Goal: Information Seeking & Learning: Learn about a topic

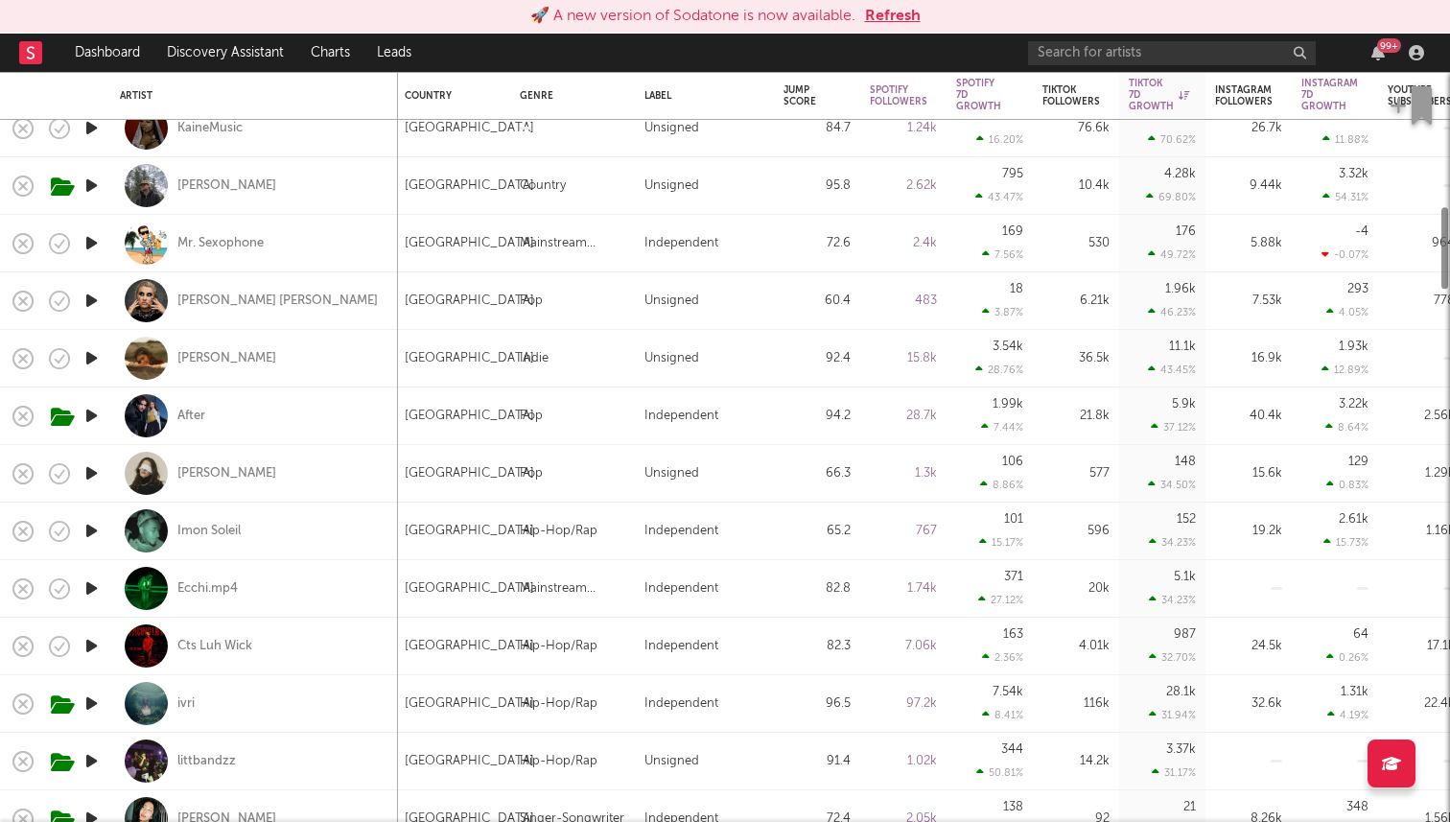
click at [222, 321] on div "Alex Sandra" at bounding box center [254, 300] width 269 height 57
select select "1w"
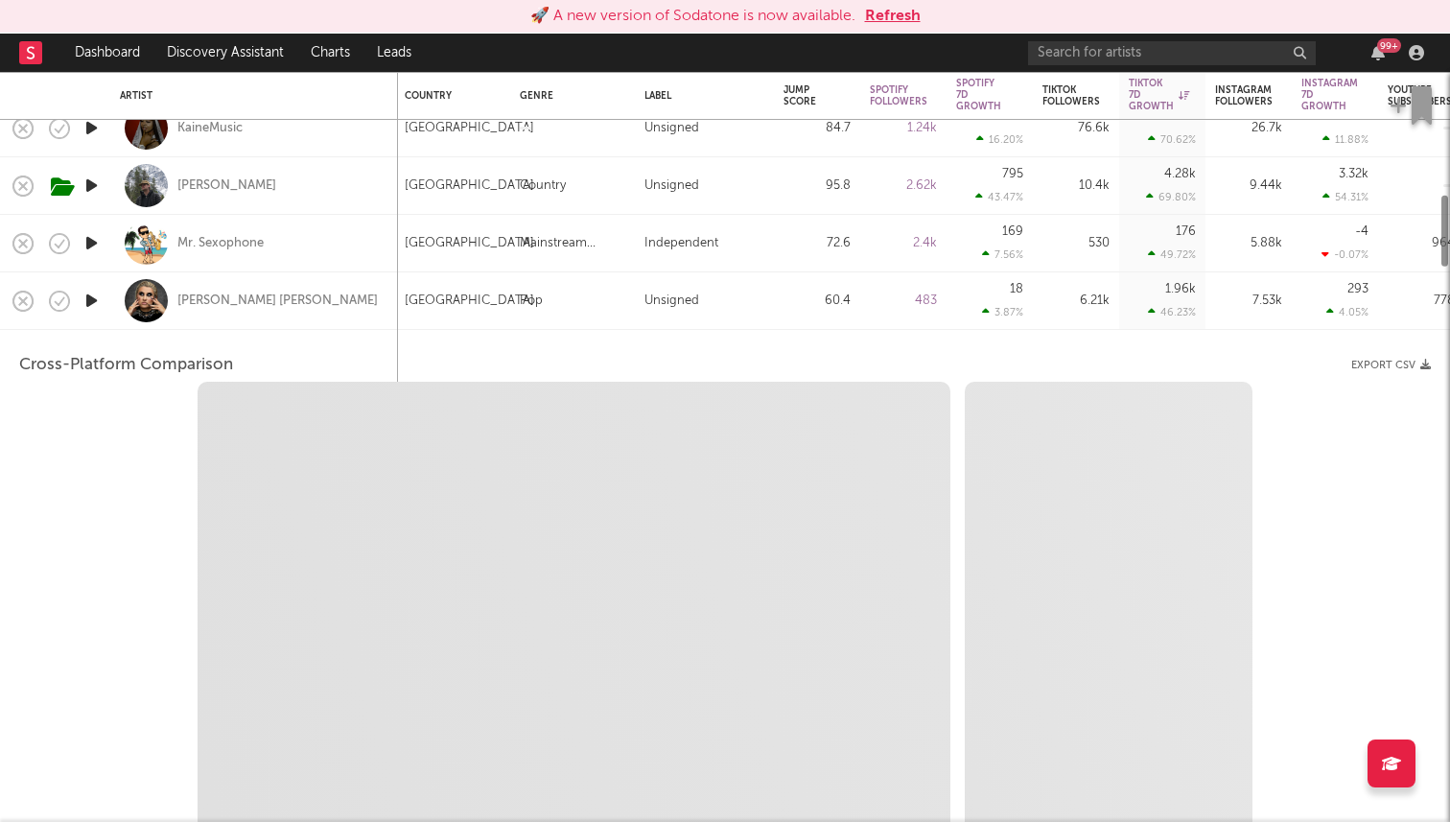
click at [221, 284] on div "Alex Sandra" at bounding box center [254, 300] width 269 height 57
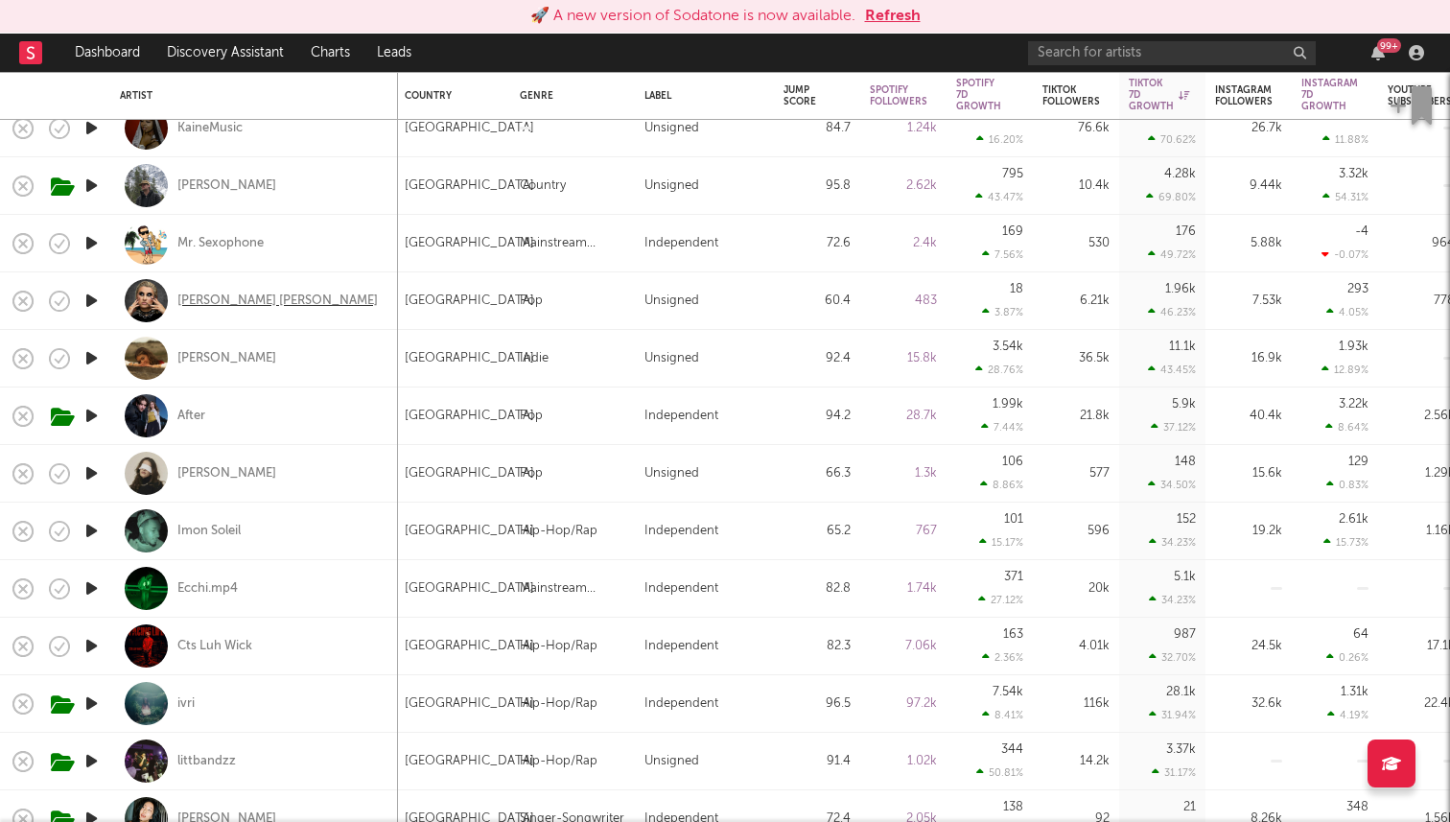
click at [219, 309] on div "Alex Sandra" at bounding box center [277, 300] width 200 height 17
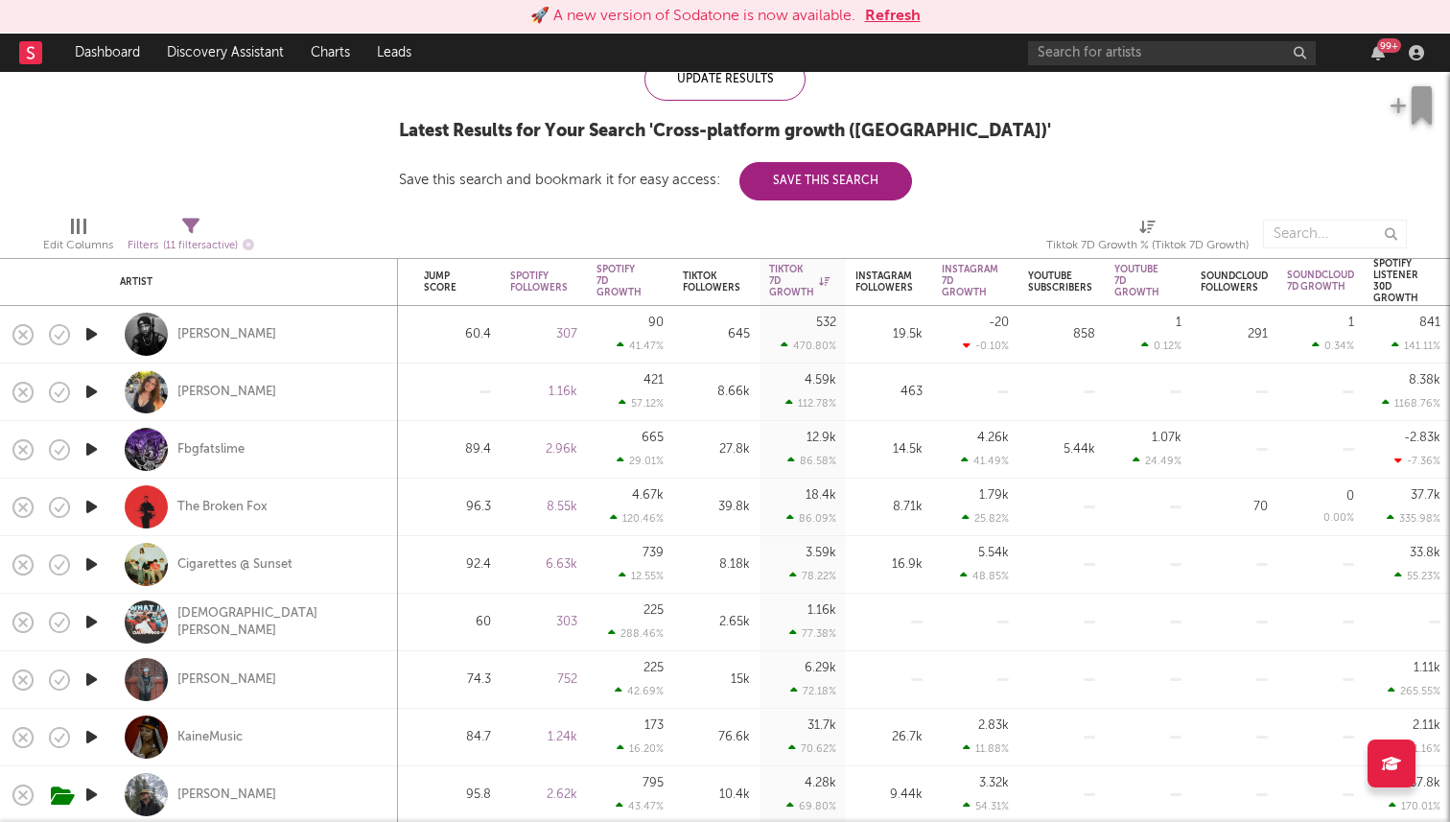
click at [178, 230] on span "Filters ( 11 filters active)" at bounding box center [191, 238] width 127 height 39
select select "or"
select select "between"
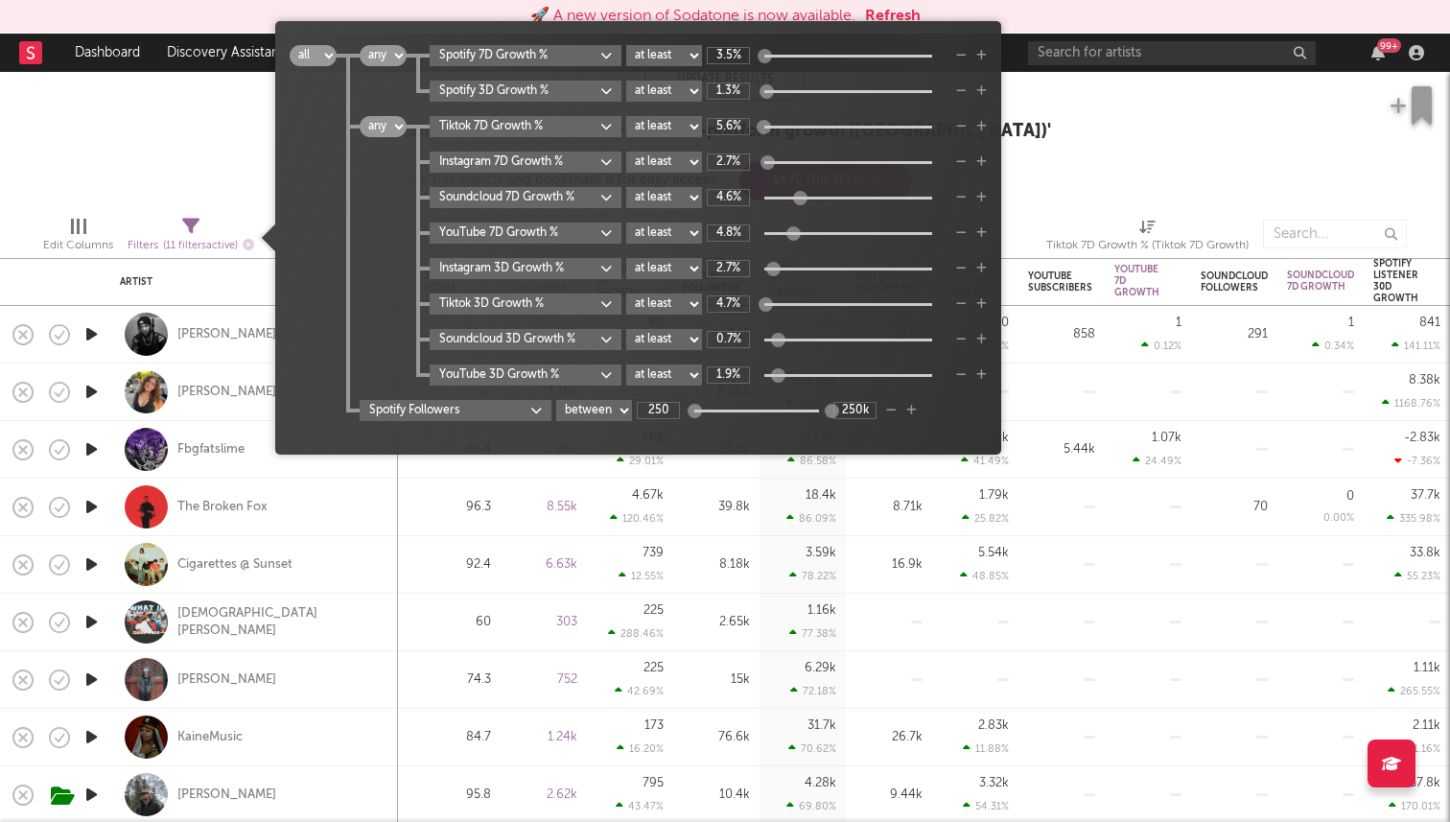
click at [164, 110] on div "Follower Growth Discovery Assistant Blocklist ( 0 ) Saved Searches ( 0 ) Reset …" at bounding box center [725, 36] width 1450 height 327
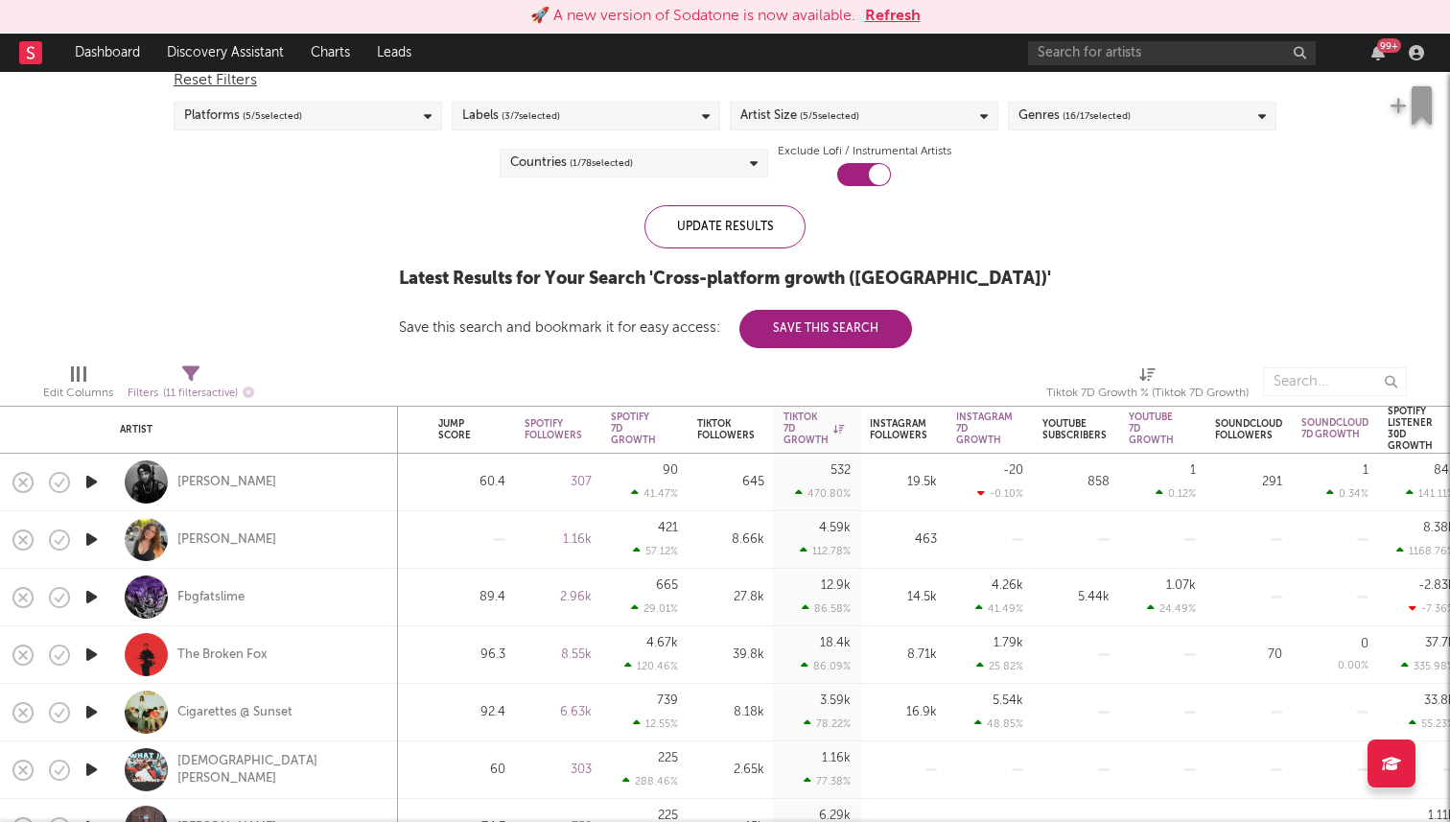
click at [170, 378] on span "Filters ( 11 filters active)" at bounding box center [191, 385] width 127 height 39
select select "or"
select select "between"
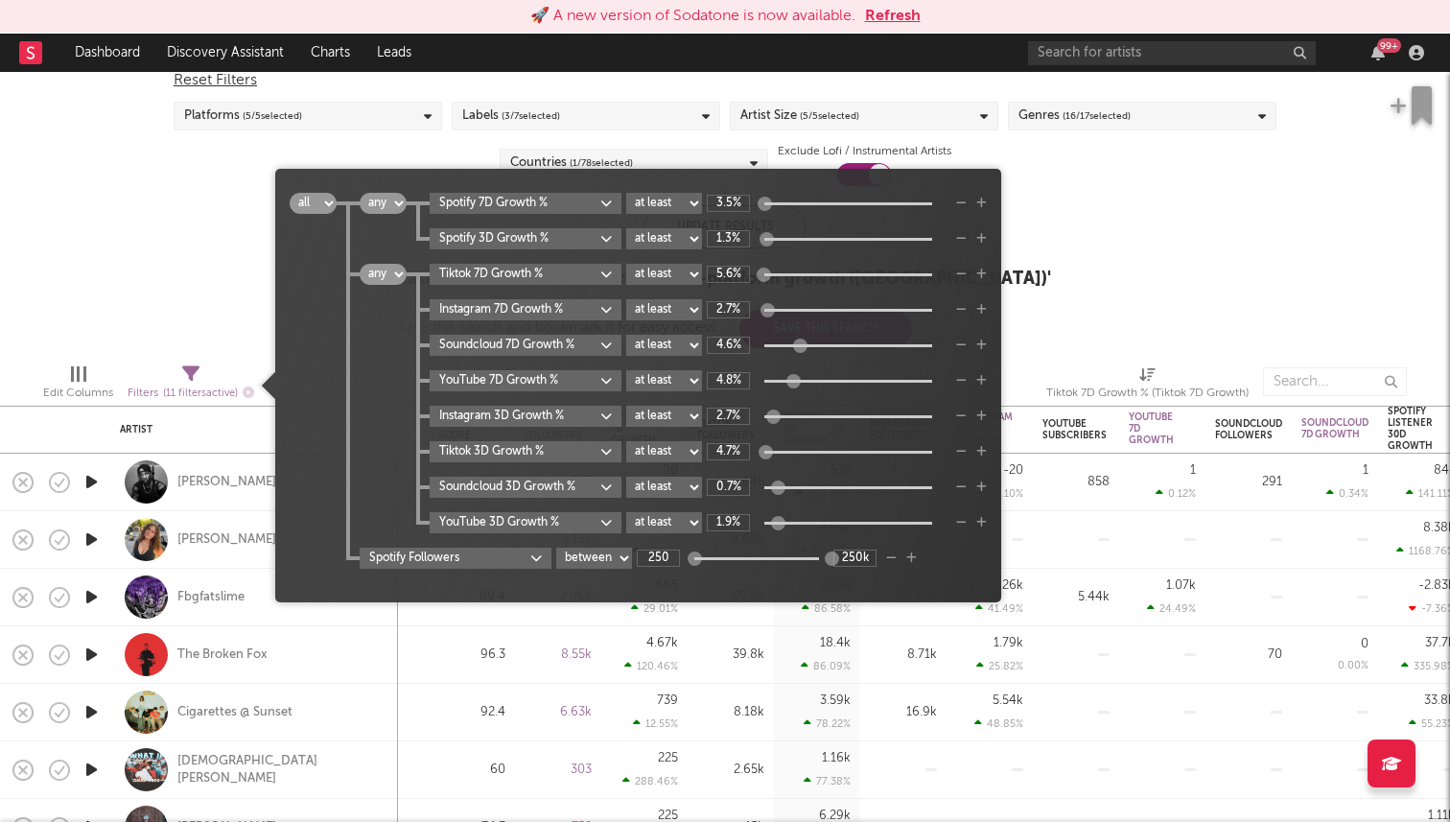
click at [916, 557] on icon "button" at bounding box center [911, 558] width 11 height 12
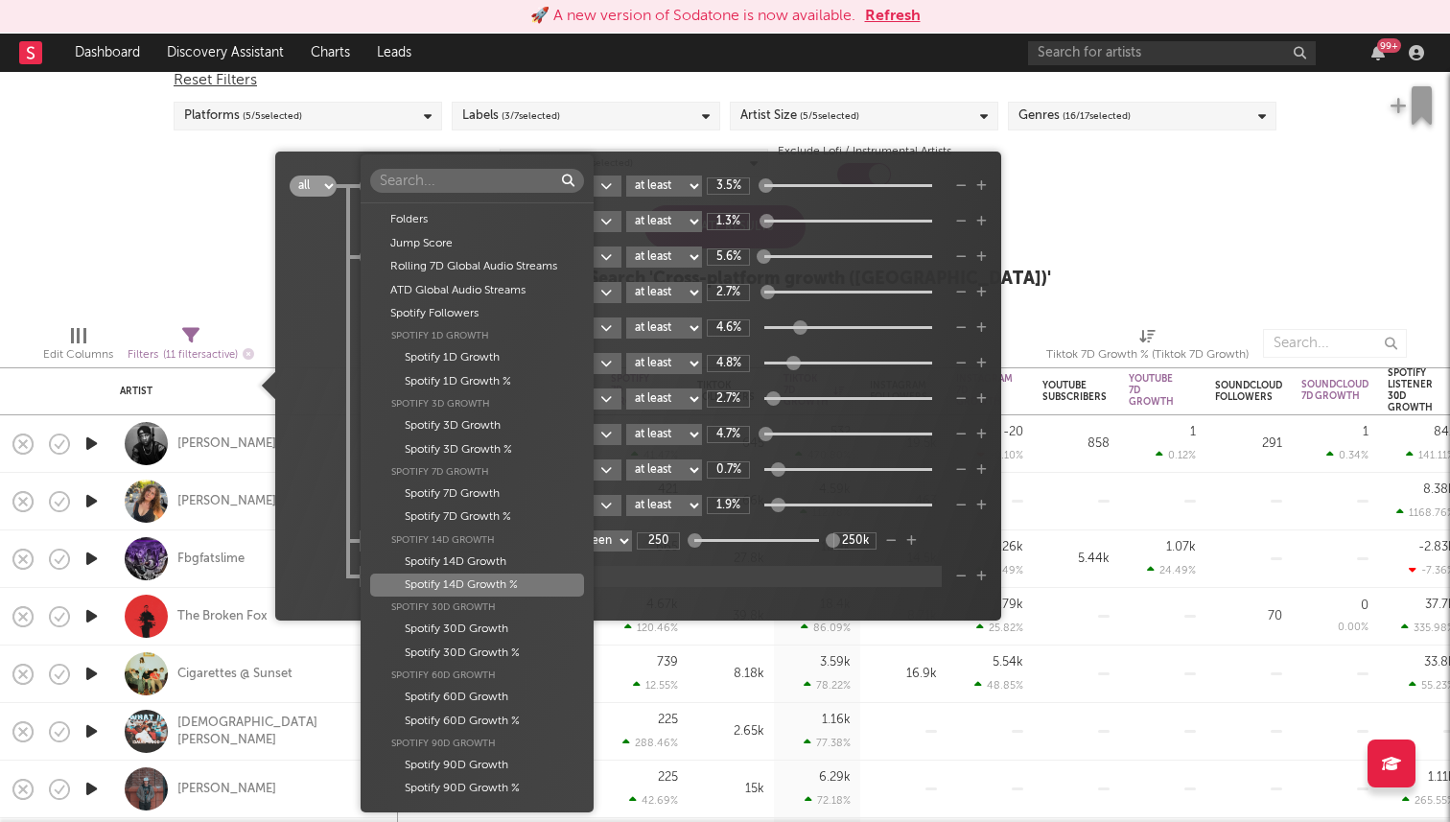
click at [475, 574] on body "🚀 A new version of Sodatone is now available. Refresh Dashboard Discovery Assis…" at bounding box center [725, 411] width 1450 height 822
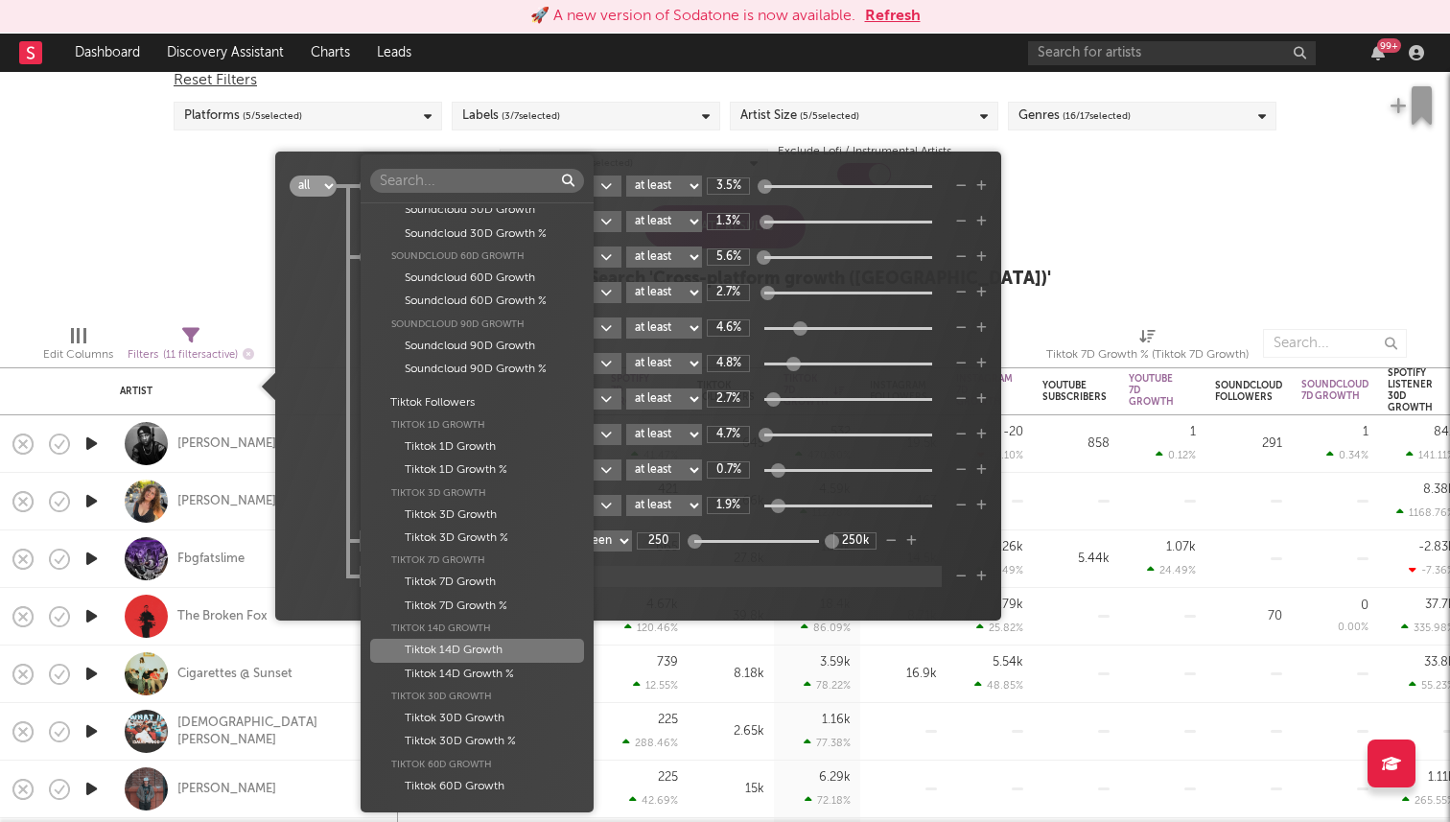
scroll to position [1438, 0]
click at [505, 581] on div "Tiktok 7D Growth" at bounding box center [477, 579] width 214 height 23
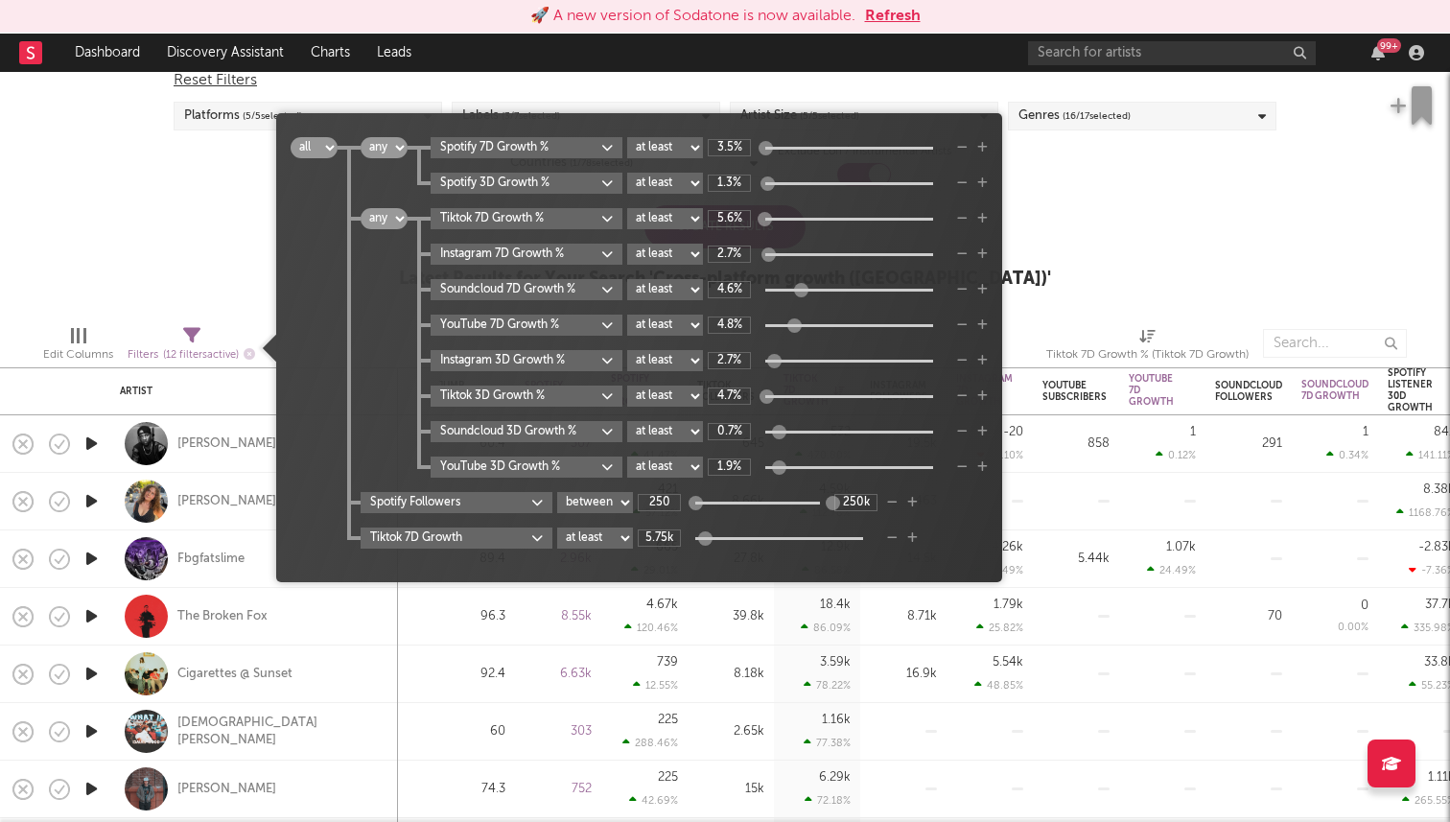
type input "5.17k"
click at [702, 541] on div at bounding box center [704, 537] width 14 height 14
click at [1137, 199] on div "Follower Growth Discovery Assistant Blocklist ( 0 ) Saved Searches ( 0 ) Reset …" at bounding box center [725, 165] width 1450 height 289
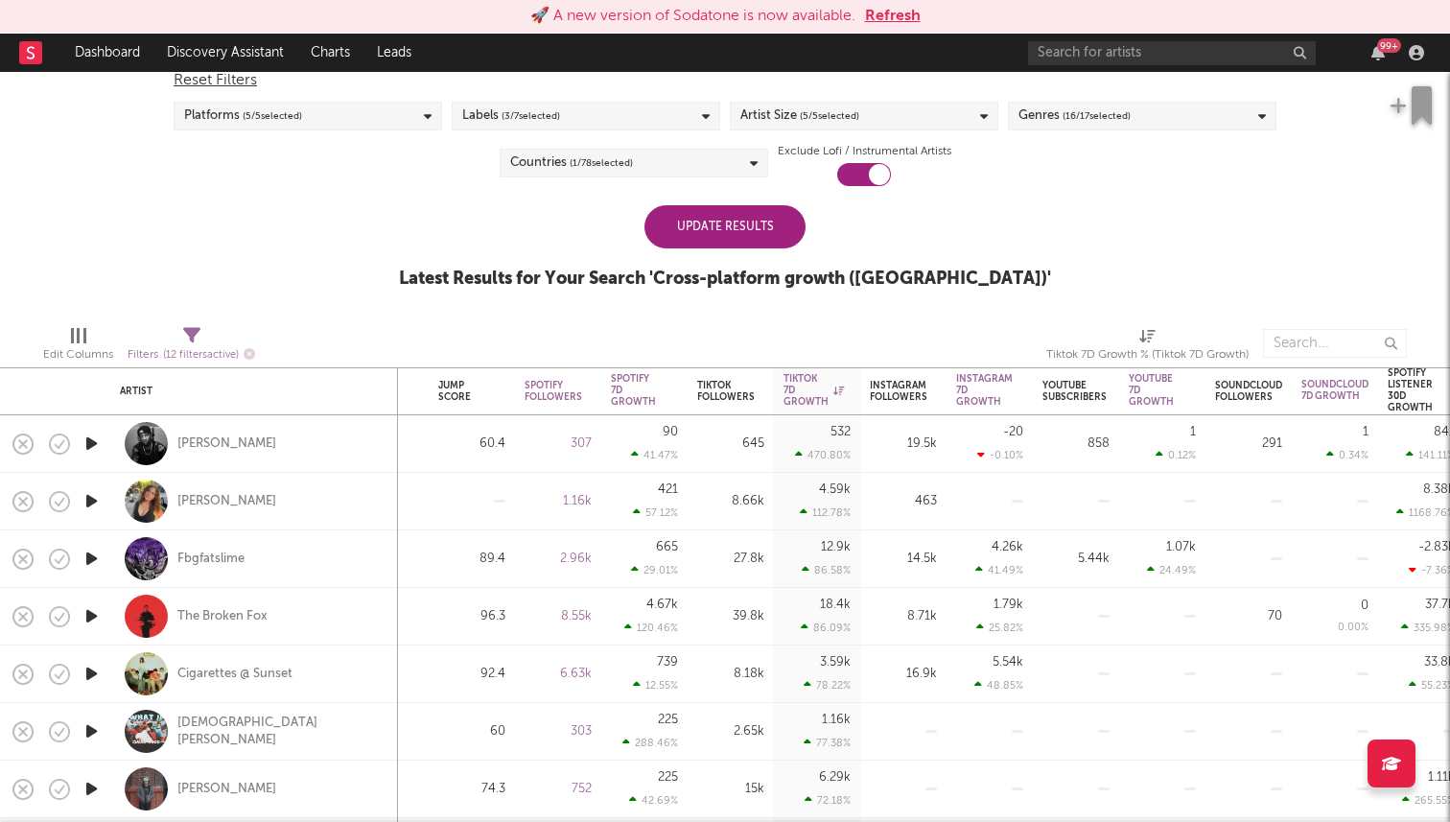
click at [765, 236] on div "Update Results" at bounding box center [724, 226] width 161 height 43
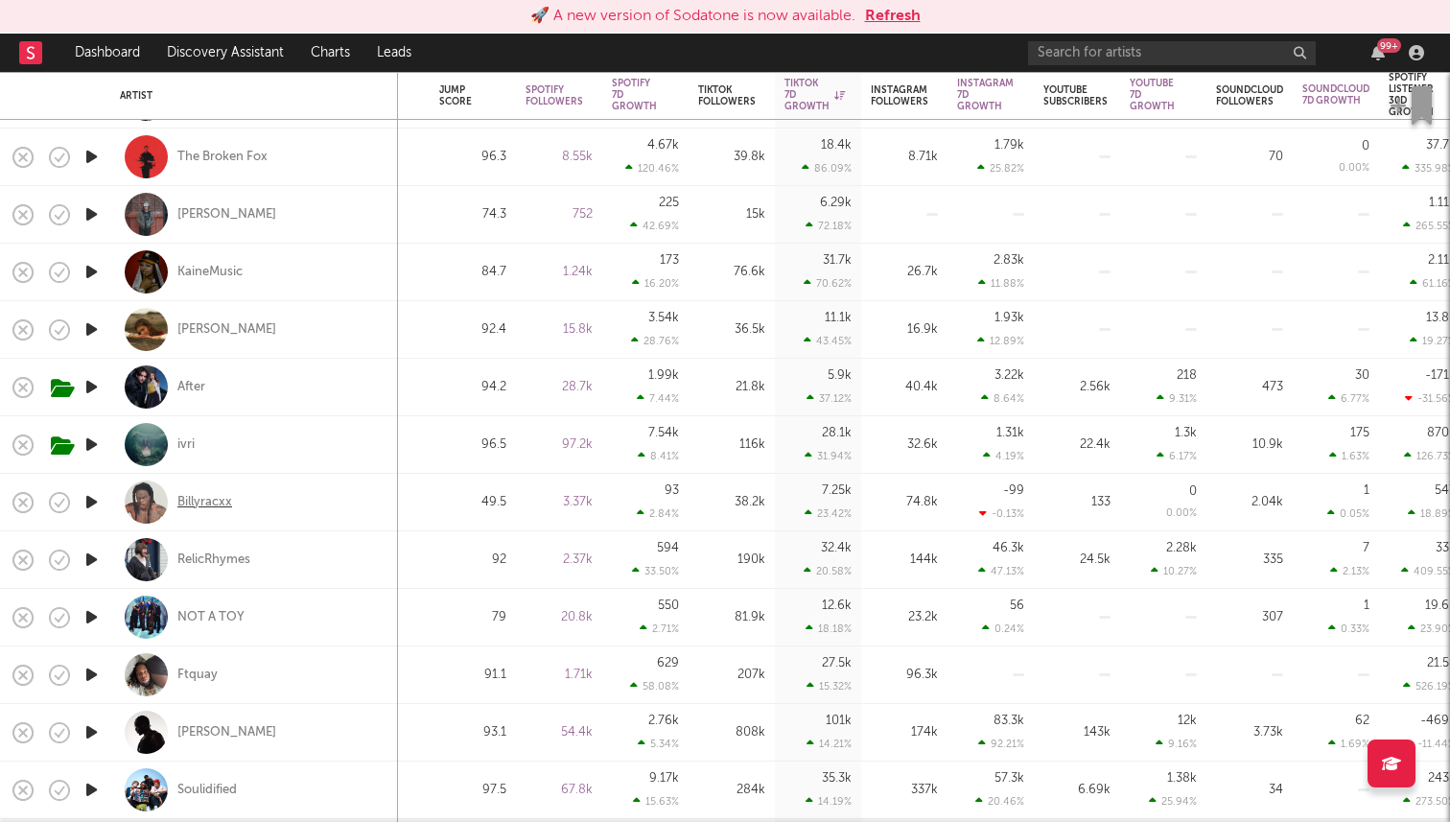
click at [199, 504] on div "Billyracxx" at bounding box center [204, 502] width 55 height 17
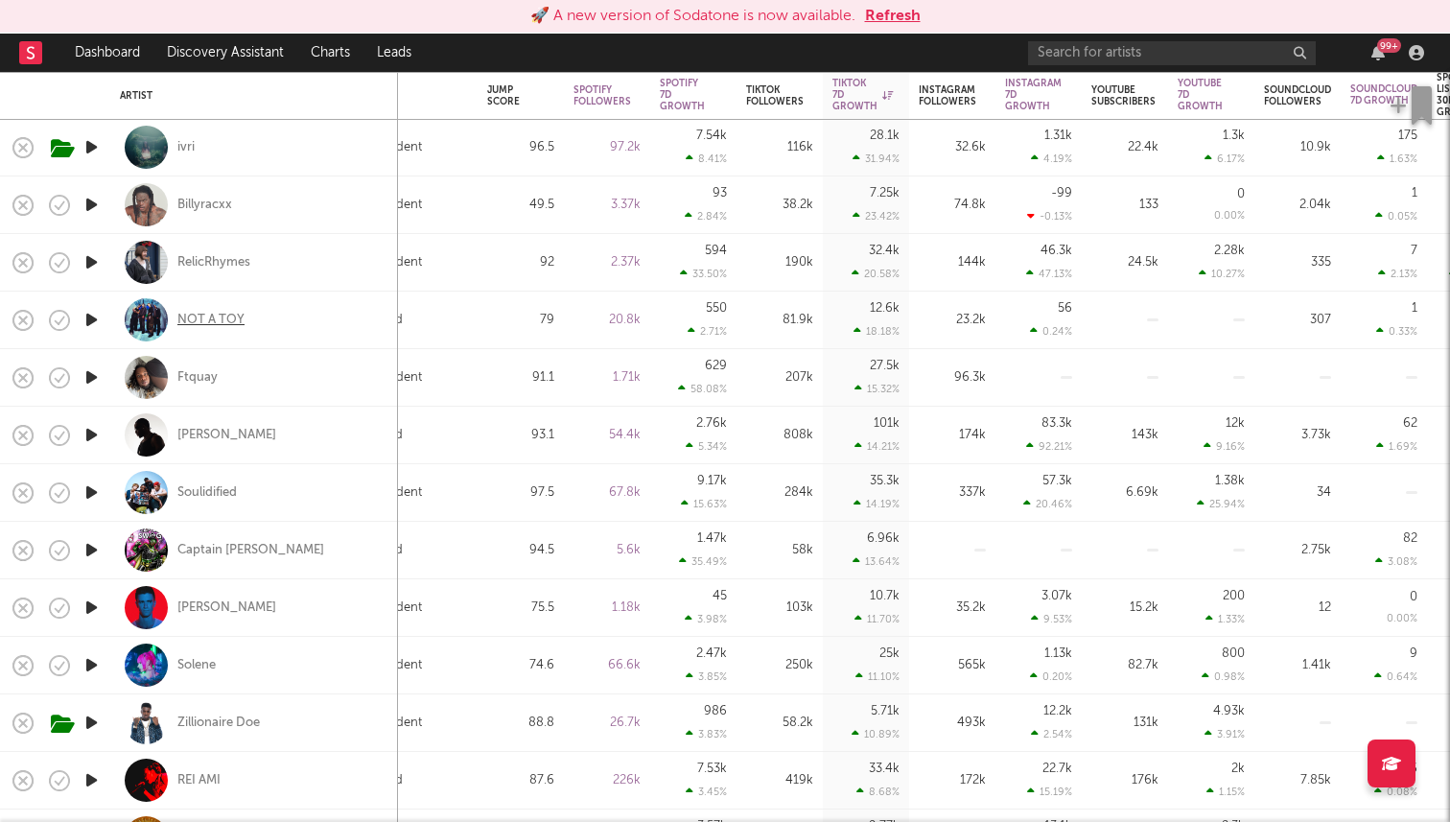
click at [225, 318] on div "NOT A TOY" at bounding box center [210, 320] width 67 height 17
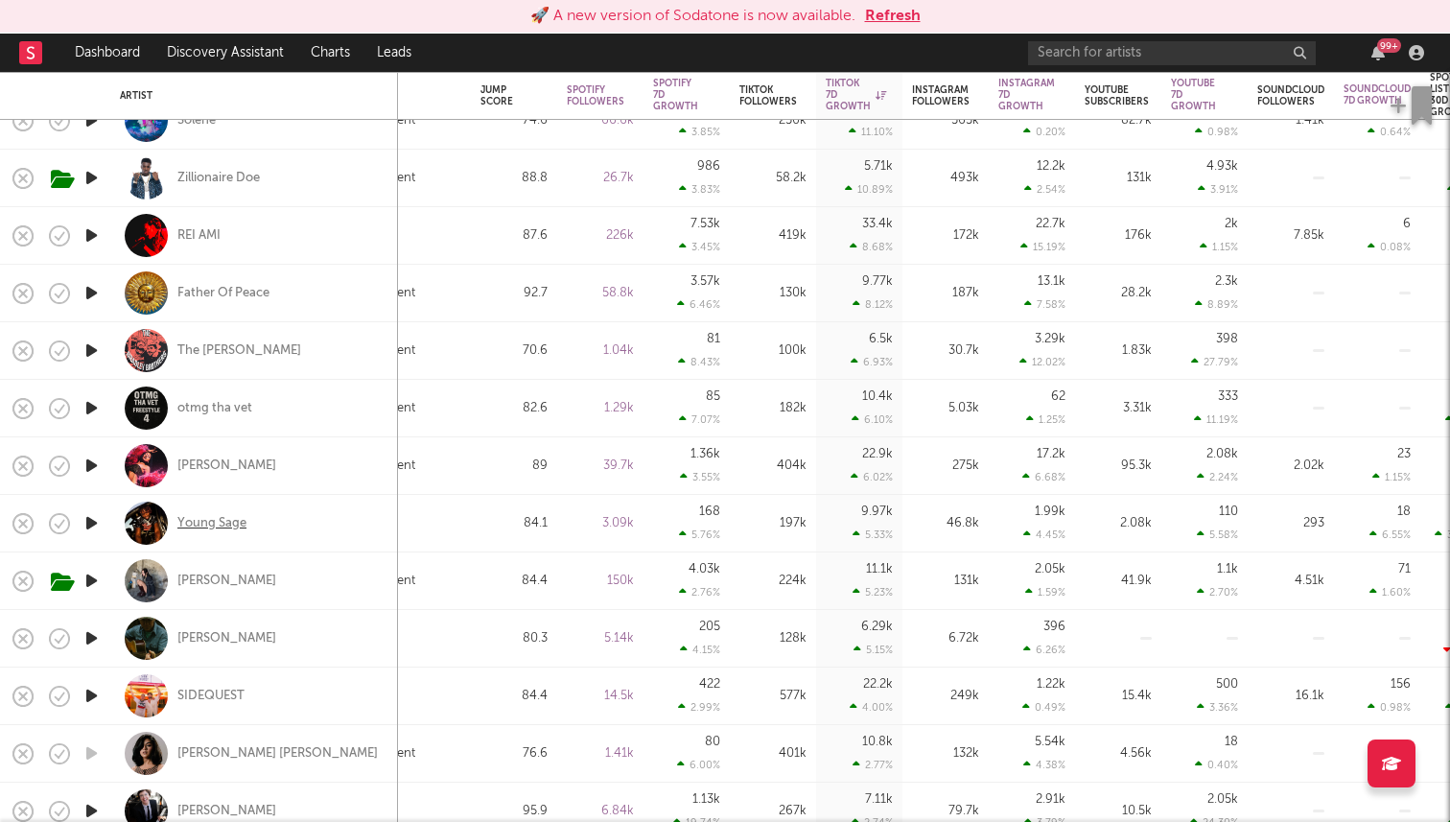
click at [207, 524] on div "Young Sage" at bounding box center [211, 523] width 69 height 17
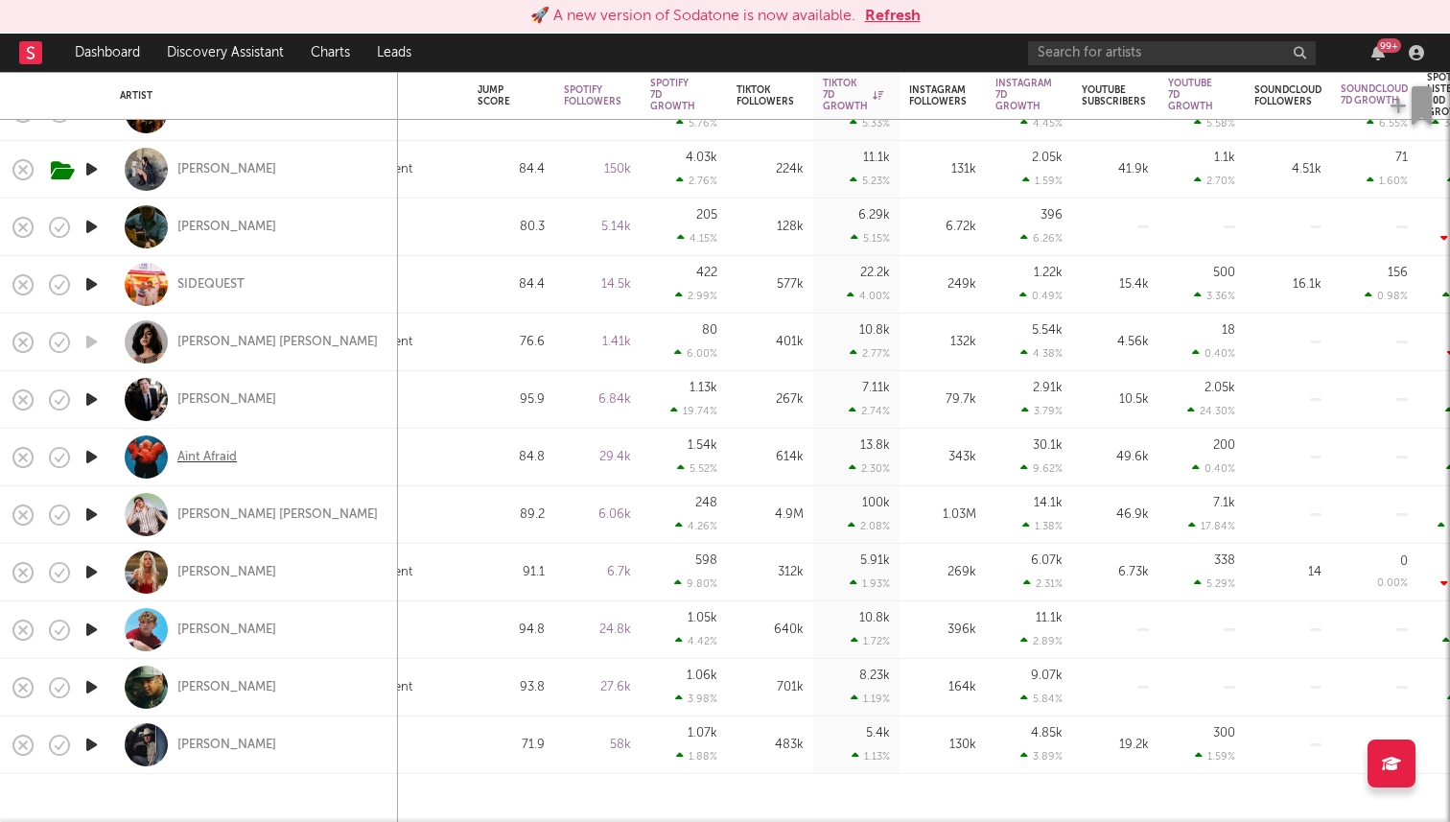
click at [203, 462] on div "Aint Afraid" at bounding box center [206, 457] width 59 height 17
click at [194, 747] on div "Alex Key" at bounding box center [226, 744] width 99 height 17
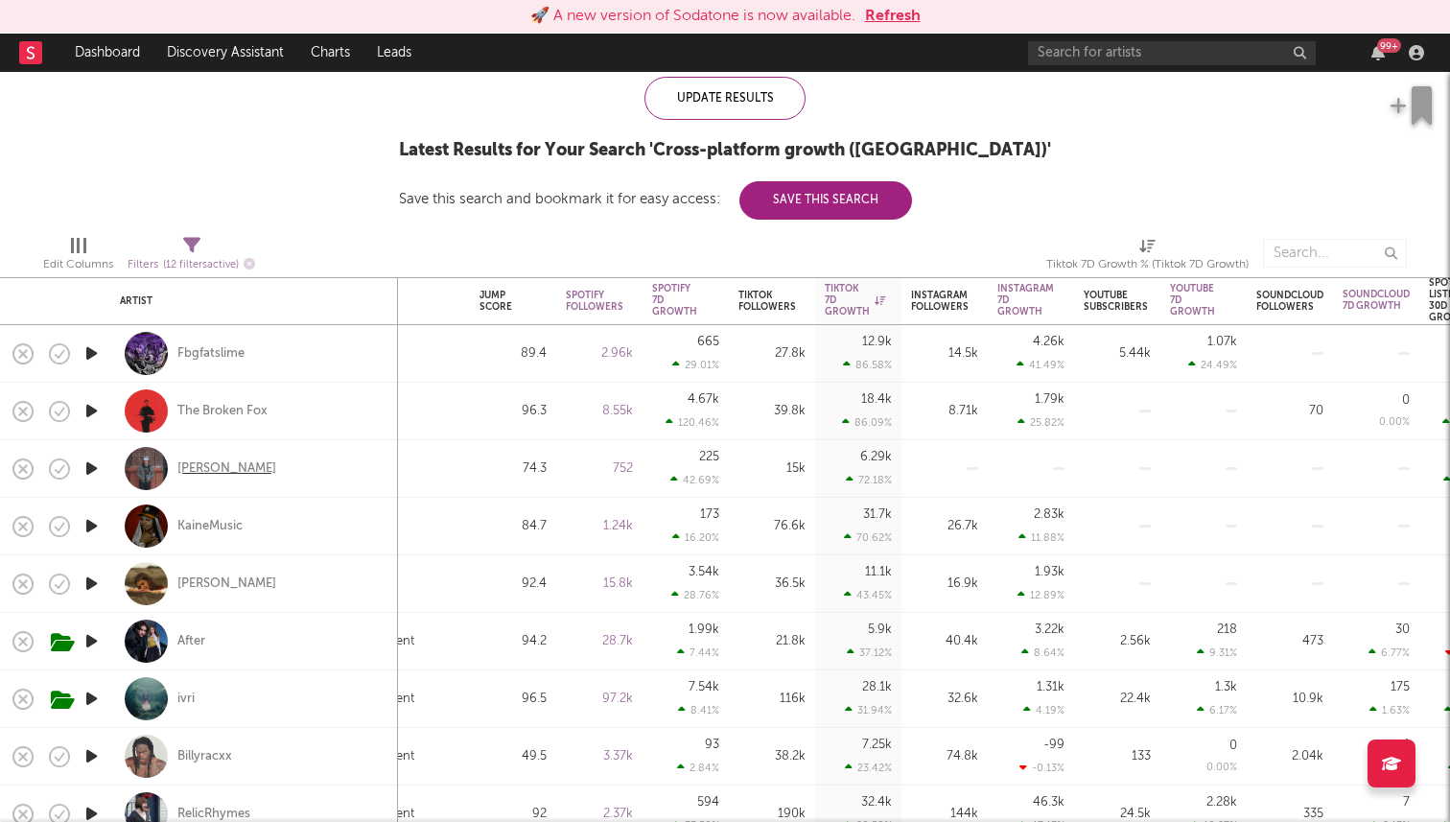
click at [225, 465] on div "Tristan Trincado" at bounding box center [226, 468] width 99 height 17
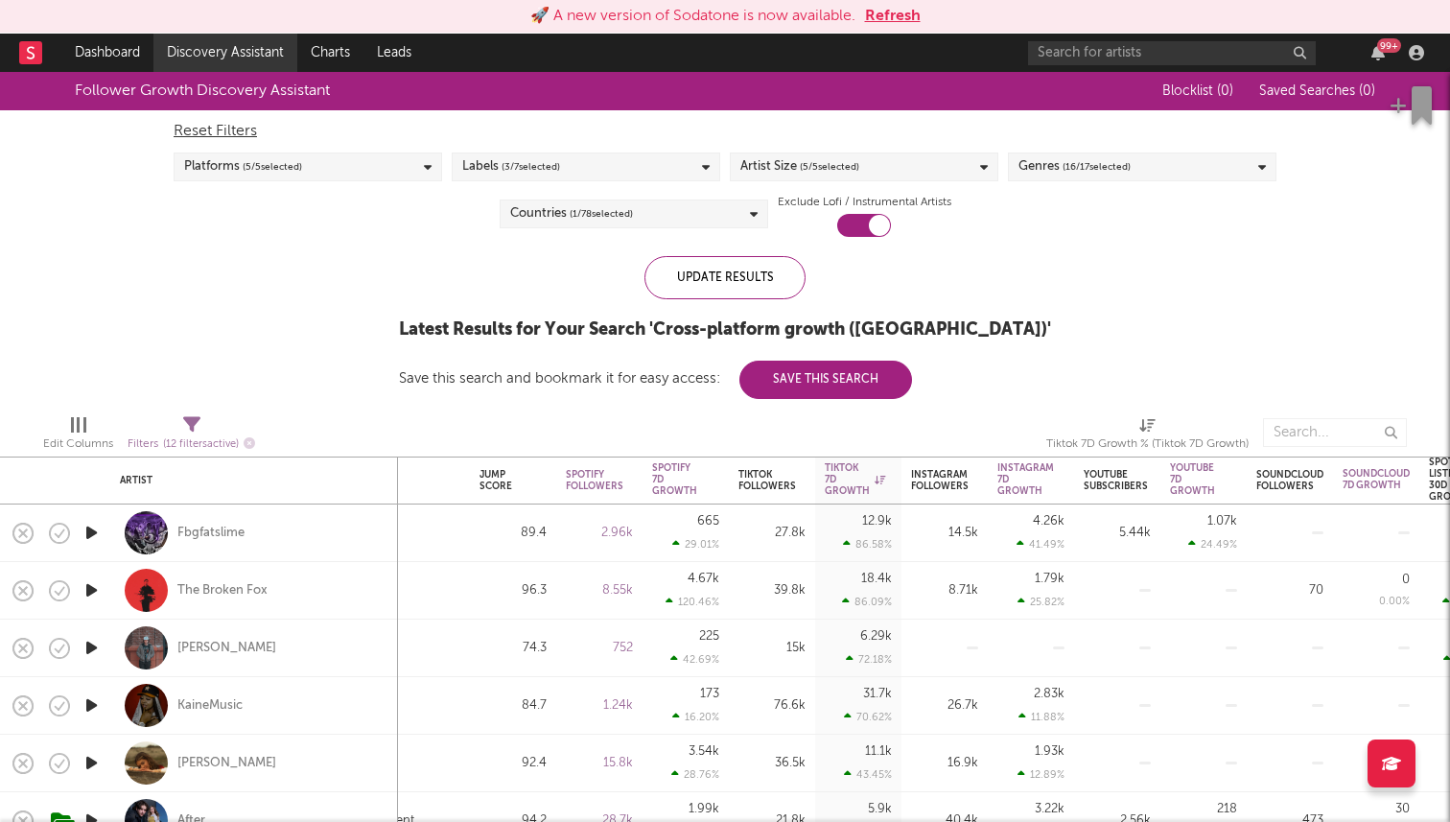
click at [217, 43] on link "Discovery Assistant" at bounding box center [225, 53] width 144 height 38
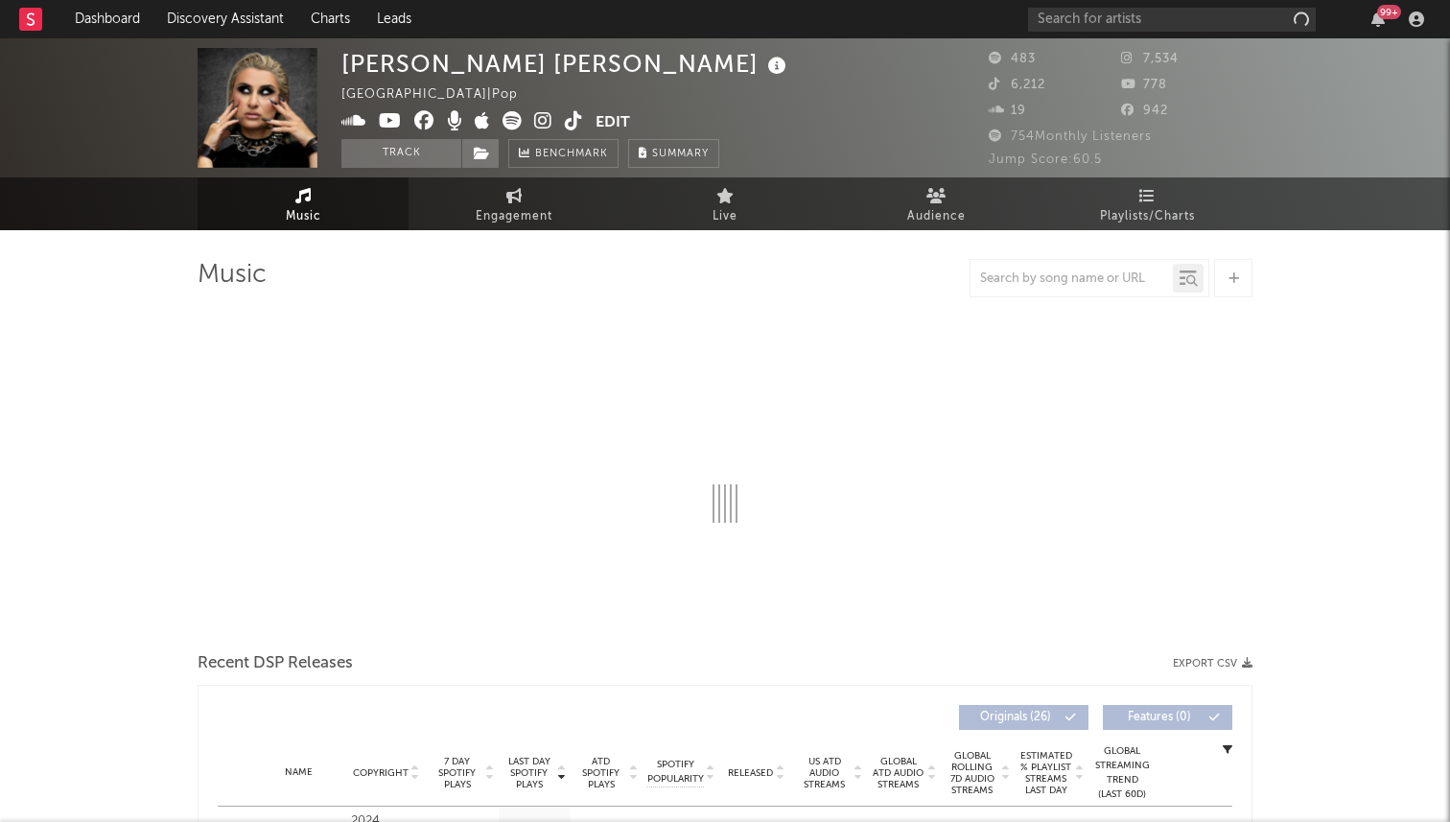
select select "1w"
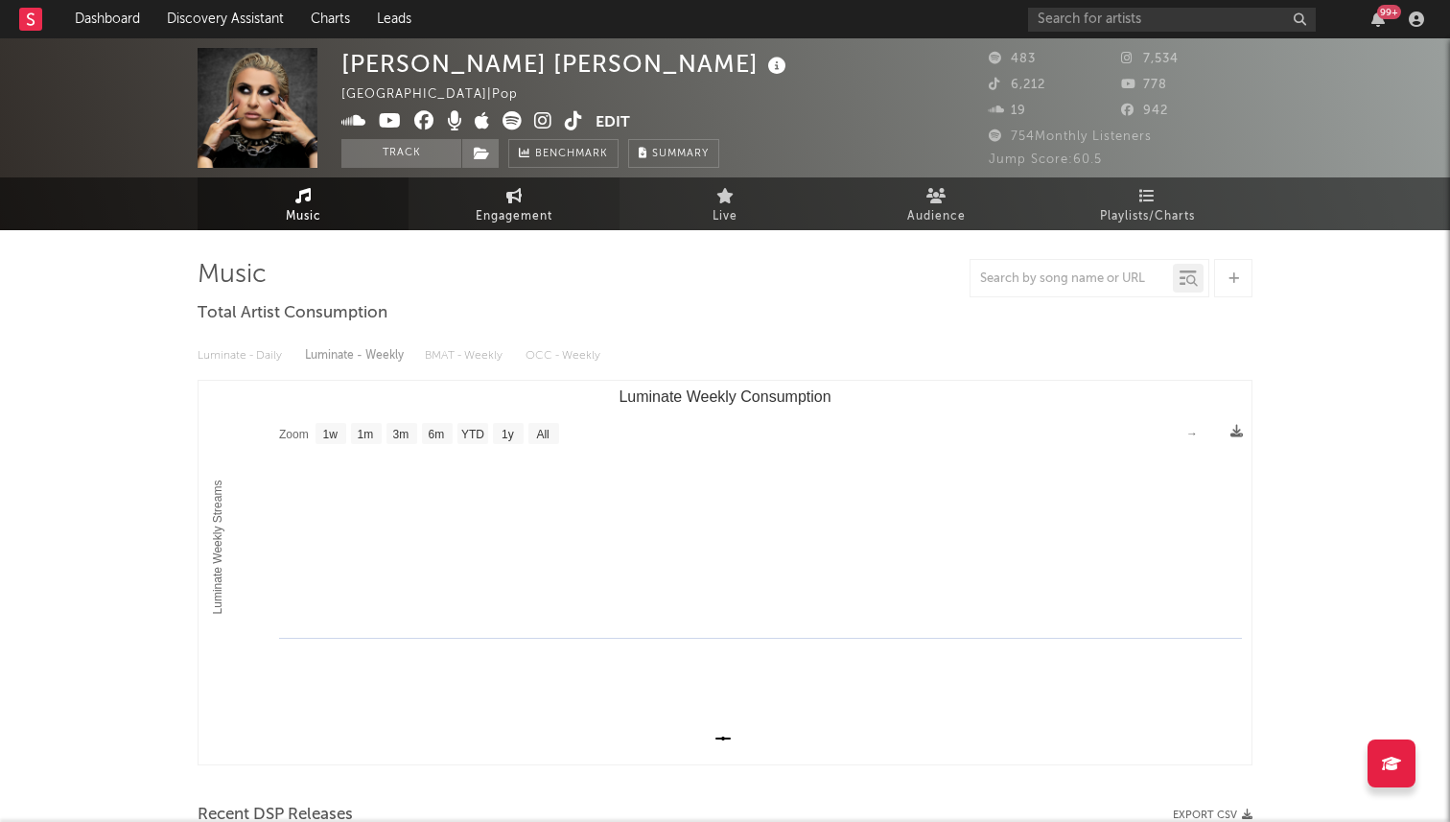
click at [483, 199] on link "Engagement" at bounding box center [514, 203] width 211 height 53
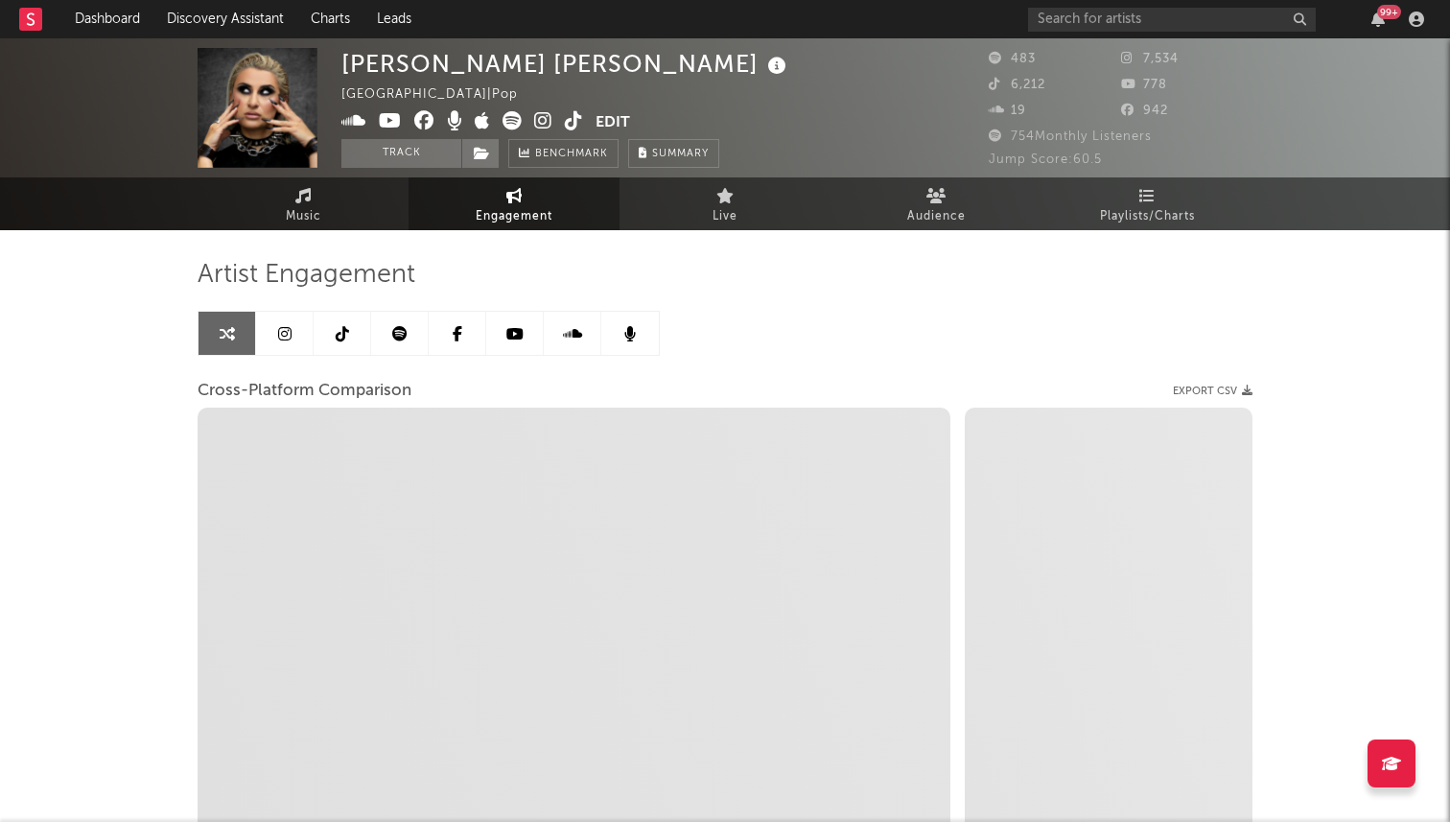
select select "1w"
click at [346, 332] on icon at bounding box center [342, 333] width 13 height 15
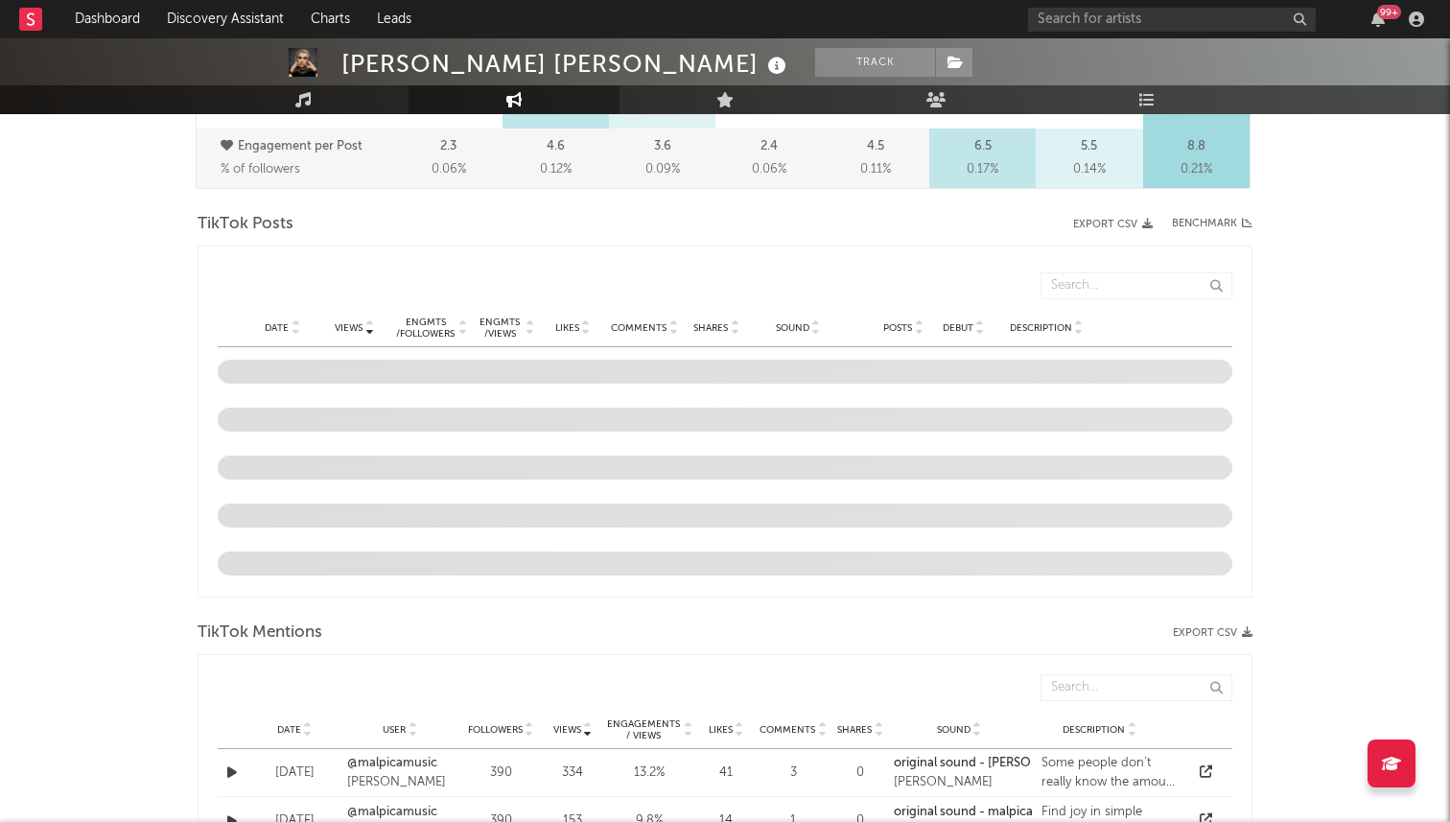
select select "6m"
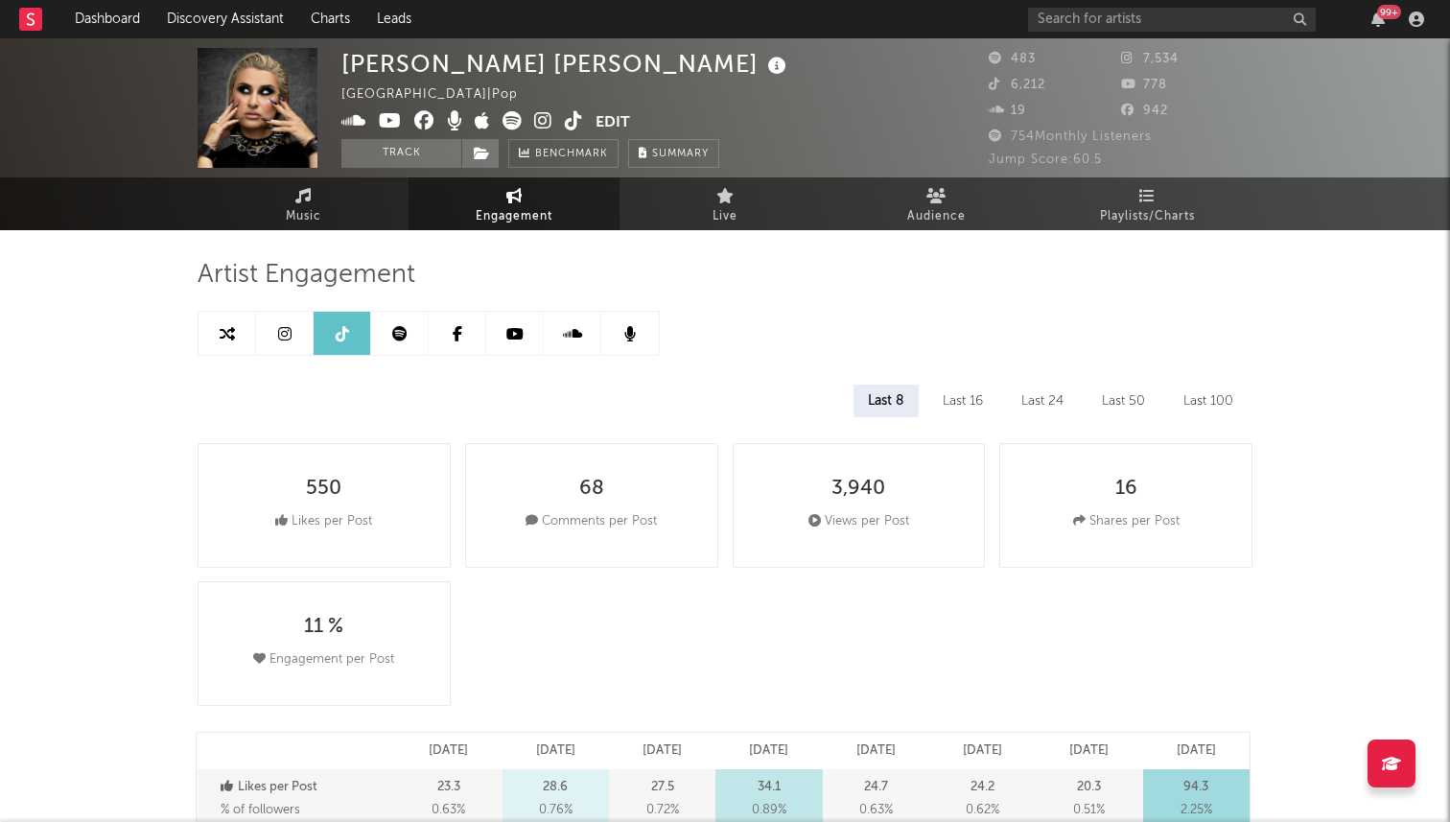
click at [566, 119] on icon at bounding box center [574, 120] width 18 height 19
click at [306, 229] on link "Music" at bounding box center [303, 203] width 211 height 53
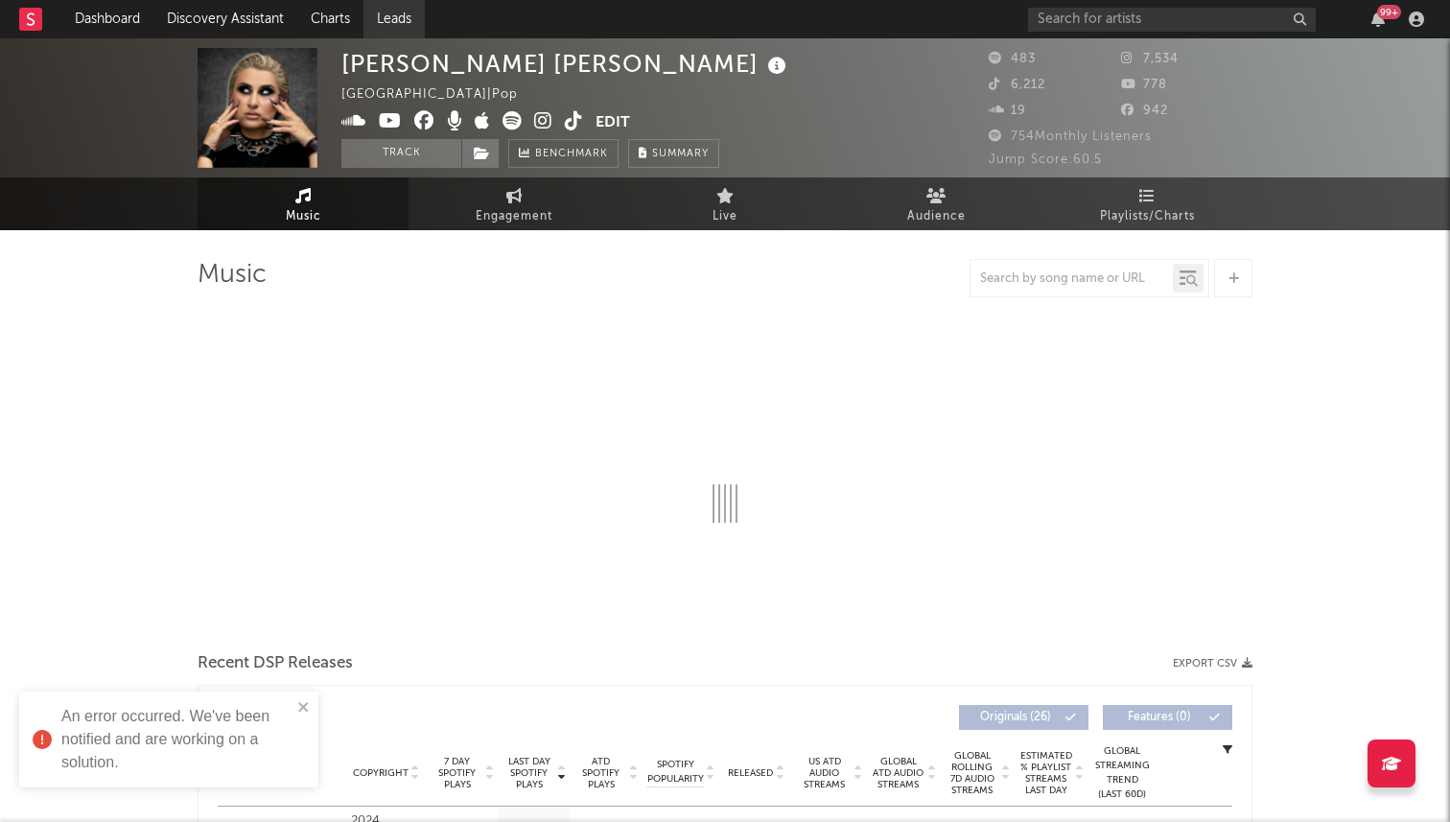
select select "1w"
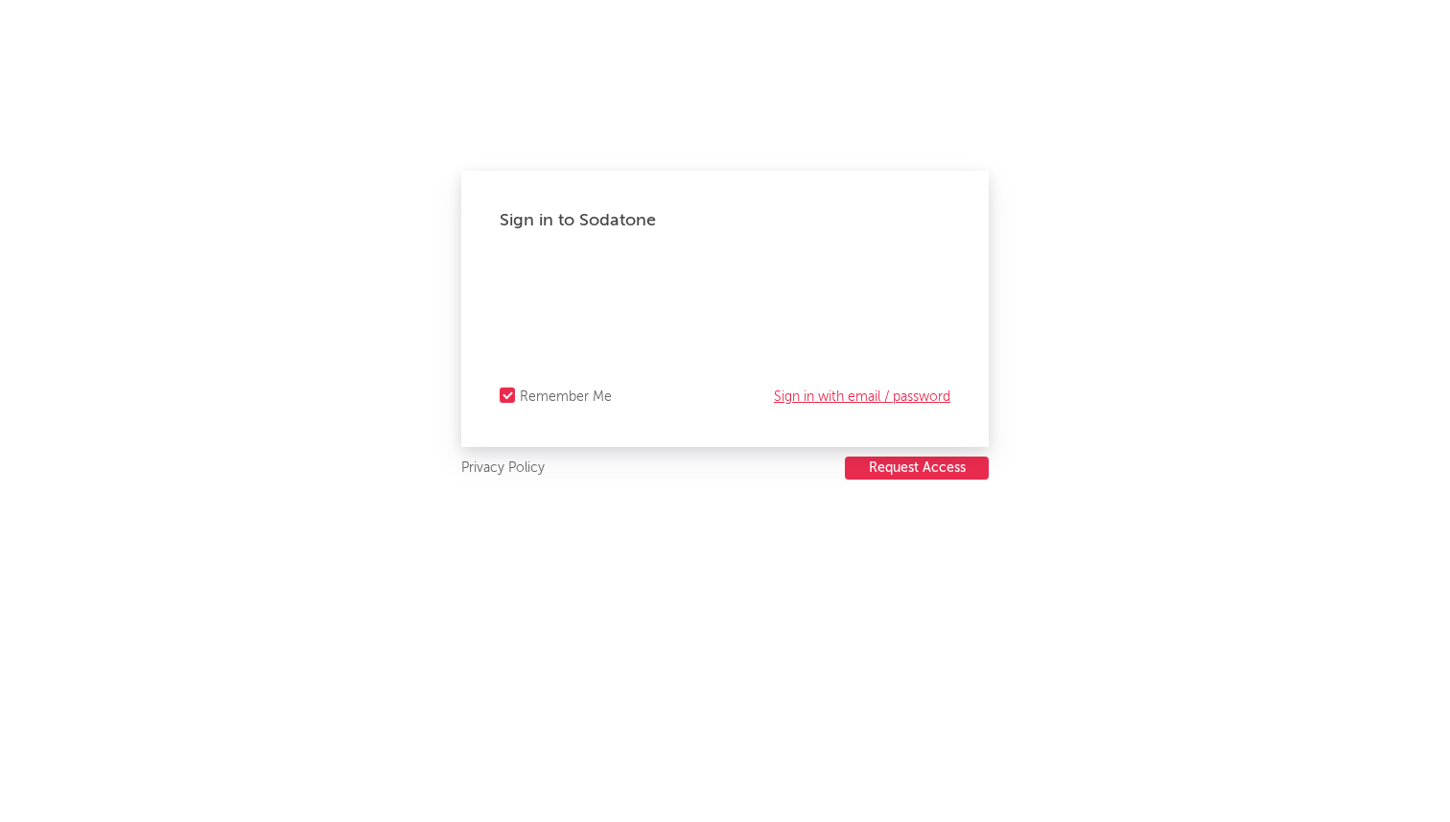
click at [844, 392] on link "Sign in with email / password" at bounding box center [862, 397] width 176 height 23
click at [870, 400] on link "Sign in with Okta" at bounding box center [899, 397] width 104 height 23
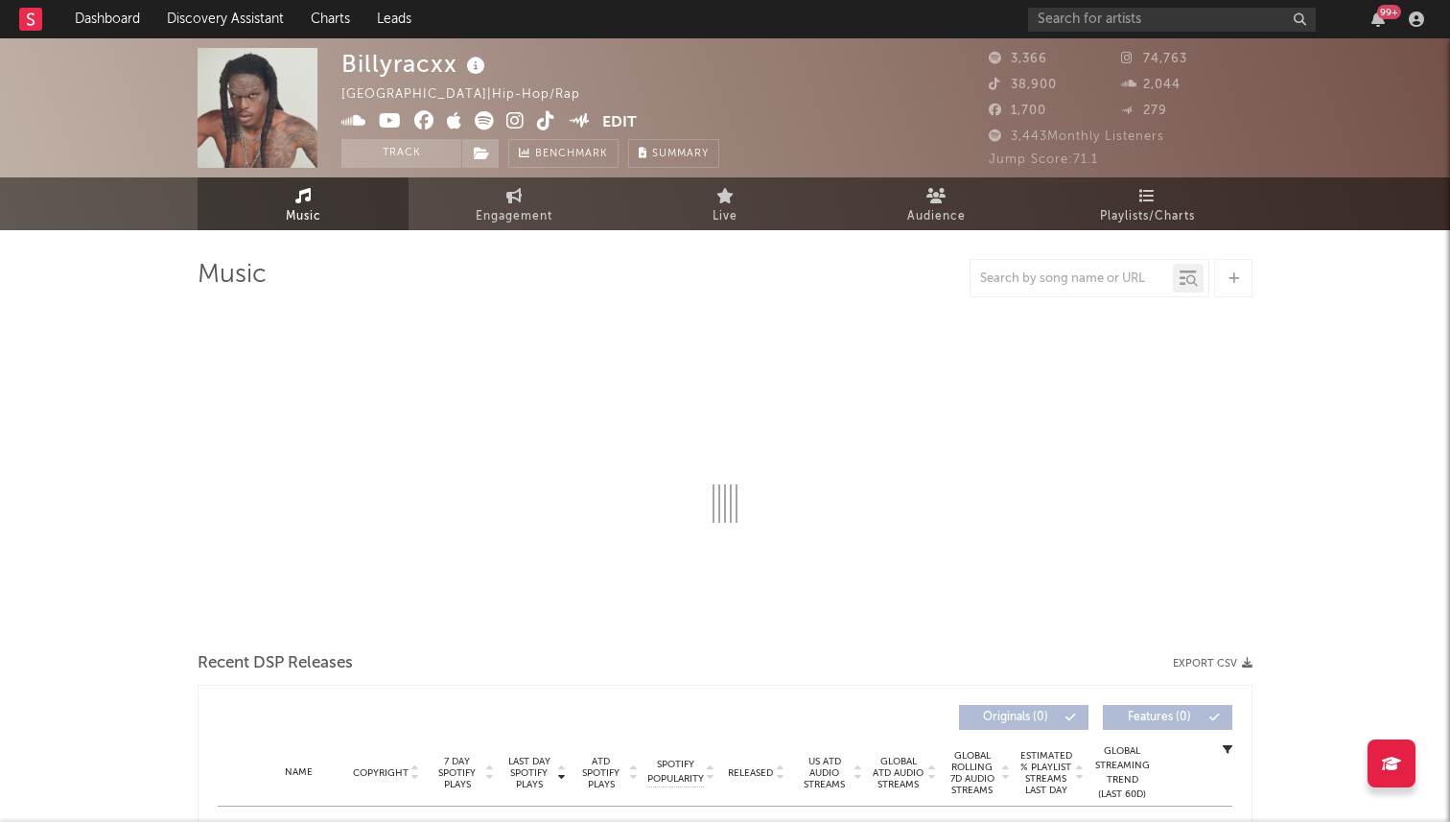
select select "1w"
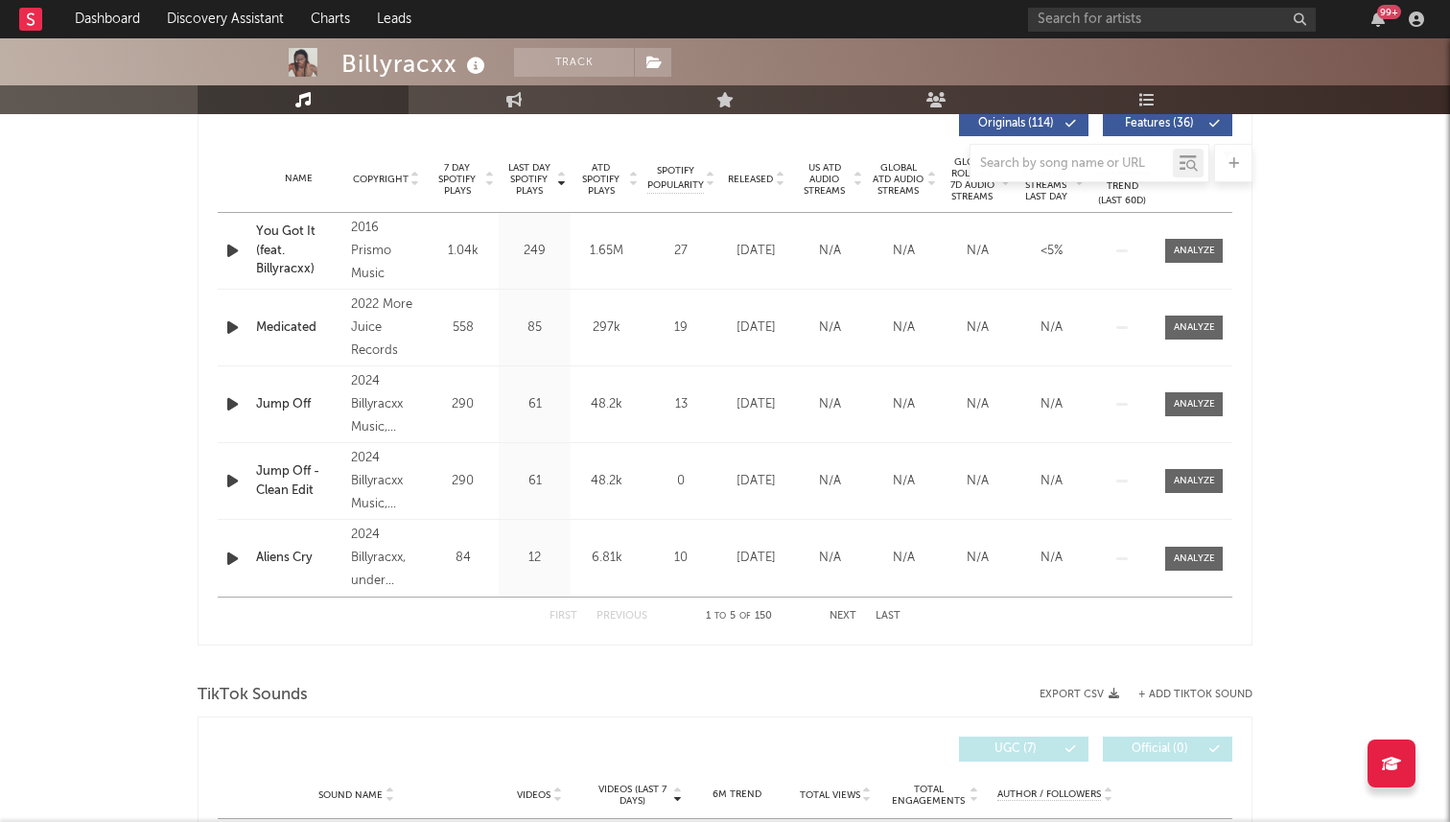
scroll to position [734, 0]
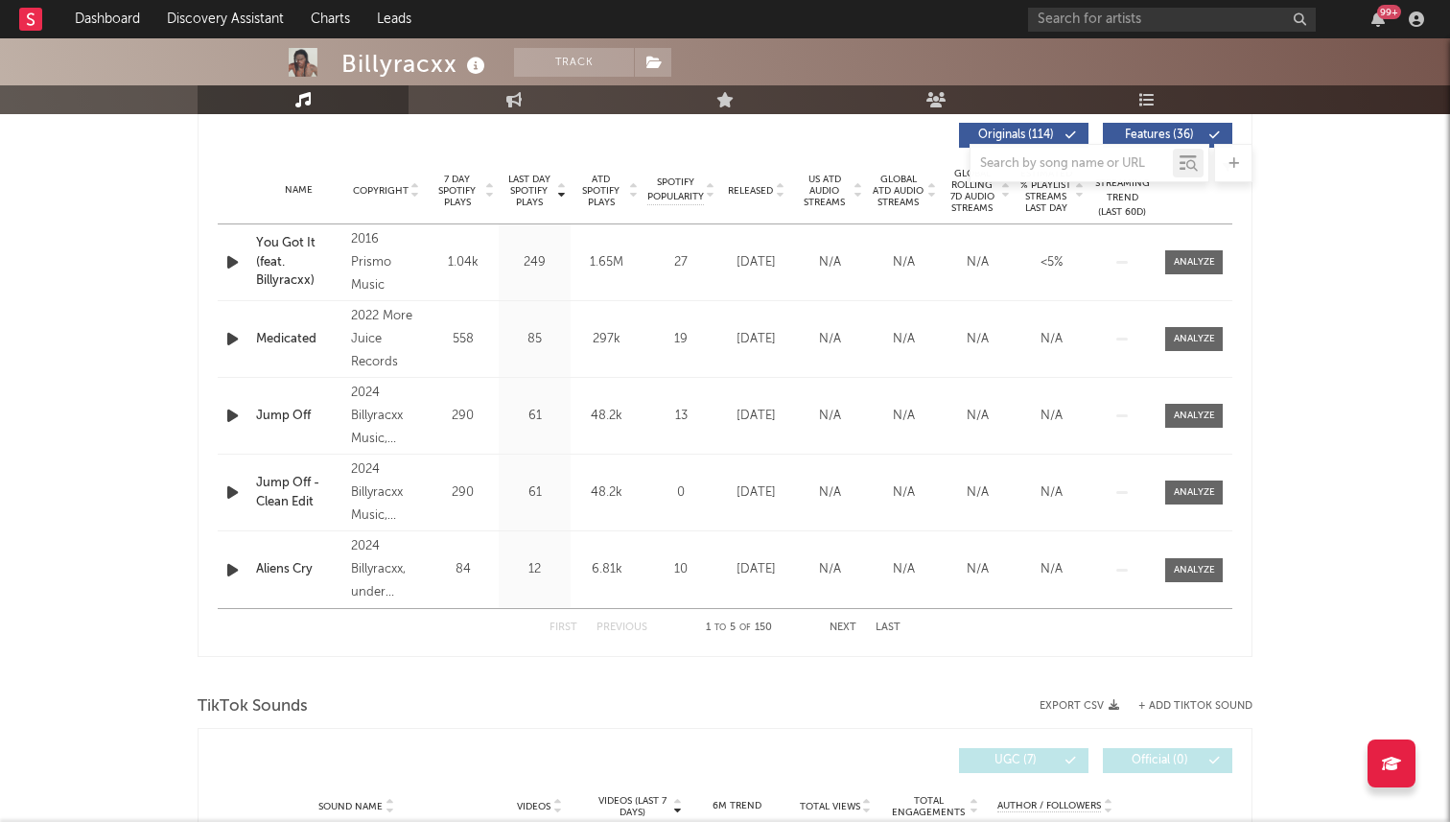
click at [449, 190] on span "7 Day Spotify Plays" at bounding box center [457, 191] width 51 height 35
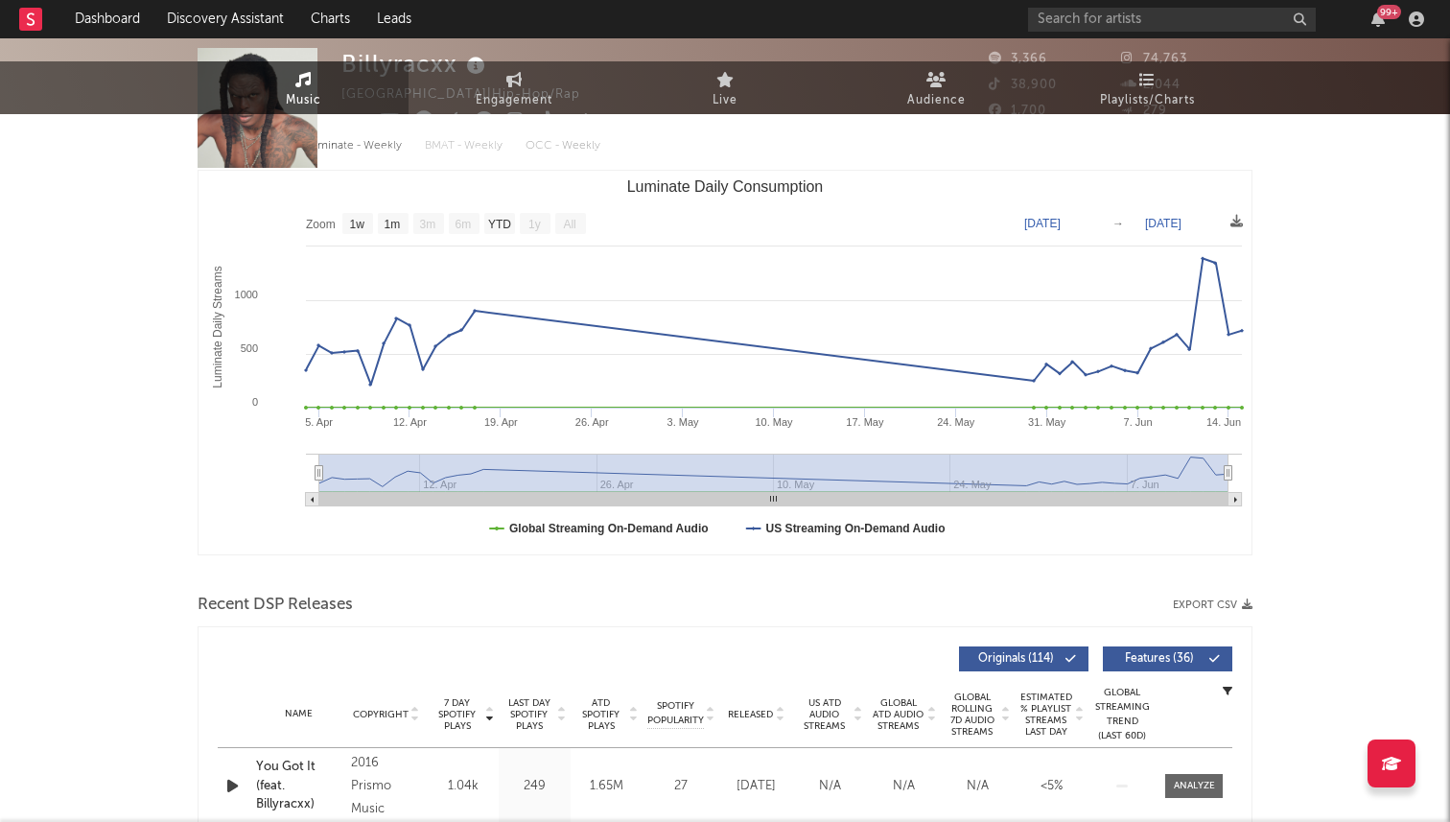
scroll to position [0, 0]
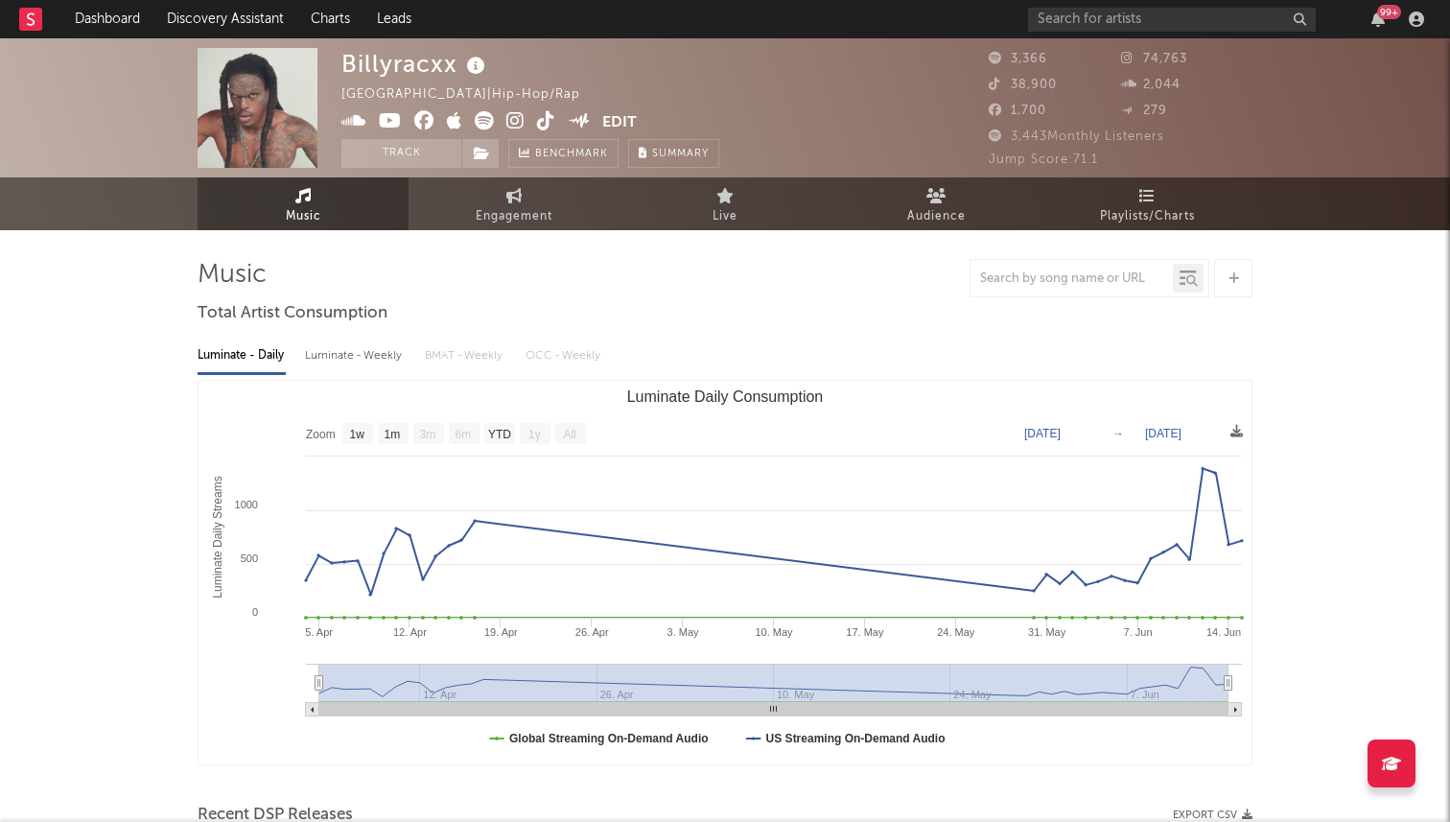
click at [542, 130] on link at bounding box center [546, 122] width 18 height 19
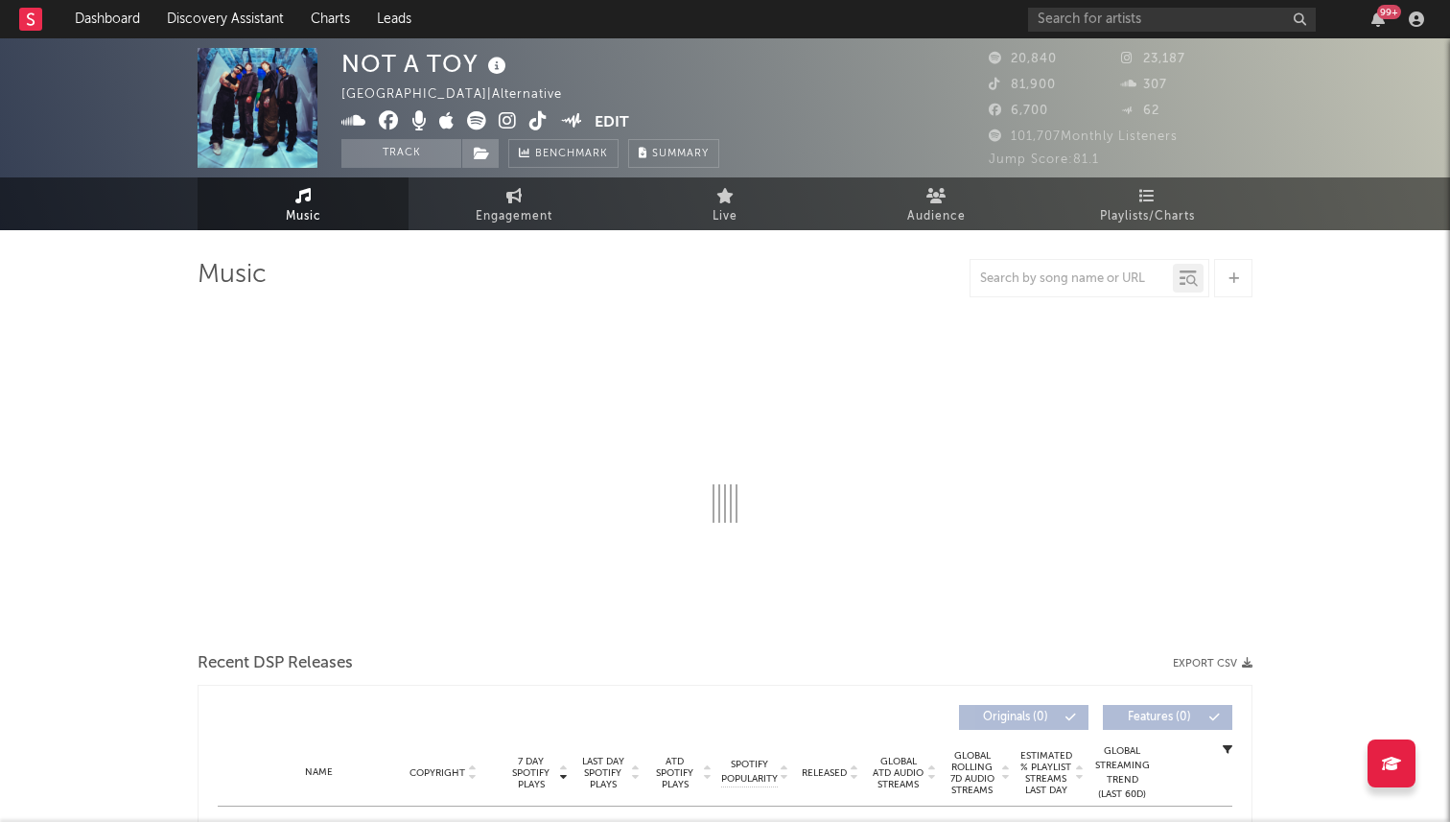
select select "6m"
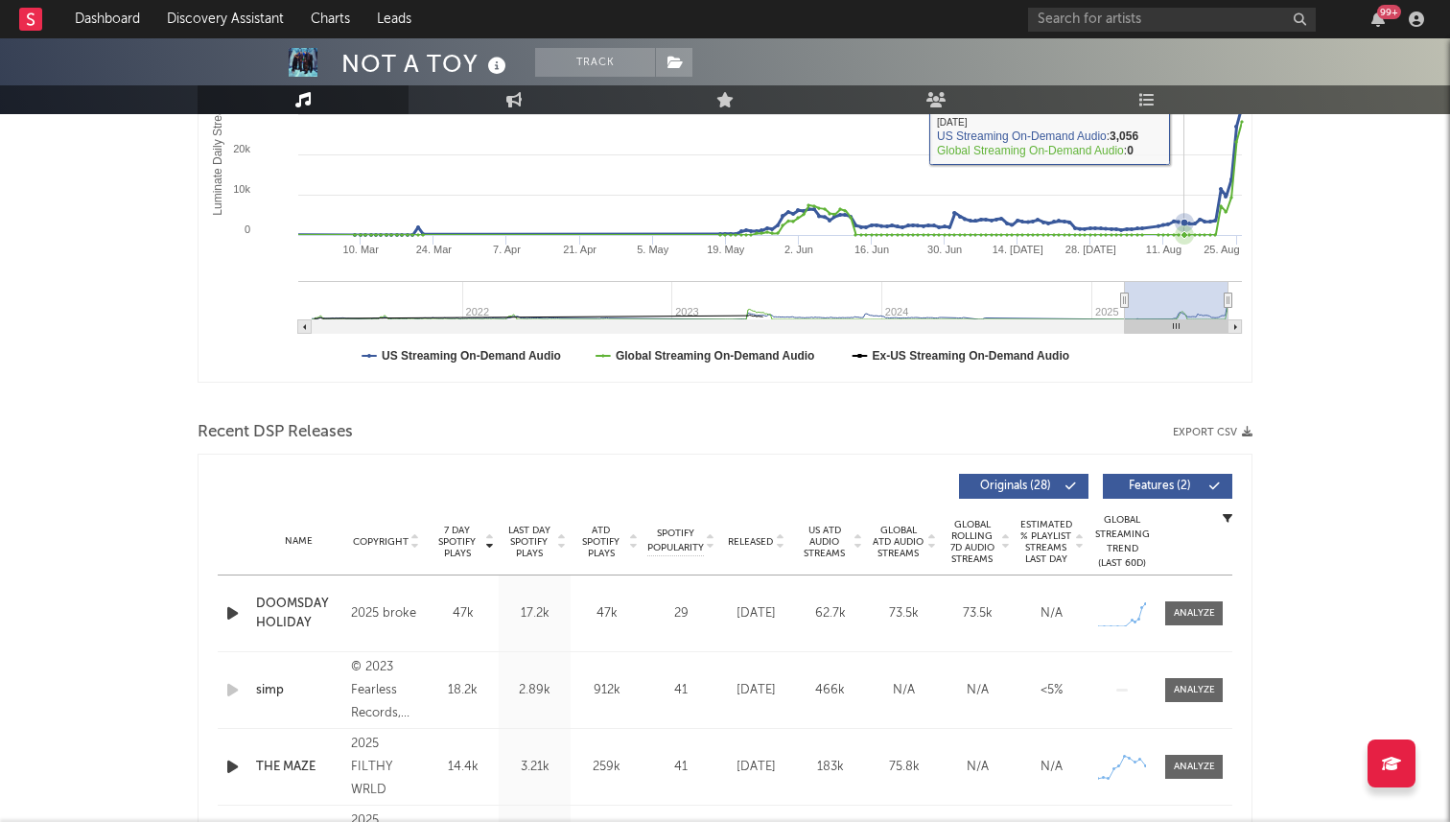
scroll to position [644, 0]
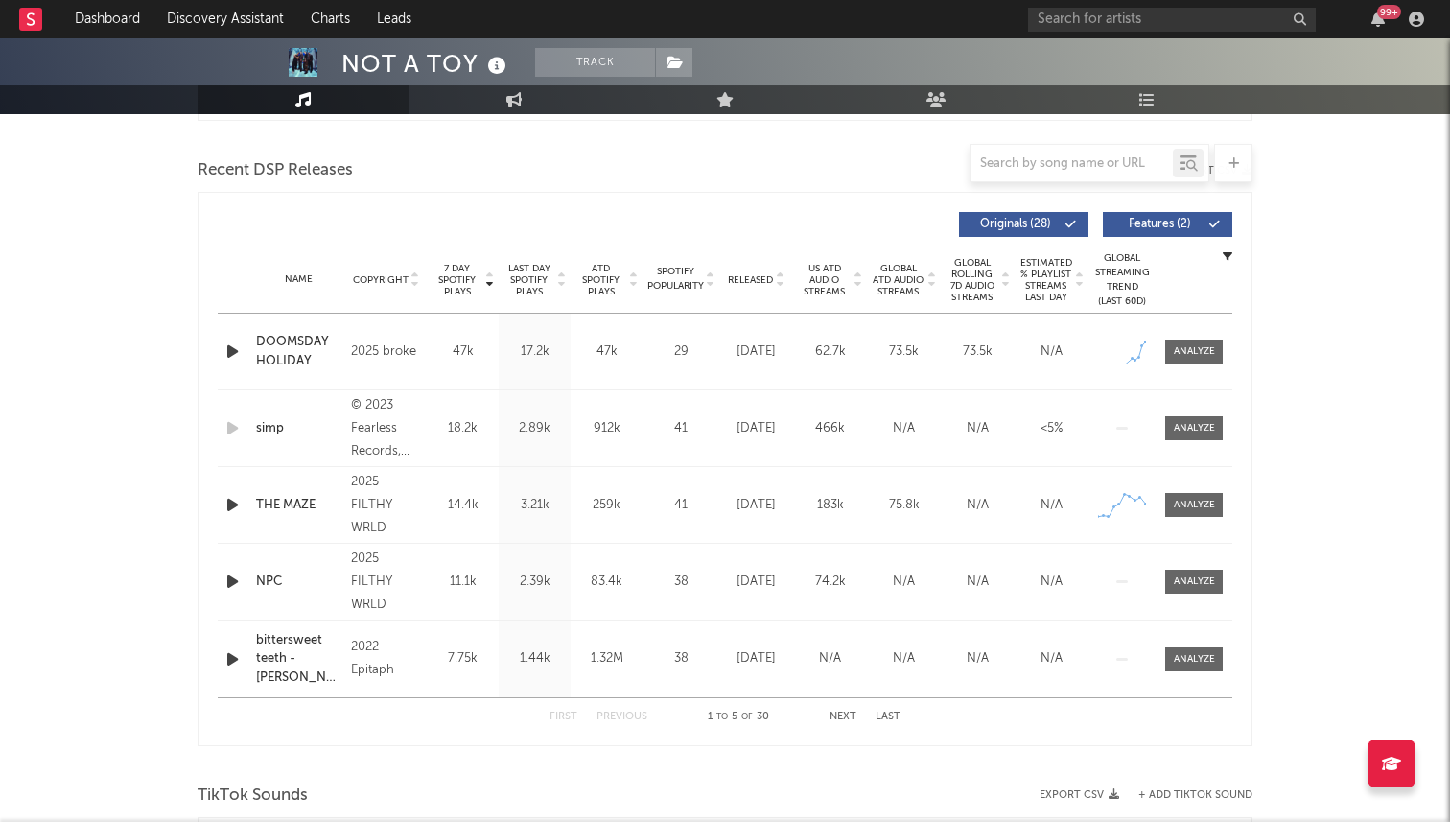
click at [746, 279] on span "Released" at bounding box center [750, 280] width 45 height 12
click at [445, 277] on span "7 Day Spotify Plays" at bounding box center [457, 280] width 51 height 35
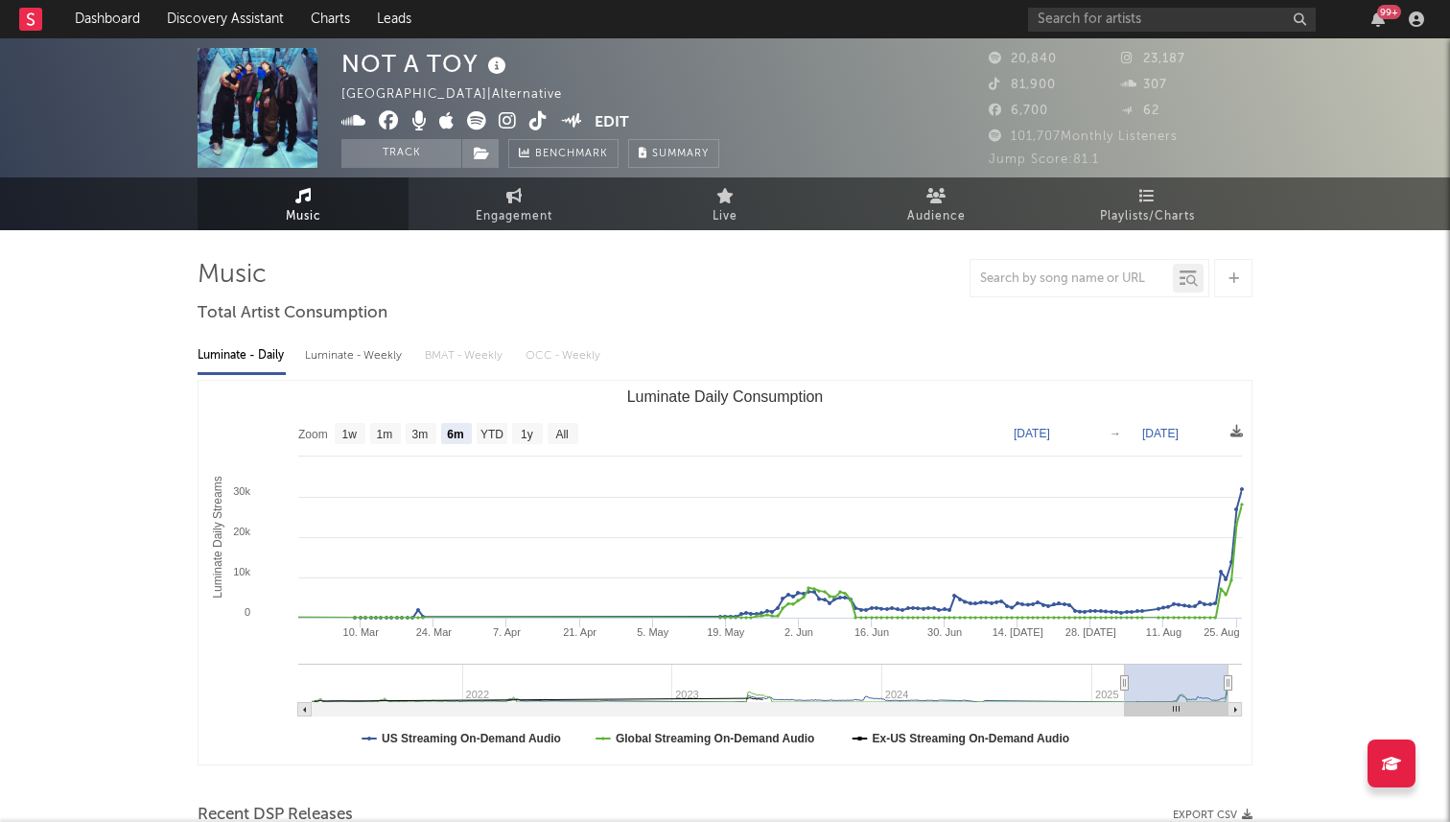
click at [284, 109] on img at bounding box center [258, 108] width 120 height 120
click at [510, 116] on icon at bounding box center [508, 120] width 18 height 19
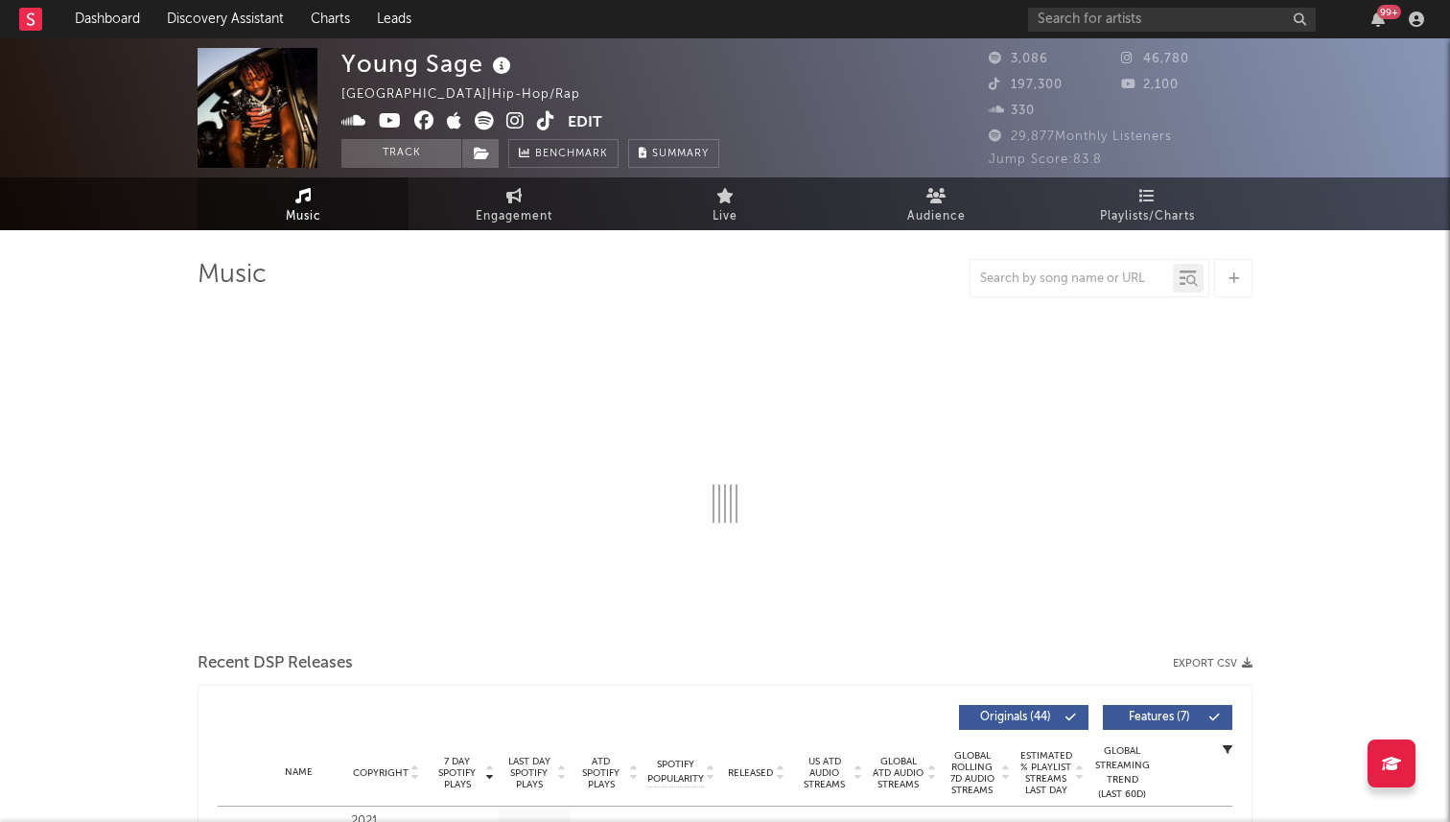
select select "1w"
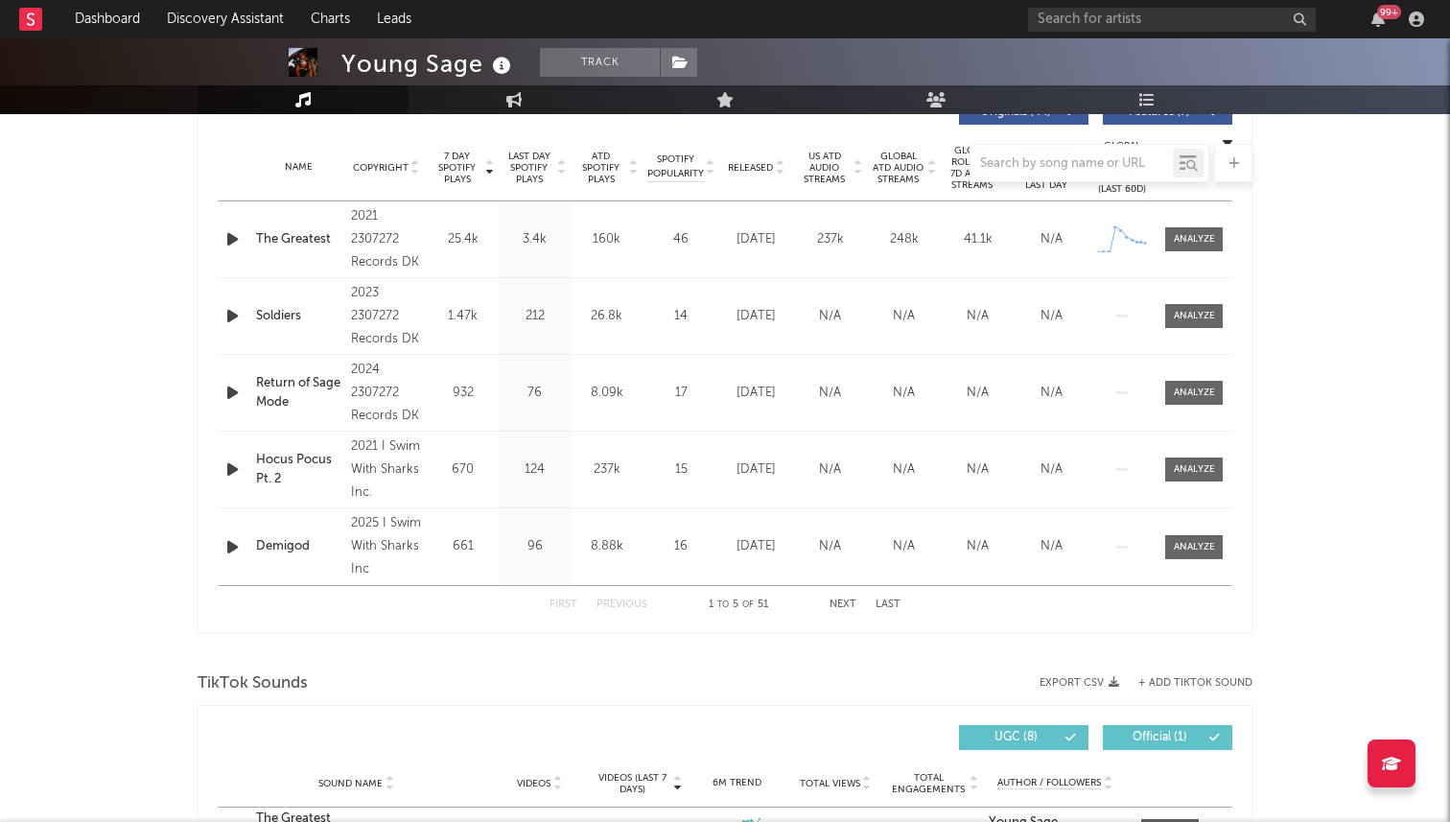
scroll to position [713, 0]
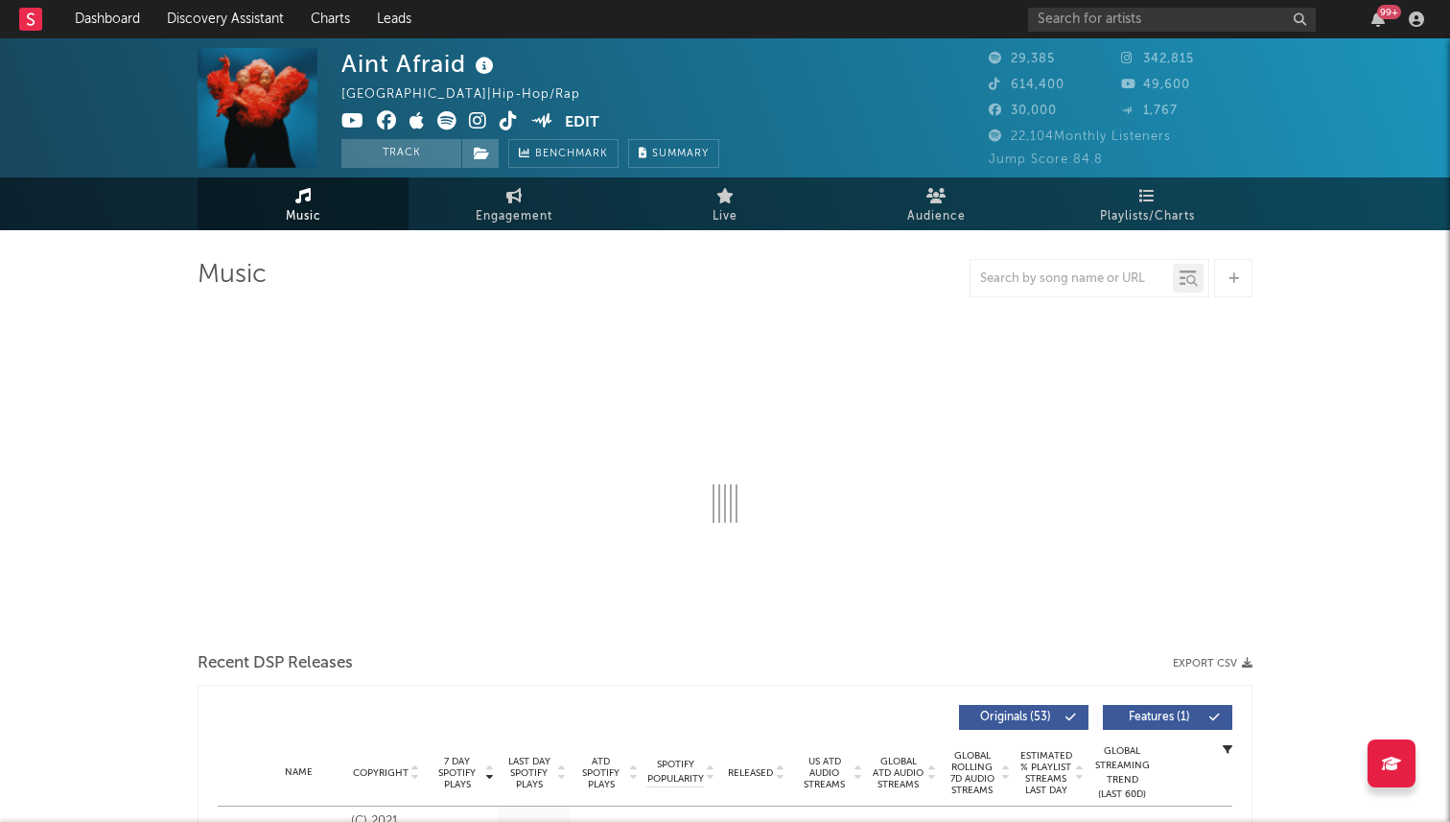
select select "6m"
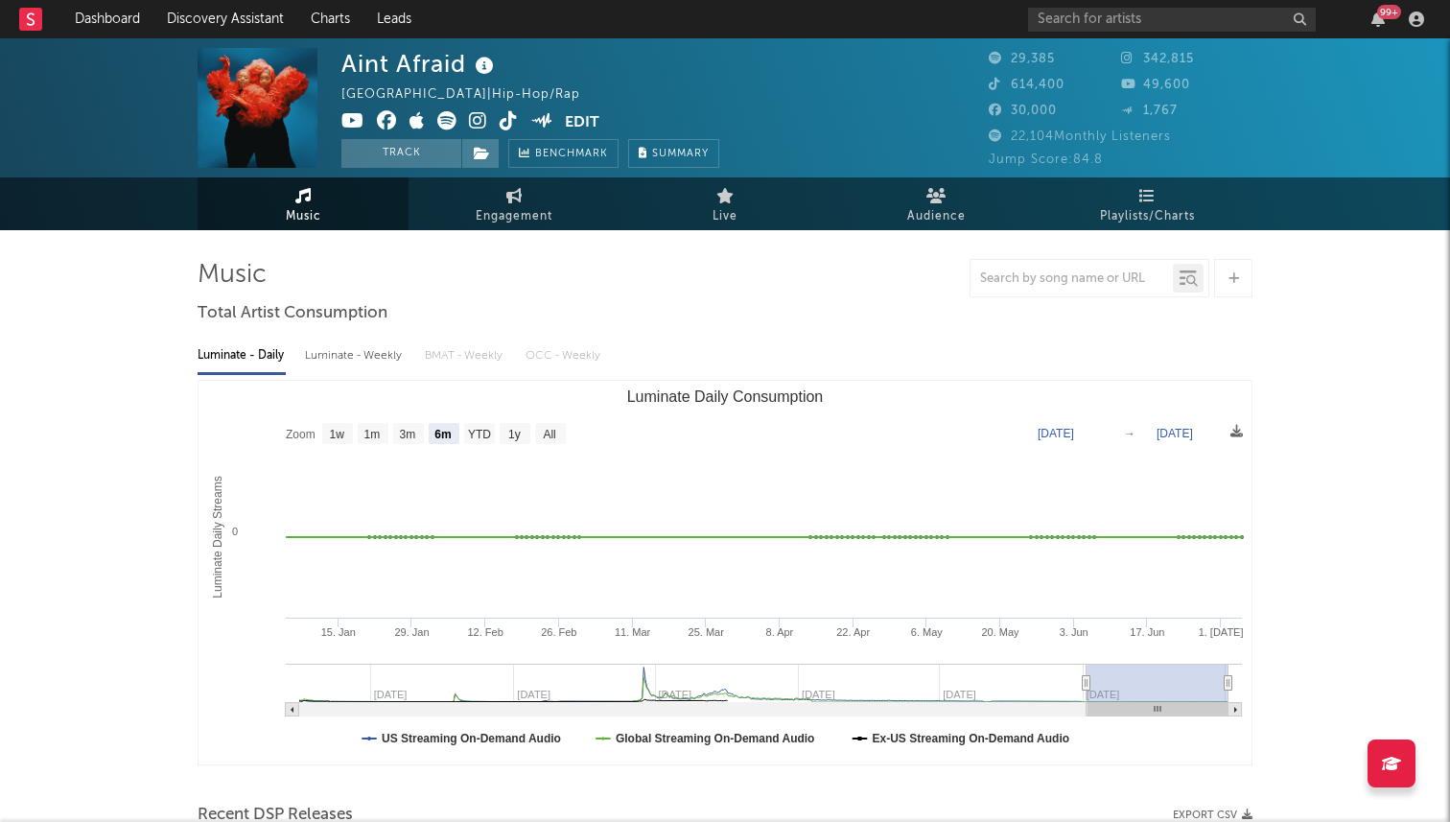
click at [510, 124] on icon at bounding box center [509, 120] width 18 height 19
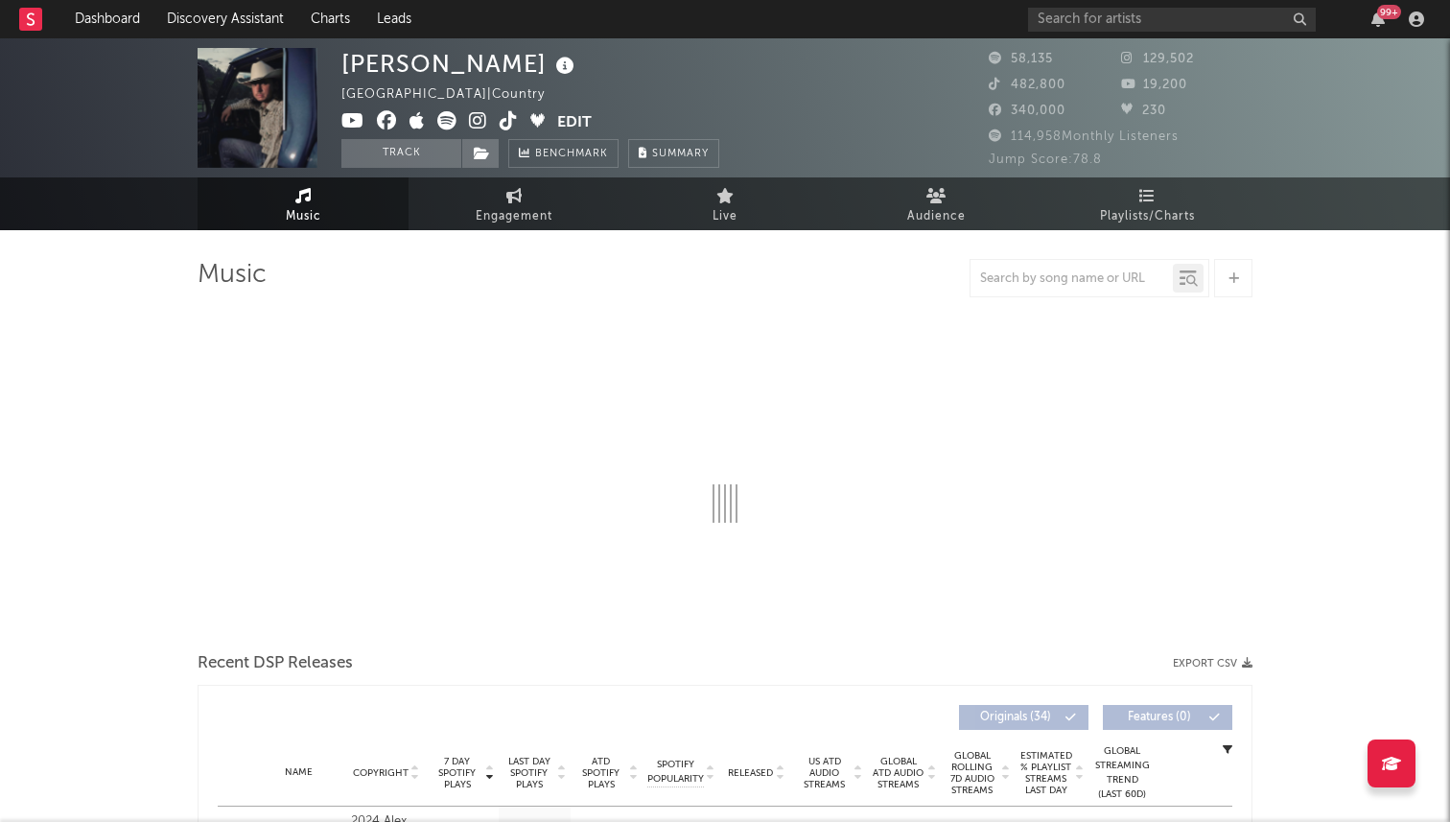
select select "6m"
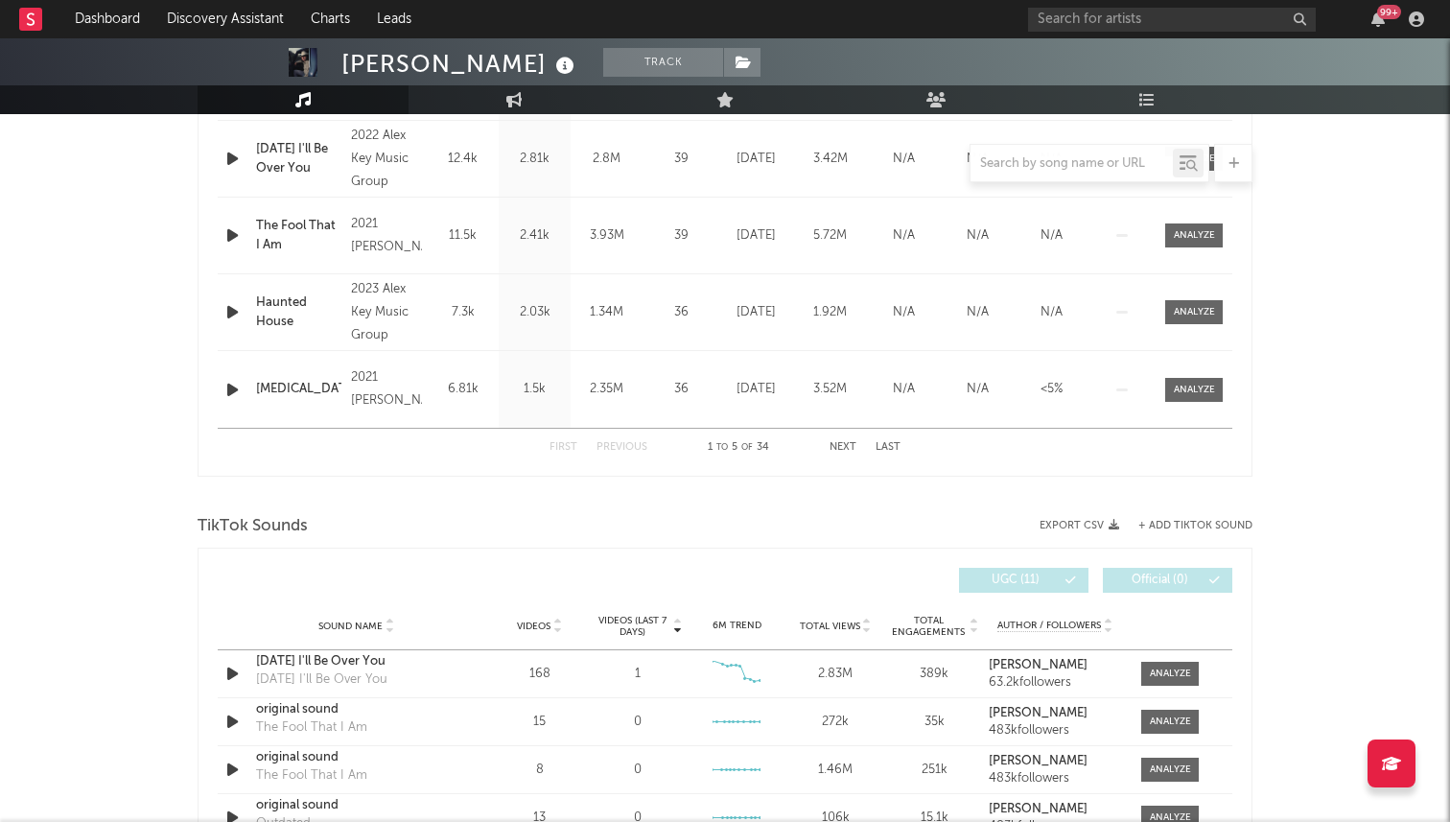
scroll to position [596, 0]
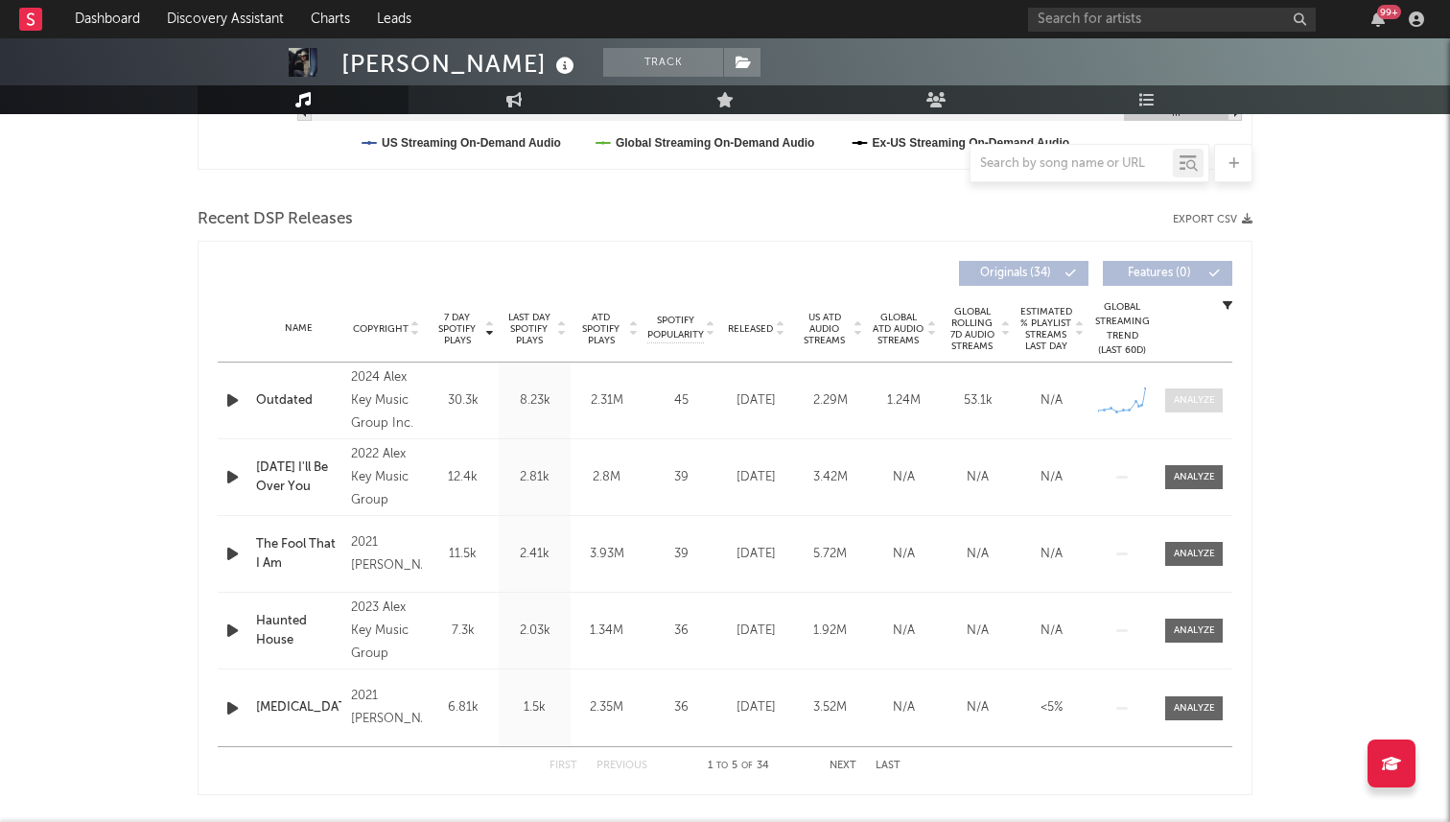
click at [1182, 403] on div at bounding box center [1194, 400] width 41 height 14
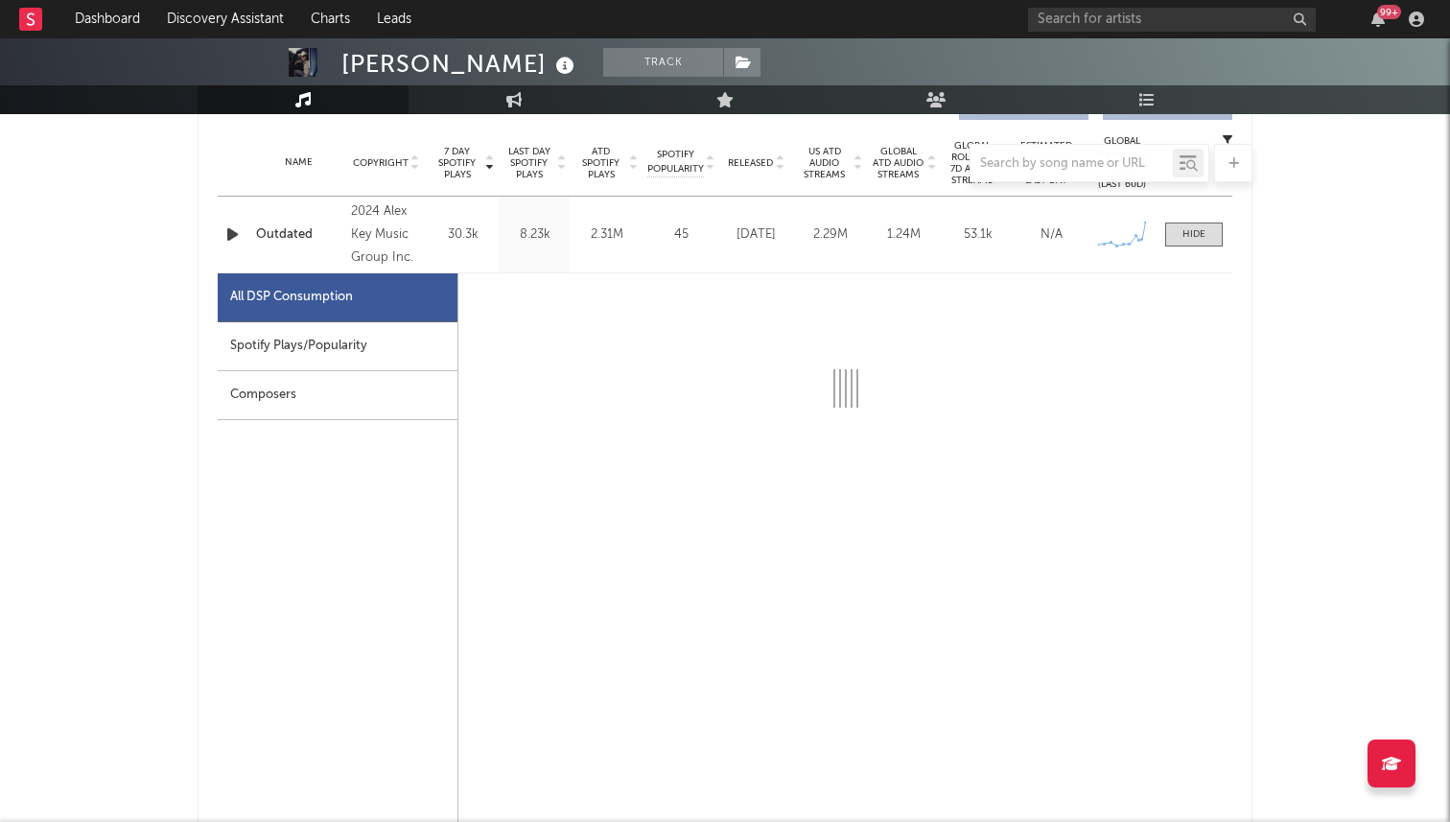
scroll to position [736, 0]
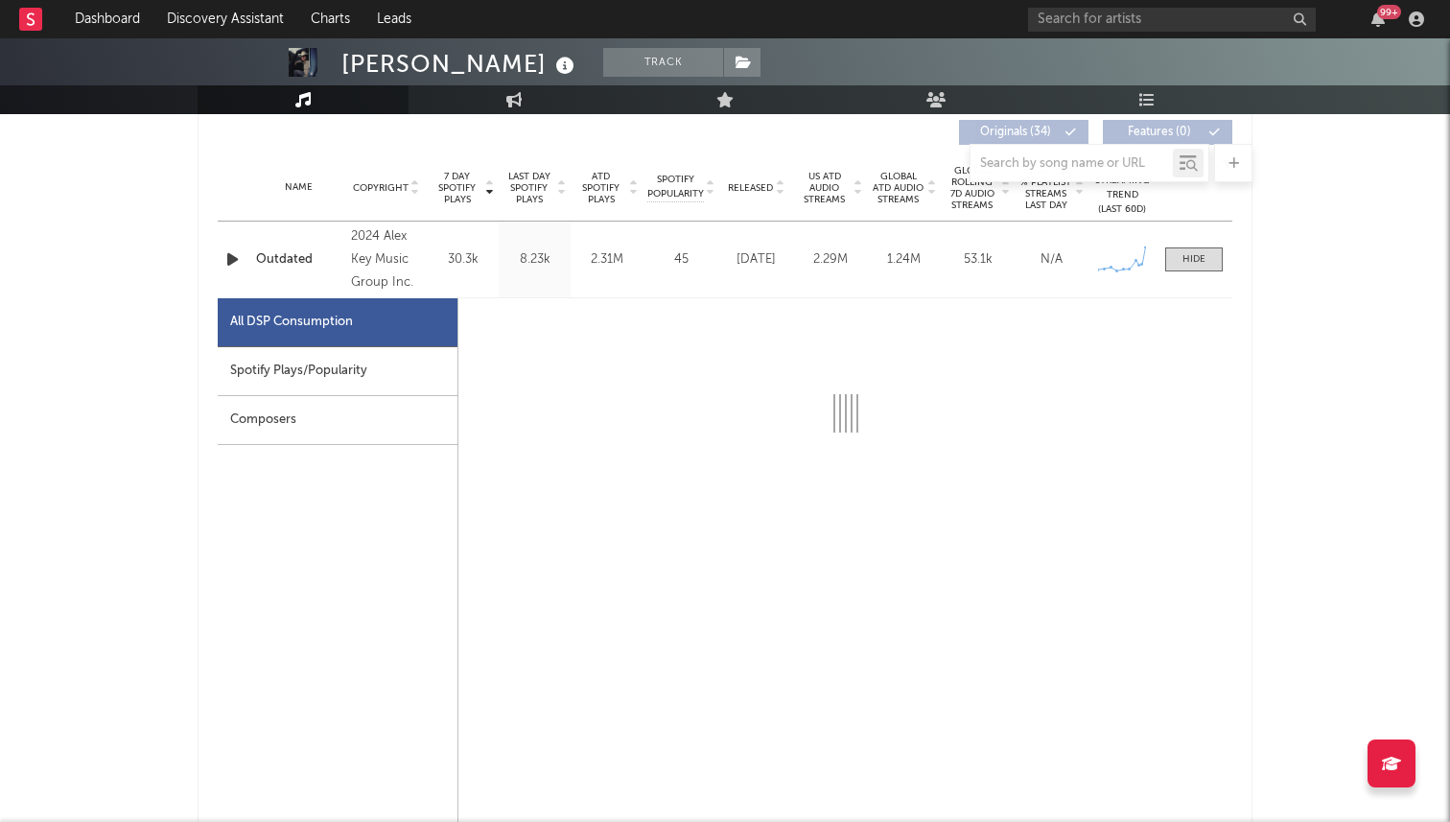
select select "6m"
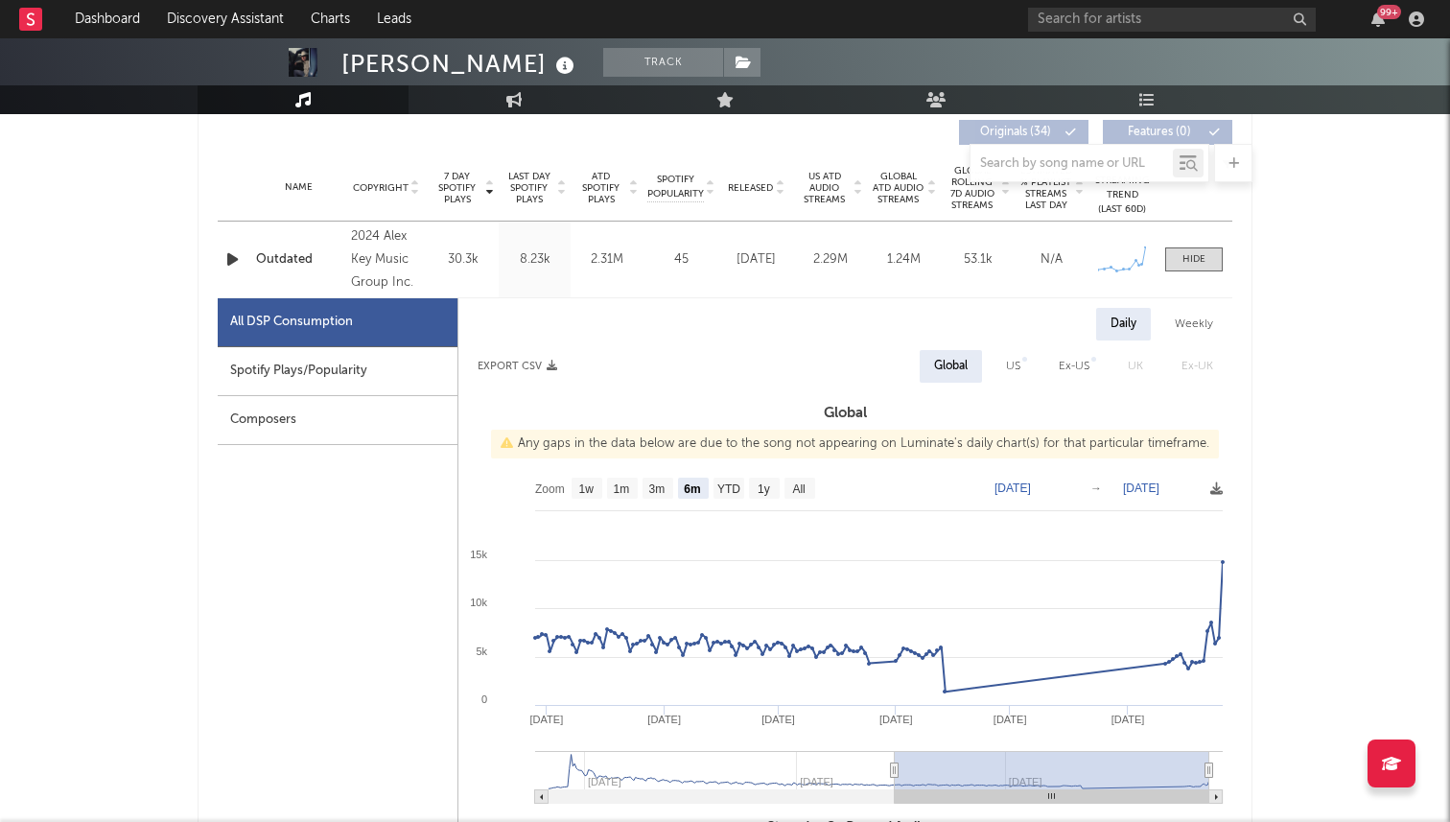
scroll to position [758, 0]
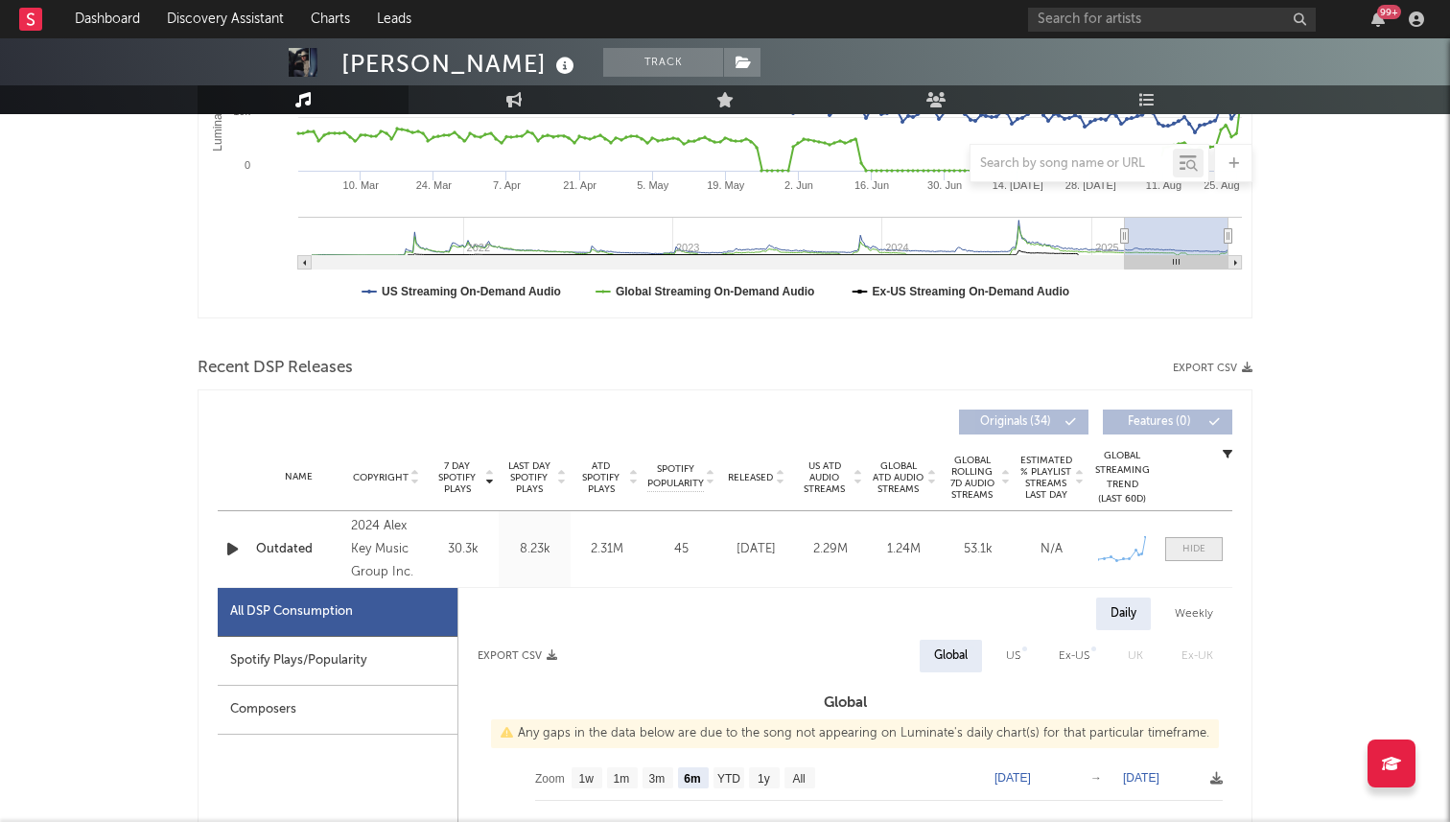
click at [1204, 545] on div at bounding box center [1193, 549] width 23 height 14
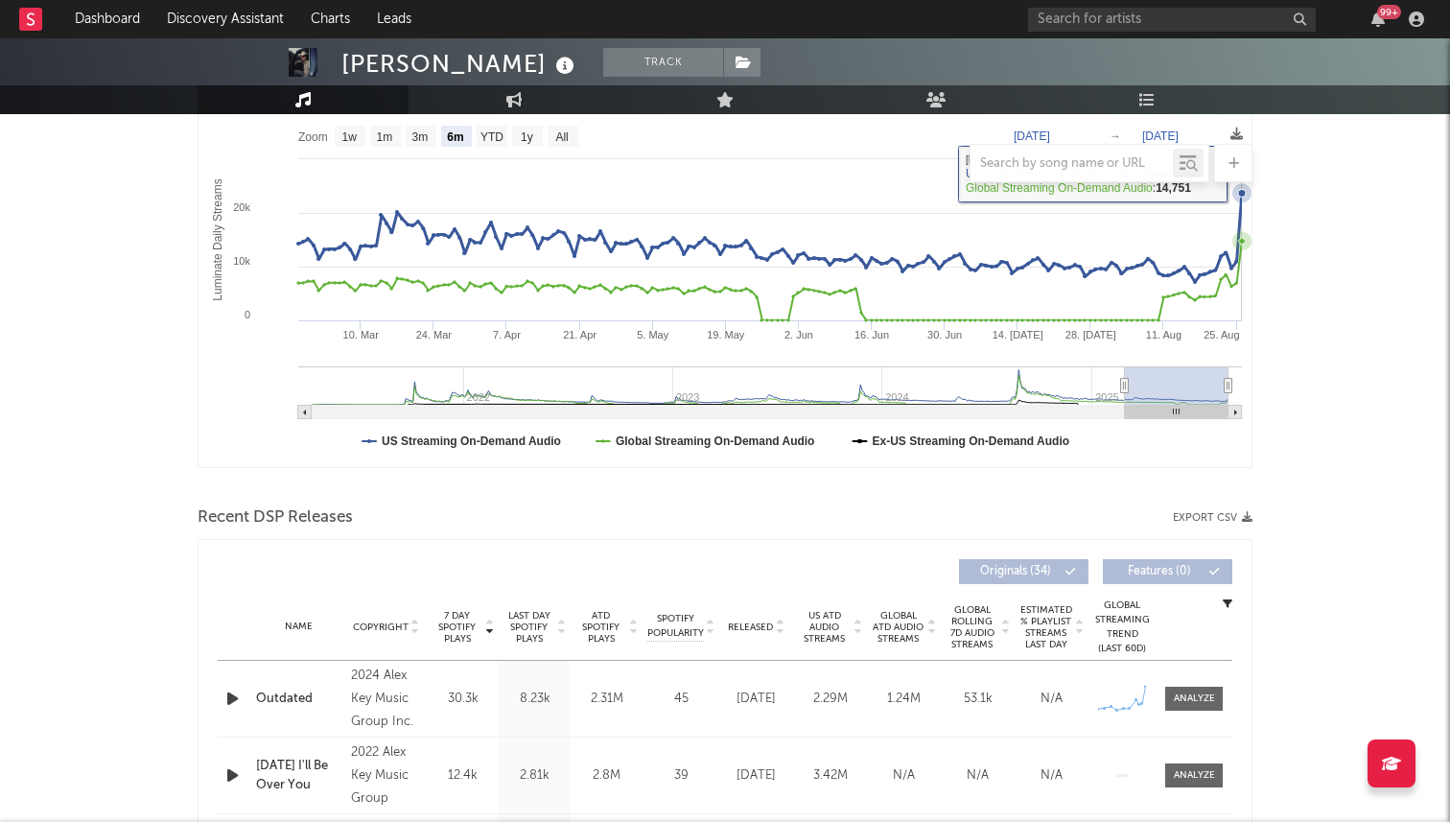
scroll to position [454, 0]
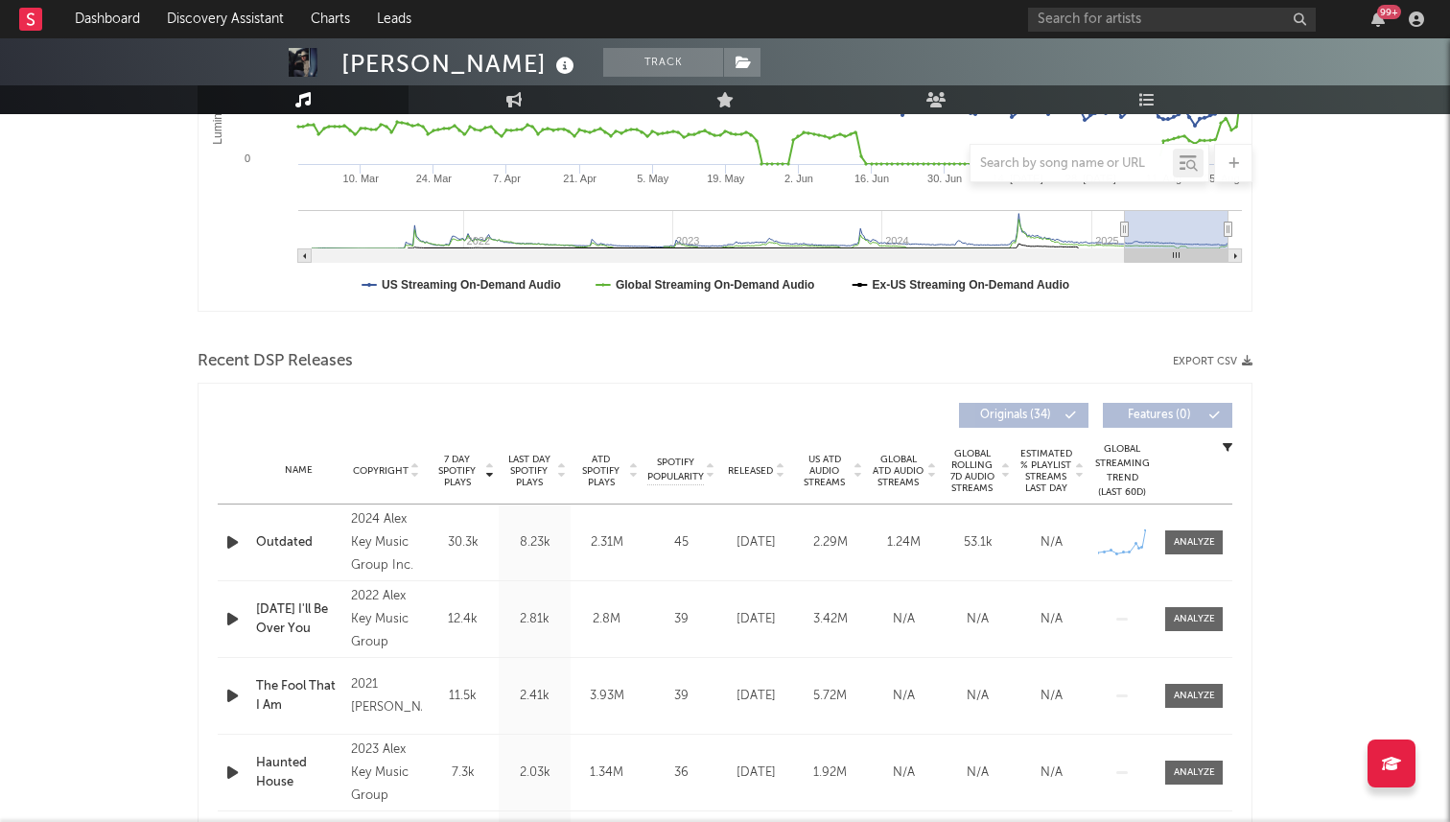
click at [764, 470] on span "Released" at bounding box center [750, 471] width 45 height 12
click at [457, 475] on span "7 Day Spotify Plays" at bounding box center [457, 471] width 51 height 35
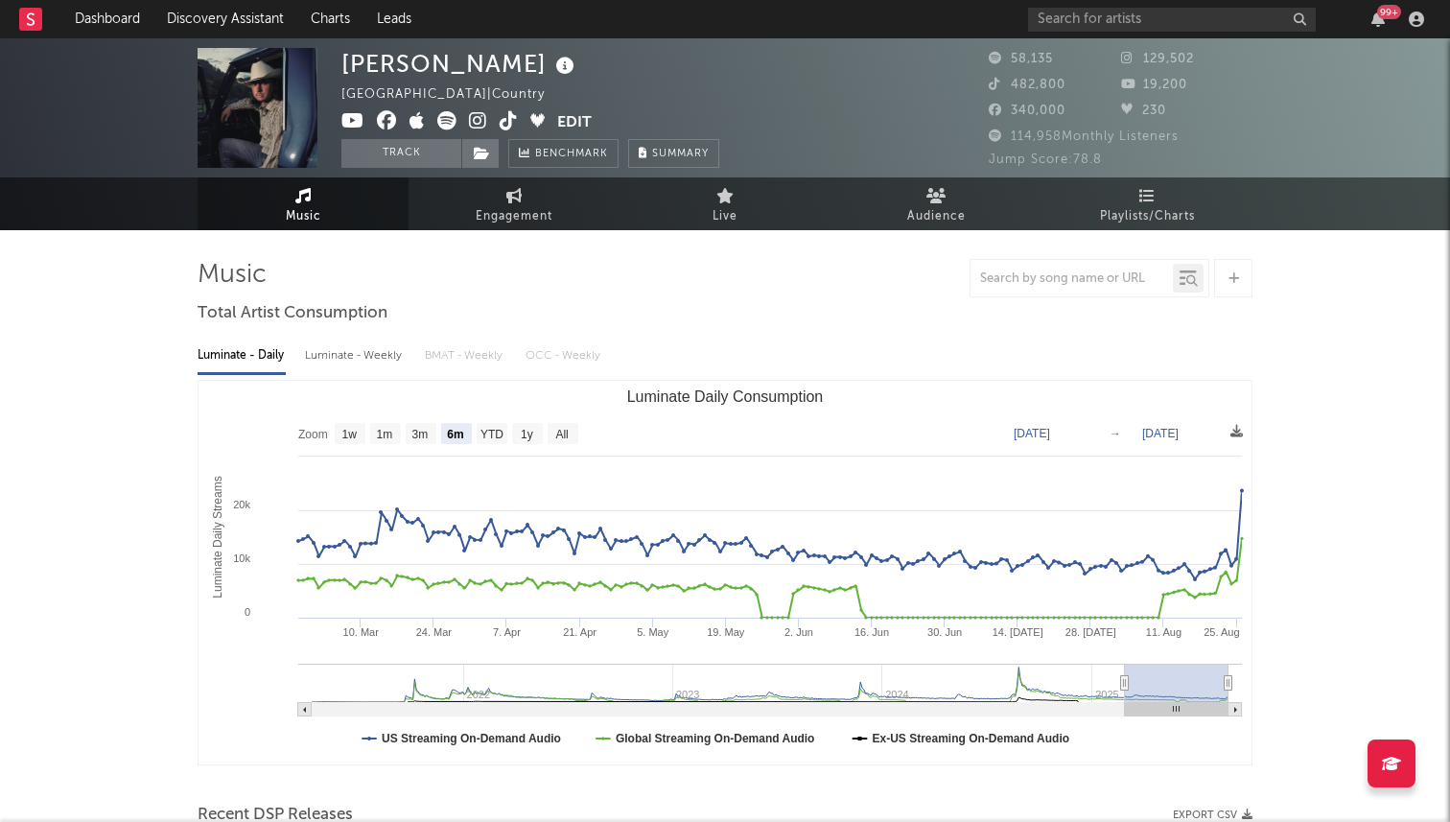
click at [503, 115] on icon at bounding box center [509, 120] width 18 height 19
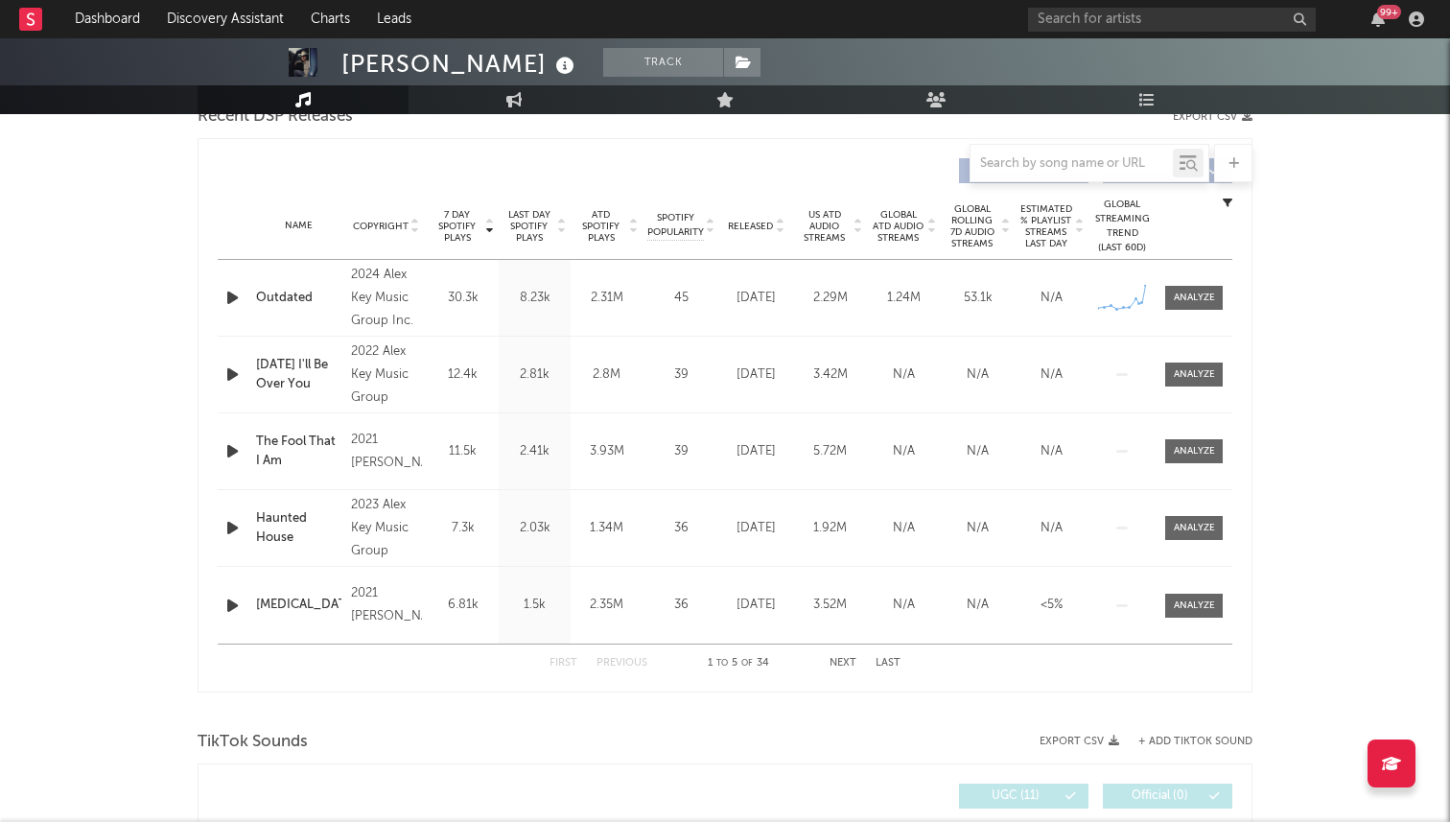
scroll to position [691, 0]
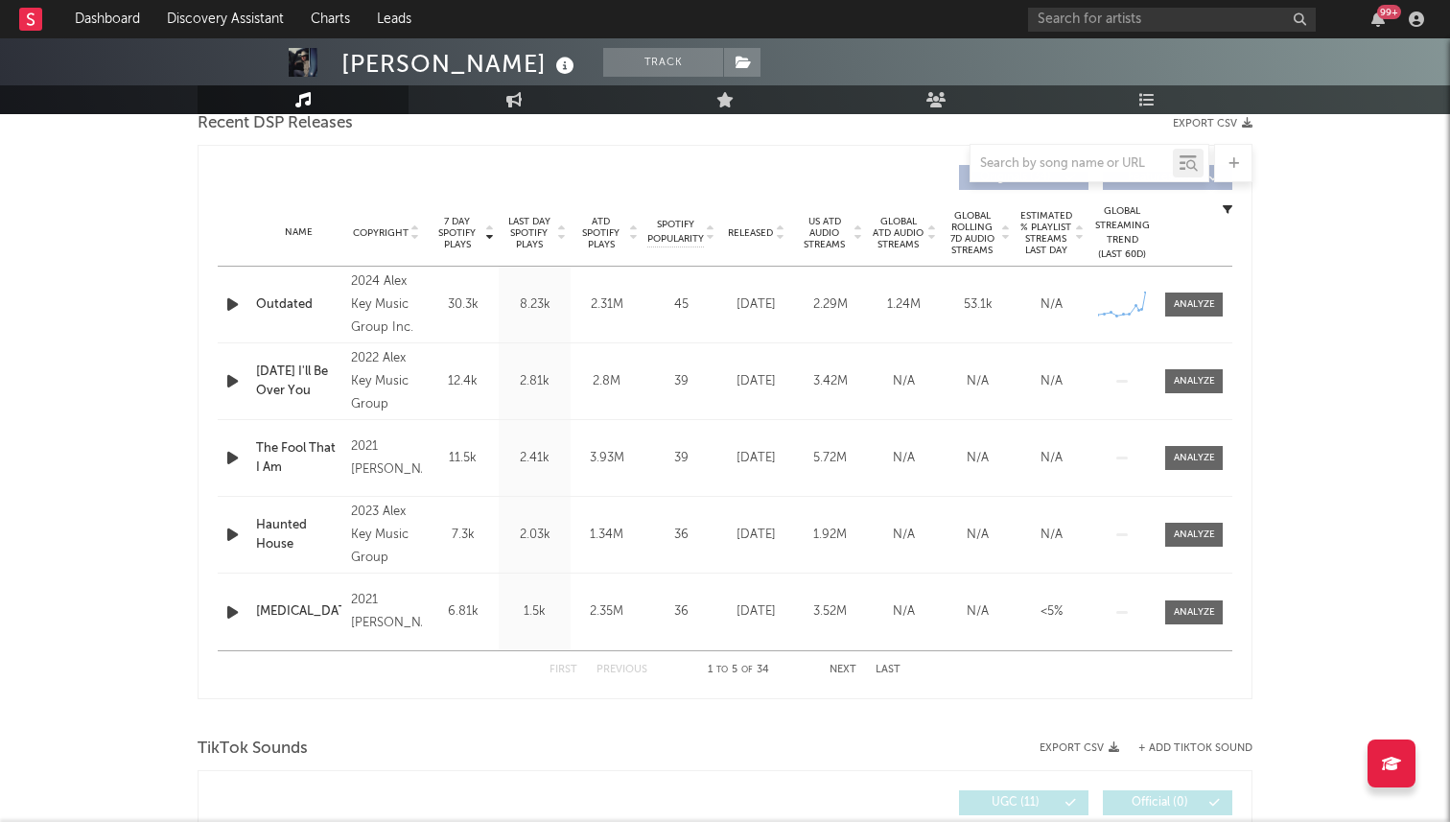
click at [756, 227] on span "Released" at bounding box center [750, 233] width 45 height 12
click at [518, 230] on span "Last Day Spotify Plays" at bounding box center [528, 233] width 51 height 35
click at [444, 233] on span "7 Day Spotify Plays" at bounding box center [457, 233] width 51 height 35
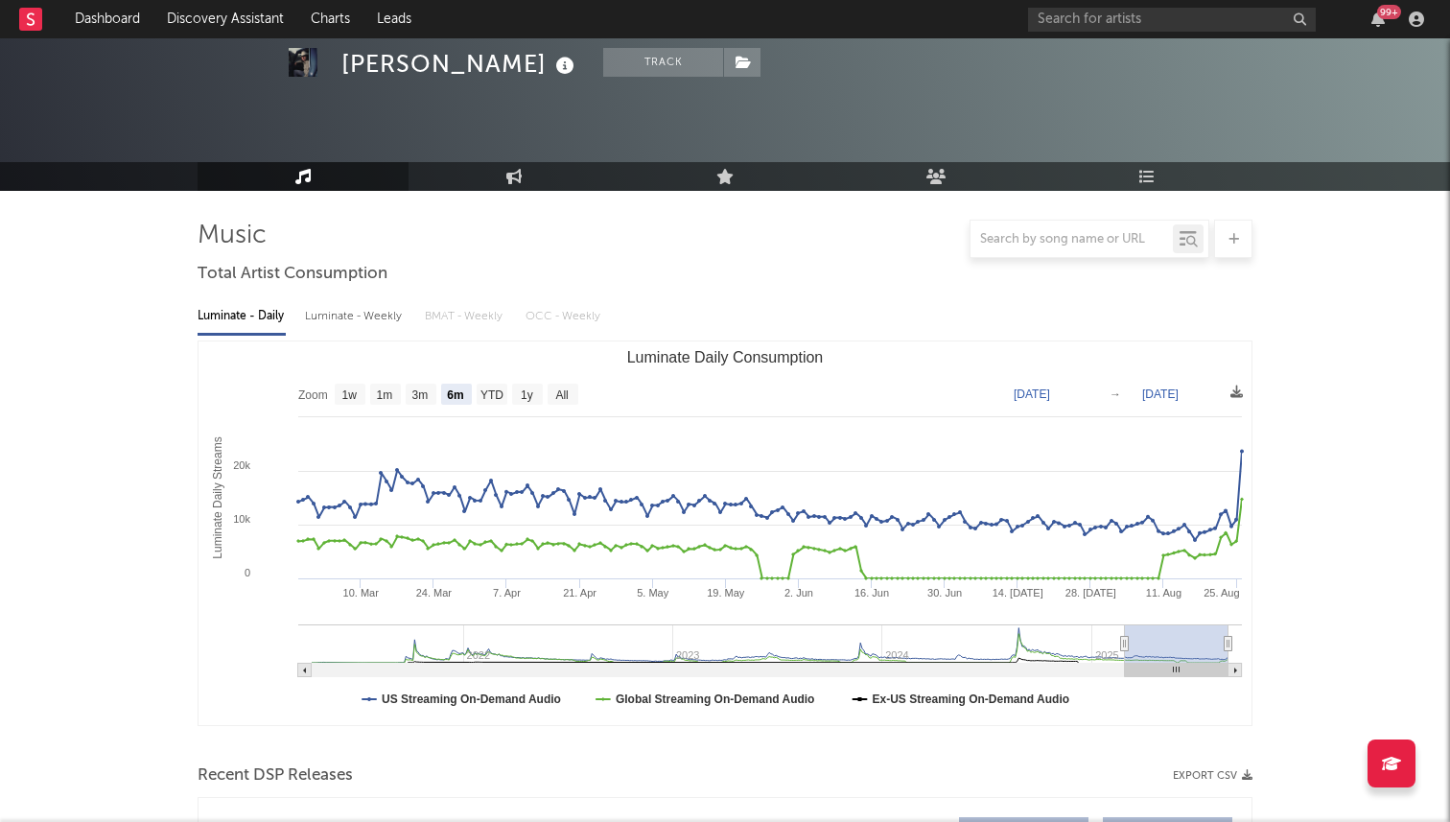
scroll to position [19, 0]
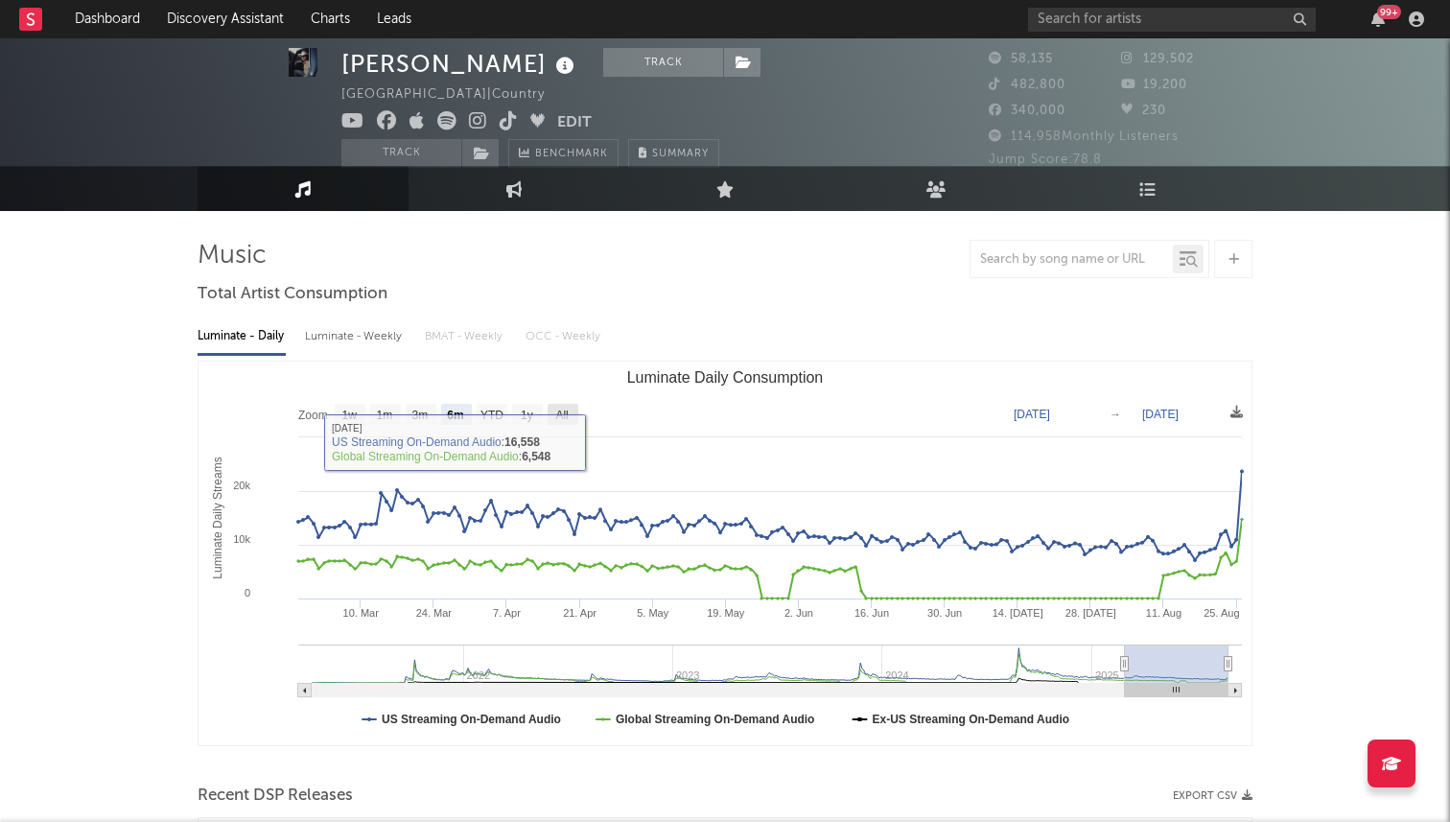
click at [564, 409] on text "All" at bounding box center [561, 415] width 12 height 13
select select "All"
type input "2021-04-11"
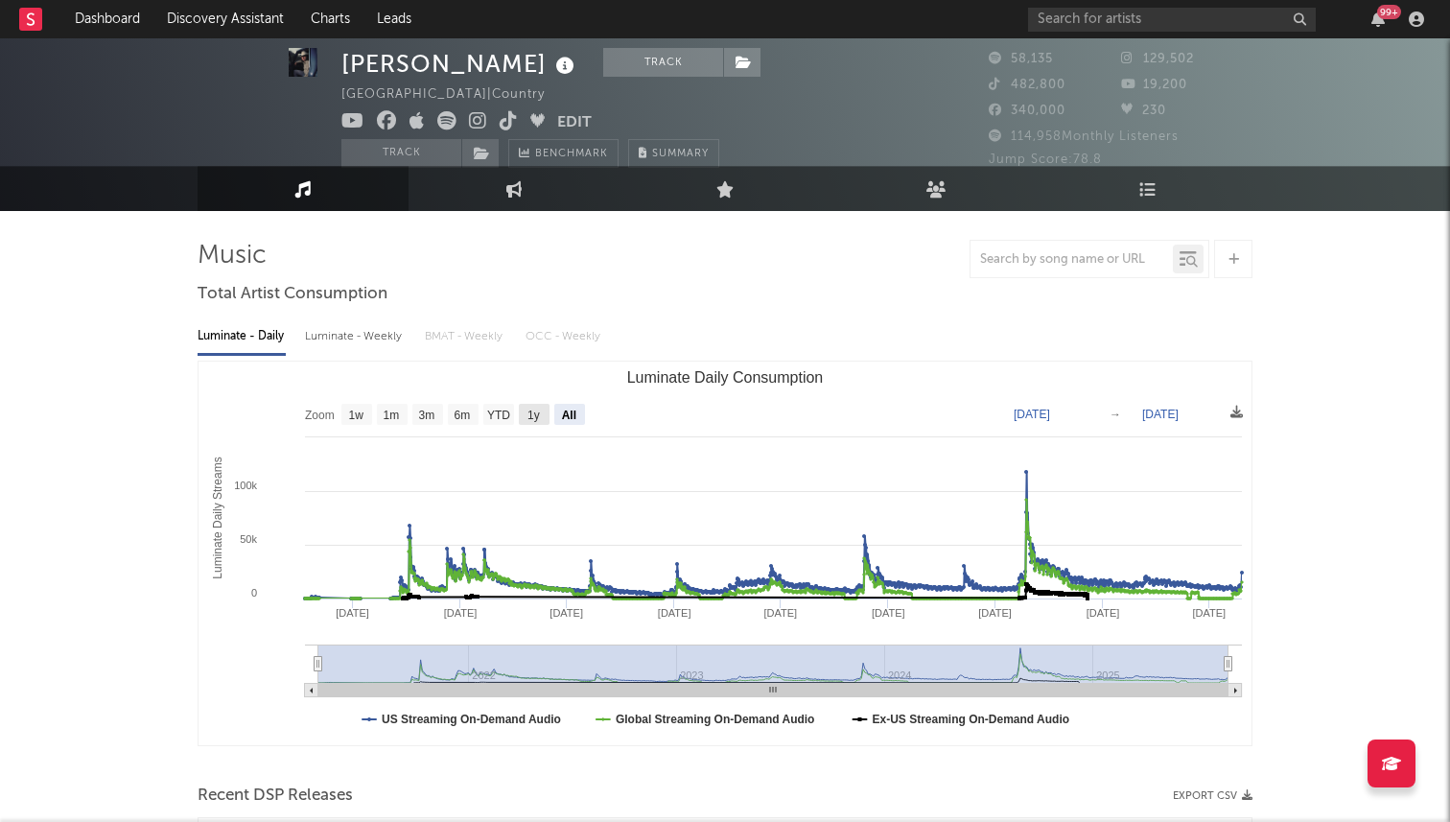
click at [528, 417] on text "1y" at bounding box center [533, 415] width 12 height 13
select select "1y"
type input "2024-08-26"
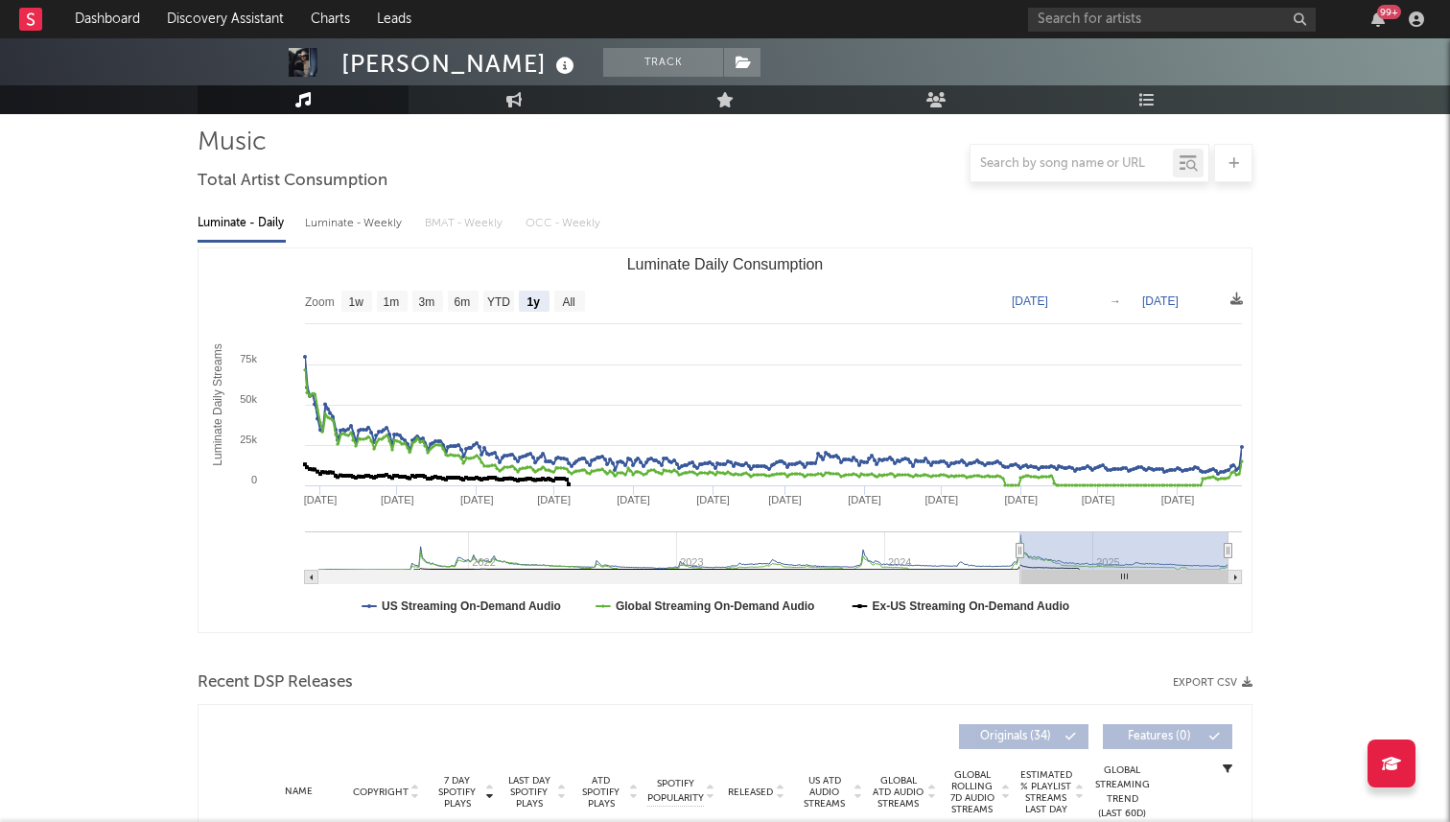
scroll to position [35, 0]
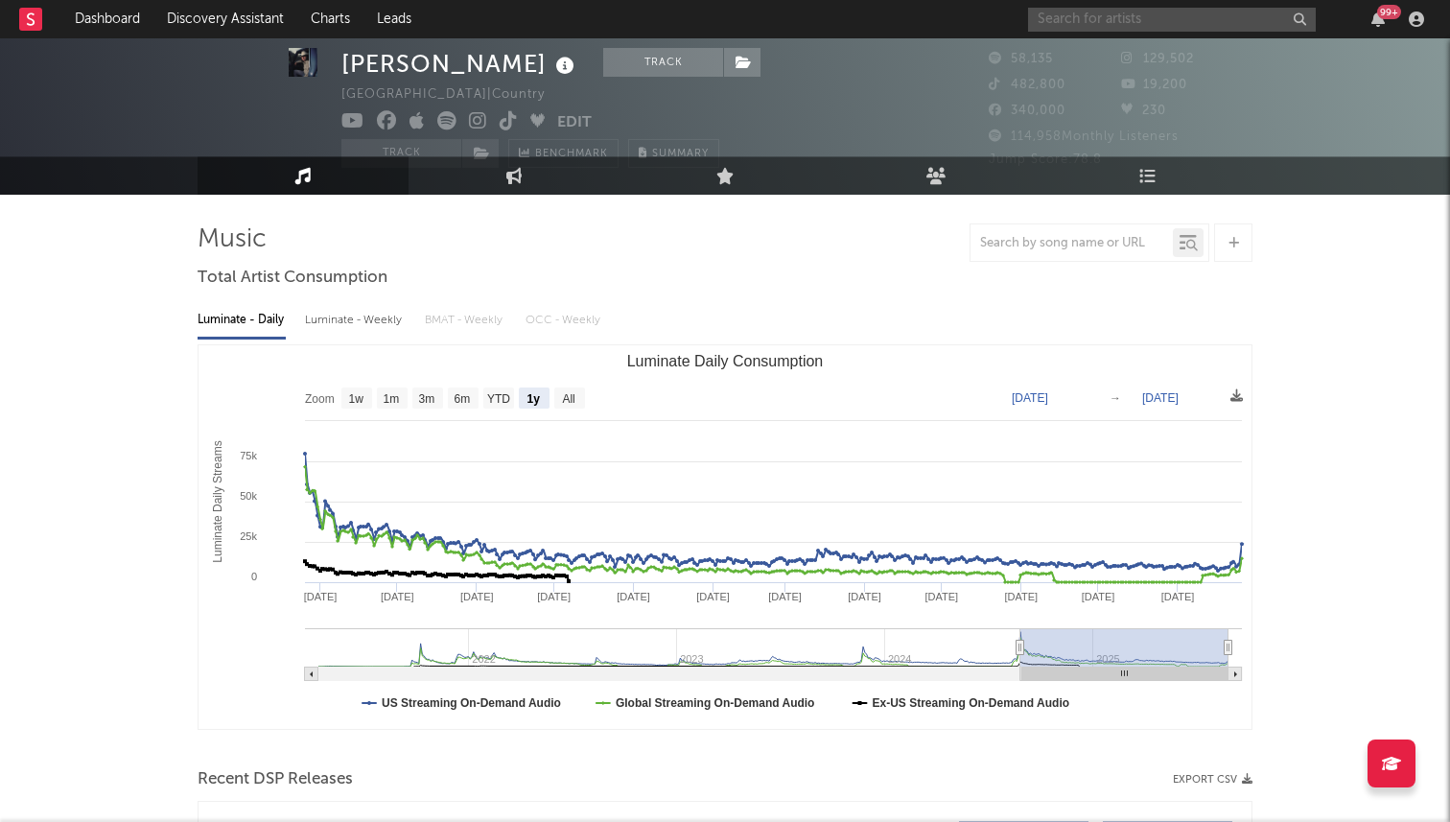
click at [1085, 28] on input "text" at bounding box center [1172, 20] width 288 height 24
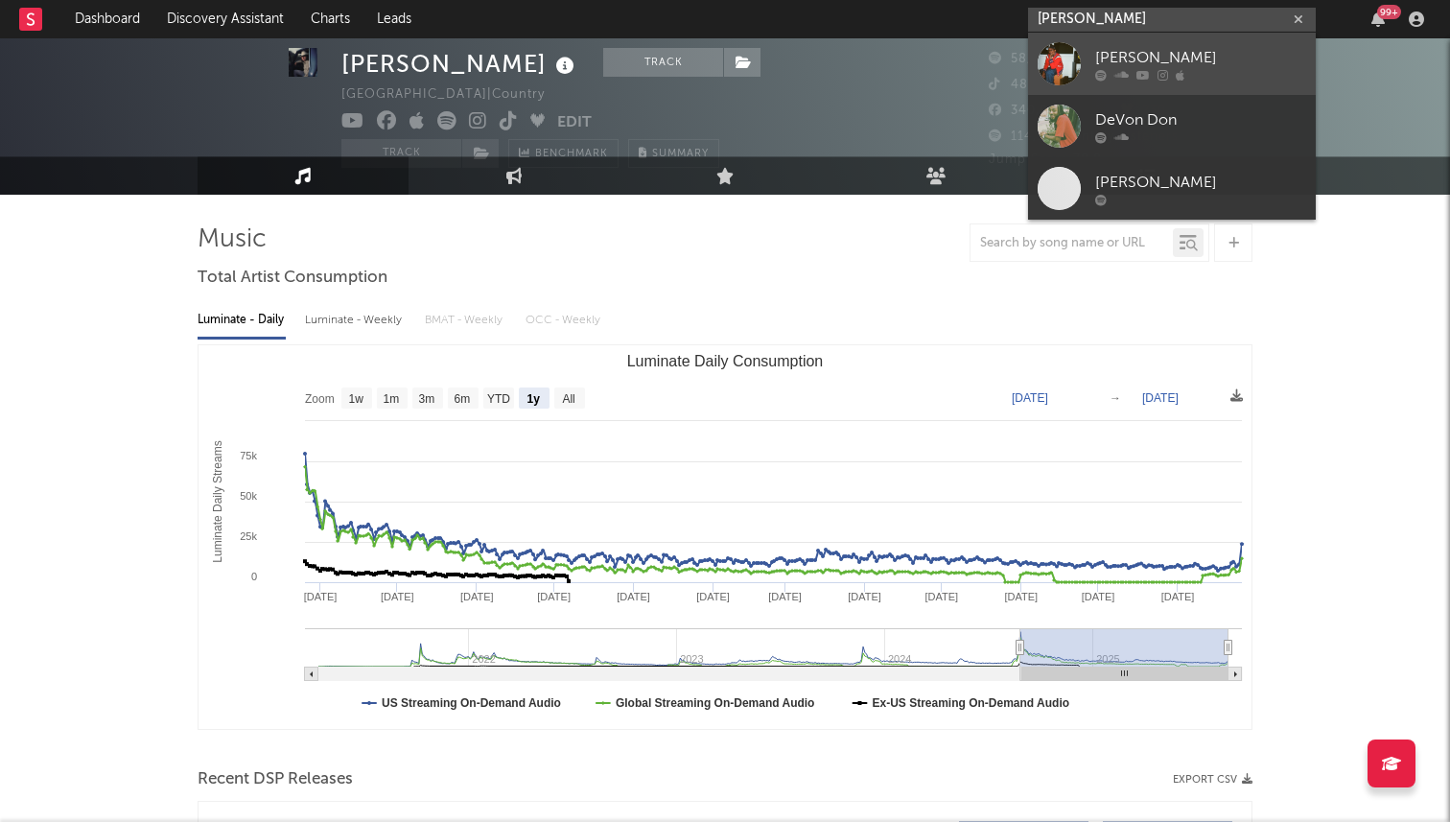
type input "devin don"
click at [1237, 61] on div "Devin Donnell" at bounding box center [1200, 57] width 211 height 23
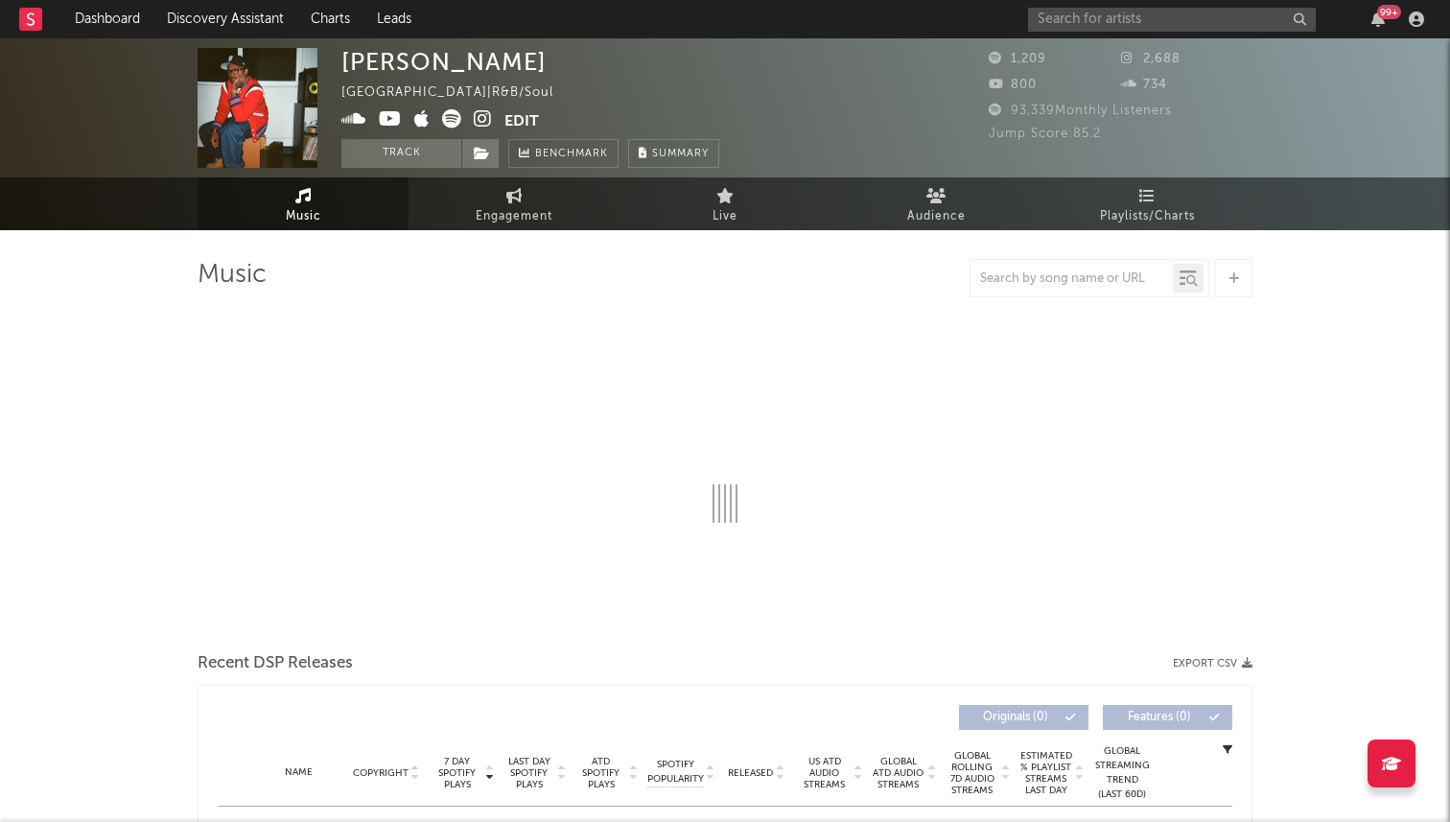
select select "1w"
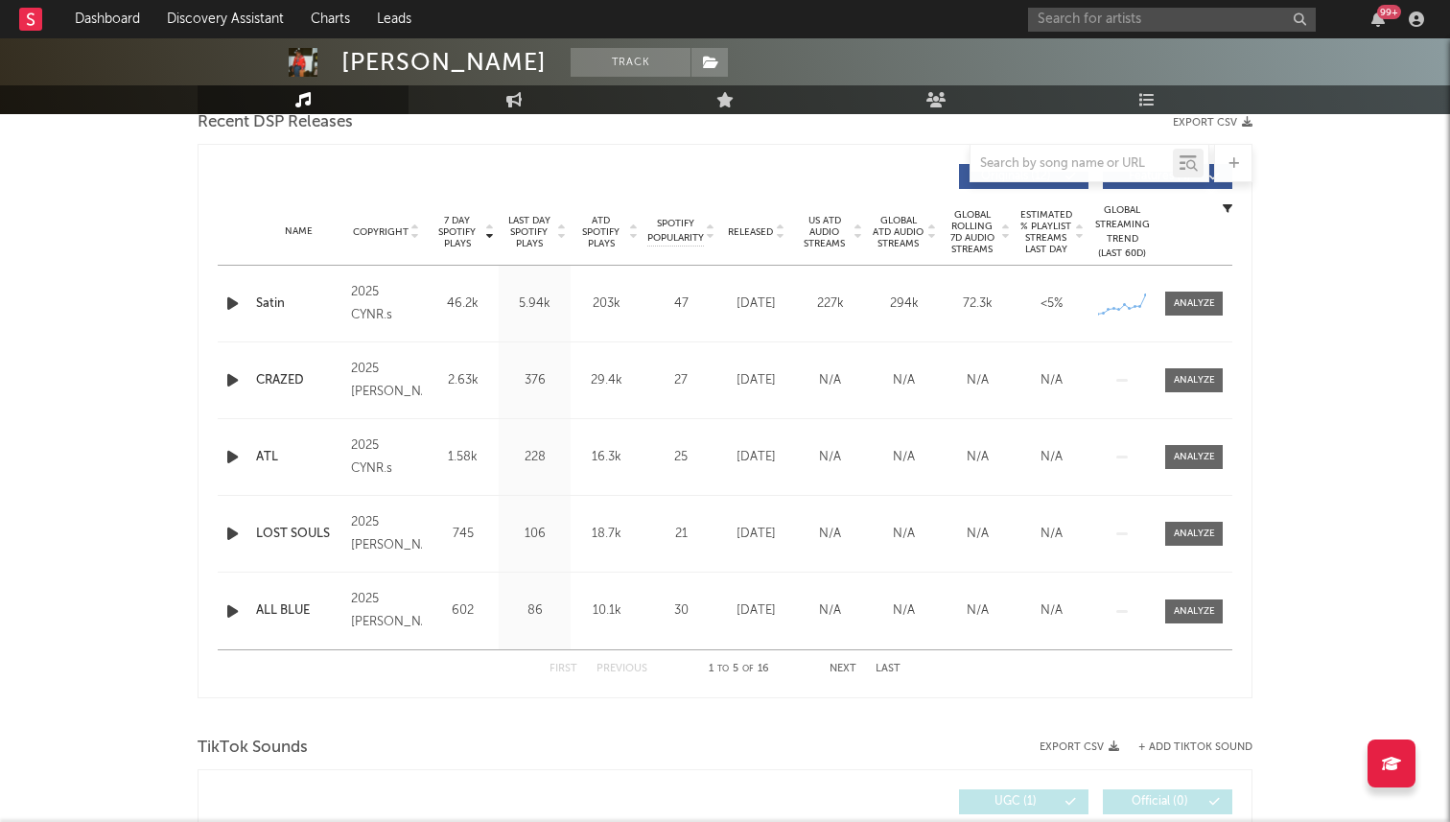
scroll to position [604, 0]
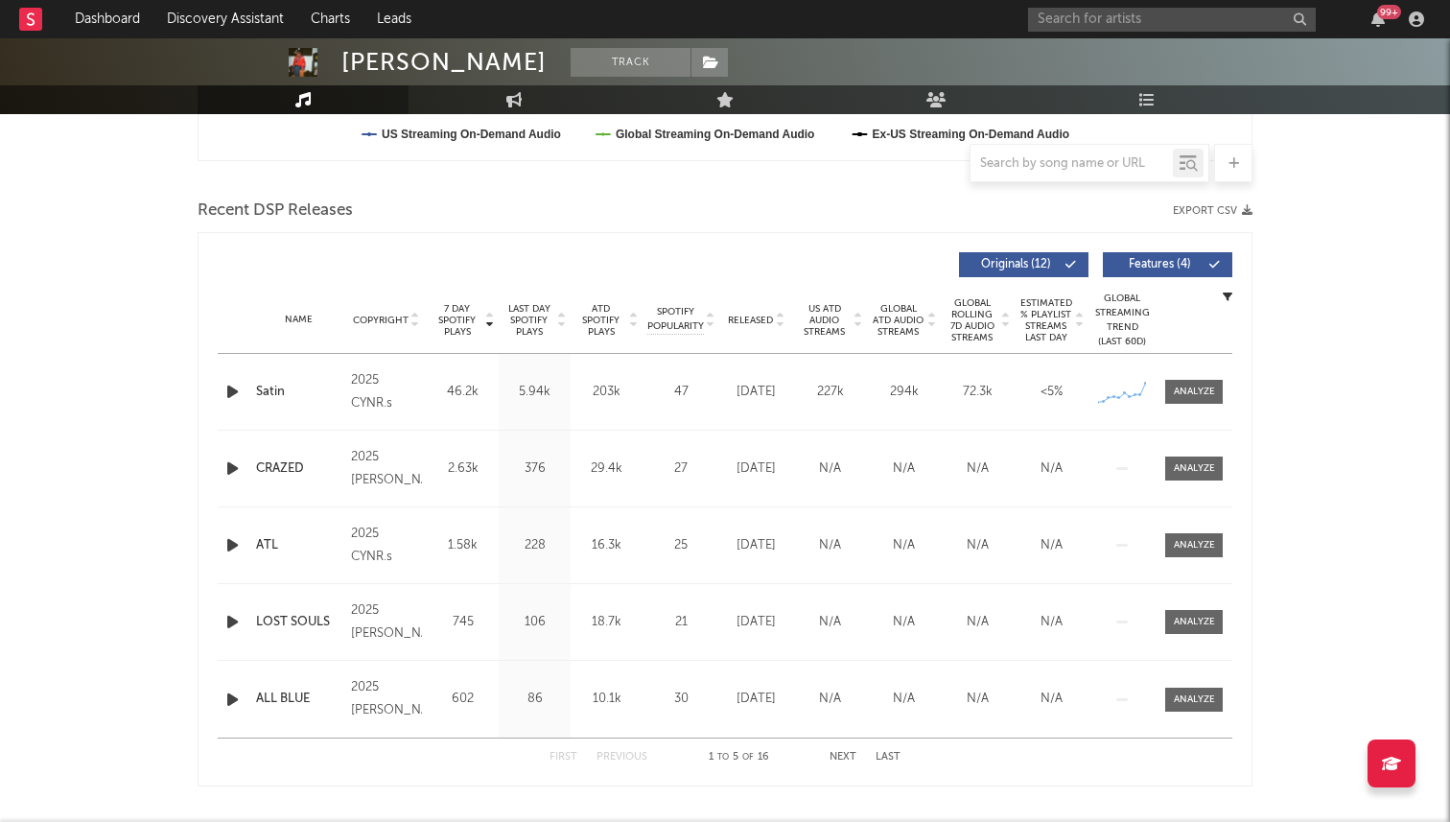
click at [1163, 400] on div at bounding box center [1191, 392] width 62 height 24
click at [1182, 394] on div at bounding box center [1194, 392] width 41 height 14
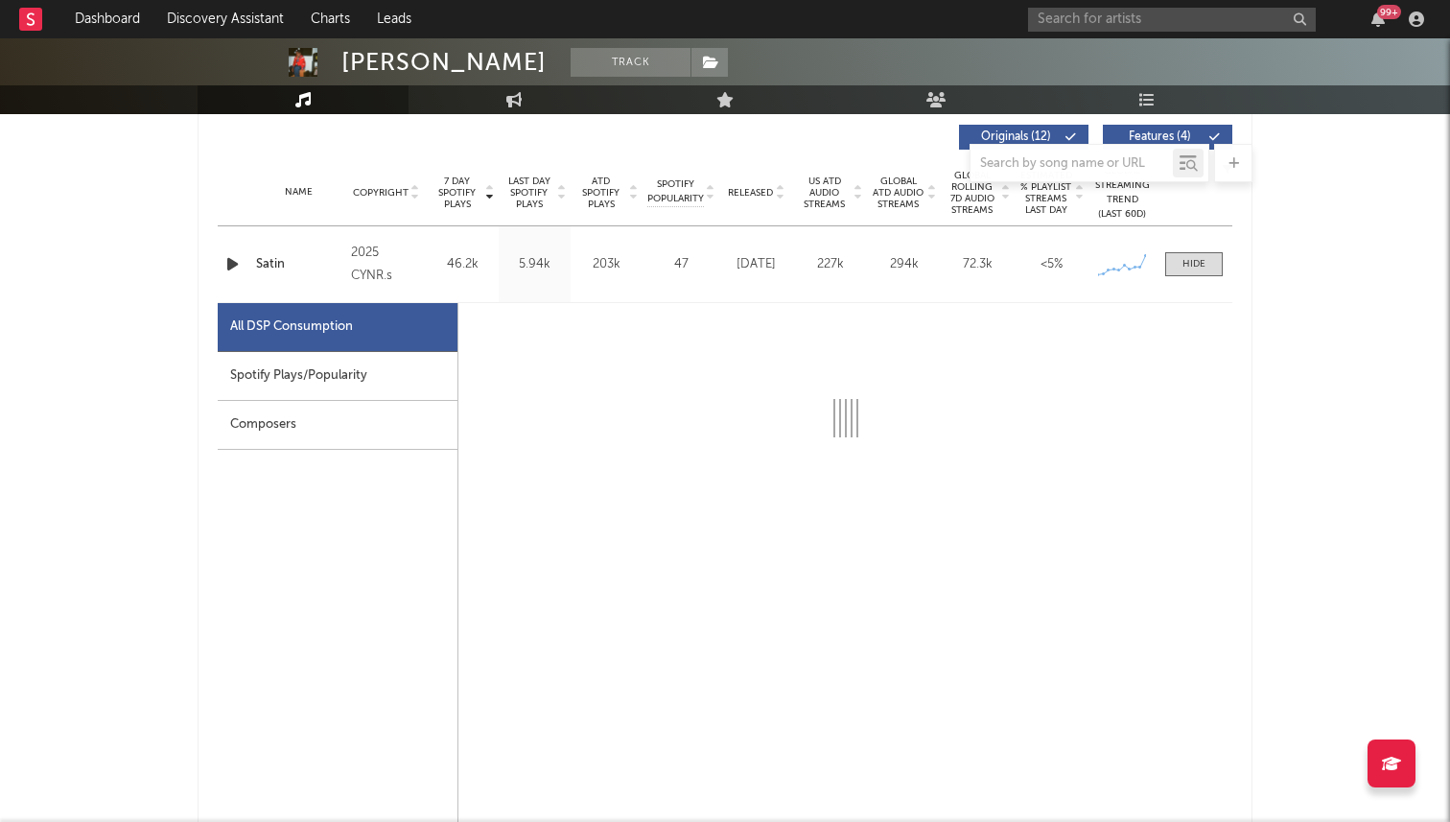
scroll to position [739, 0]
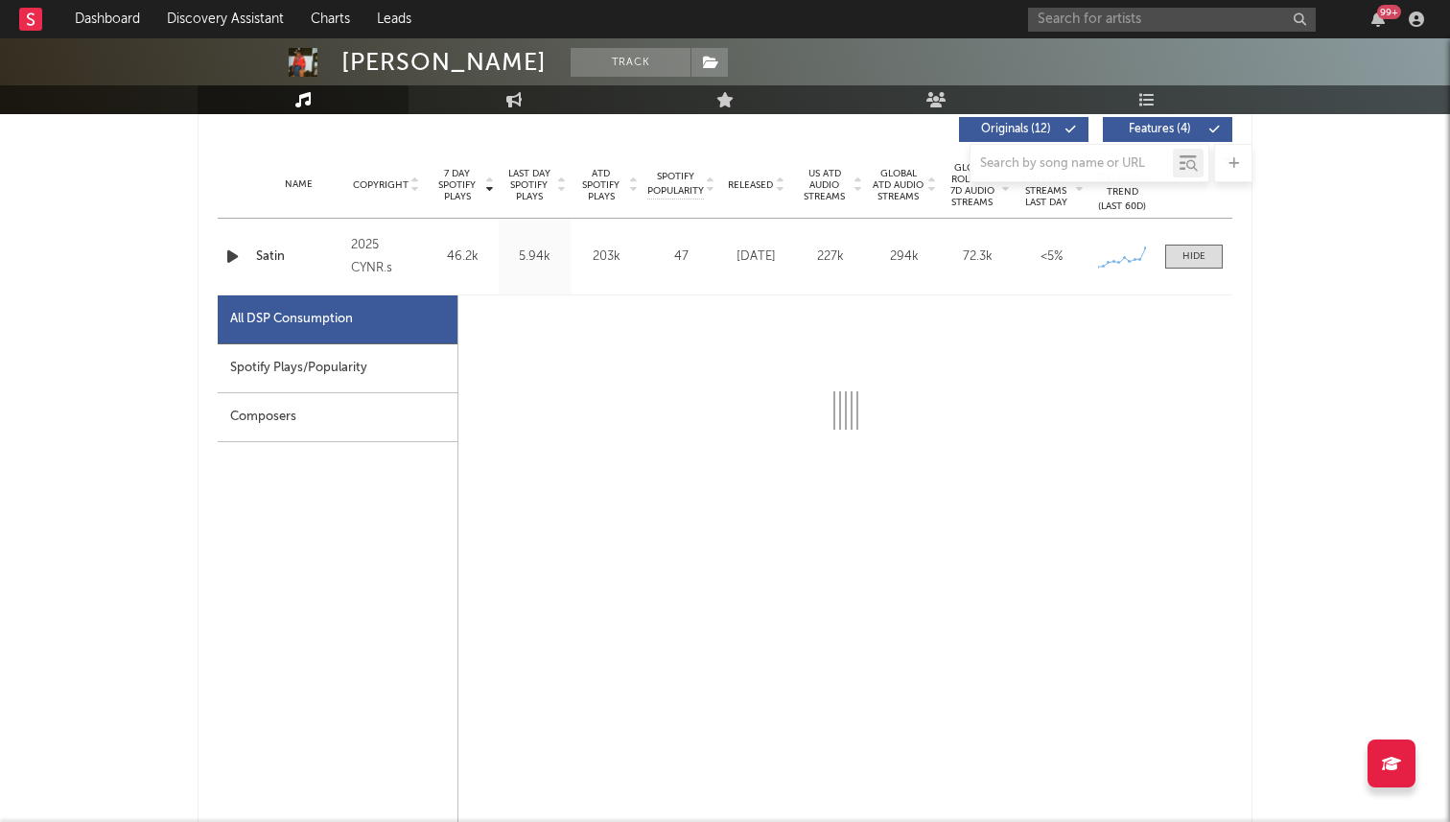
select select "1w"
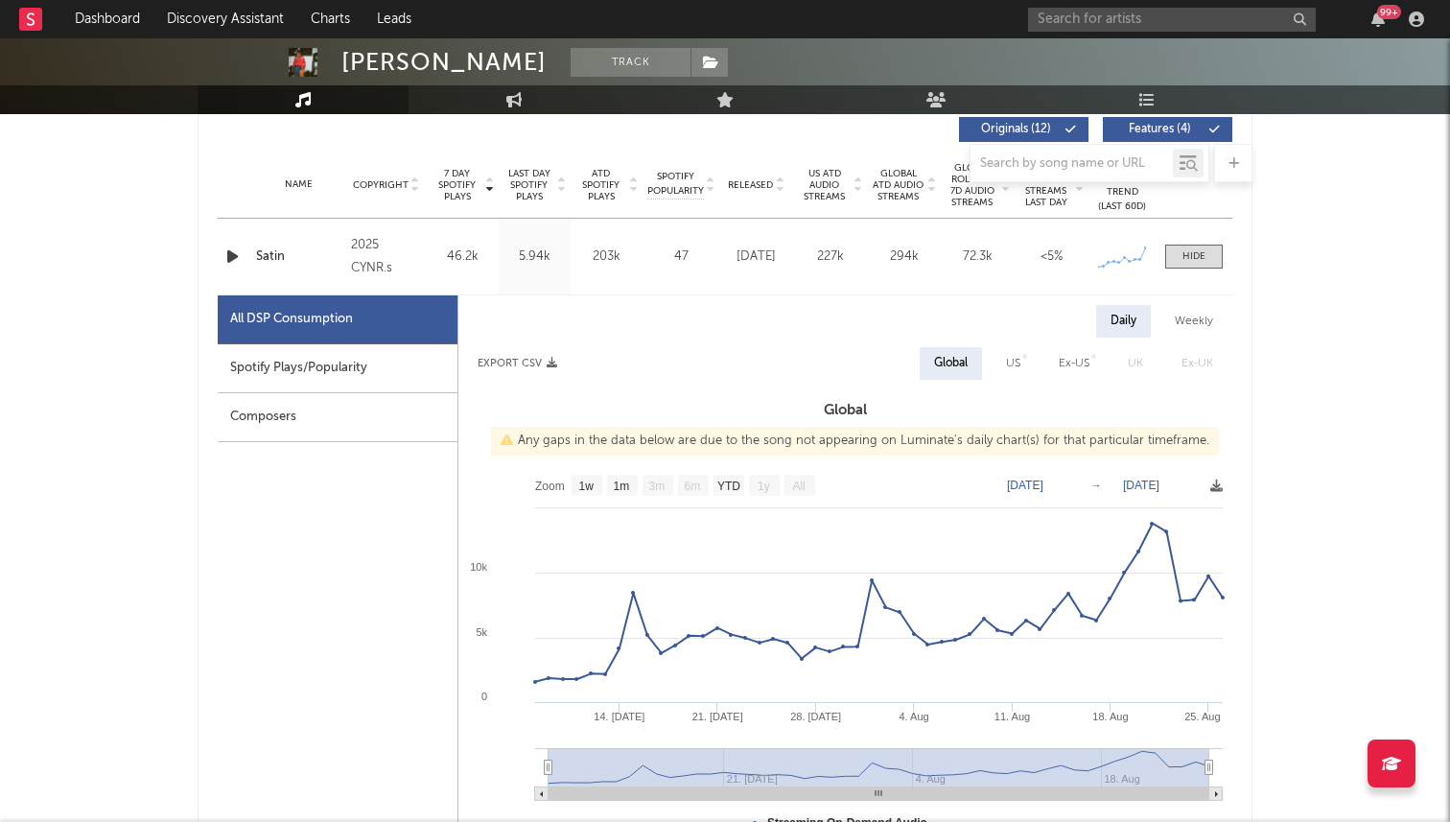
click at [1039, 355] on span "US" at bounding box center [1013, 363] width 53 height 33
click at [1024, 363] on div "US" at bounding box center [1013, 363] width 43 height 33
select select "1w"
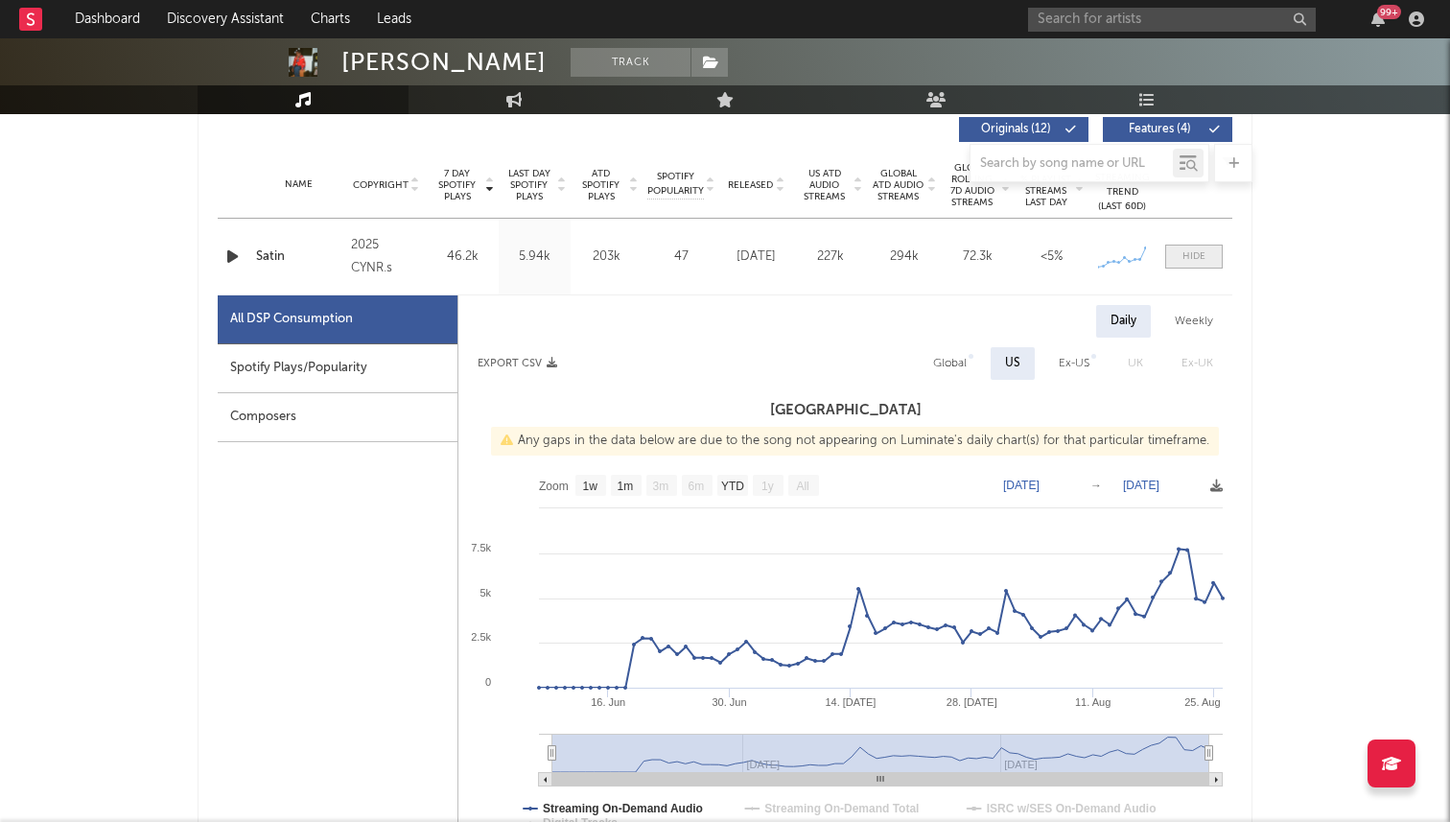
click at [1192, 255] on div at bounding box center [1193, 256] width 23 height 14
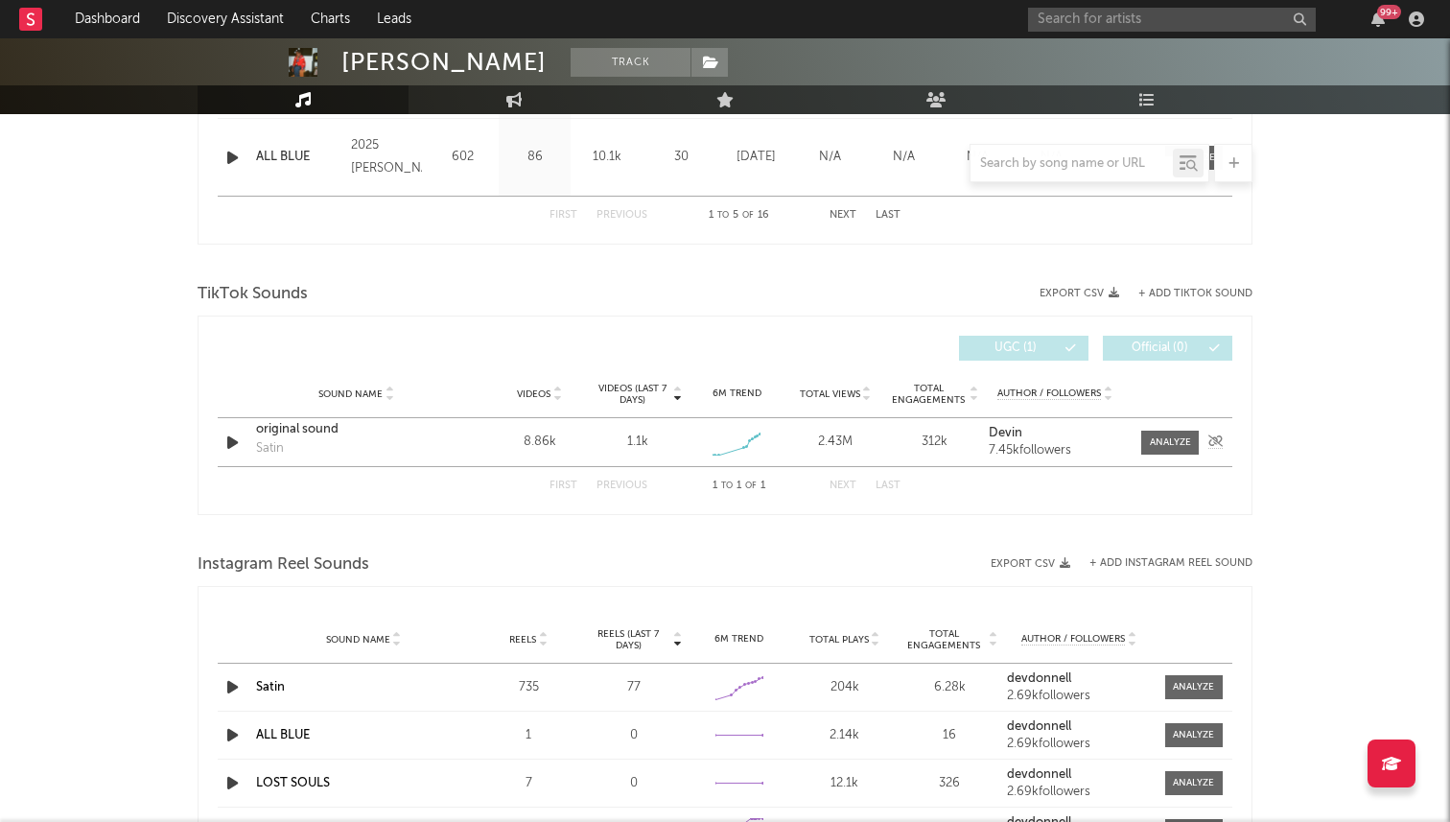
scroll to position [1144, 0]
click at [1142, 440] on span at bounding box center [1170, 444] width 58 height 24
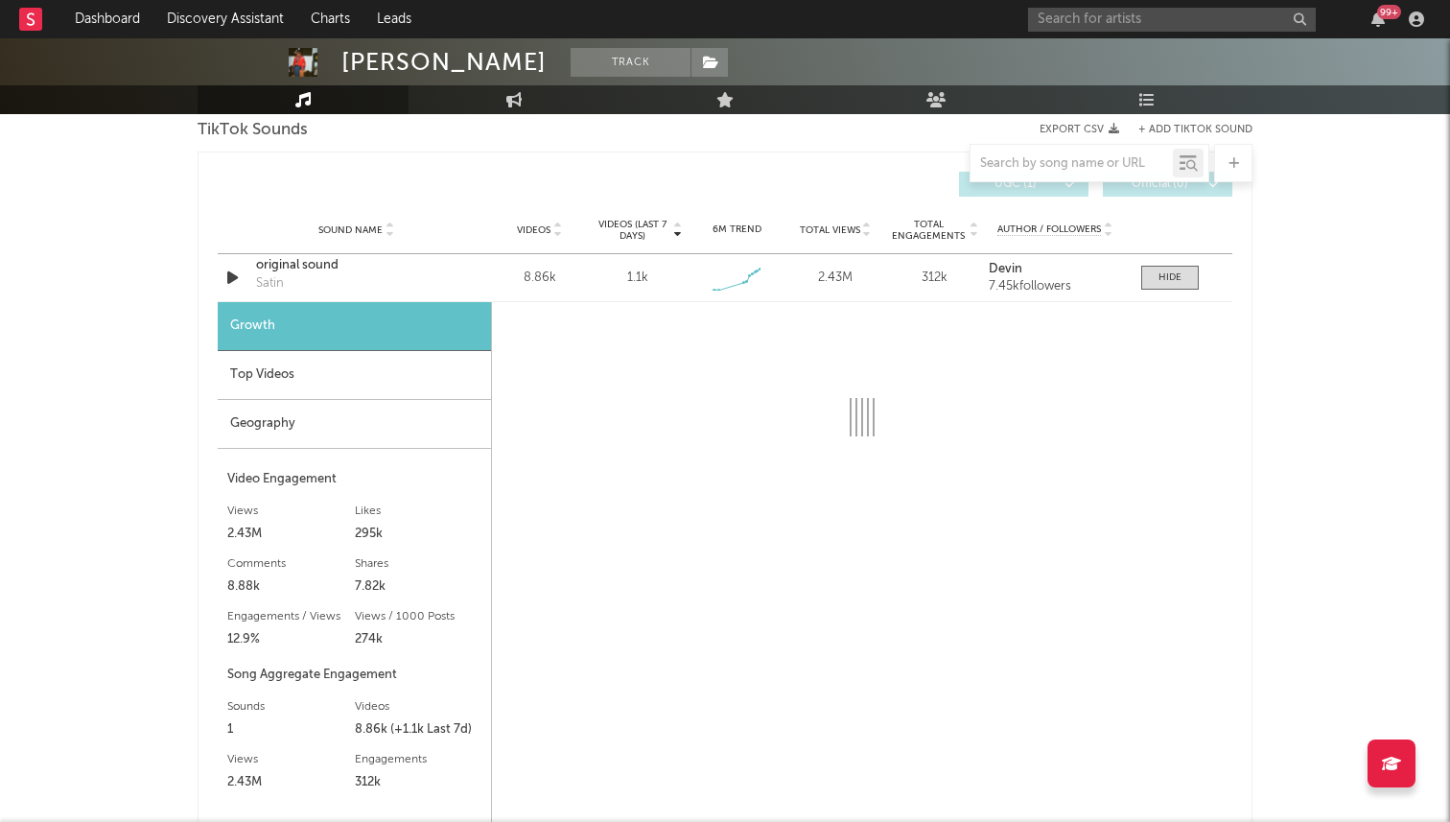
select select "1w"
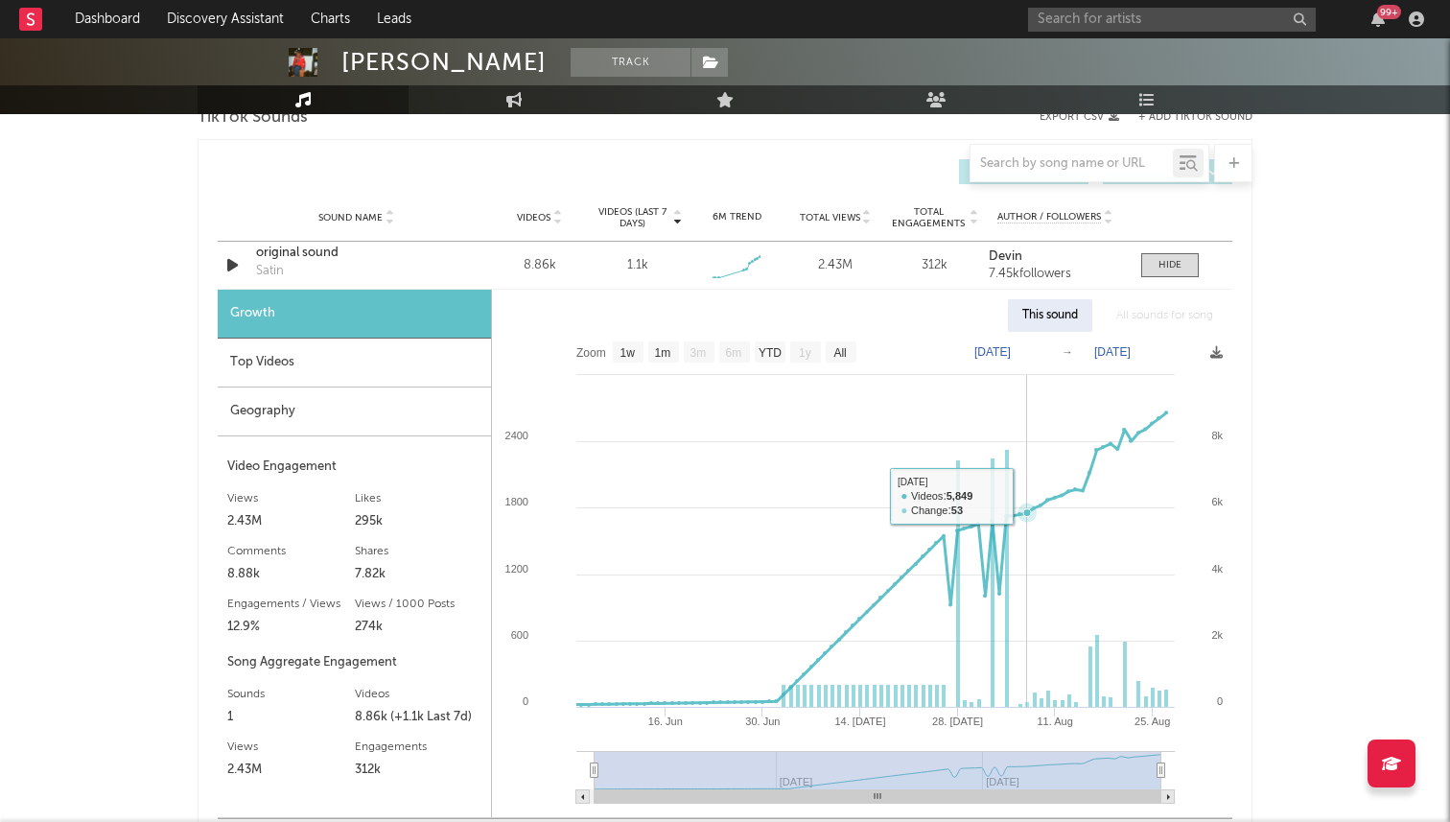
scroll to position [1327, 0]
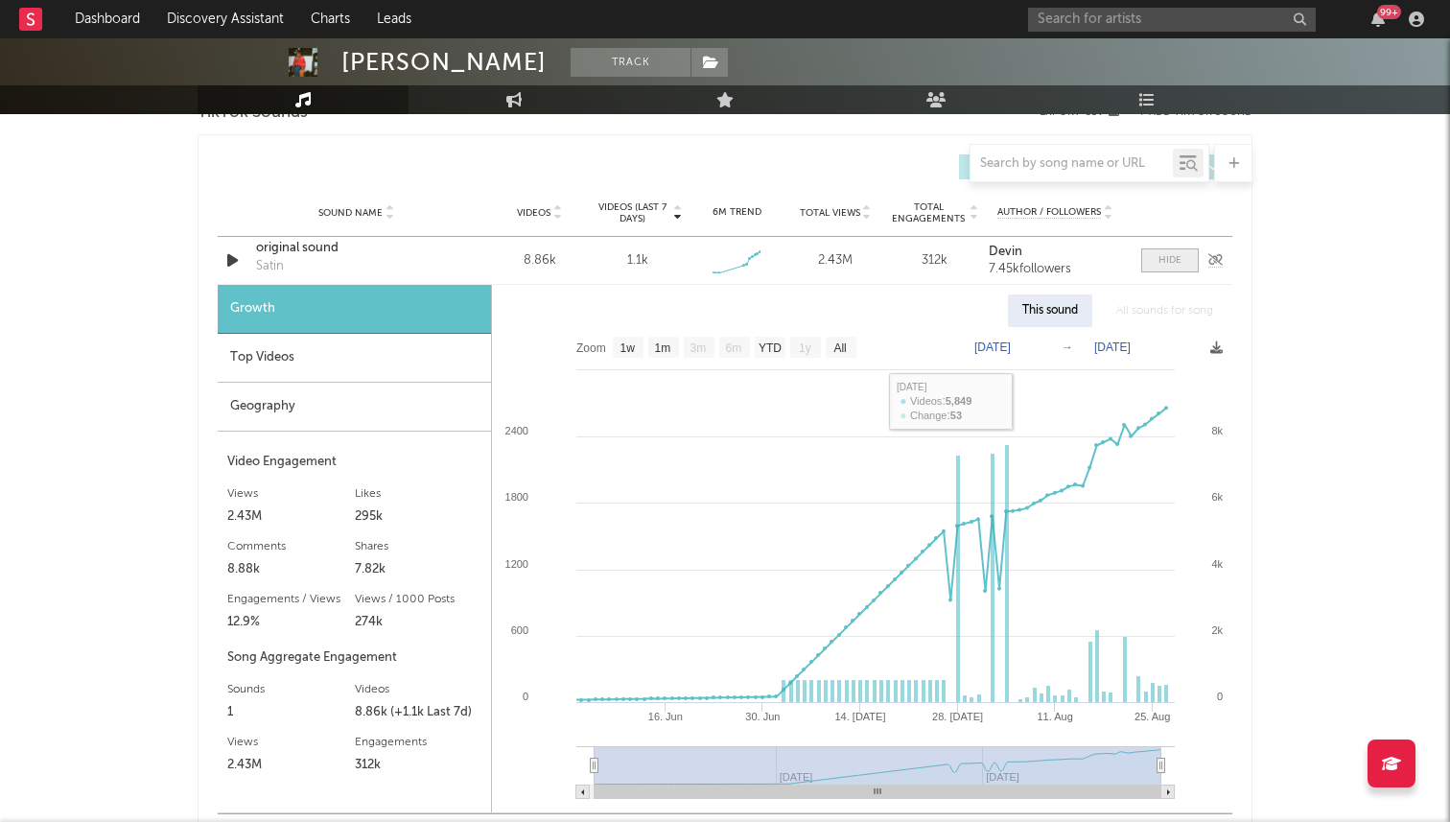
click at [1173, 251] on span at bounding box center [1170, 260] width 58 height 24
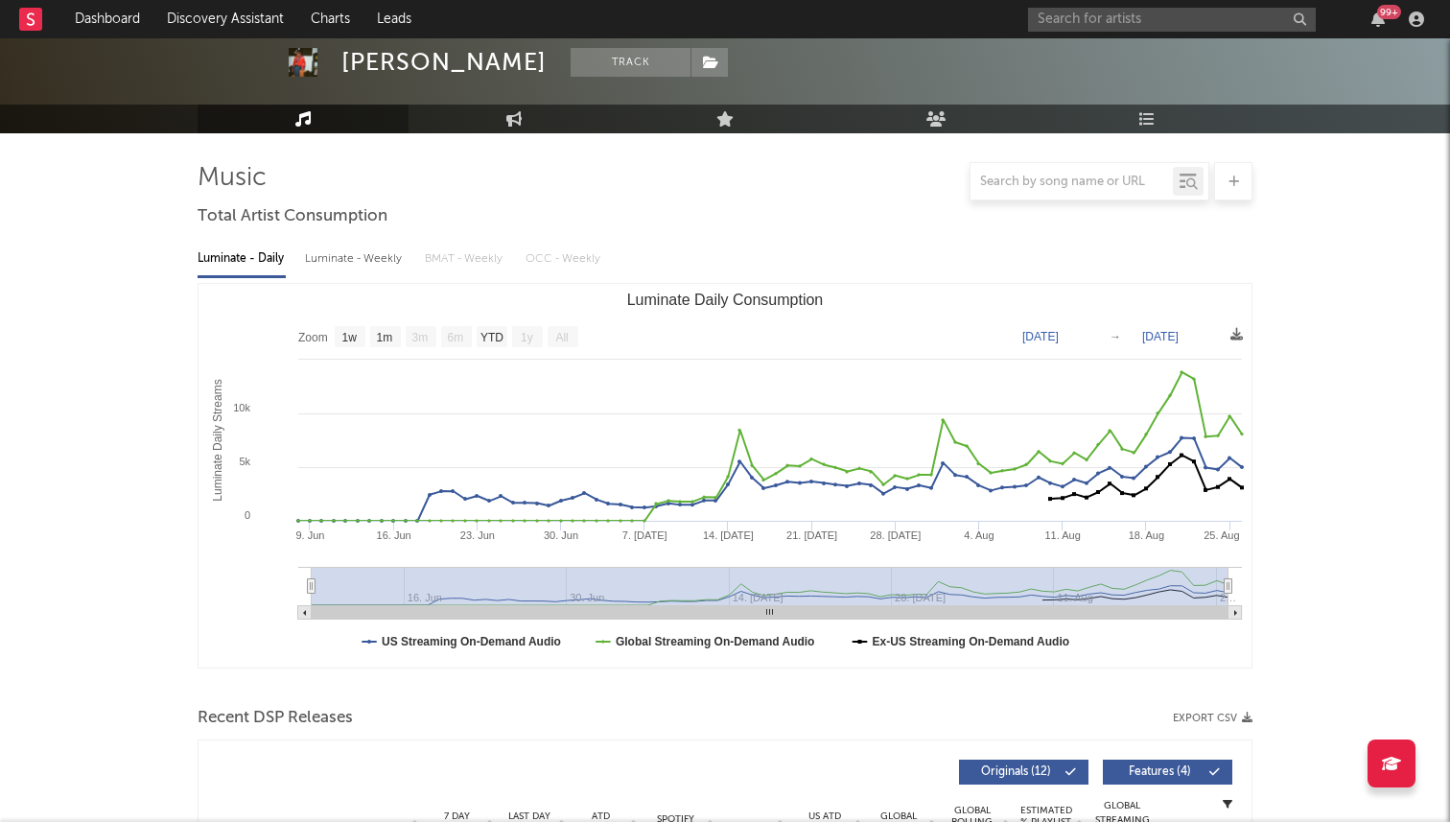
scroll to position [0, 0]
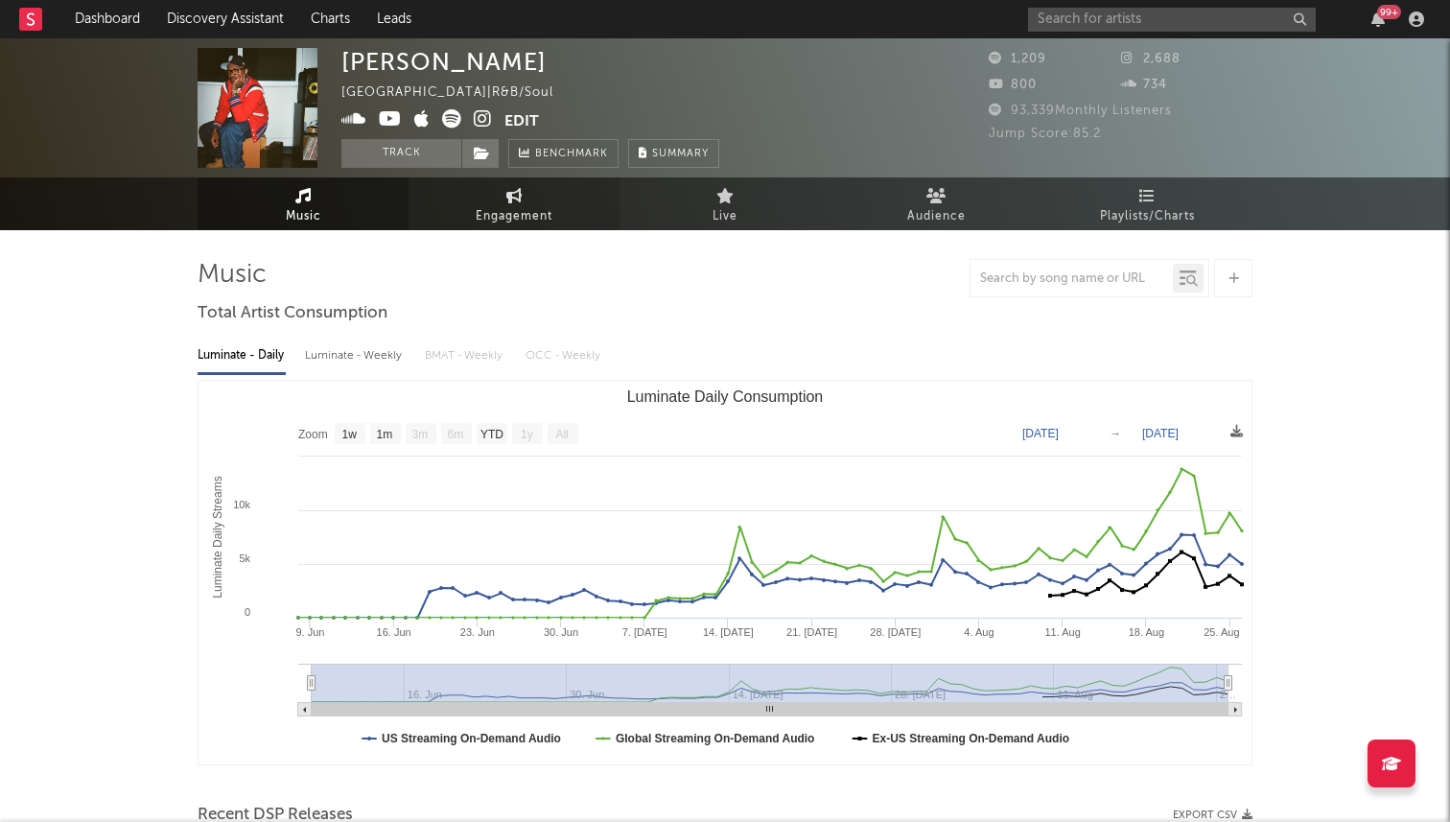
click at [490, 199] on link "Engagement" at bounding box center [514, 203] width 211 height 53
select select "1w"
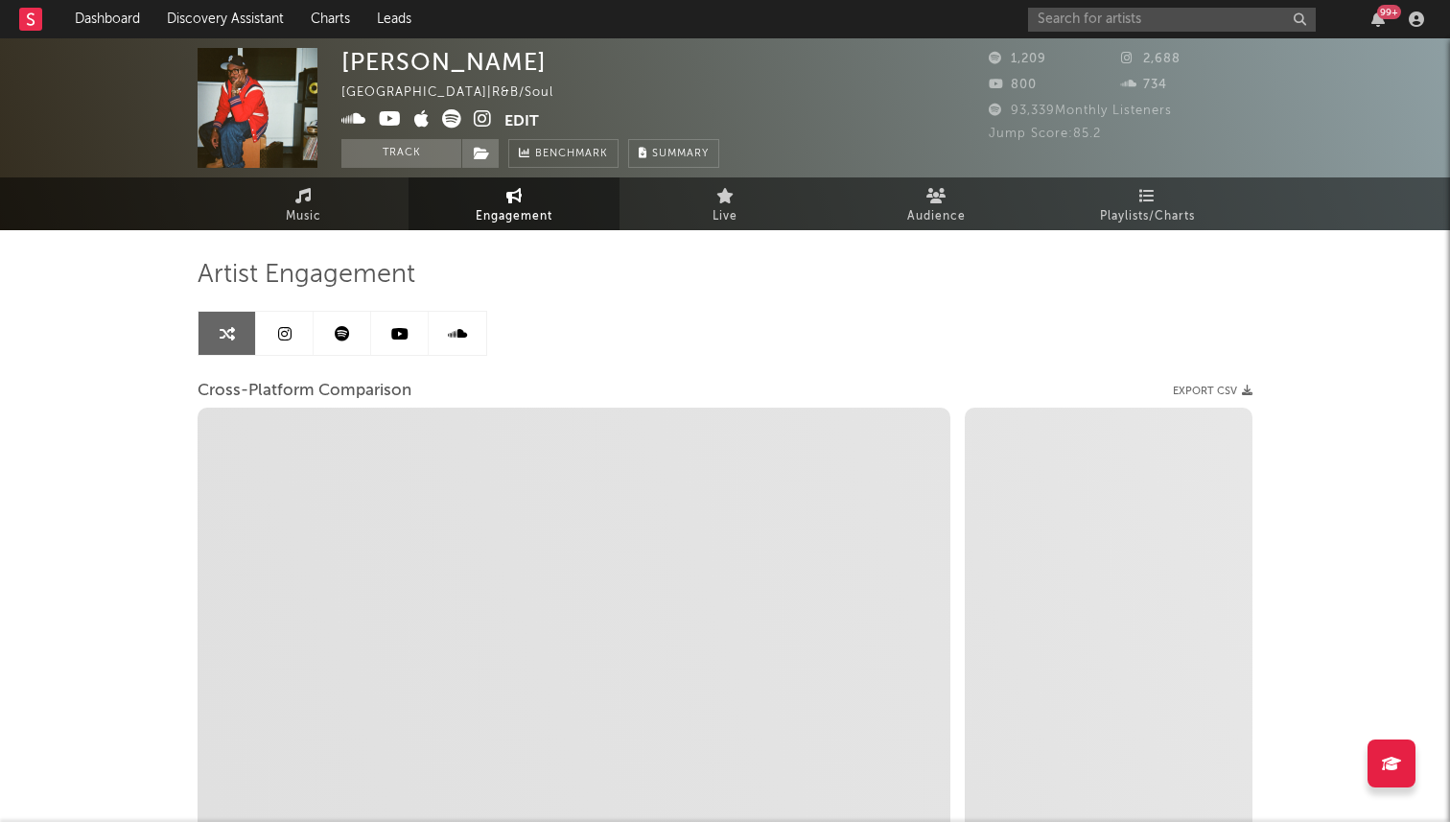
click at [282, 348] on link at bounding box center [285, 333] width 58 height 43
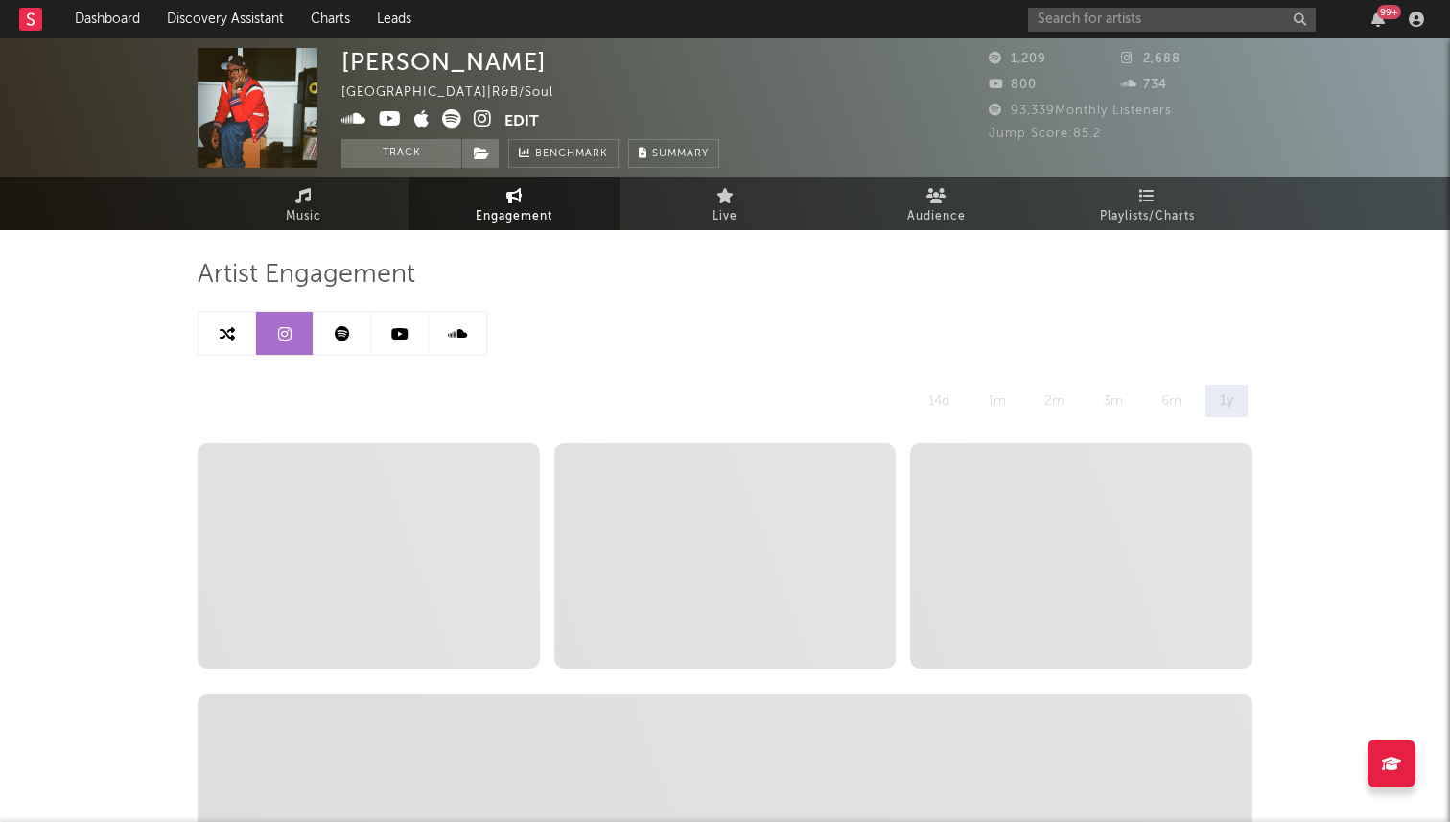
select select "6m"
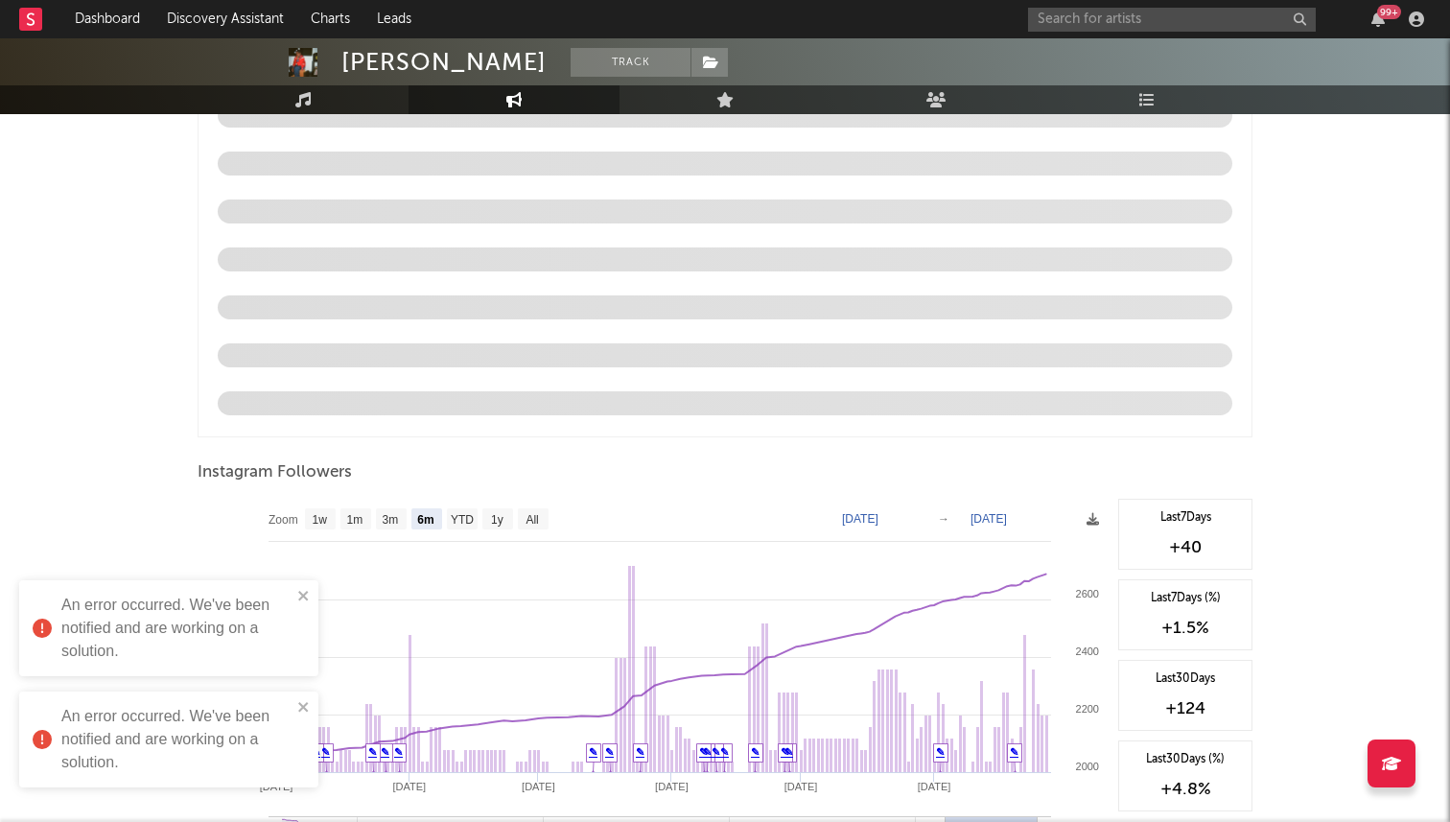
scroll to position [2006, 0]
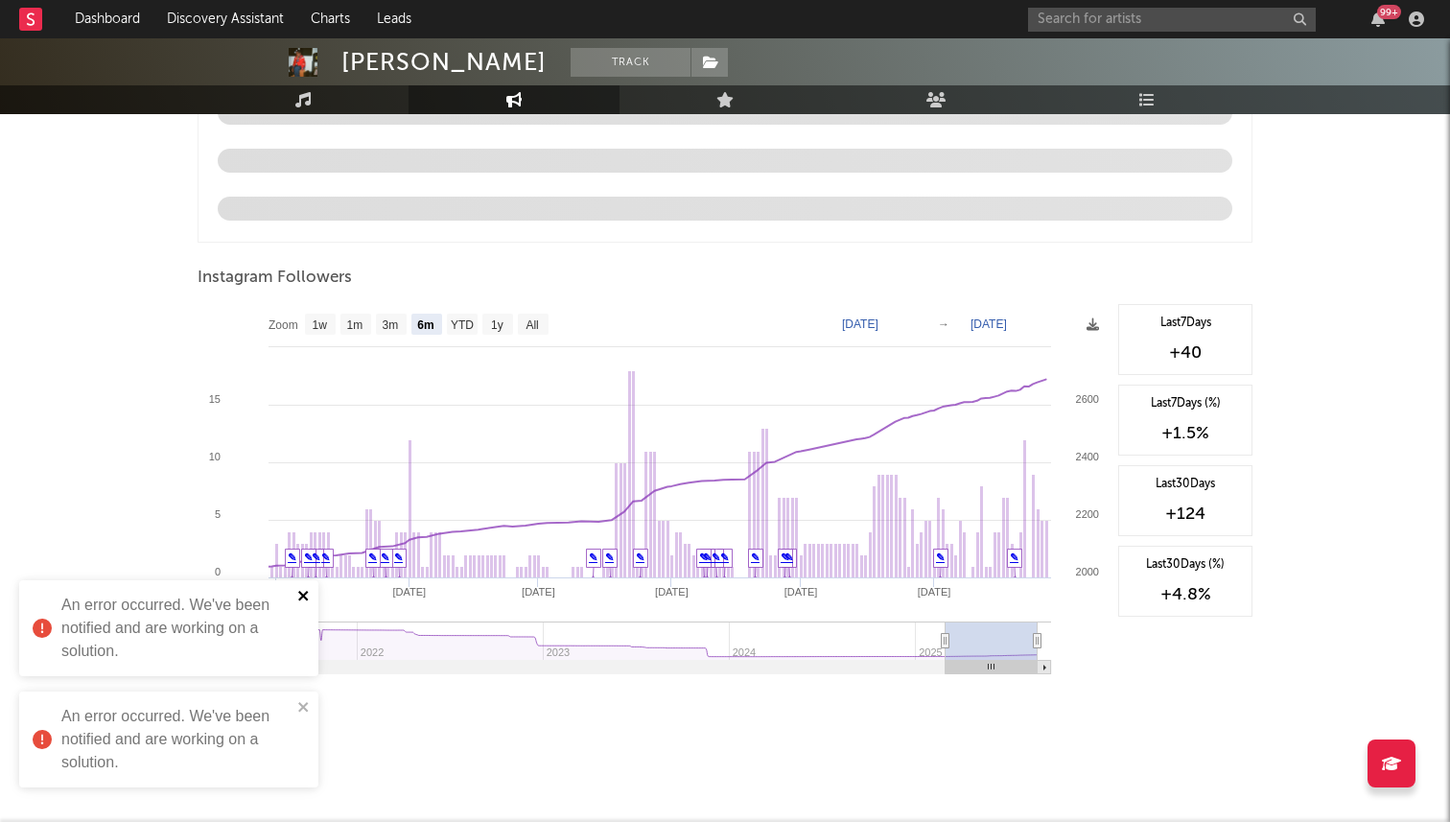
click at [299, 600] on icon "close" at bounding box center [303, 595] width 13 height 15
click at [300, 709] on icon "close" at bounding box center [303, 707] width 10 height 10
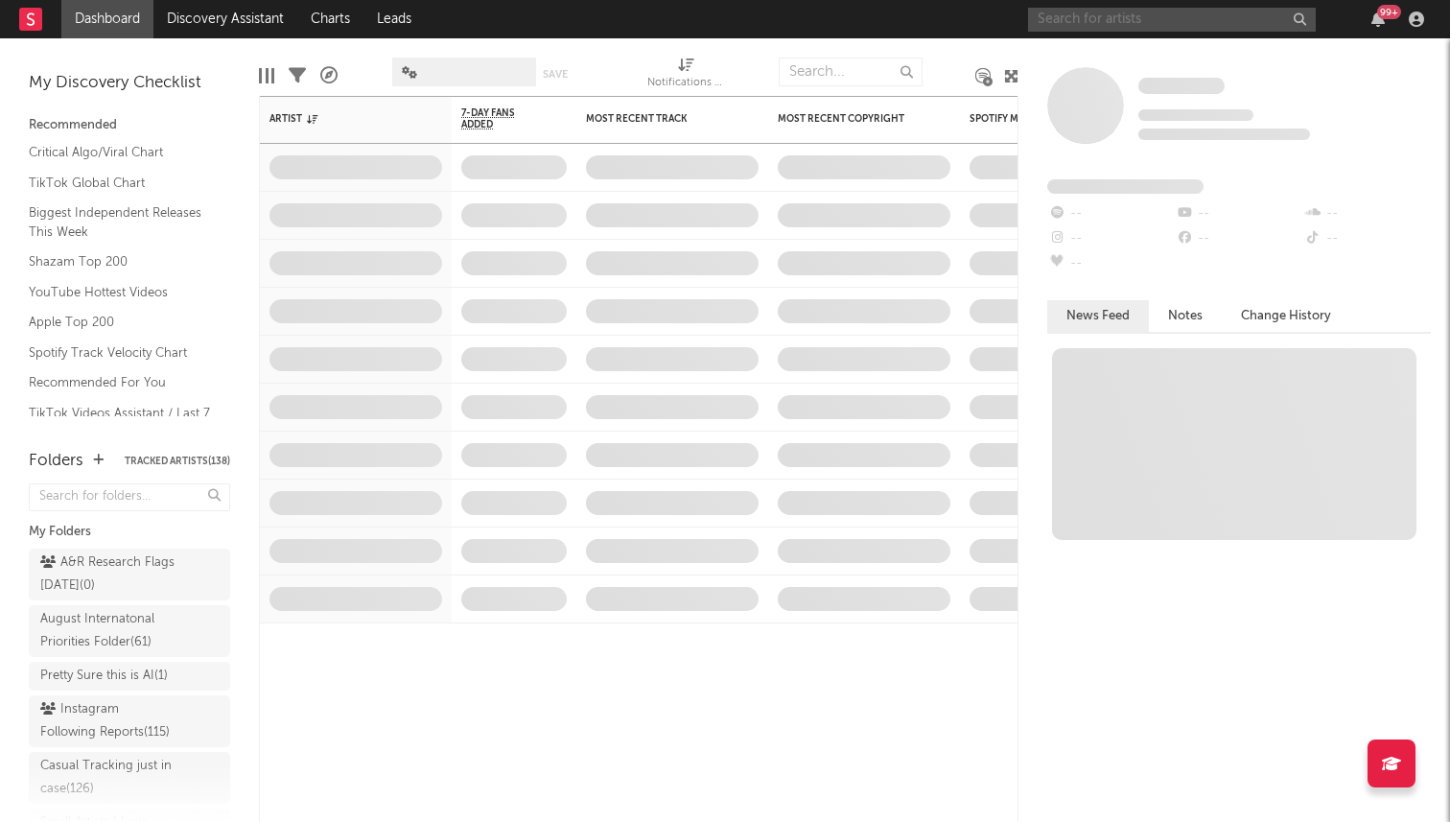
click at [1095, 19] on input "text" at bounding box center [1172, 20] width 288 height 24
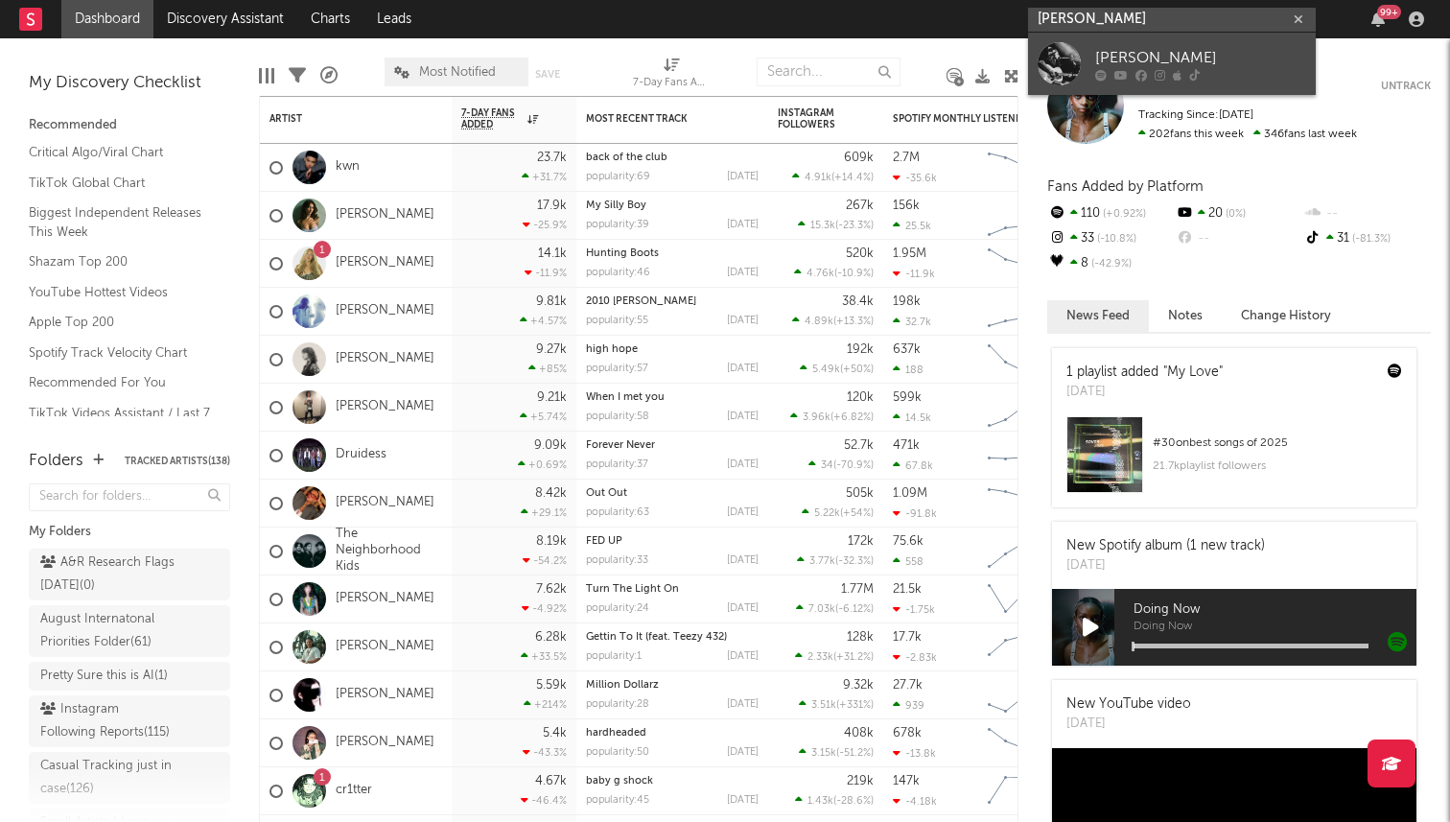
type input "[PERSON_NAME]"
click at [1050, 64] on div at bounding box center [1059, 63] width 43 height 43
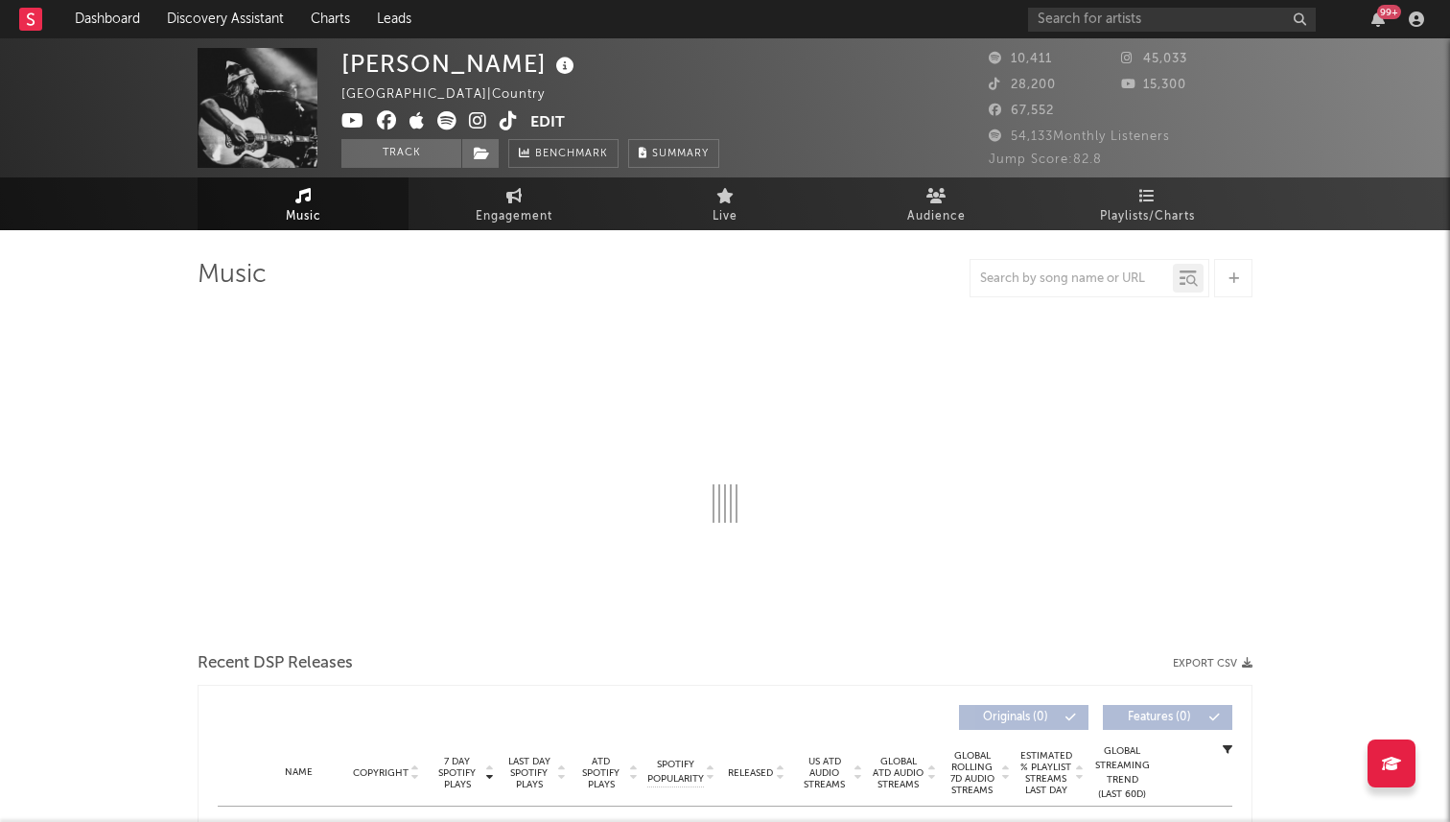
select select "6m"
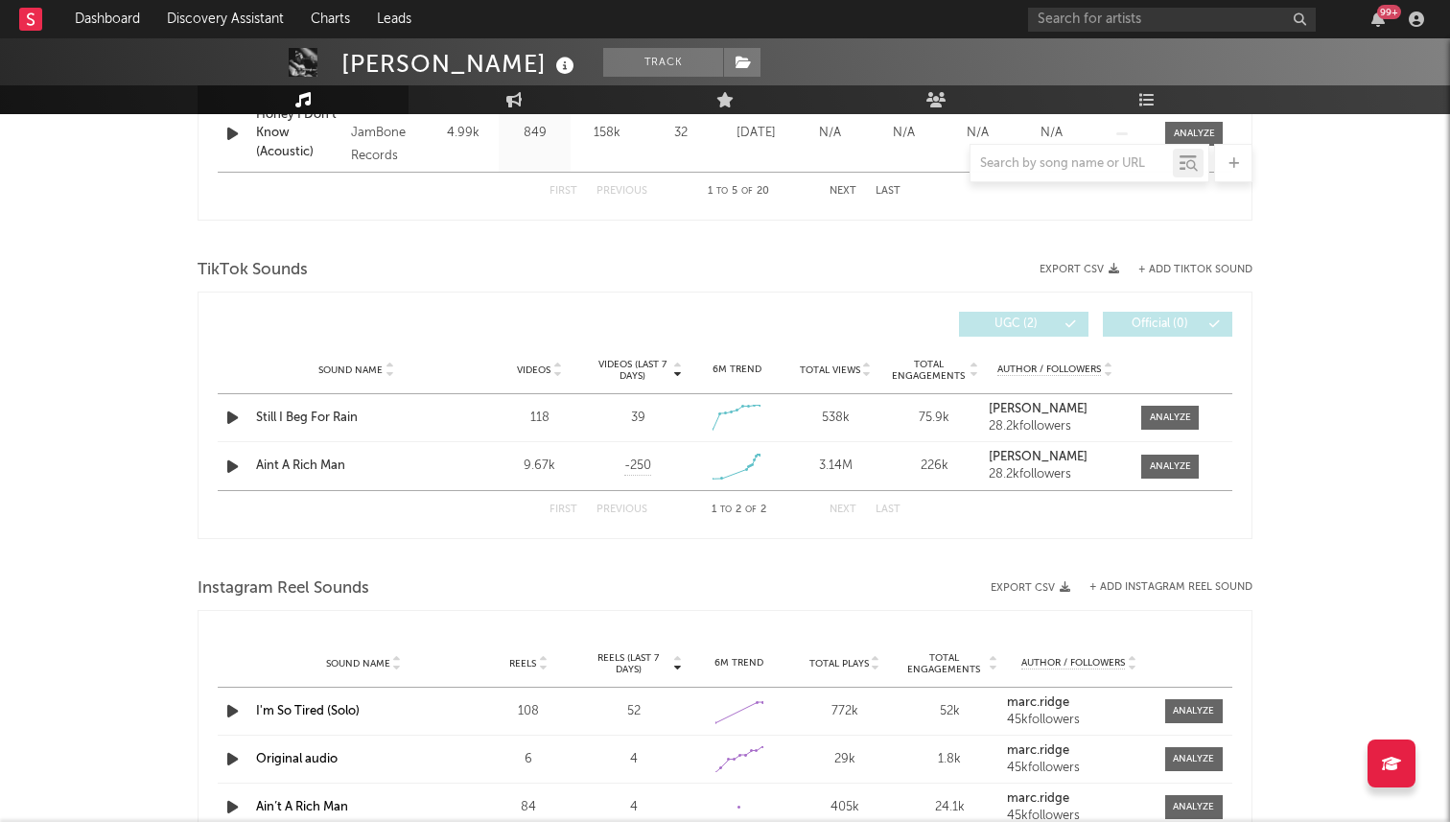
scroll to position [1200, 0]
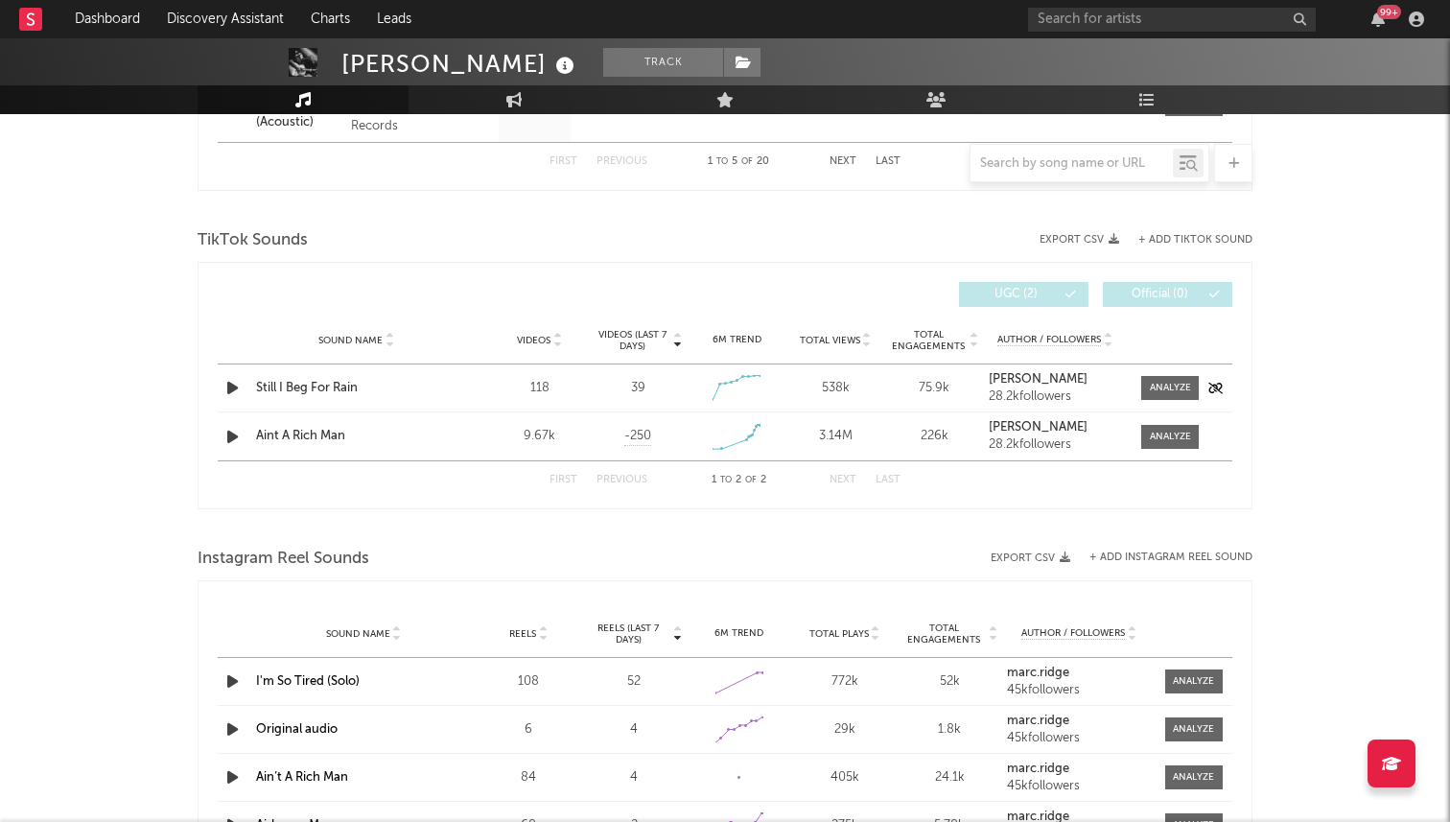
click at [222, 391] on icon "button" at bounding box center [232, 388] width 20 height 24
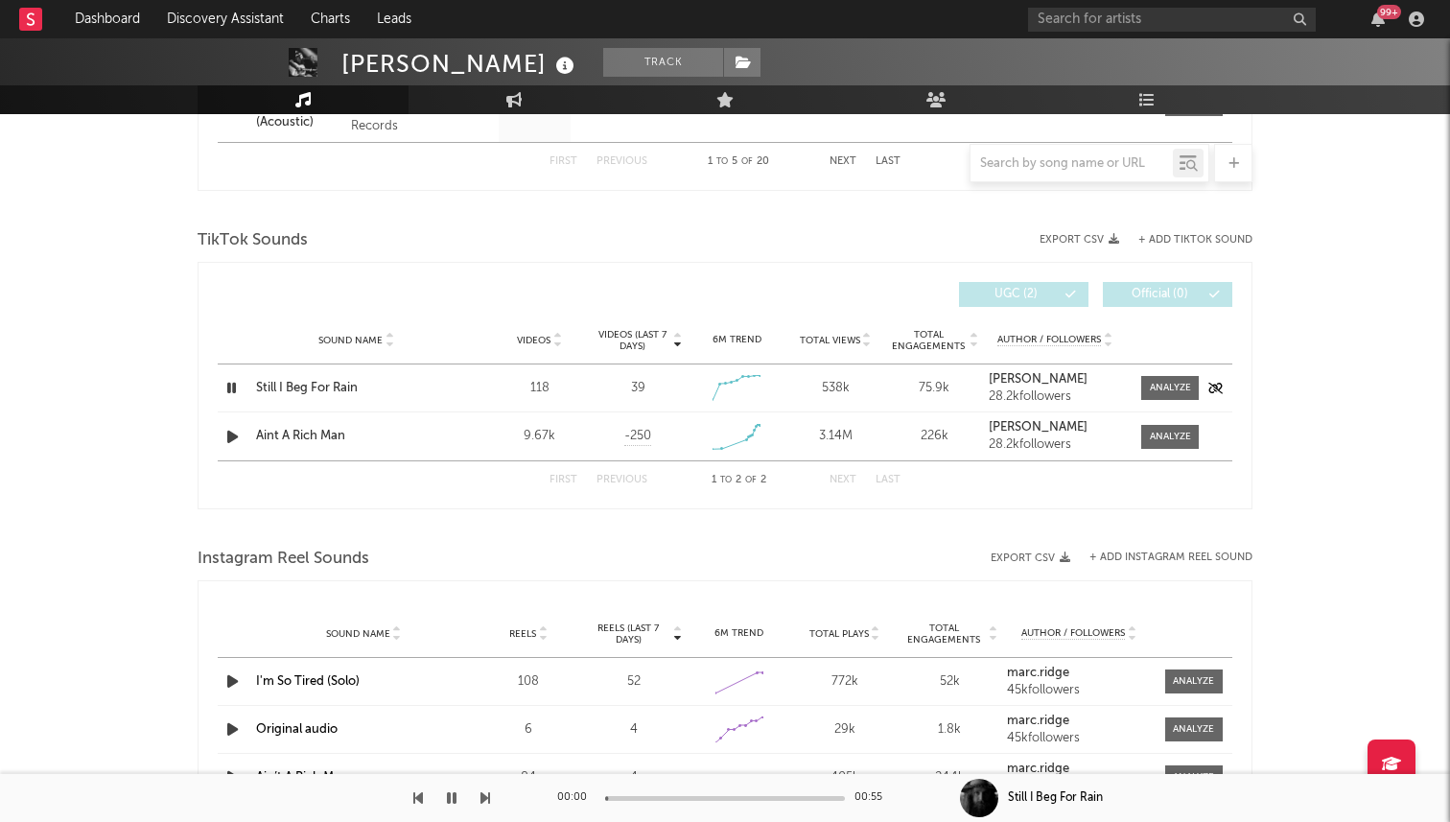
click at [234, 388] on icon "button" at bounding box center [231, 388] width 18 height 24
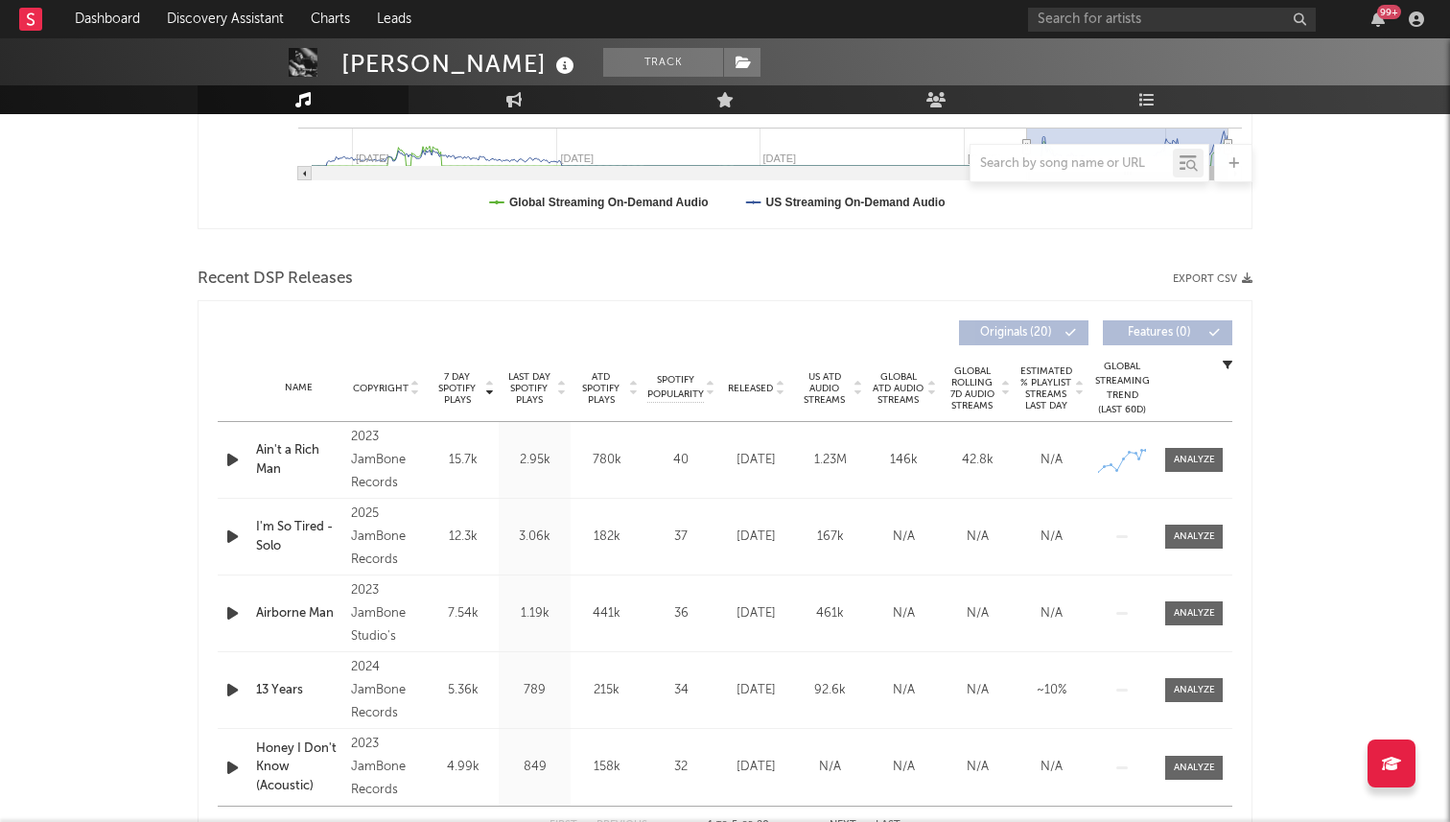
scroll to position [0, 0]
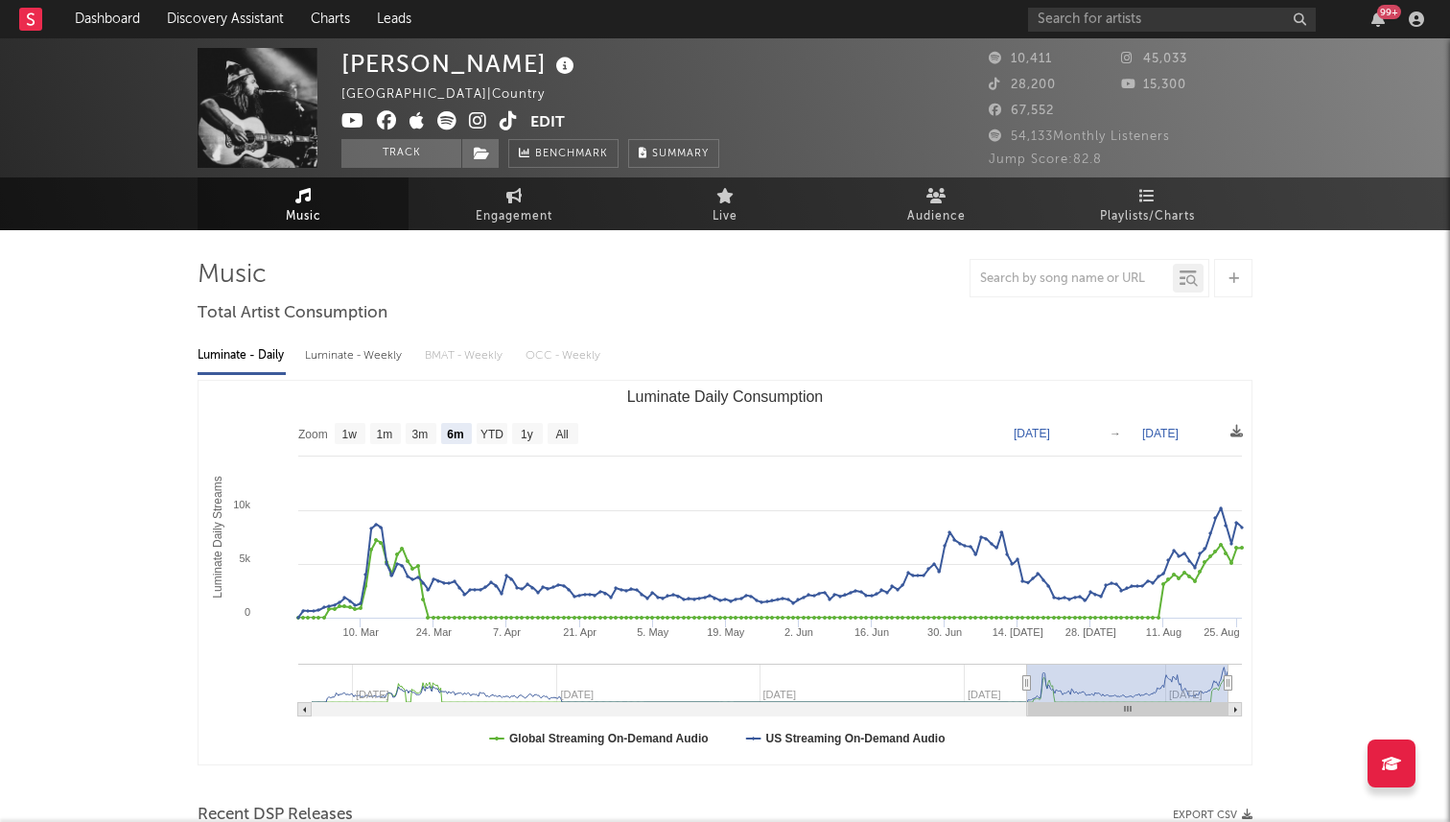
click at [500, 124] on icon at bounding box center [509, 120] width 18 height 19
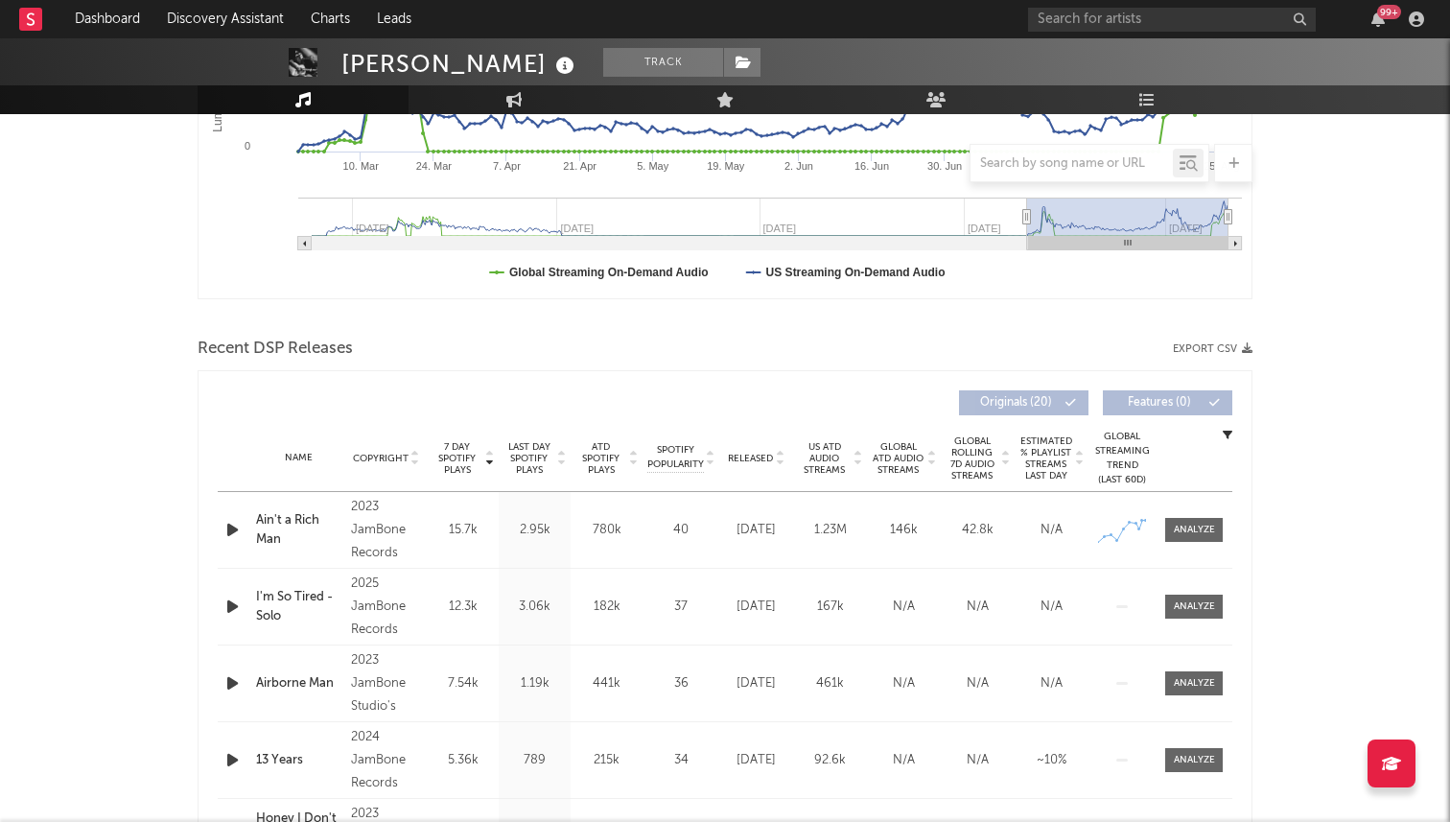
scroll to position [465, 0]
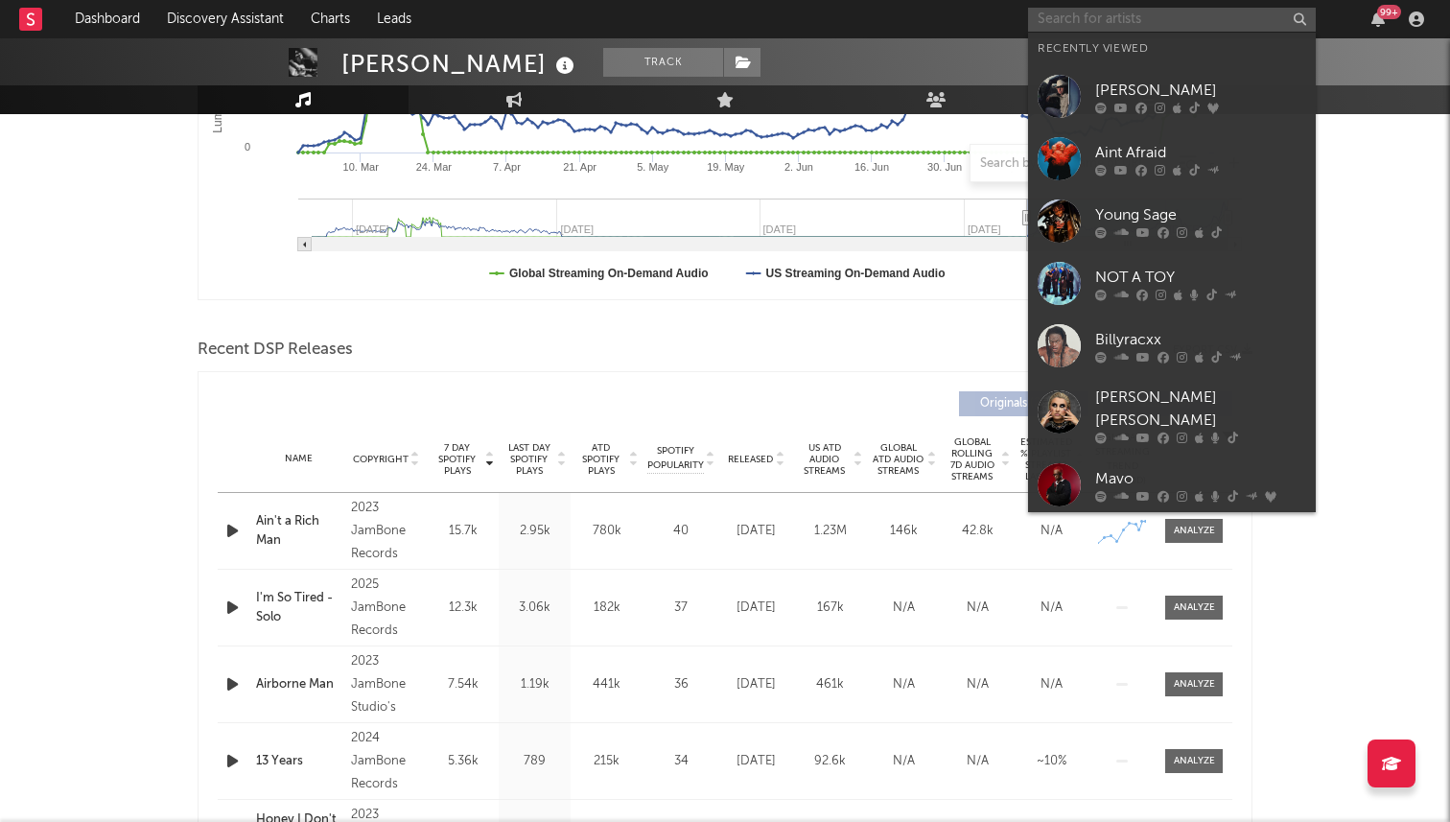
click at [1098, 23] on input "text" at bounding box center [1172, 20] width 288 height 24
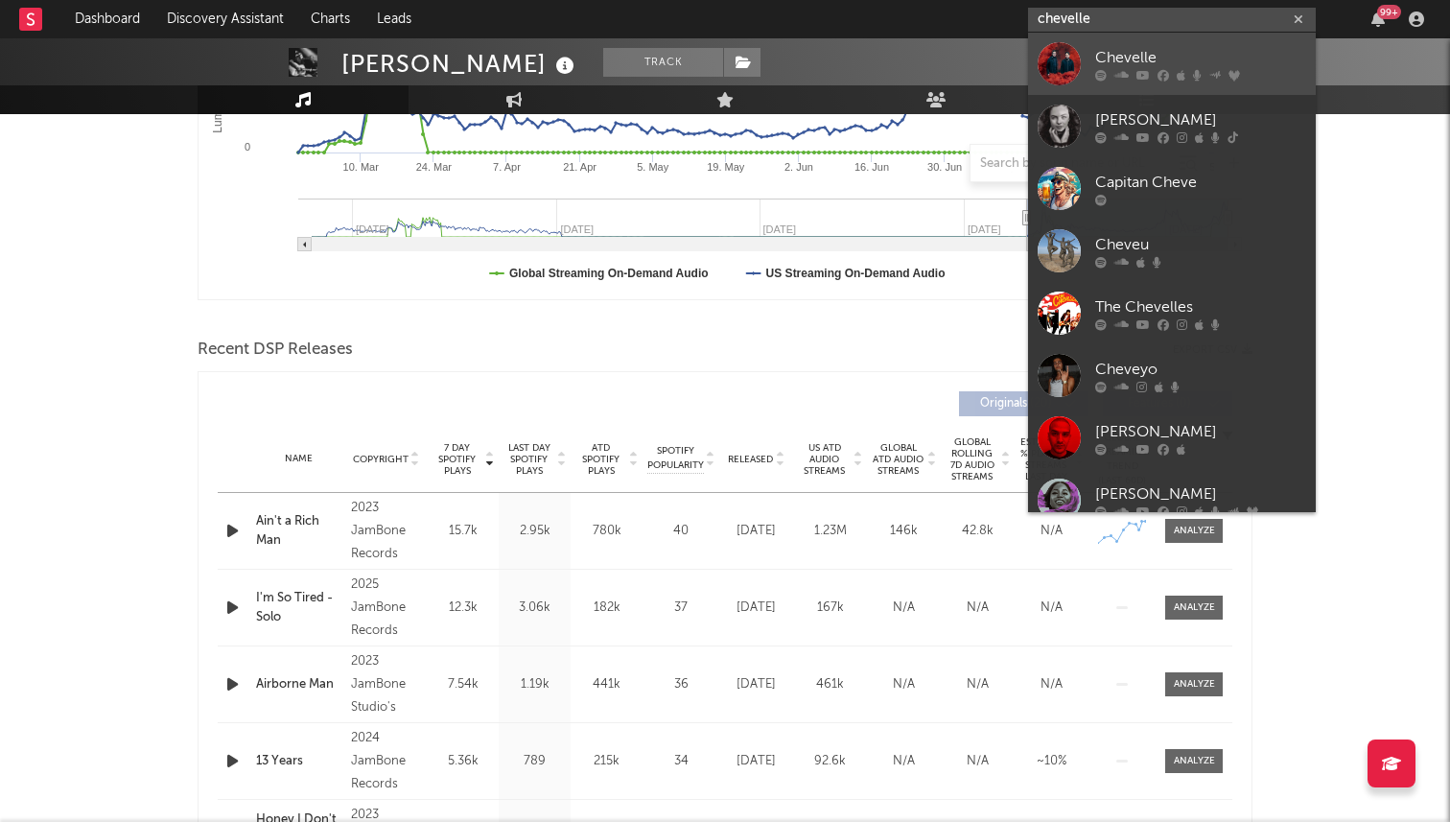
type input "chevelle"
click at [1076, 54] on div at bounding box center [1059, 63] width 43 height 43
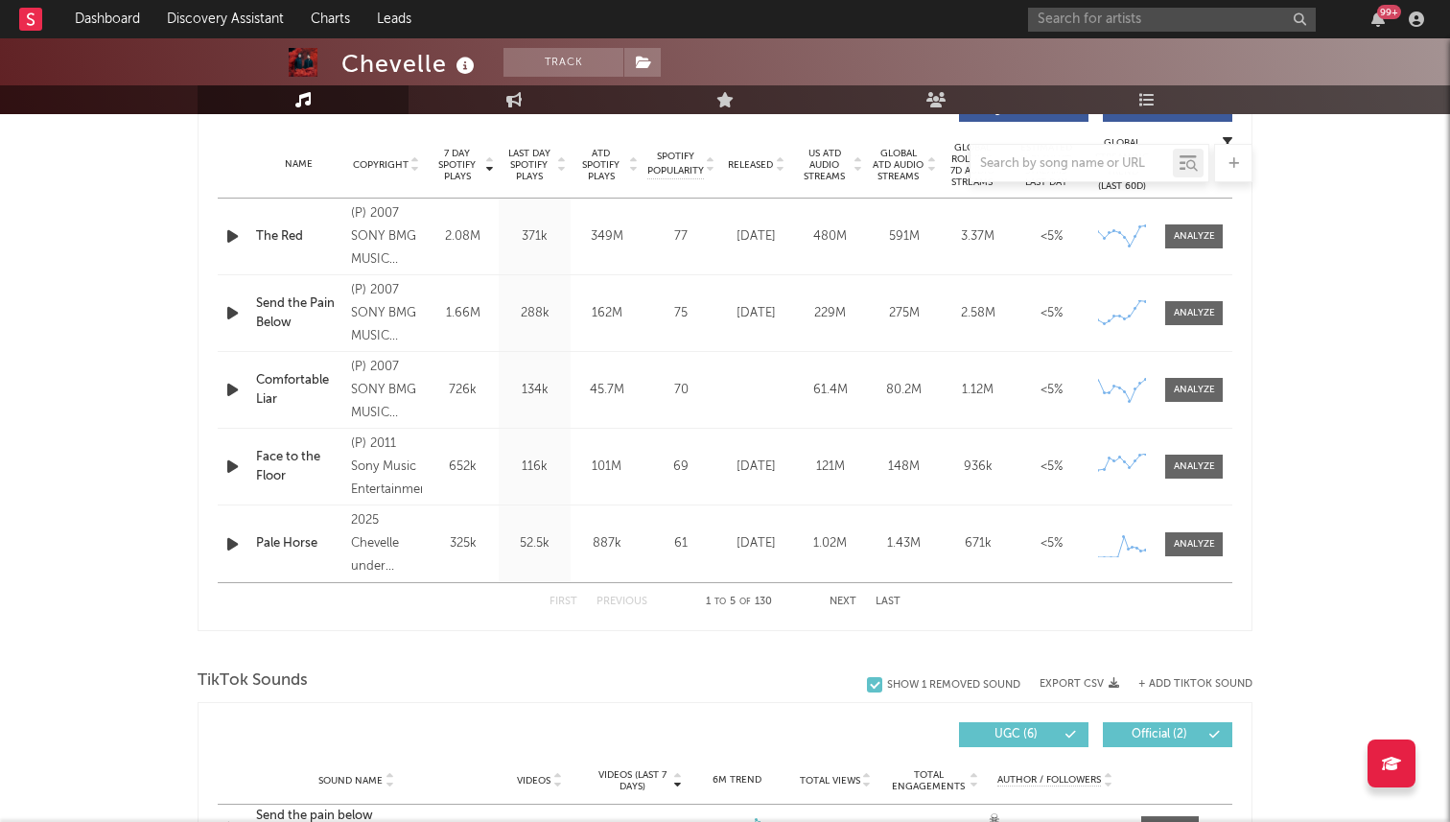
select select "6m"
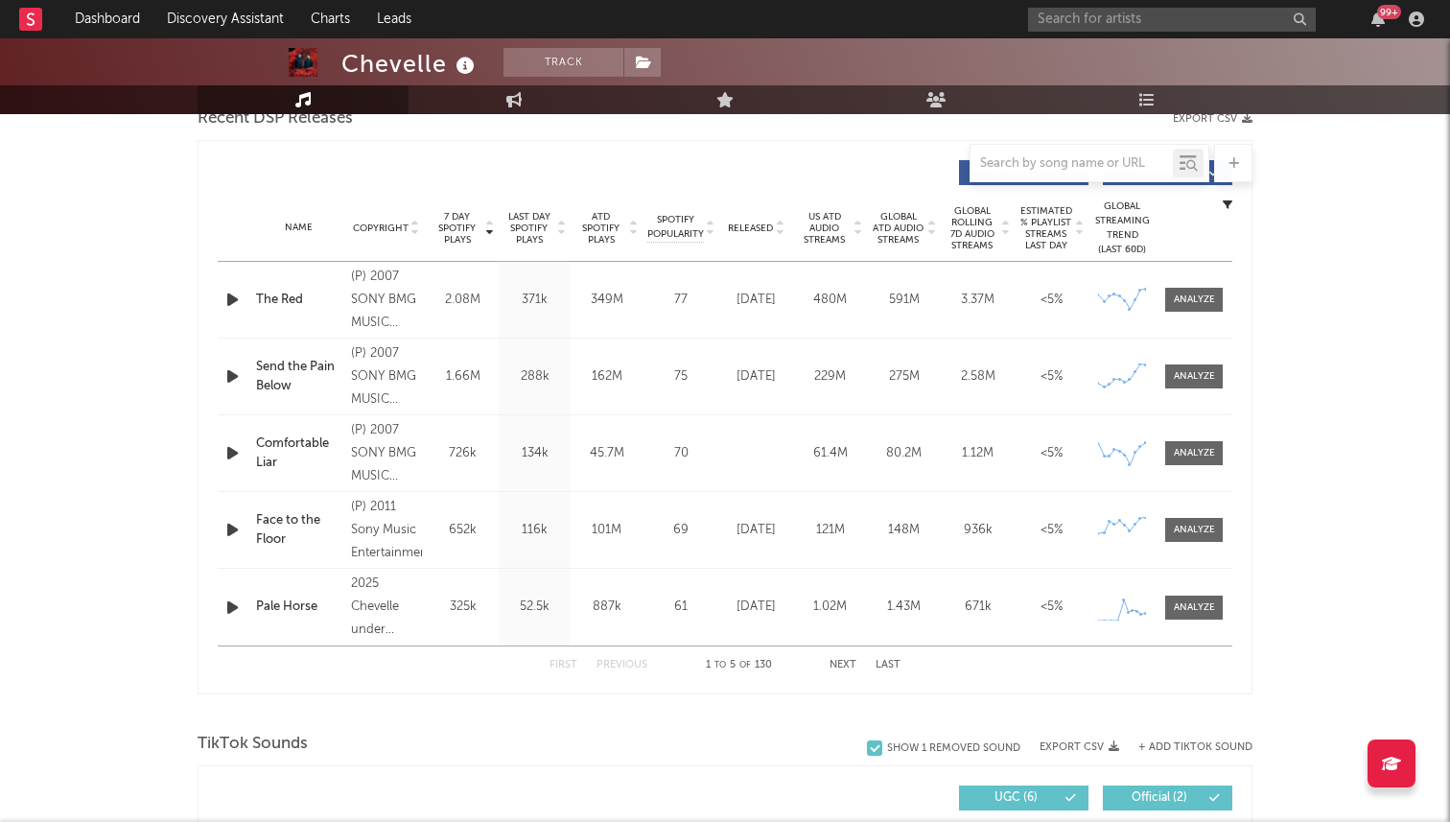
scroll to position [605, 0]
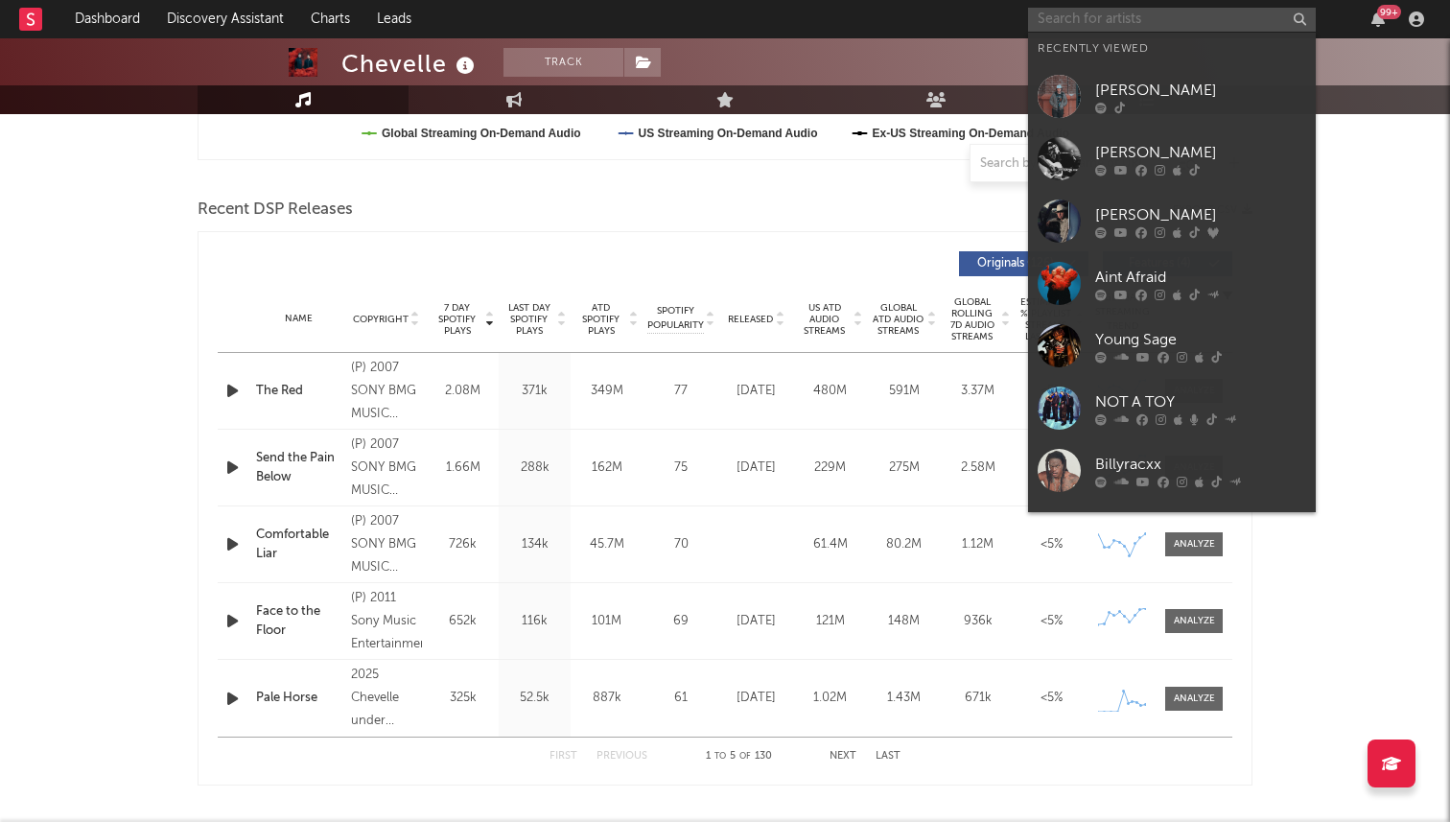
click at [1101, 24] on input "text" at bounding box center [1172, 20] width 288 height 24
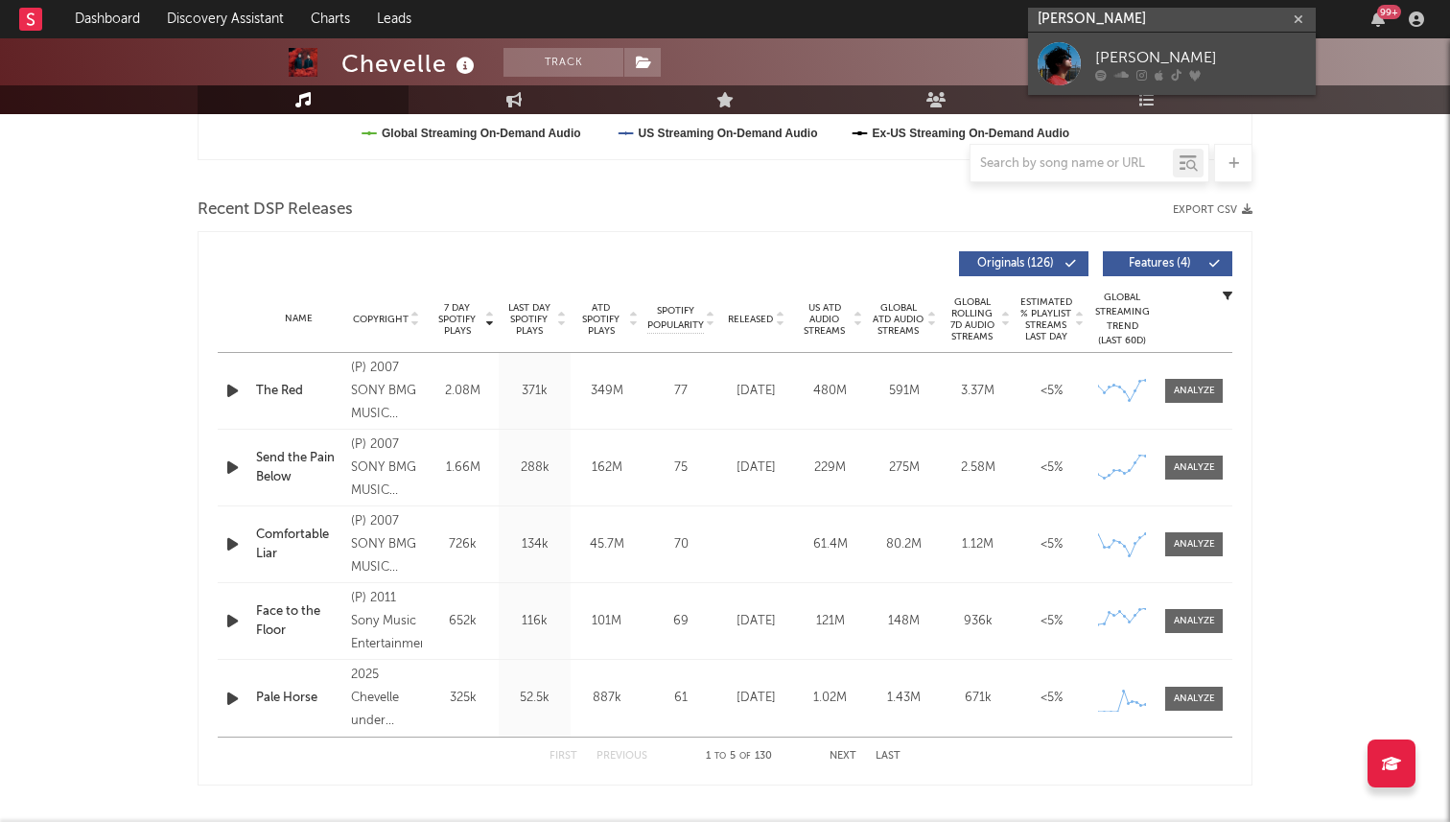
type input "ethan fields"
click at [1087, 59] on link "Ethan Fields" at bounding box center [1172, 64] width 288 height 62
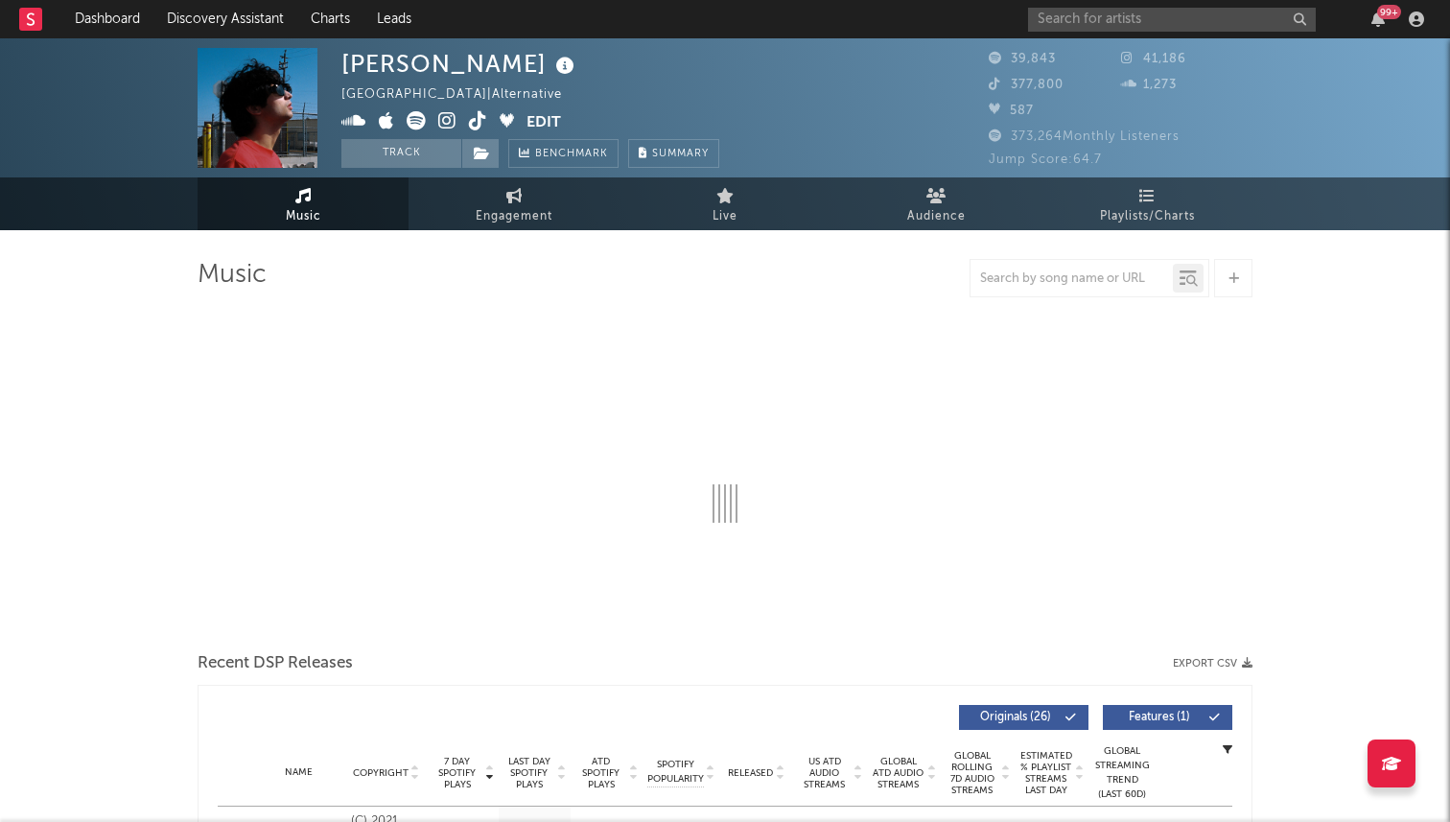
select select "6m"
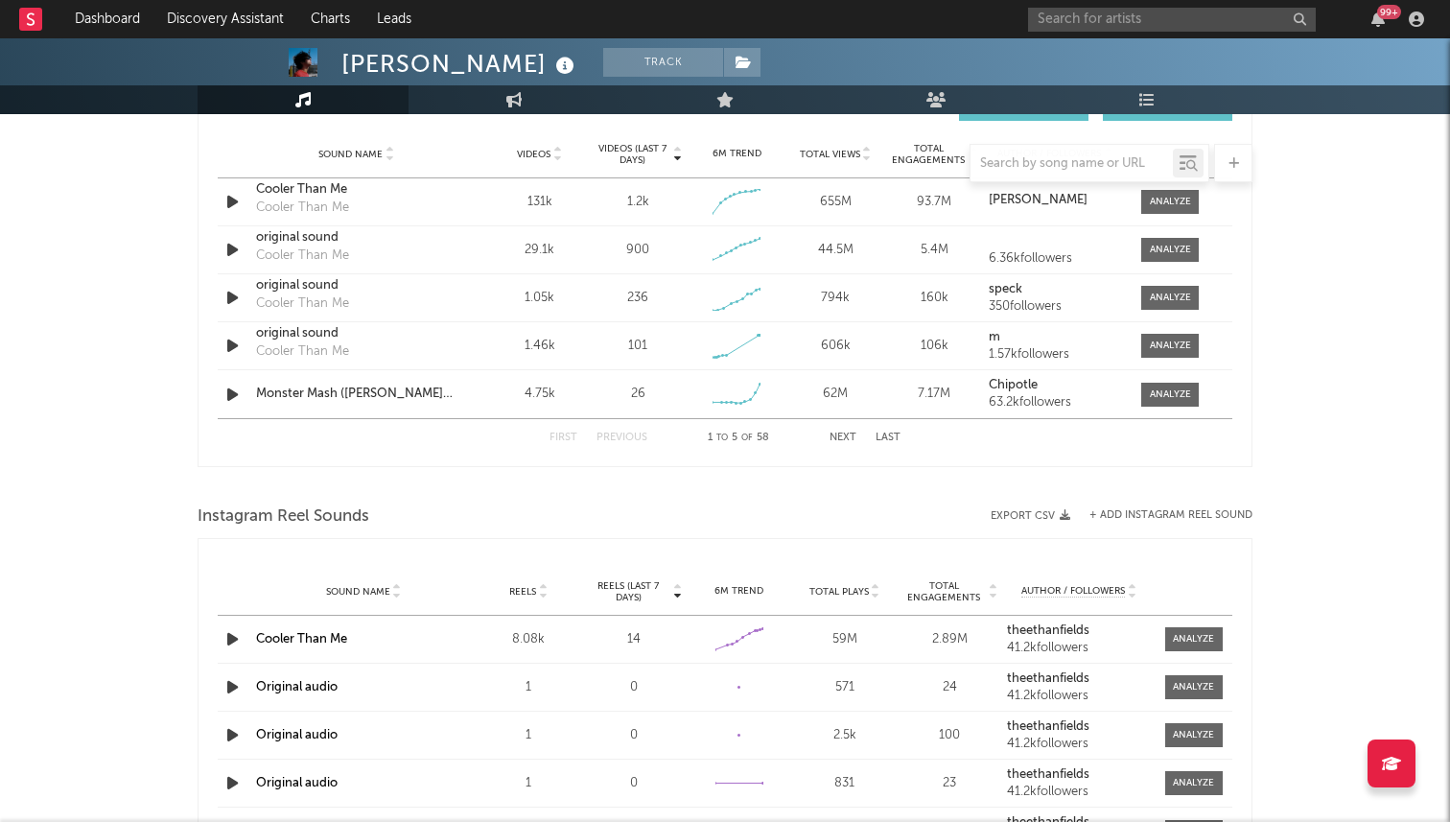
scroll to position [1357, 0]
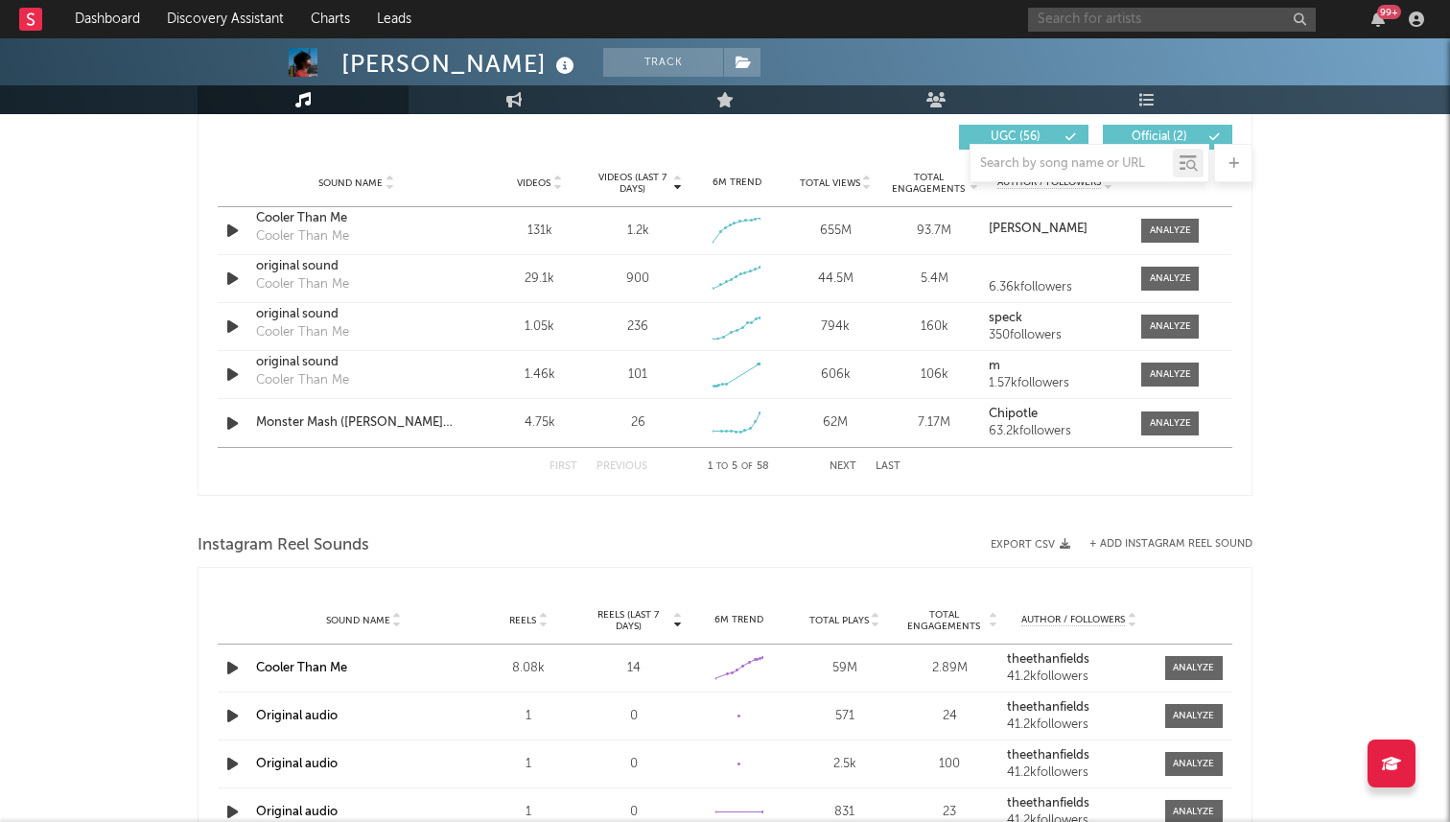
click at [1162, 23] on input "text" at bounding box center [1172, 20] width 288 height 24
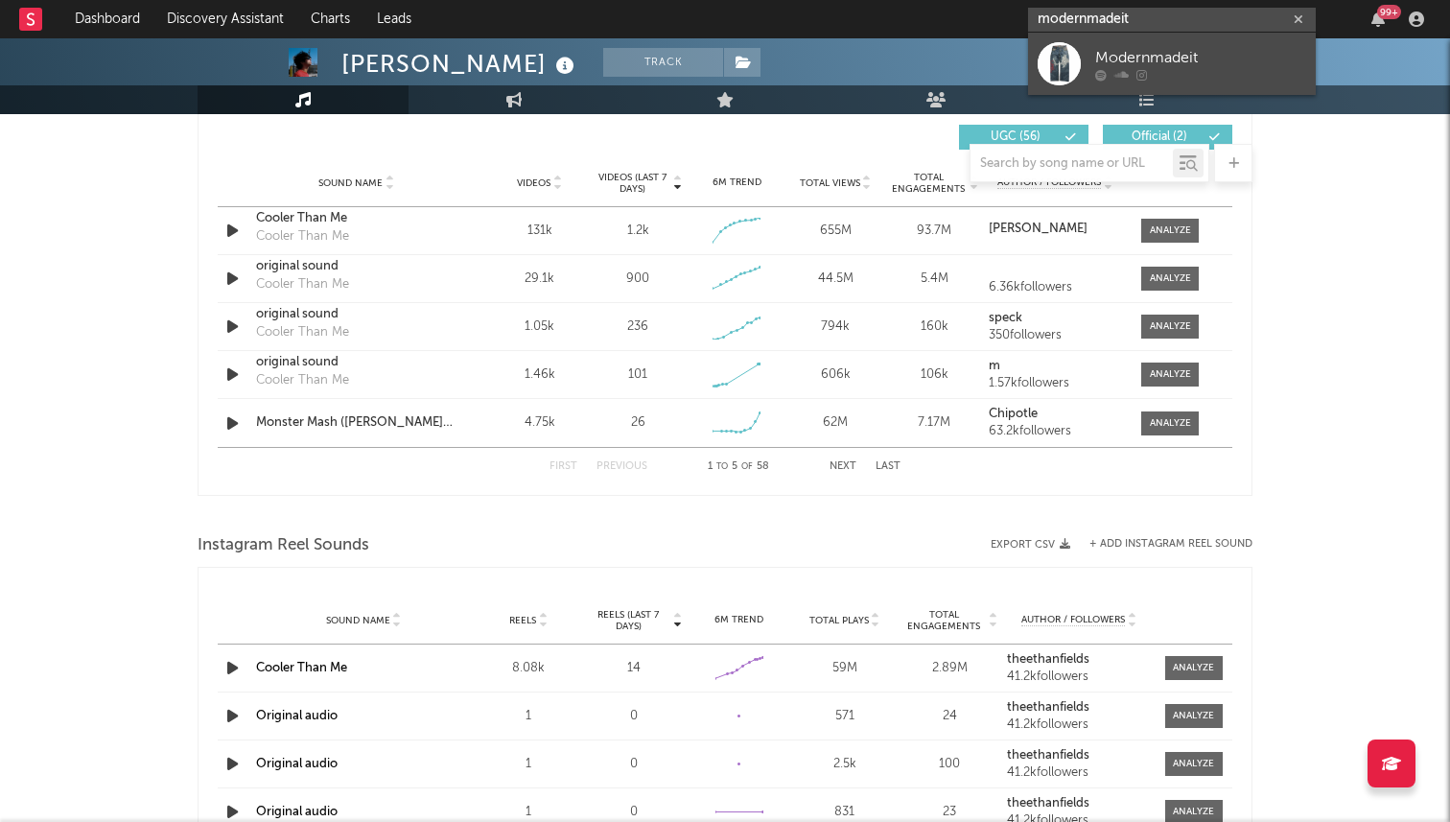
type input "modernmadeit"
click at [1180, 56] on div "Modernmadeit" at bounding box center [1200, 57] width 211 height 23
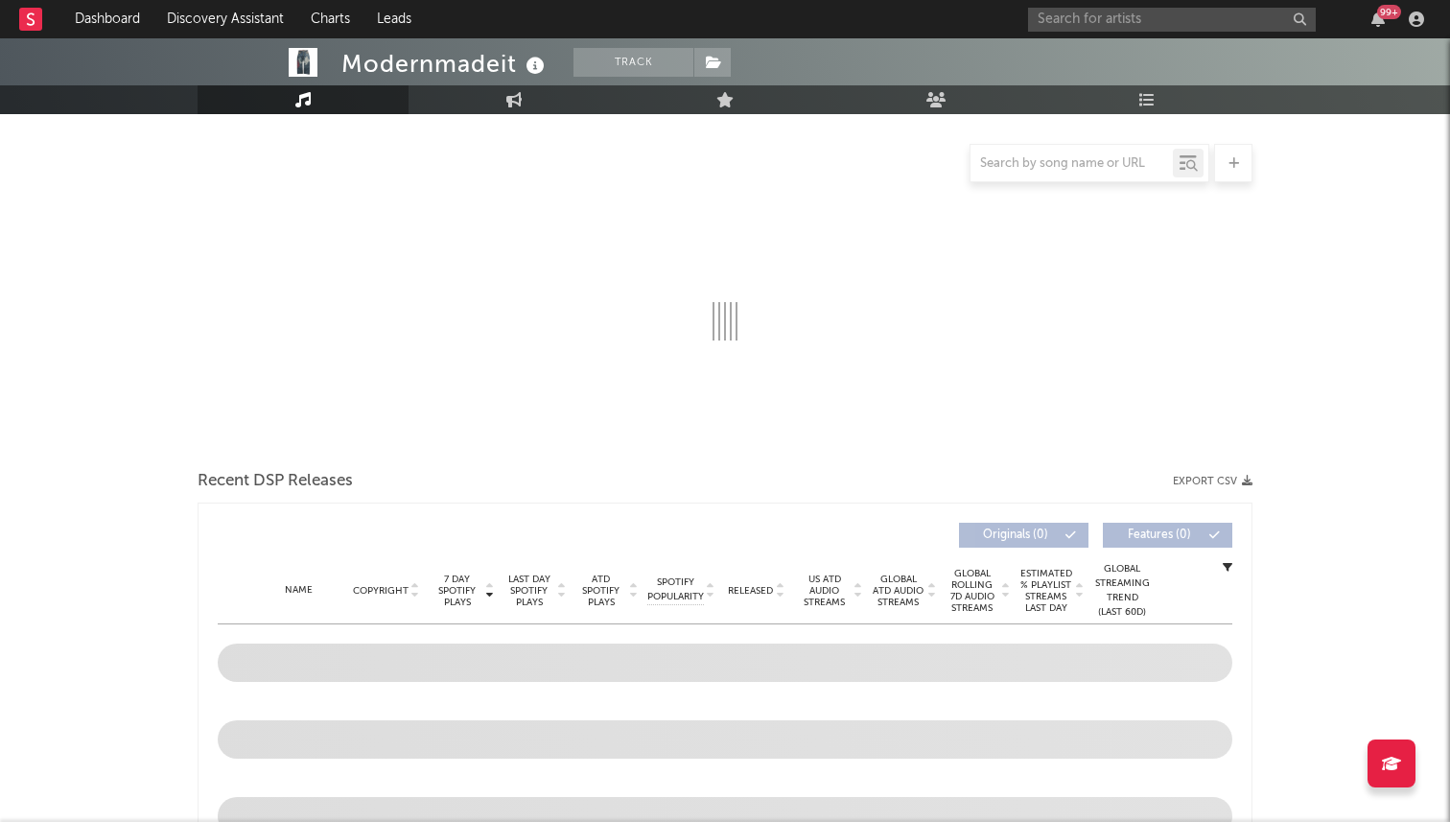
select select "6m"
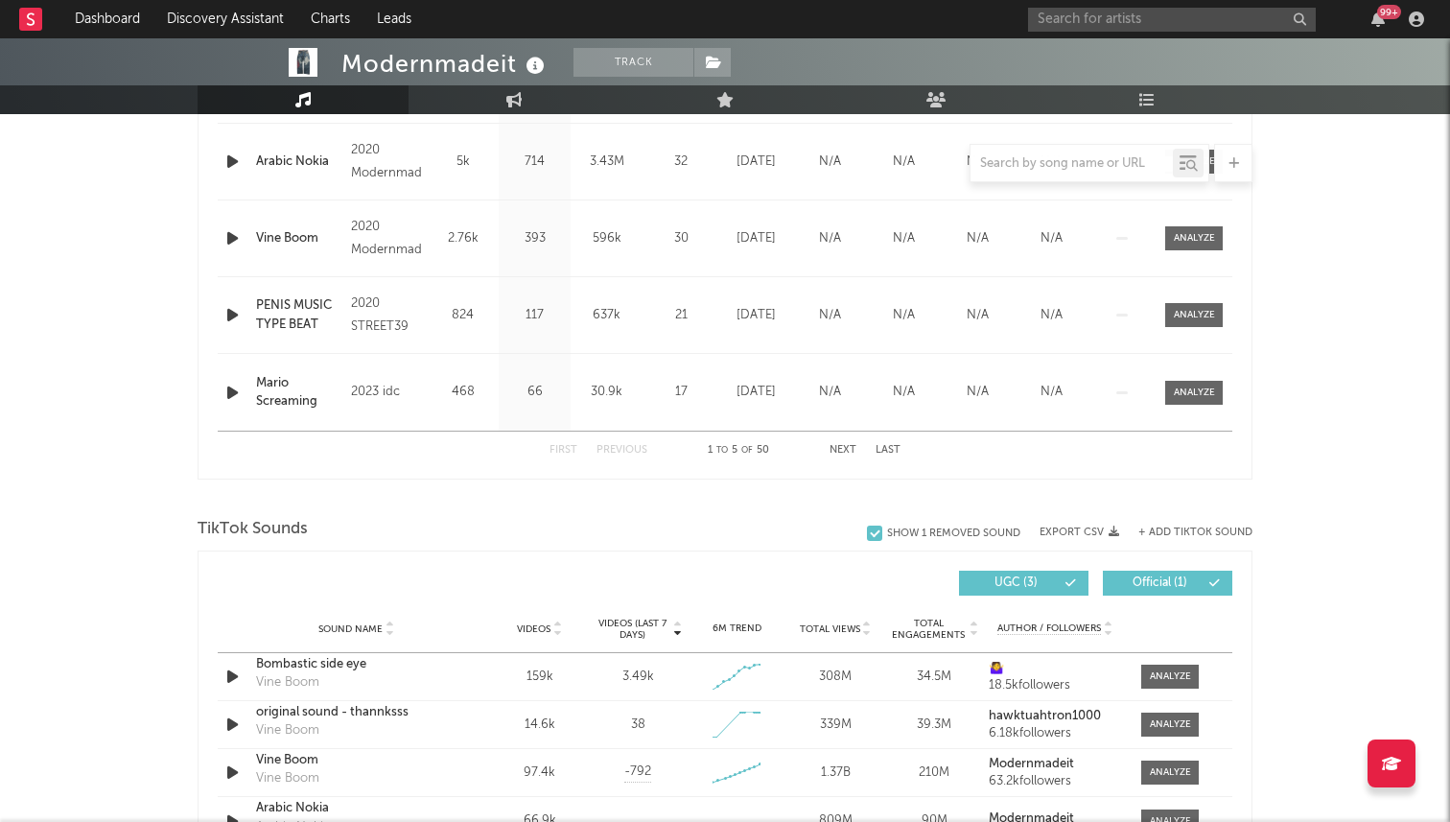
scroll to position [997, 0]
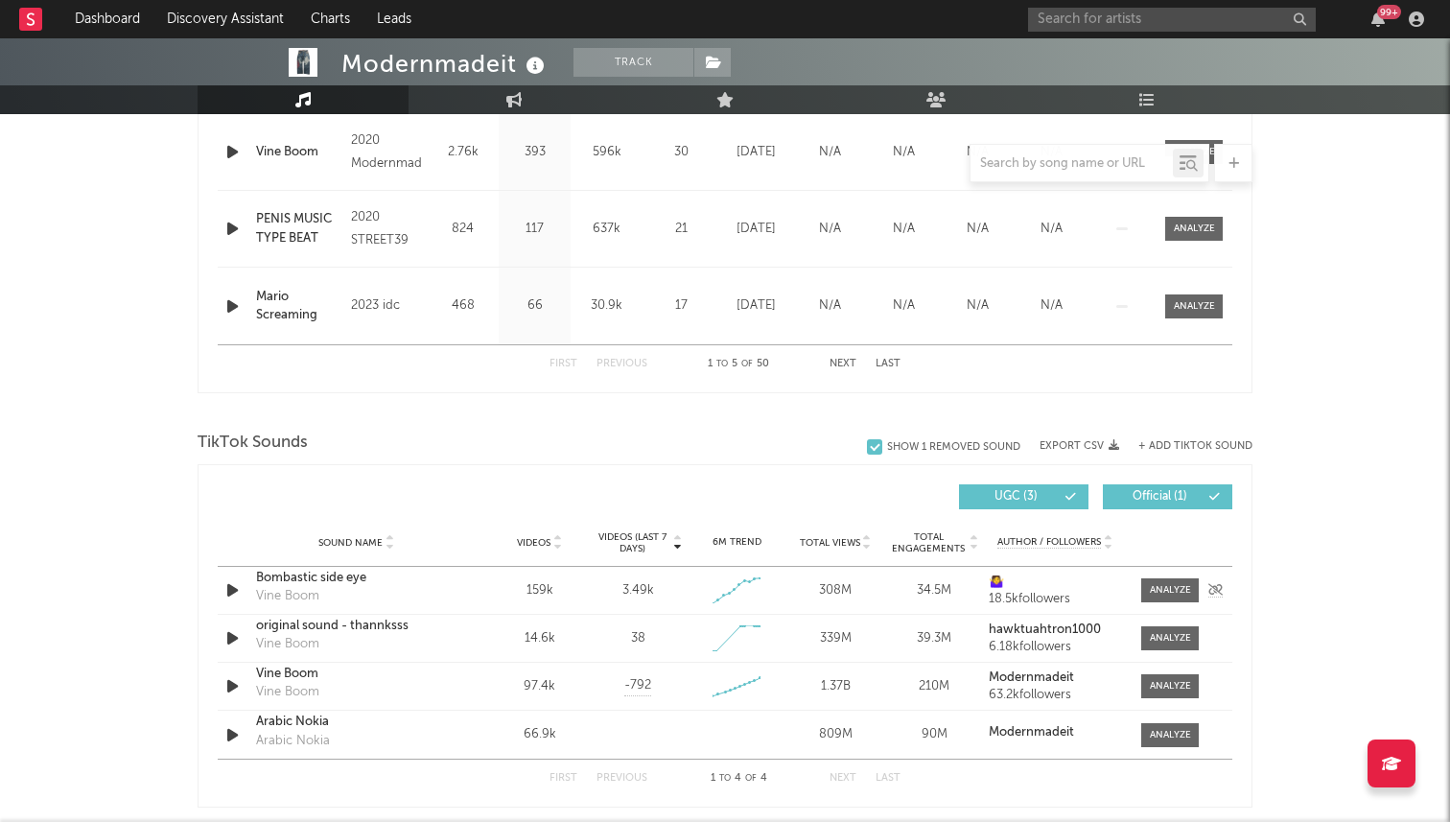
click at [239, 578] on icon "button" at bounding box center [232, 590] width 20 height 24
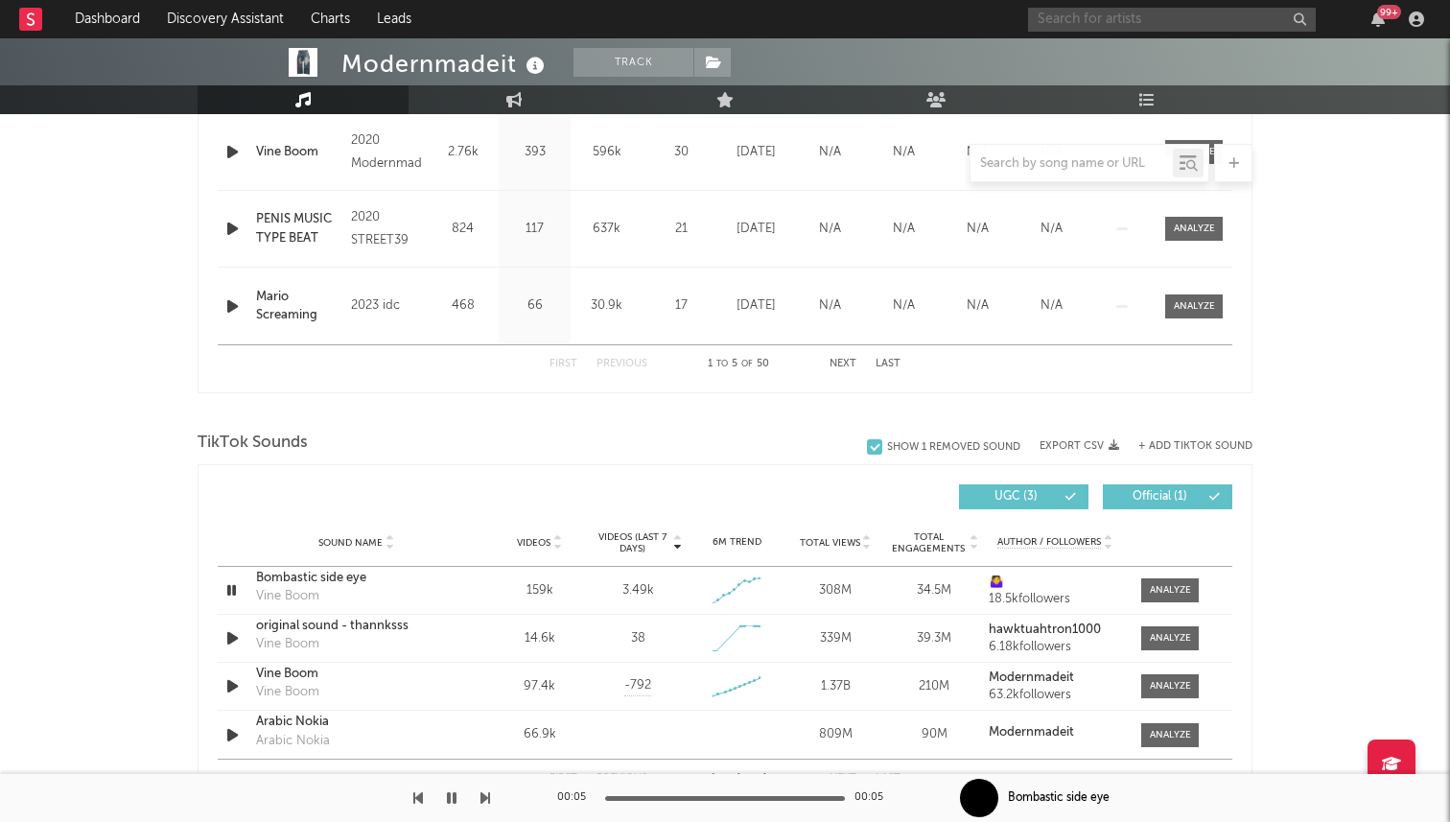
click at [1137, 12] on input "text" at bounding box center [1172, 20] width 288 height 24
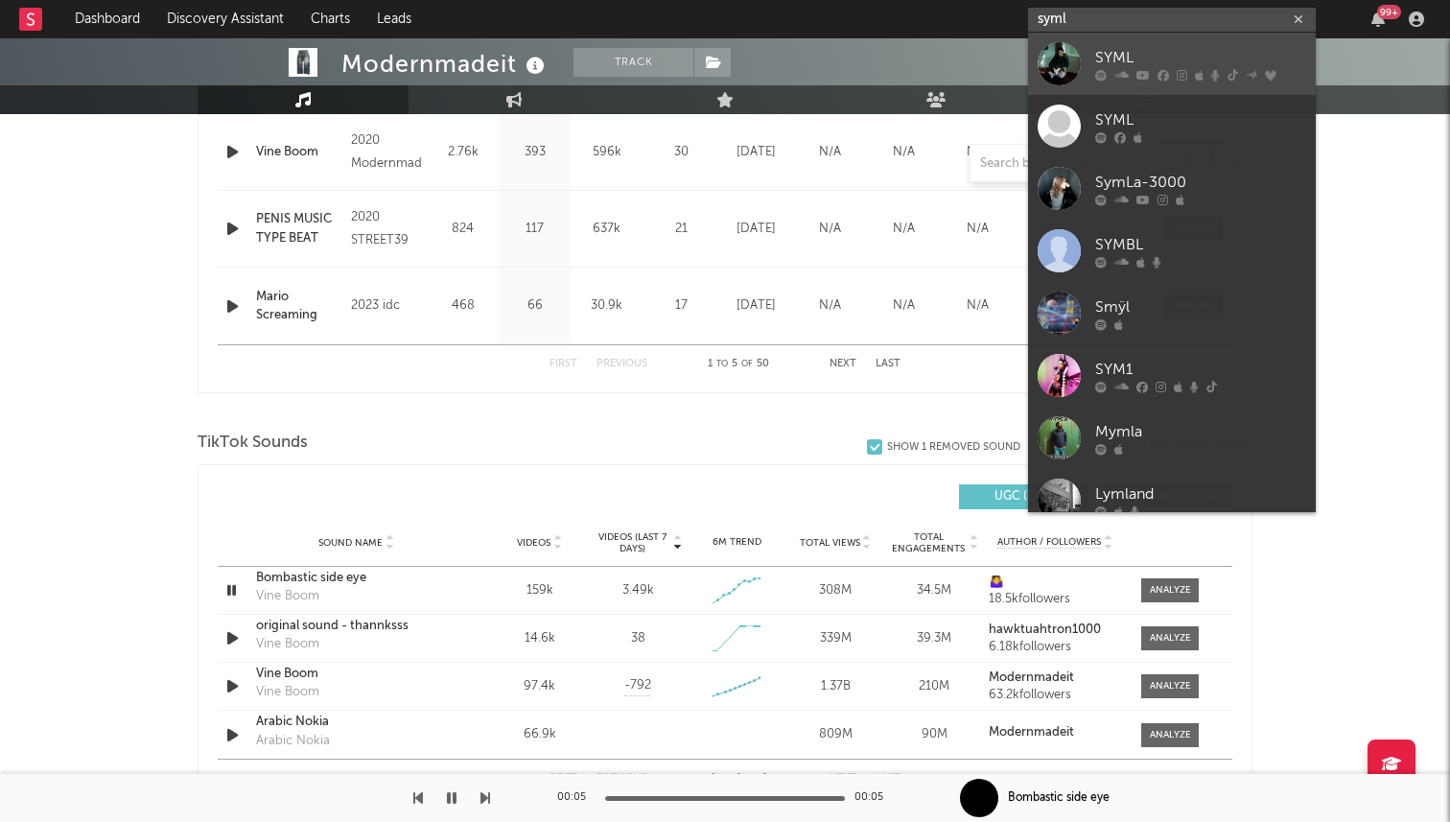
type input "syml"
click at [1149, 52] on div "SYML" at bounding box center [1200, 57] width 211 height 23
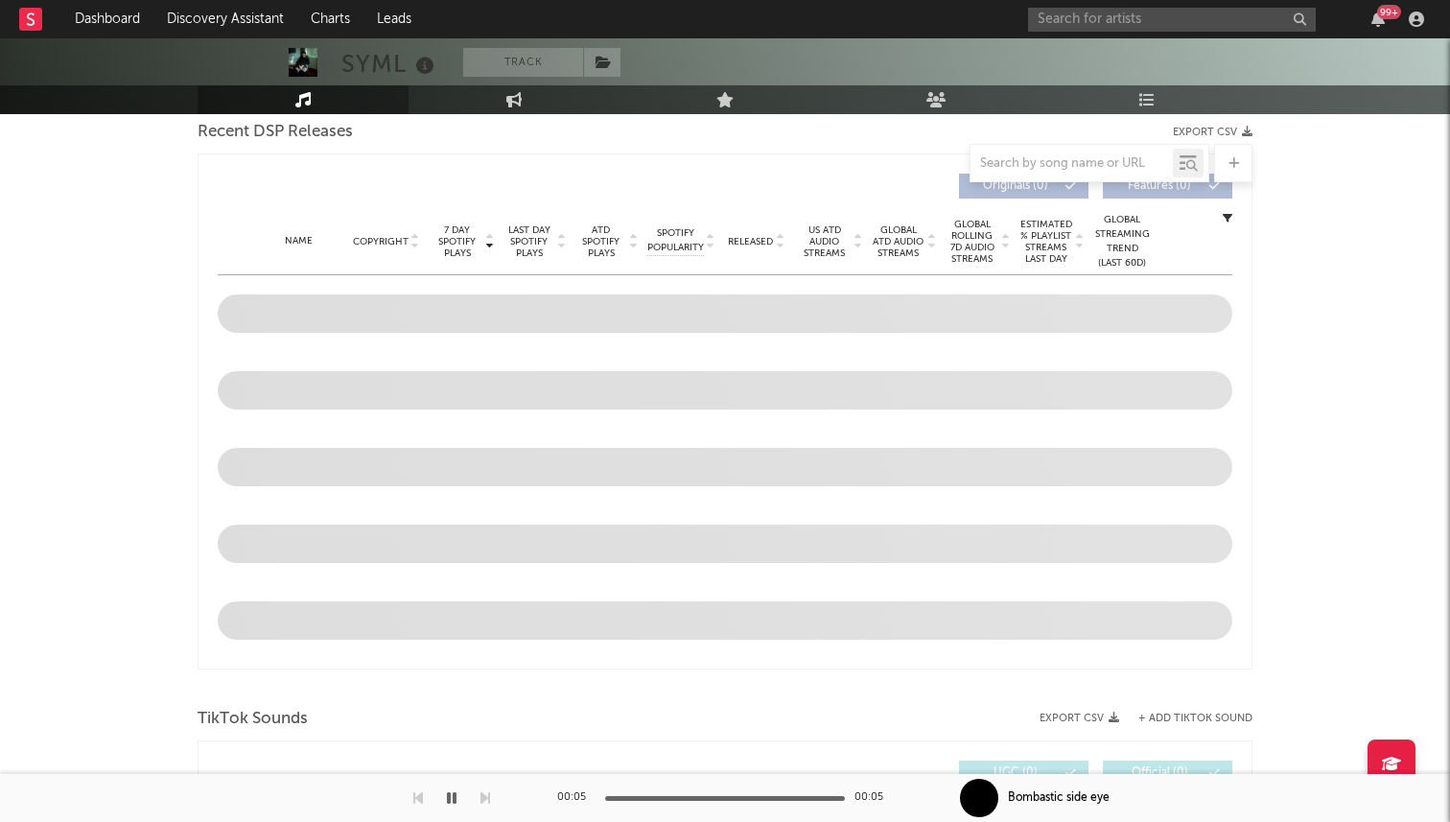
select select "6m"
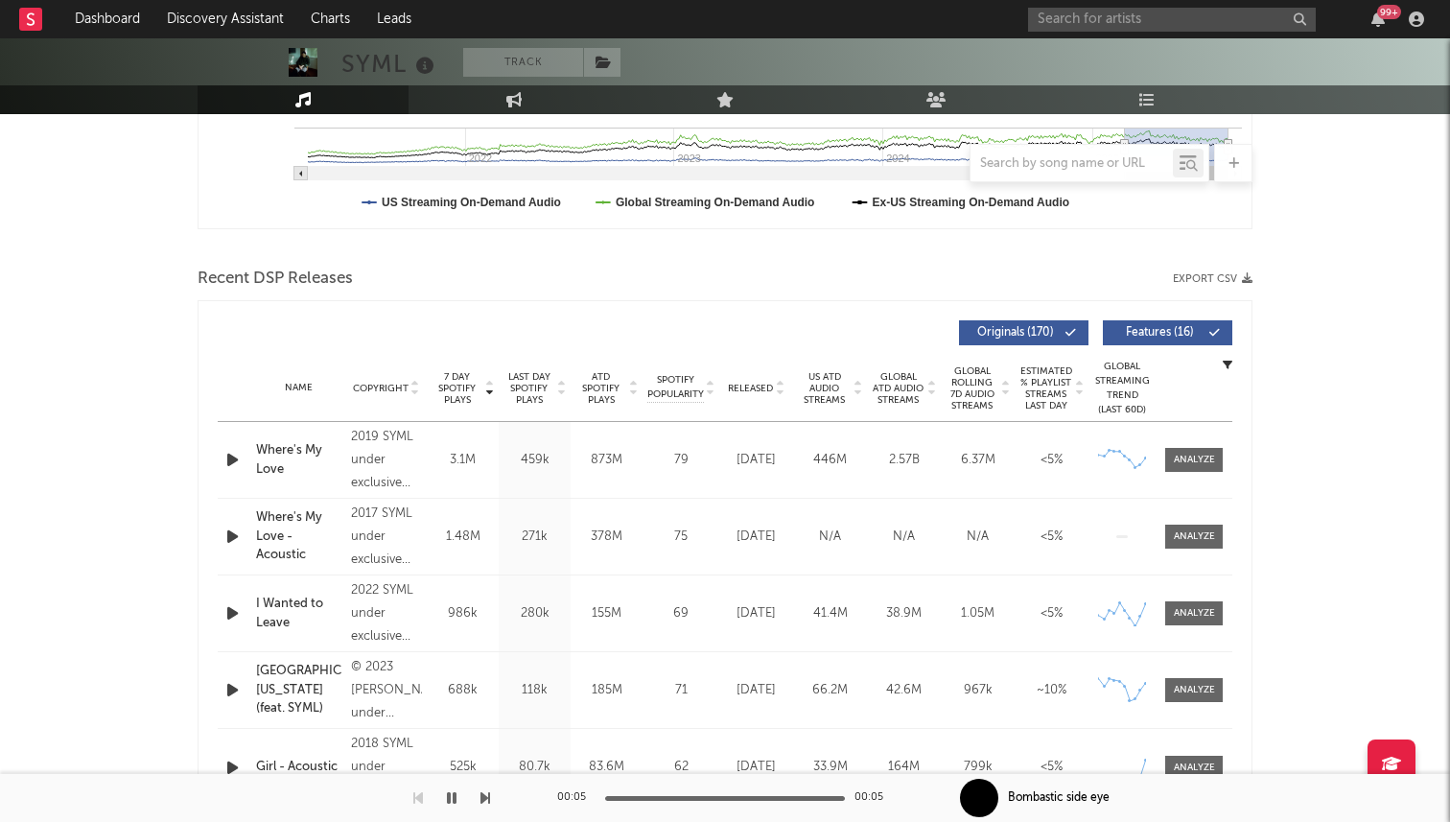
scroll to position [549, 0]
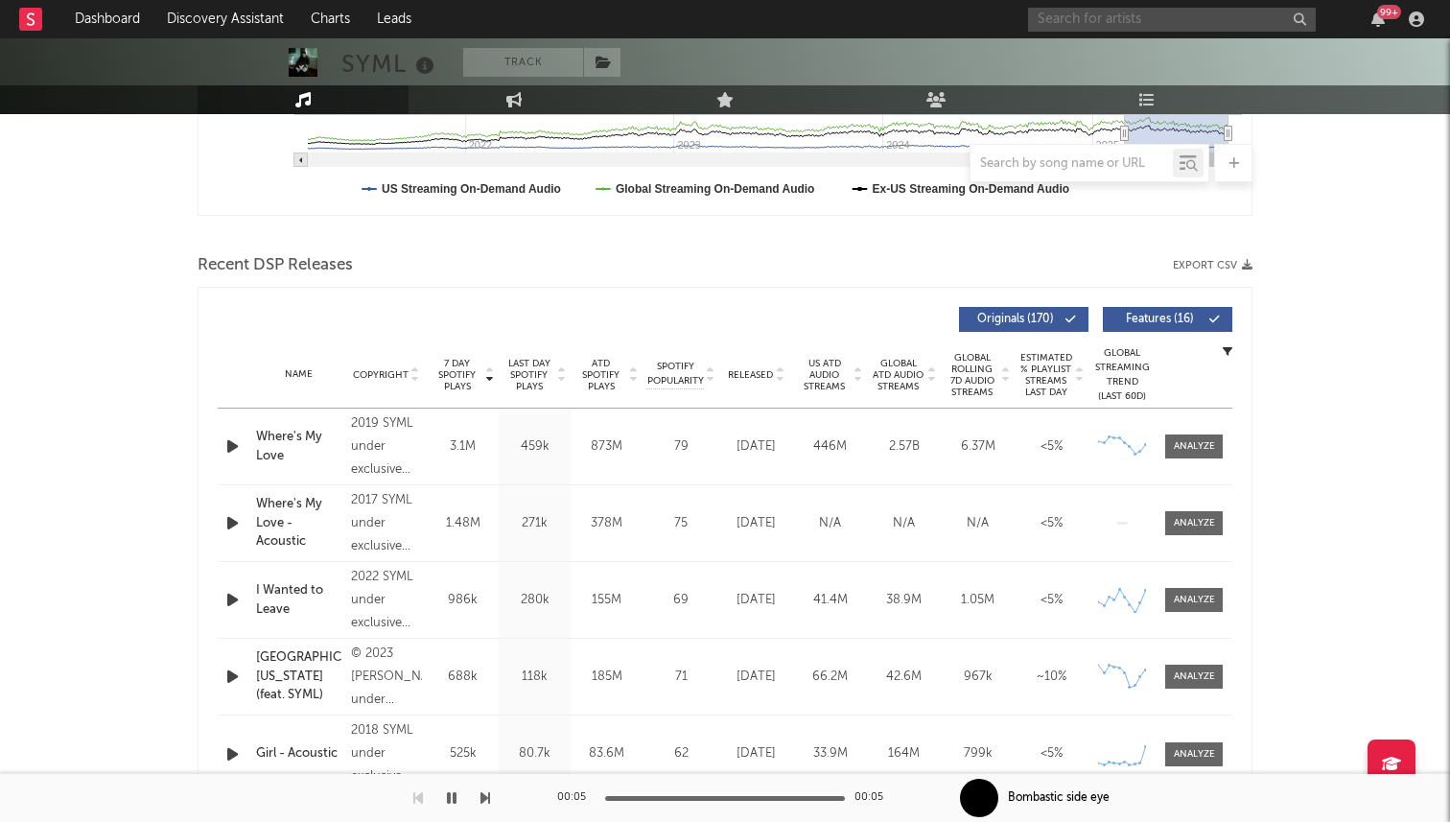
click at [1121, 11] on input "text" at bounding box center [1172, 20] width 288 height 24
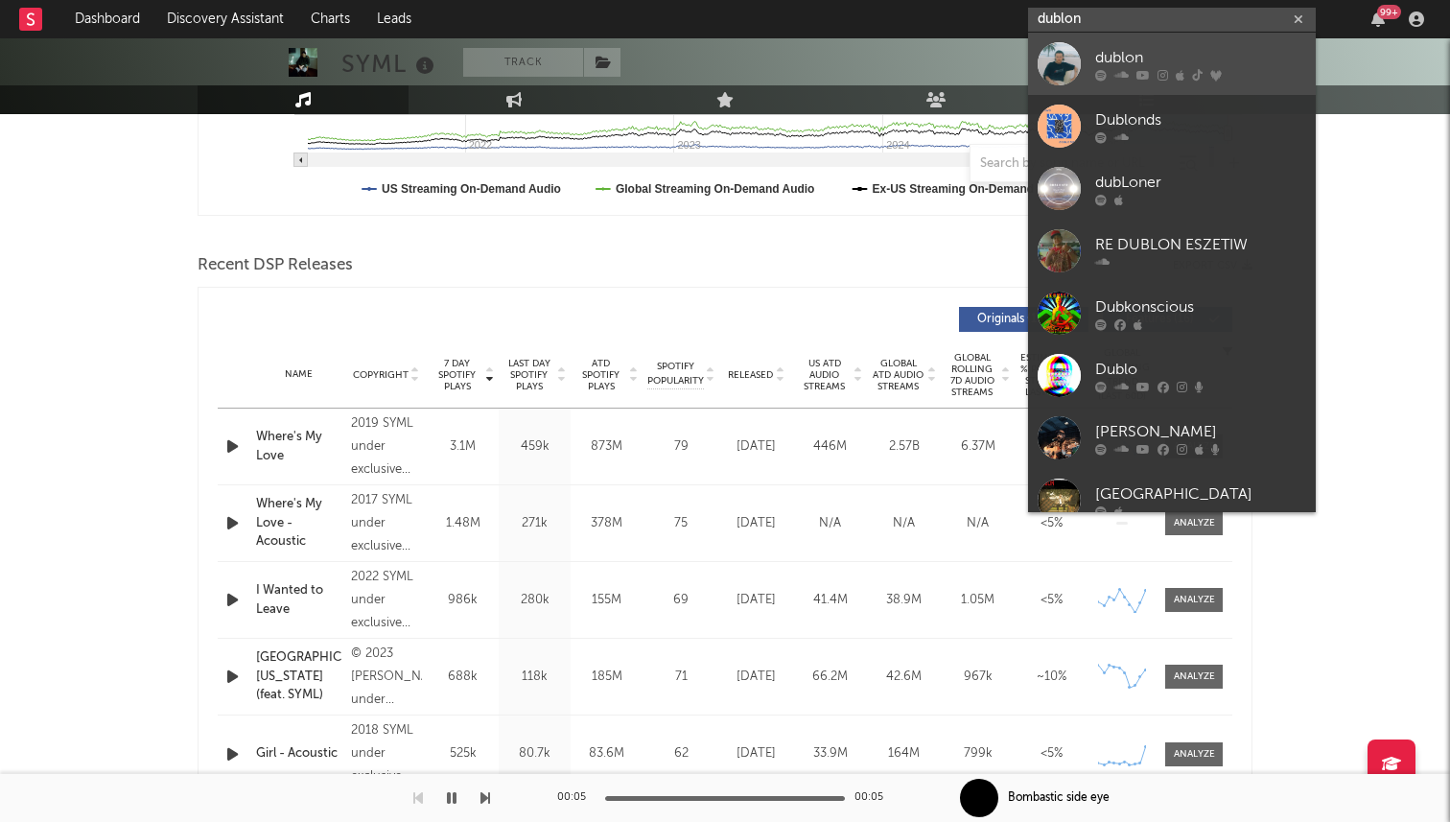
type input "dublon"
click at [1062, 64] on div at bounding box center [1059, 63] width 43 height 43
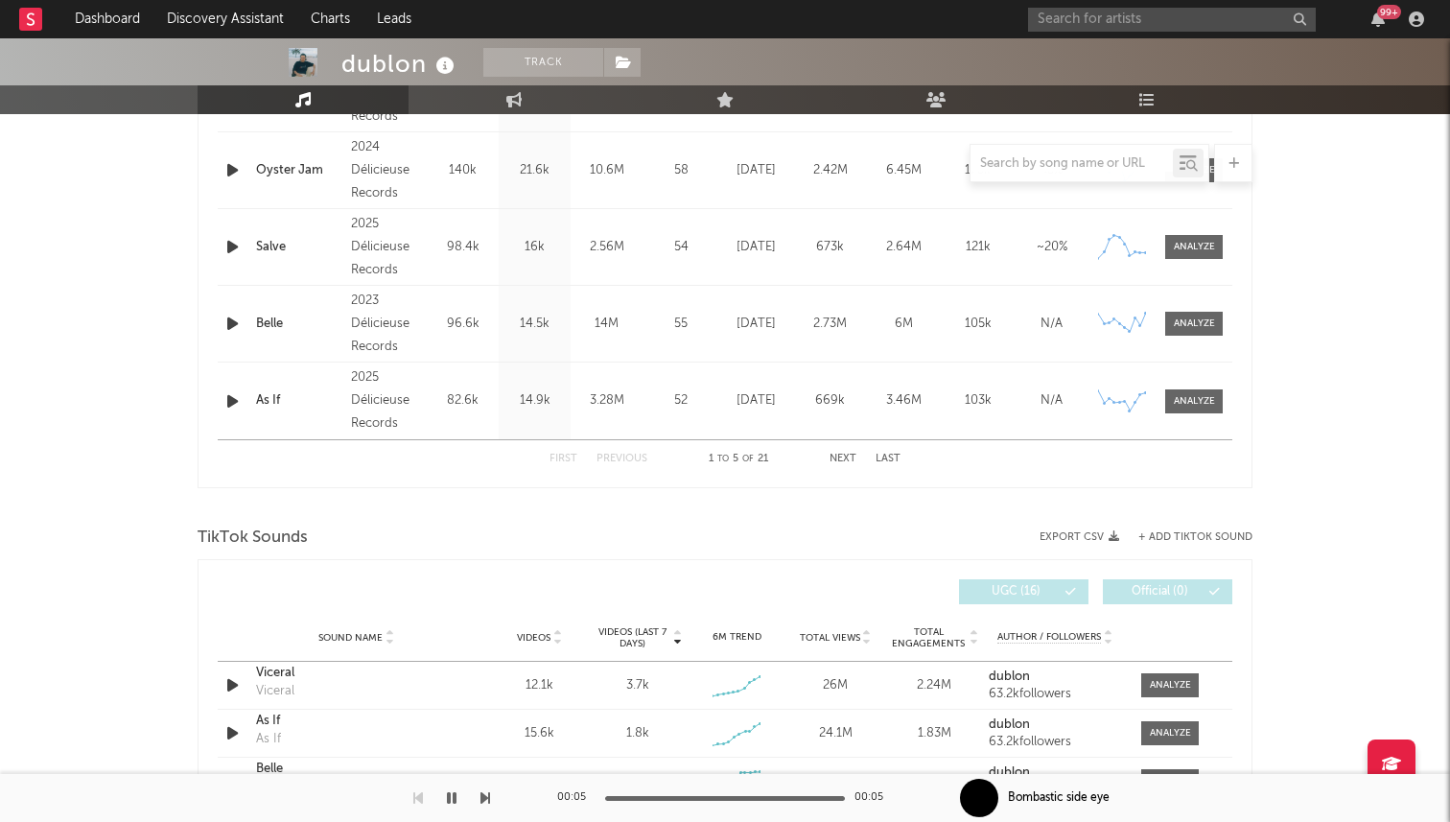
select select "6m"
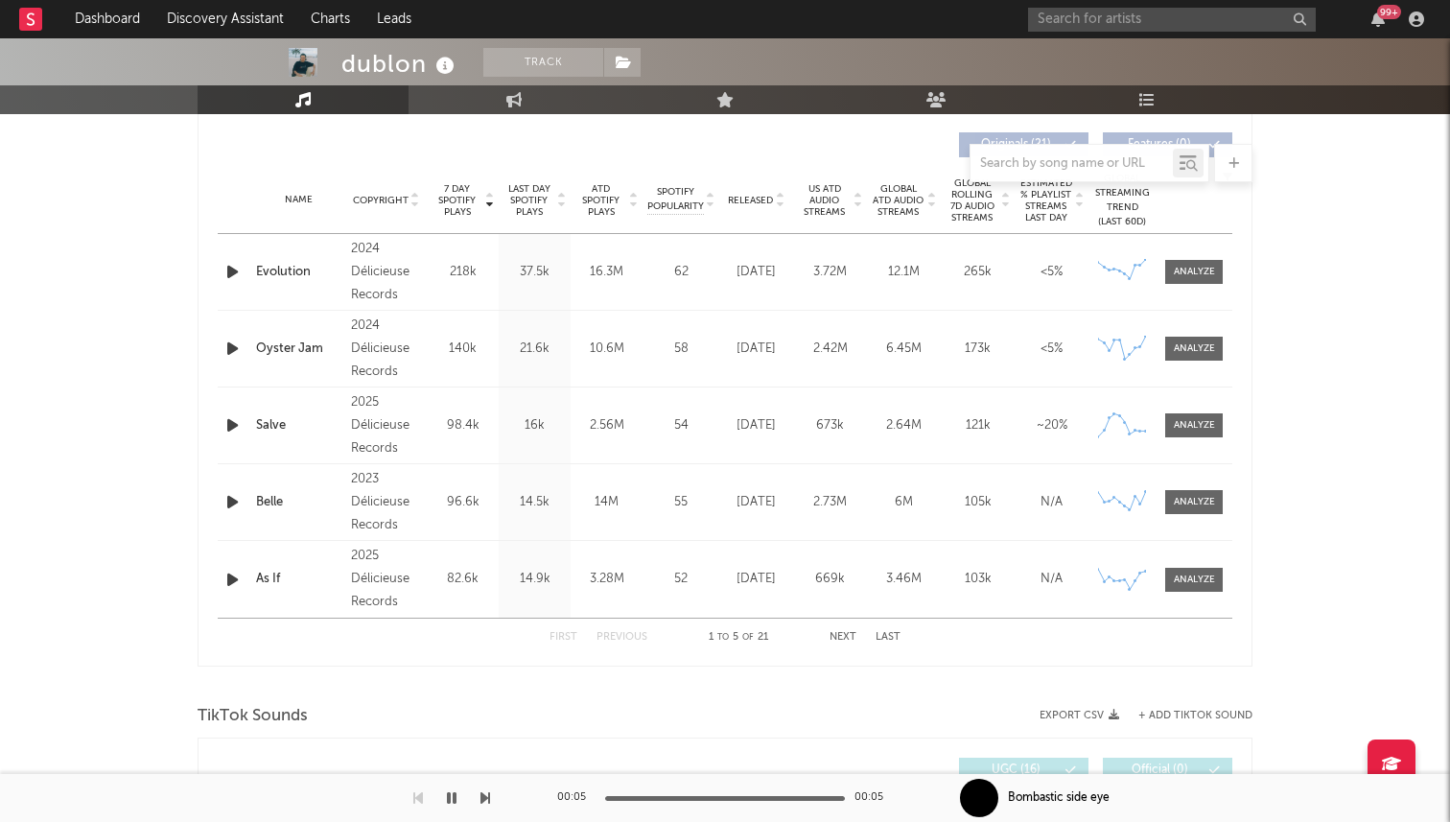
scroll to position [715, 0]
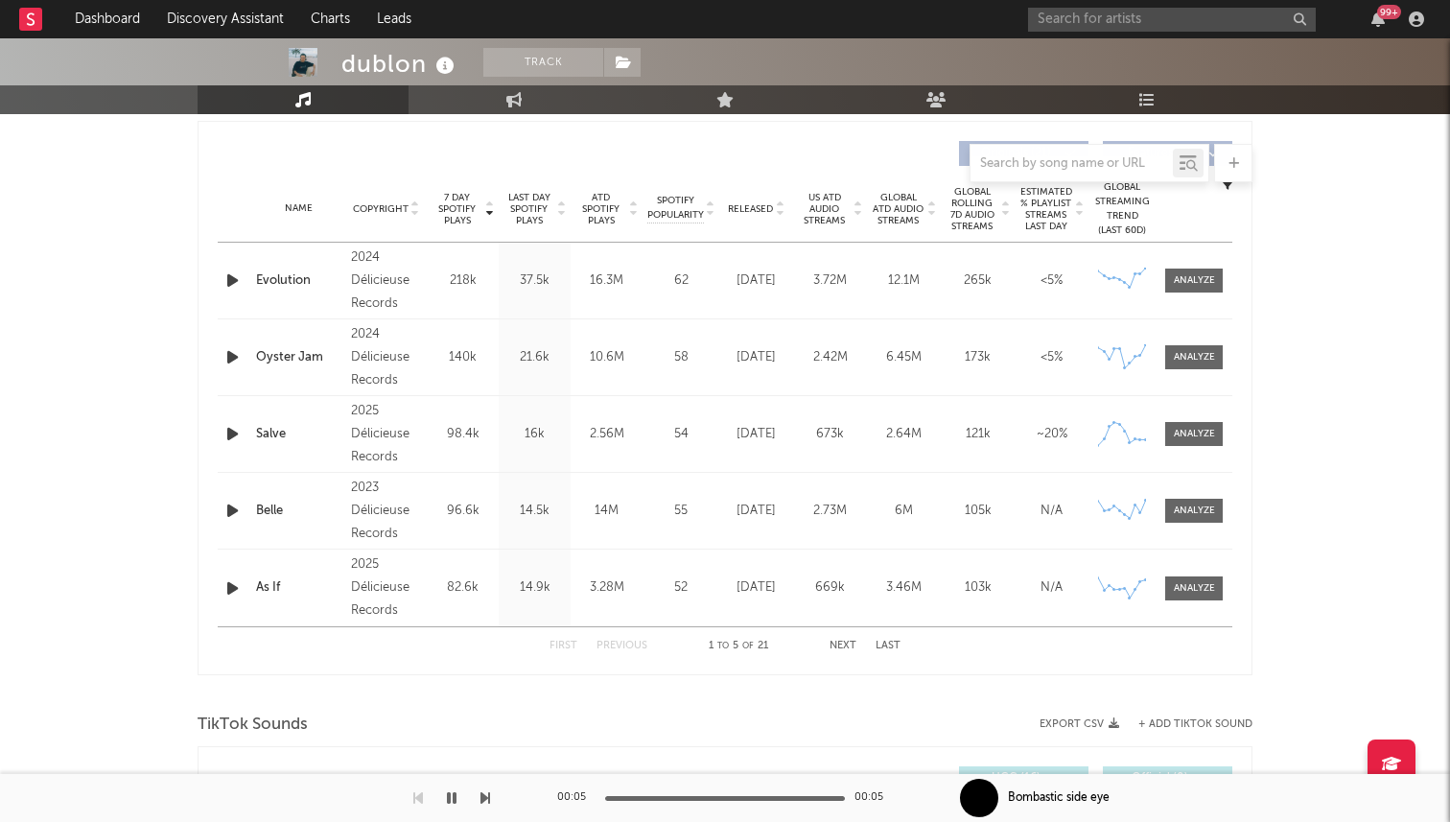
click at [834, 650] on button "Next" at bounding box center [843, 646] width 27 height 11
click at [1112, 23] on input "text" at bounding box center [1172, 20] width 288 height 24
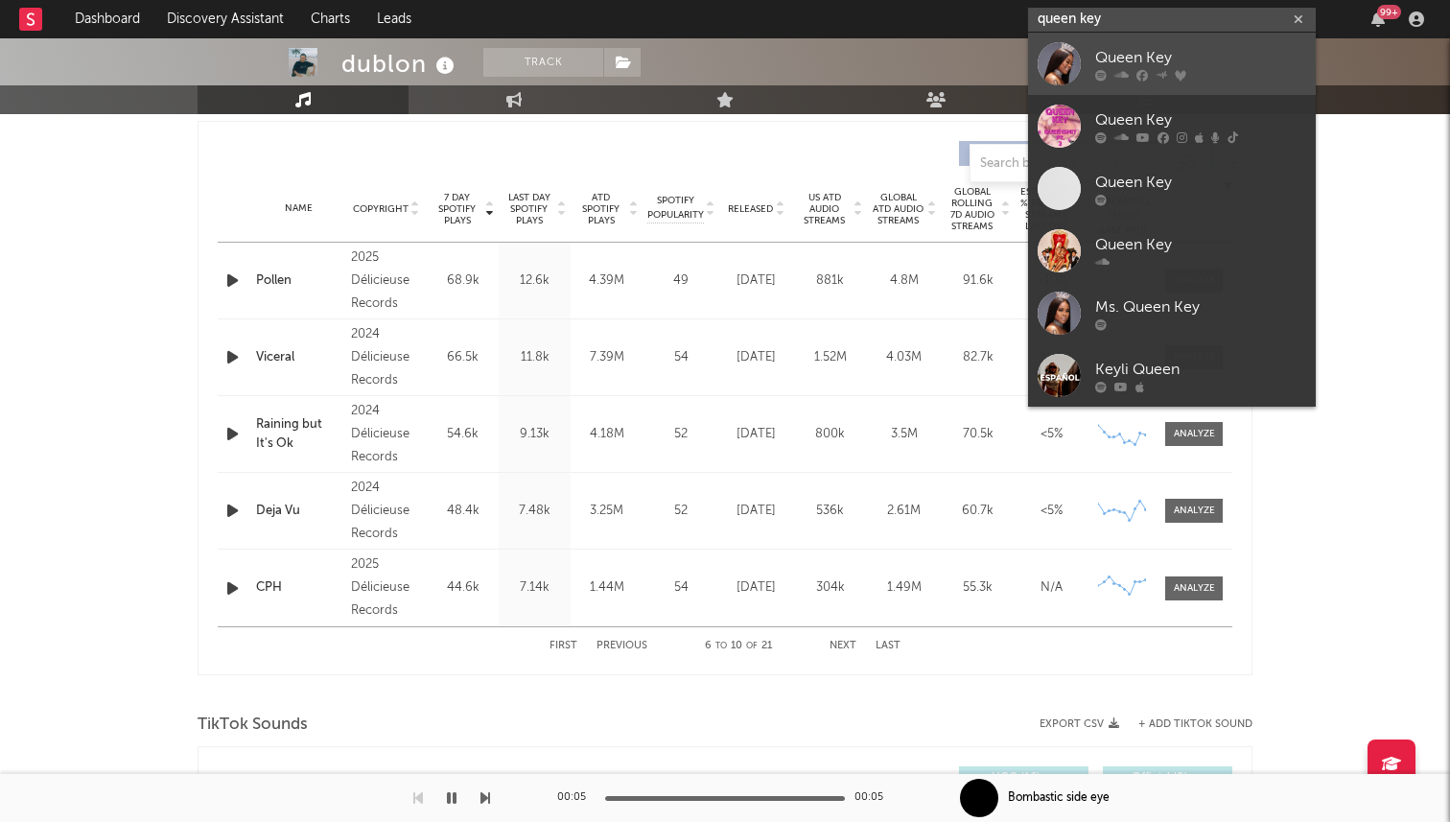
type input "queen key"
click at [1077, 71] on div at bounding box center [1059, 63] width 43 height 43
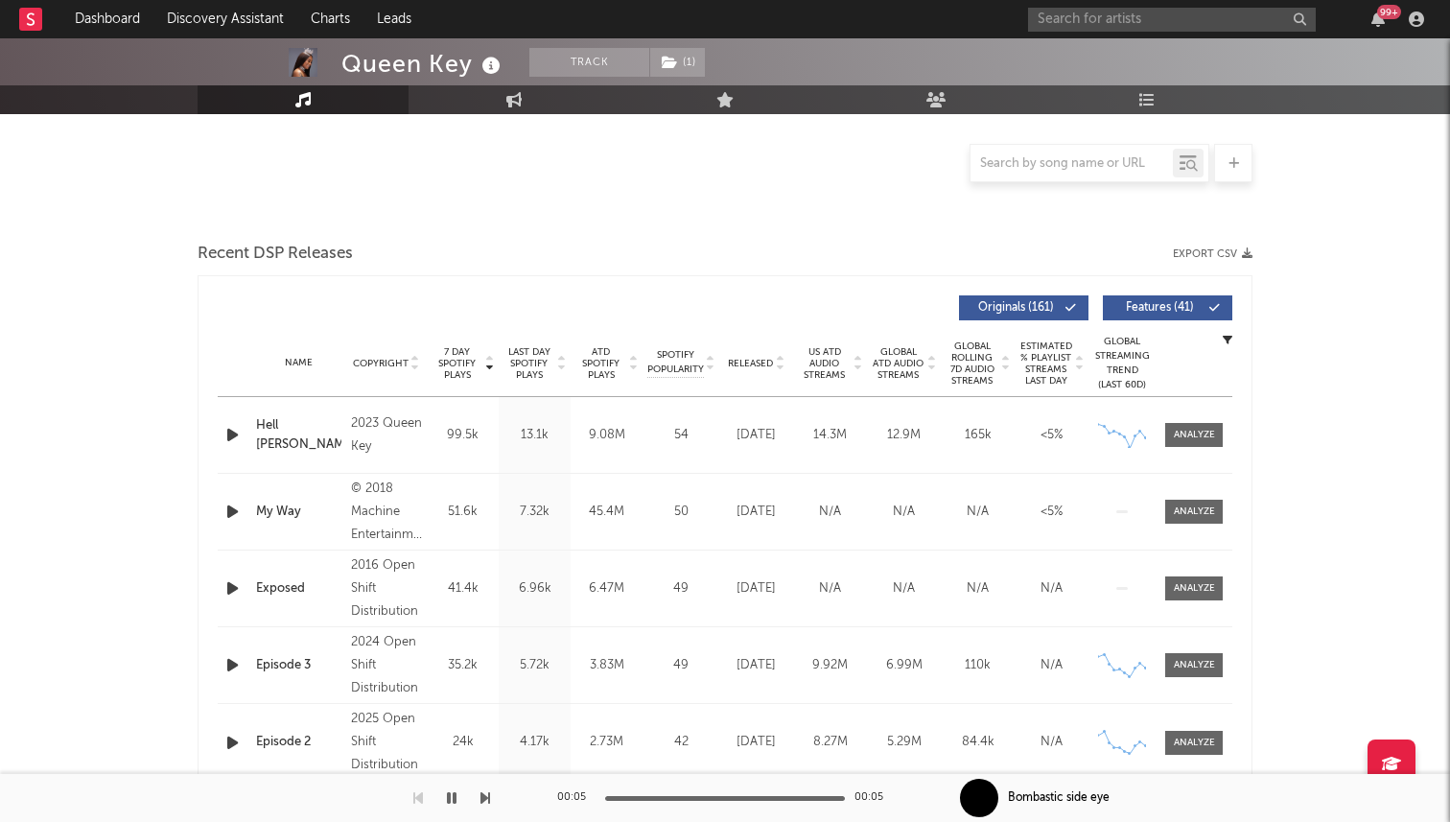
scroll to position [409, 0]
select select "6m"
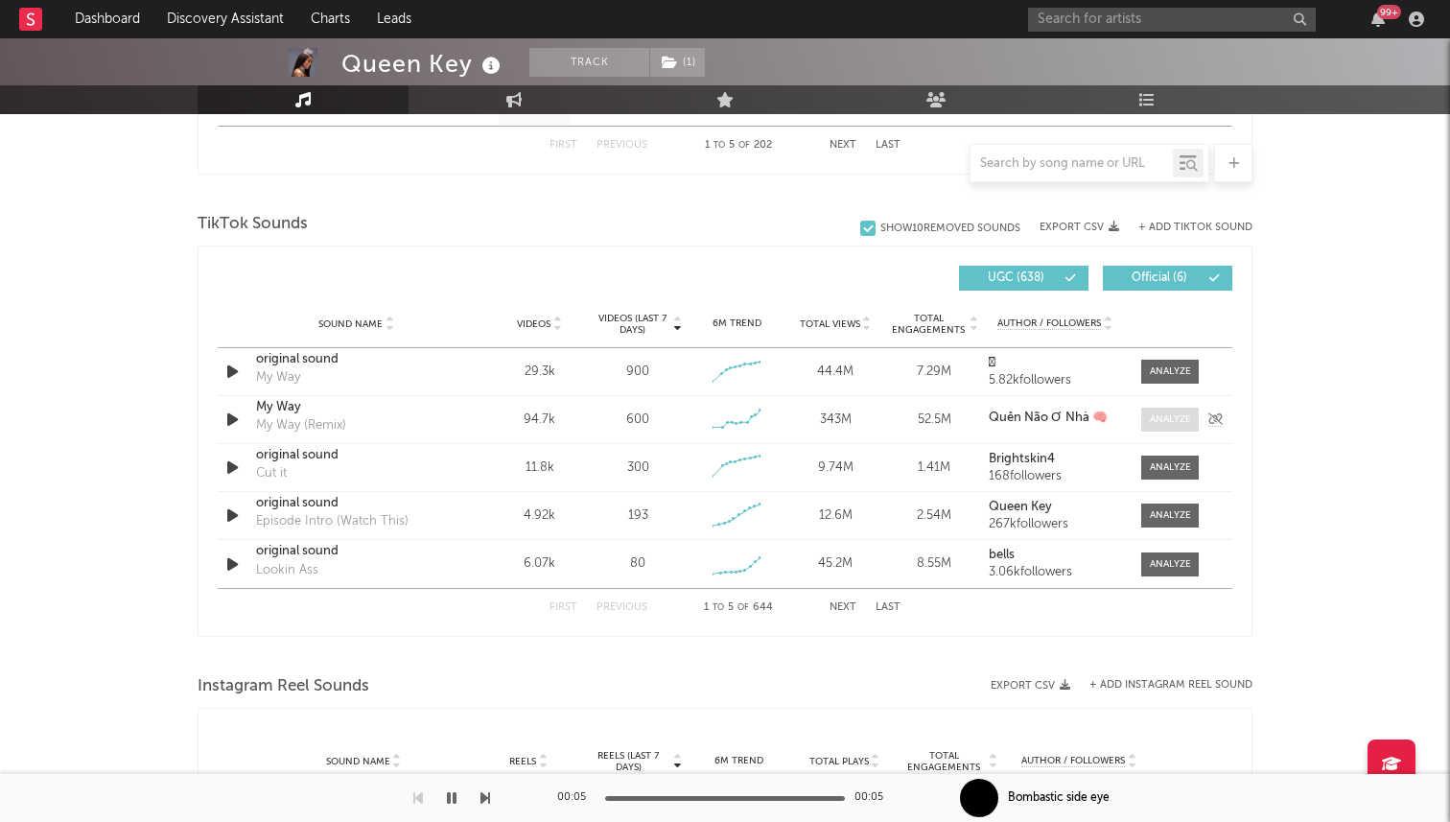
scroll to position [1228, 0]
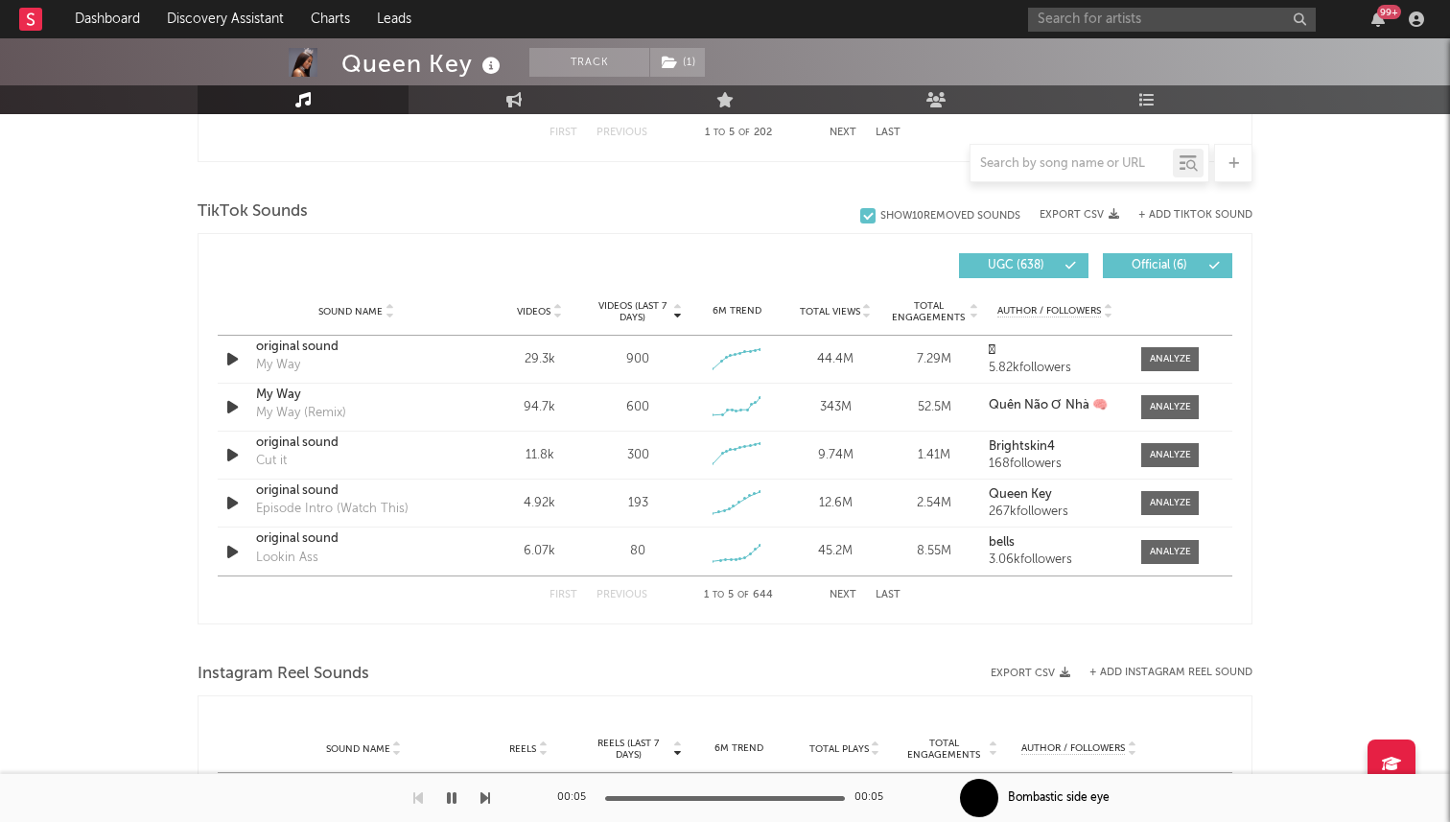
click at [841, 594] on button "Next" at bounding box center [843, 595] width 27 height 11
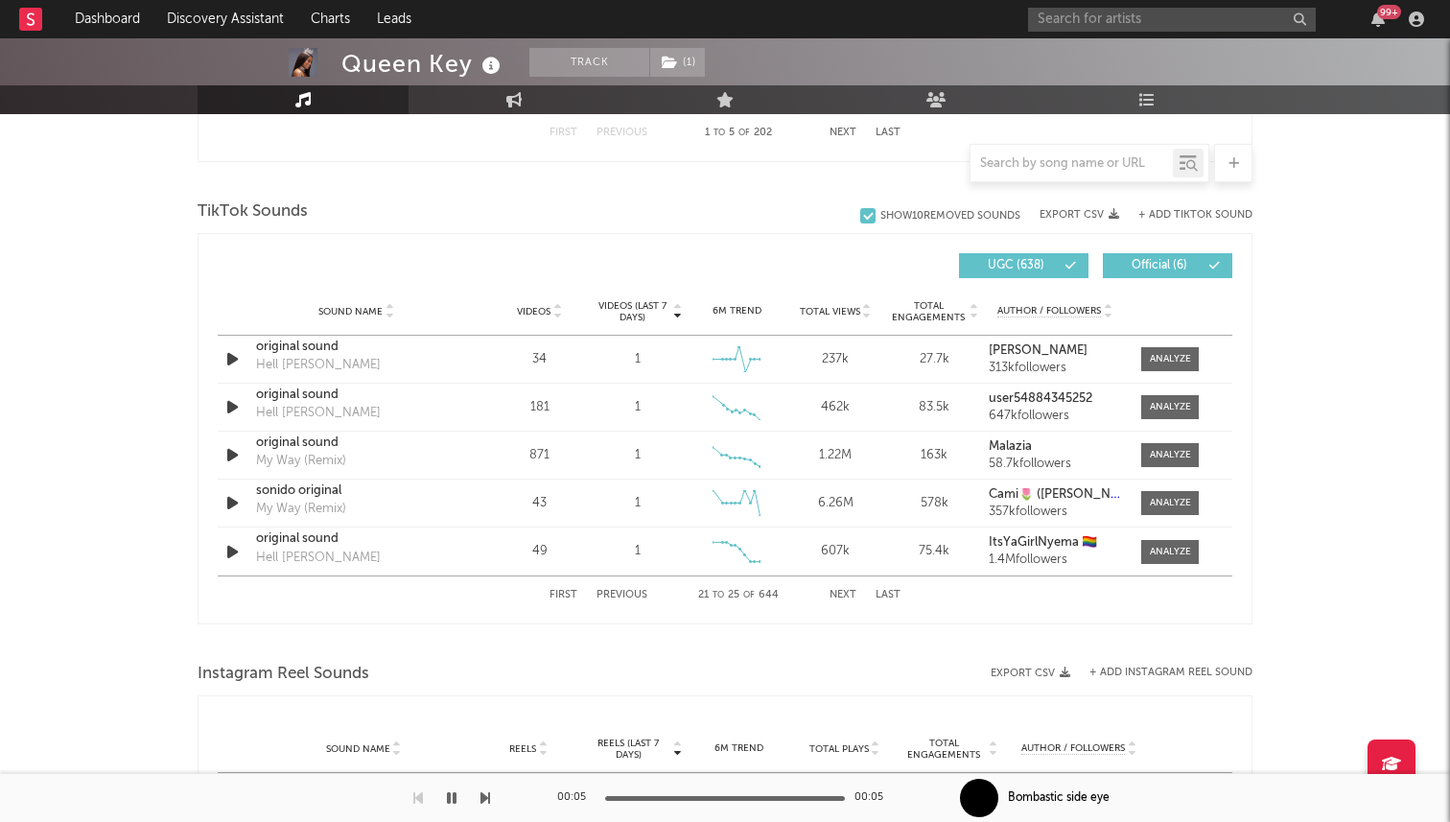
click at [841, 594] on button "Next" at bounding box center [843, 595] width 27 height 11
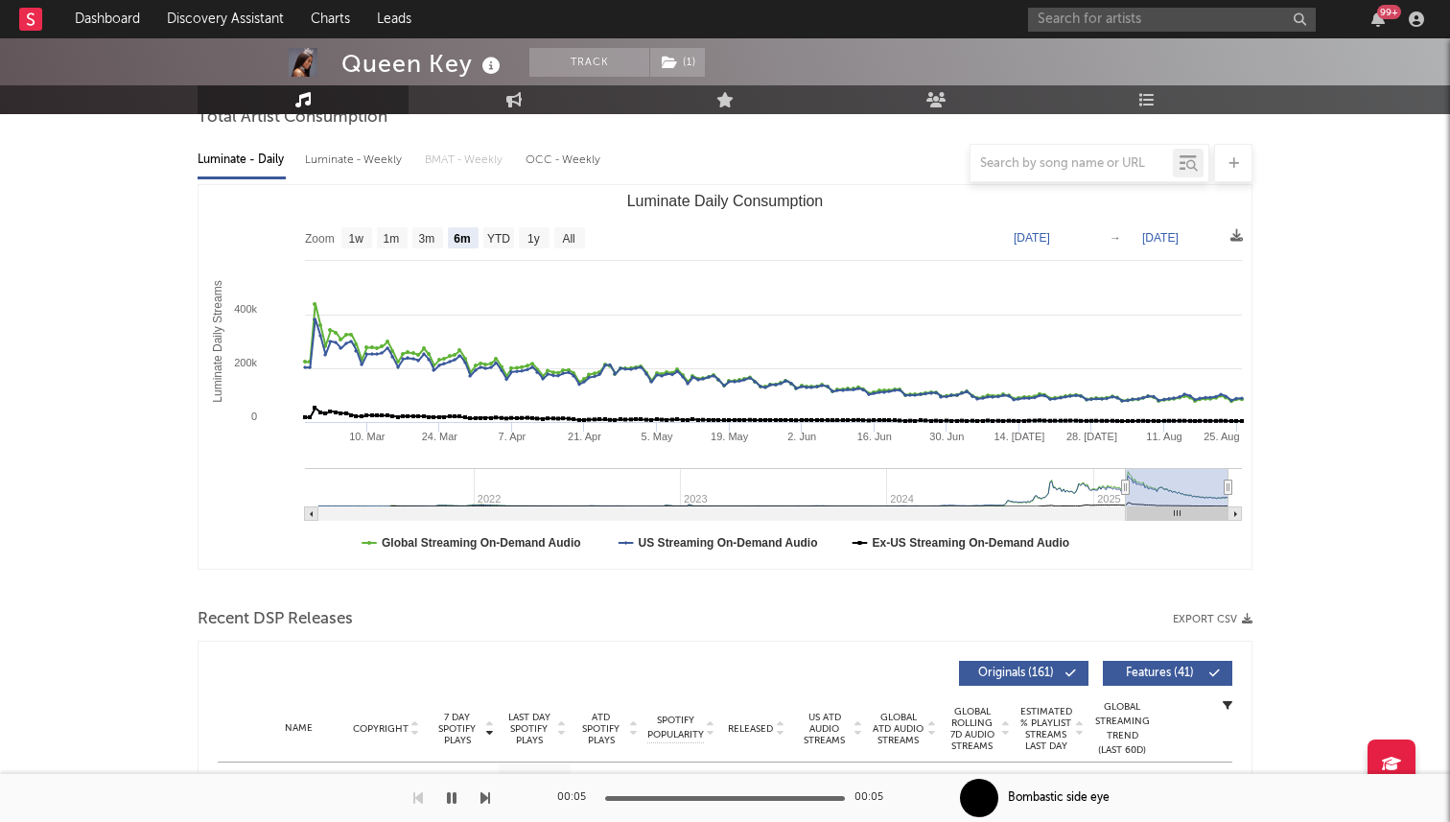
scroll to position [0, 0]
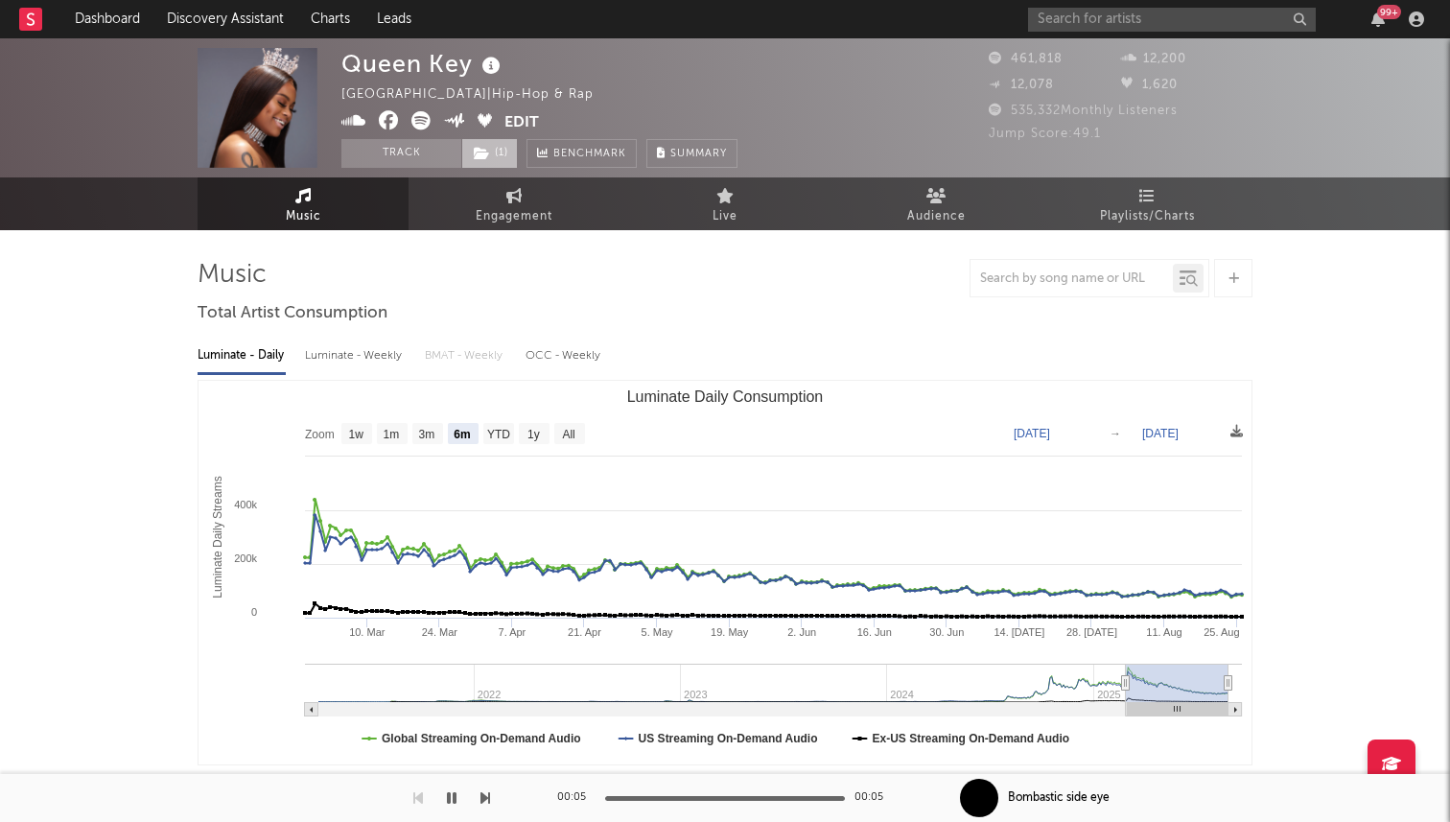
click at [502, 161] on span "( 1 )" at bounding box center [489, 153] width 57 height 29
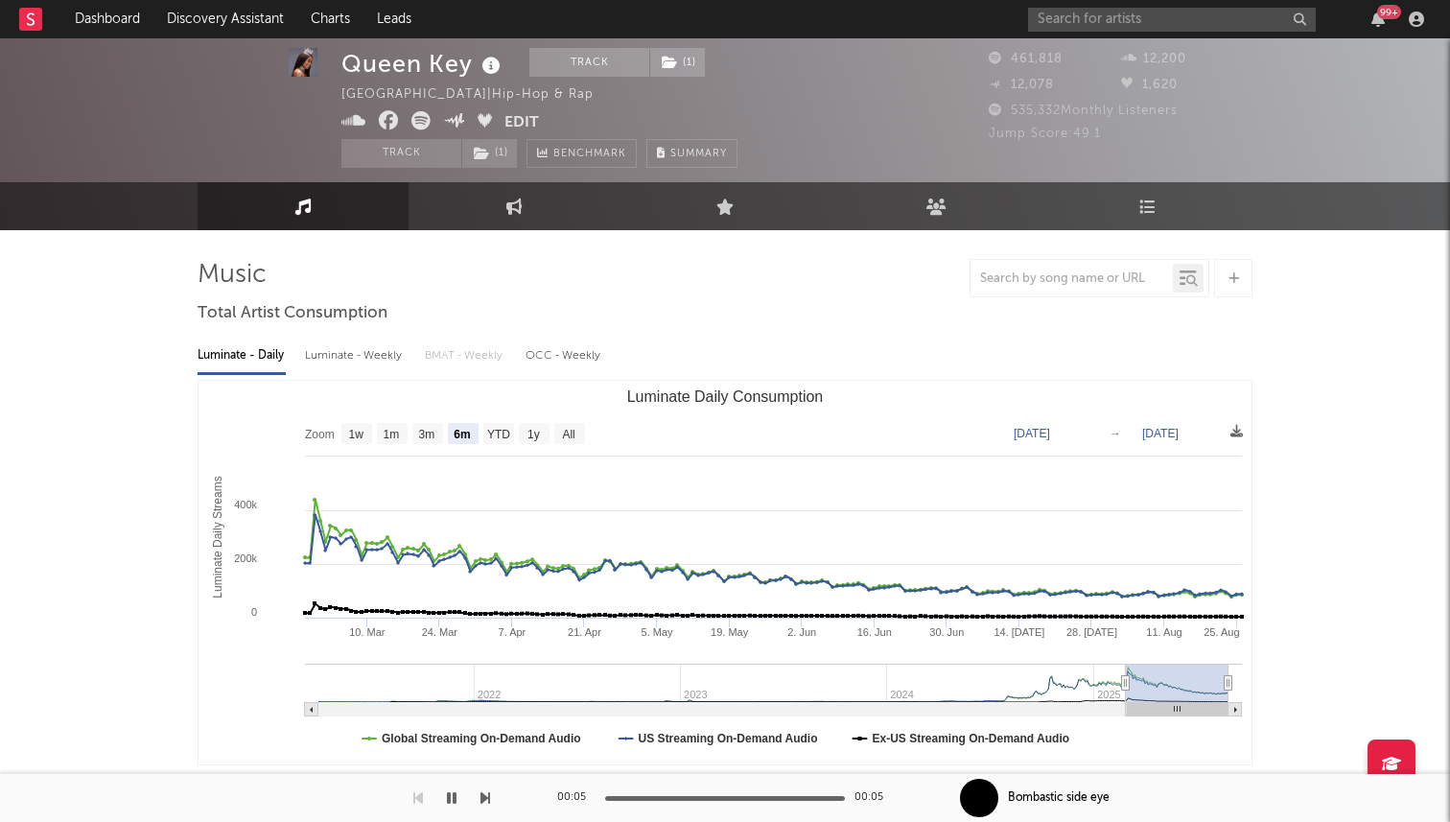
scroll to position [41, 0]
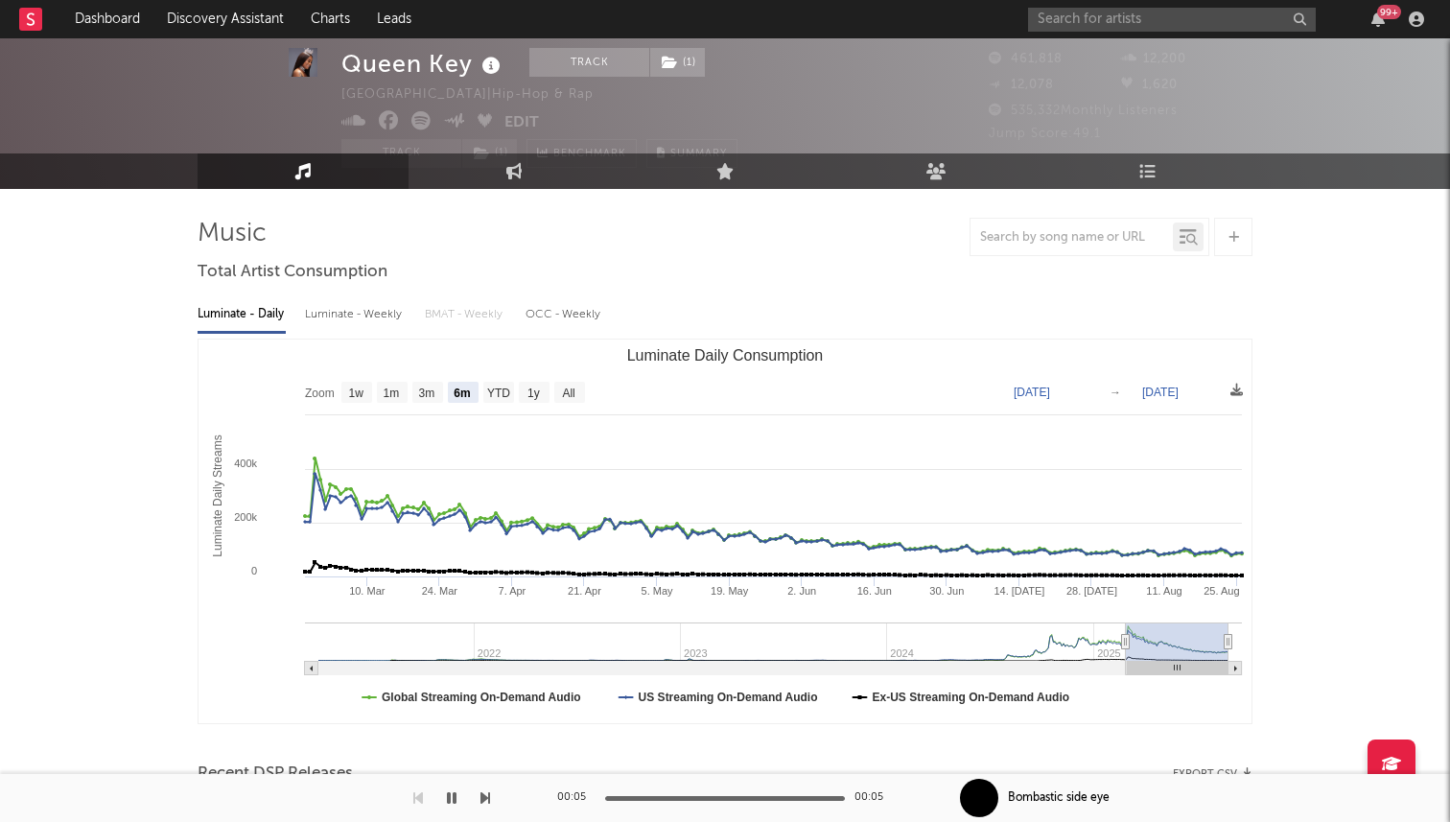
click at [1229, 249] on div at bounding box center [1233, 237] width 38 height 38
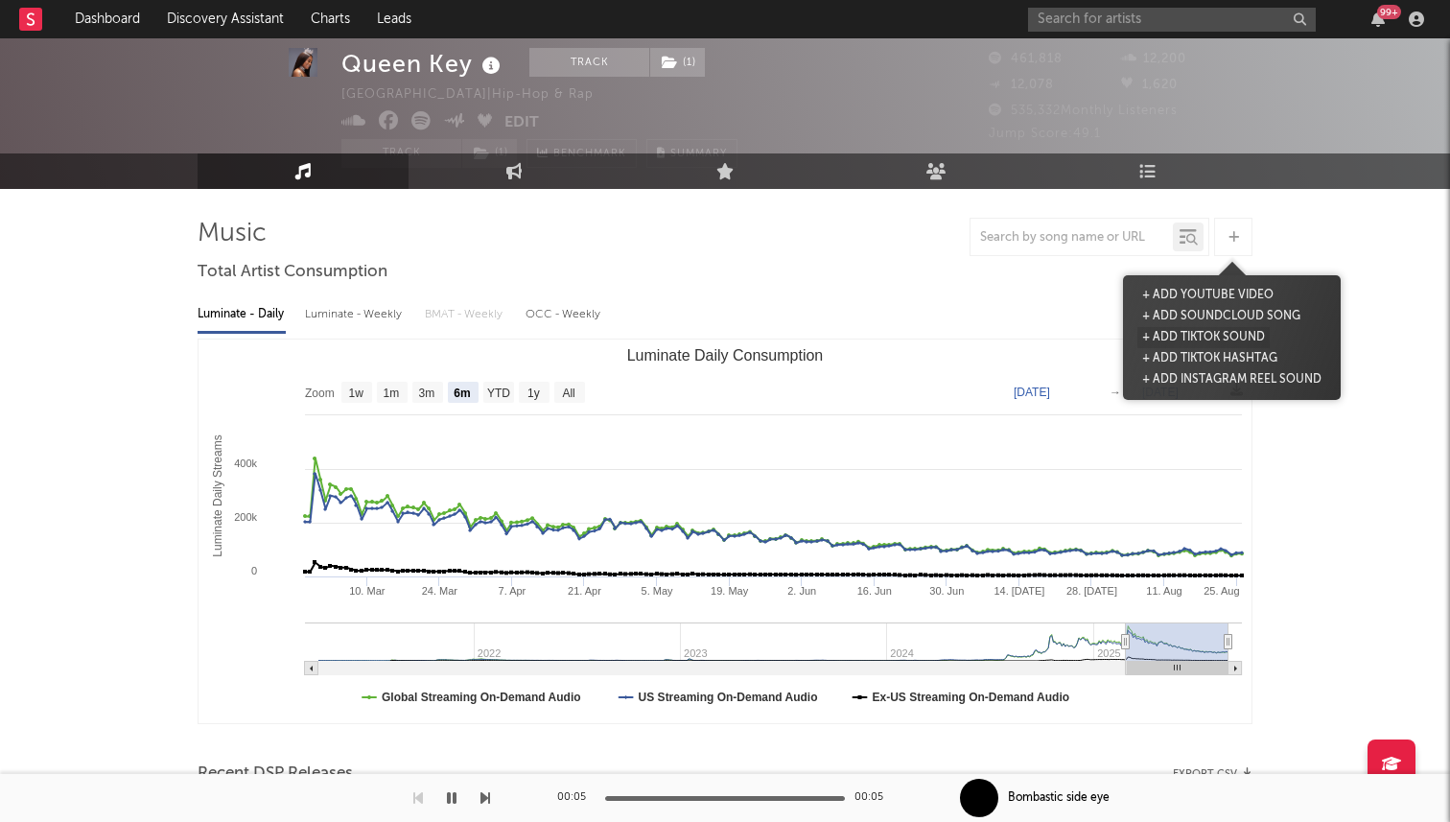
click at [1201, 339] on button "+ Add TikTok Sound" at bounding box center [1203, 337] width 132 height 21
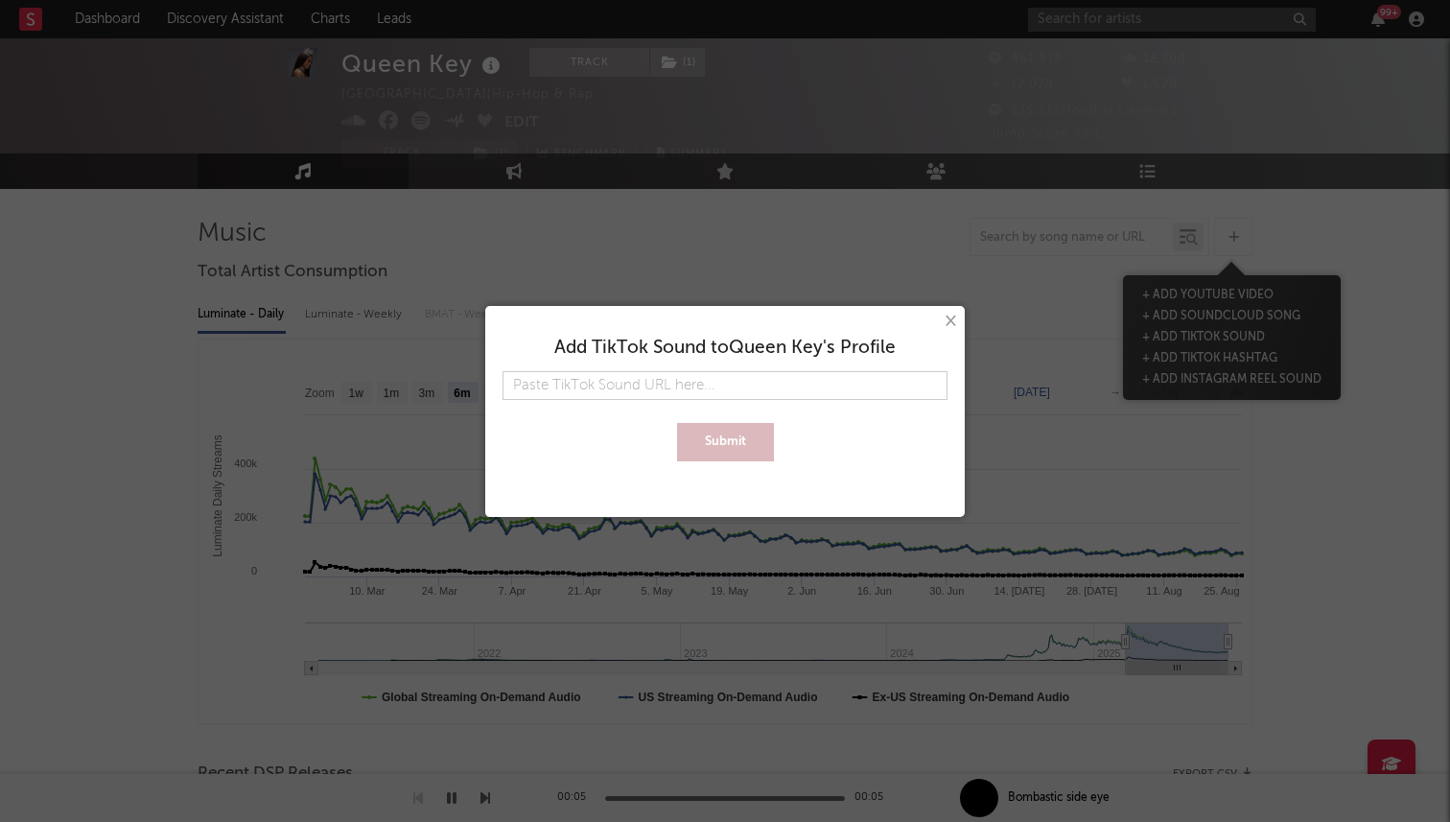
type input "https://www.tiktok.com/music/x-7223527654430525442"
click at [677, 423] on button "Submit" at bounding box center [725, 442] width 97 height 38
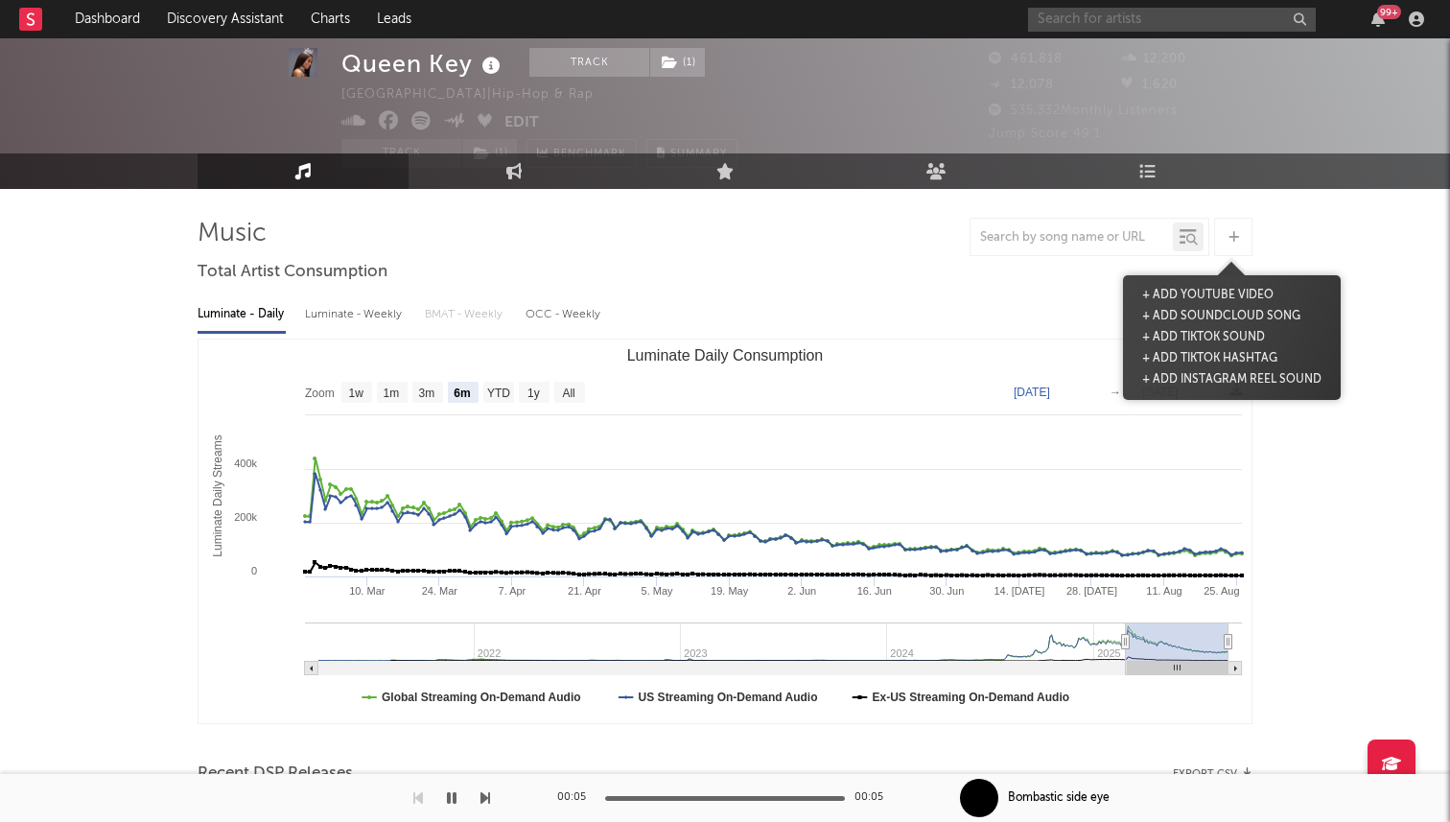
click at [1123, 20] on input "text" at bounding box center [1172, 20] width 288 height 24
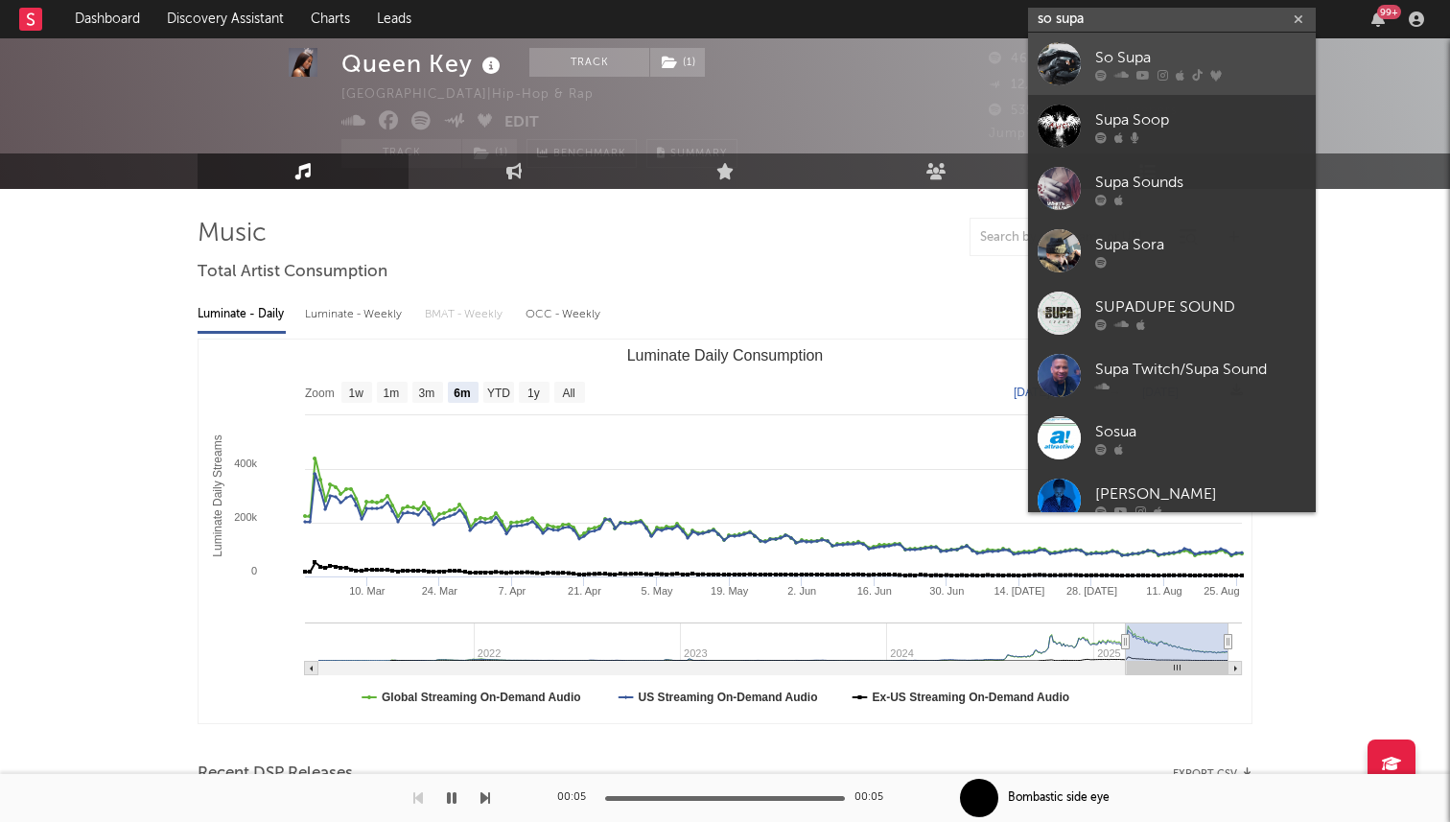
type input "so supa"
click at [1055, 69] on div at bounding box center [1059, 63] width 43 height 43
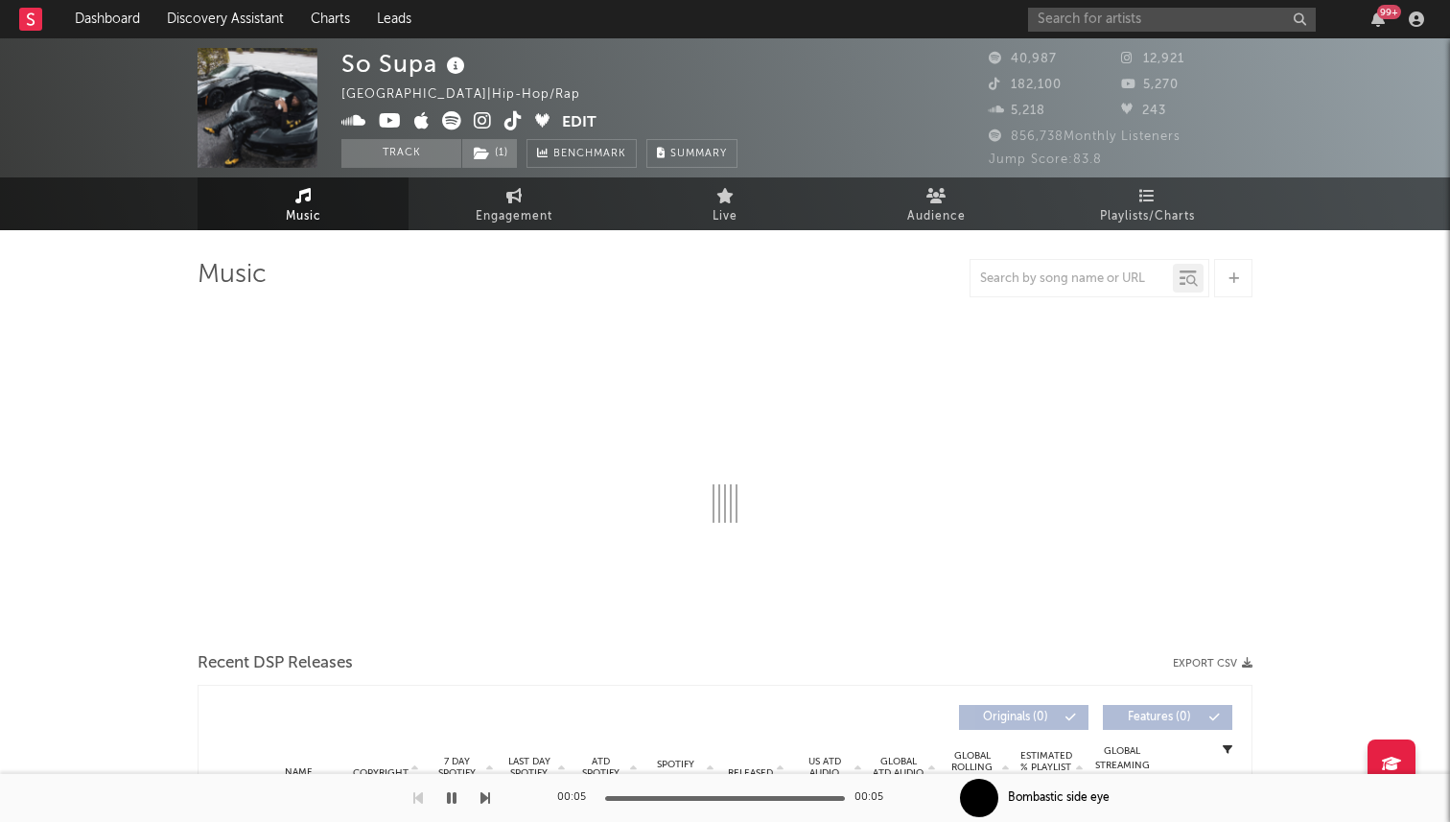
select select "6m"
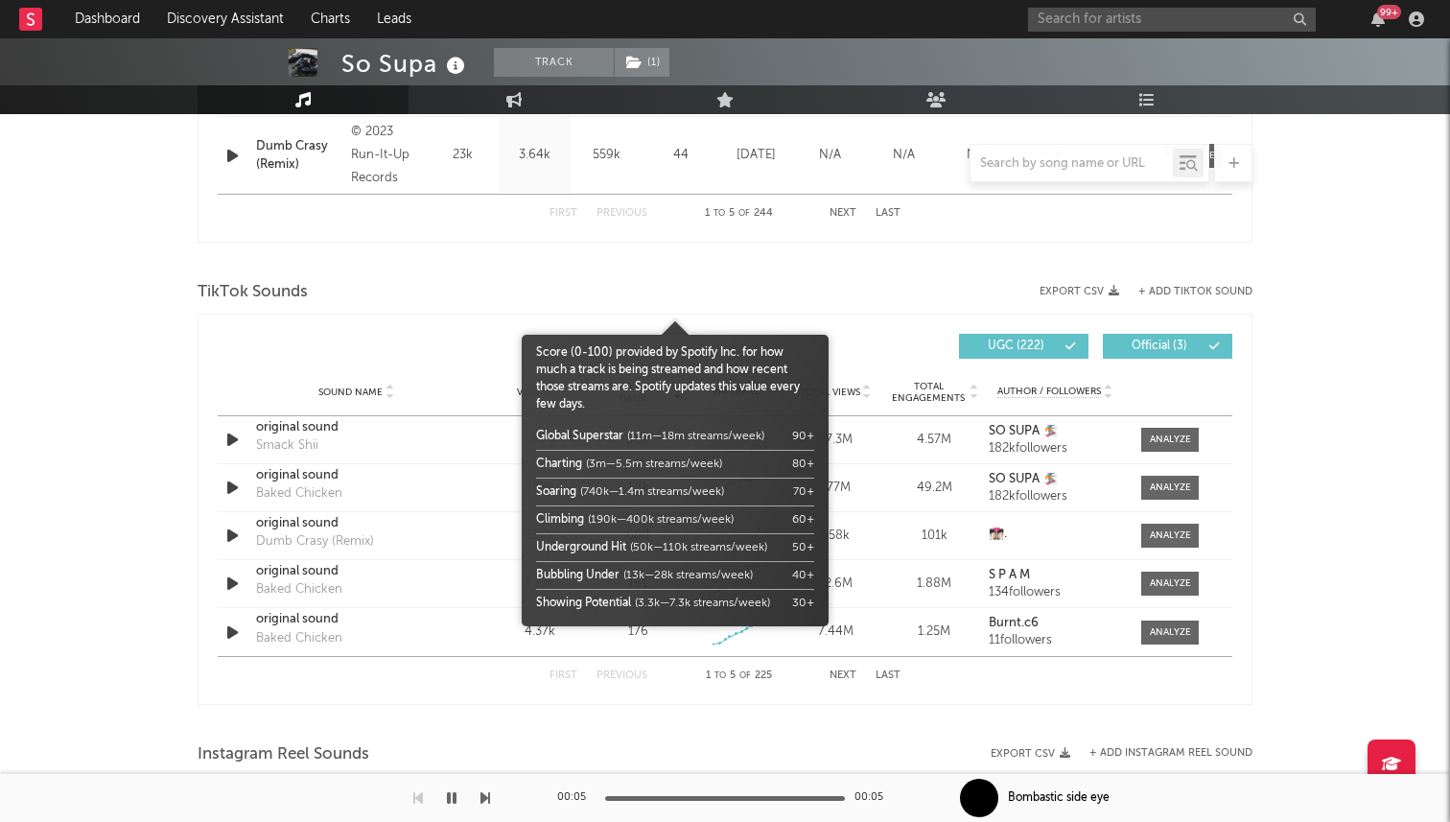
scroll to position [1158, 0]
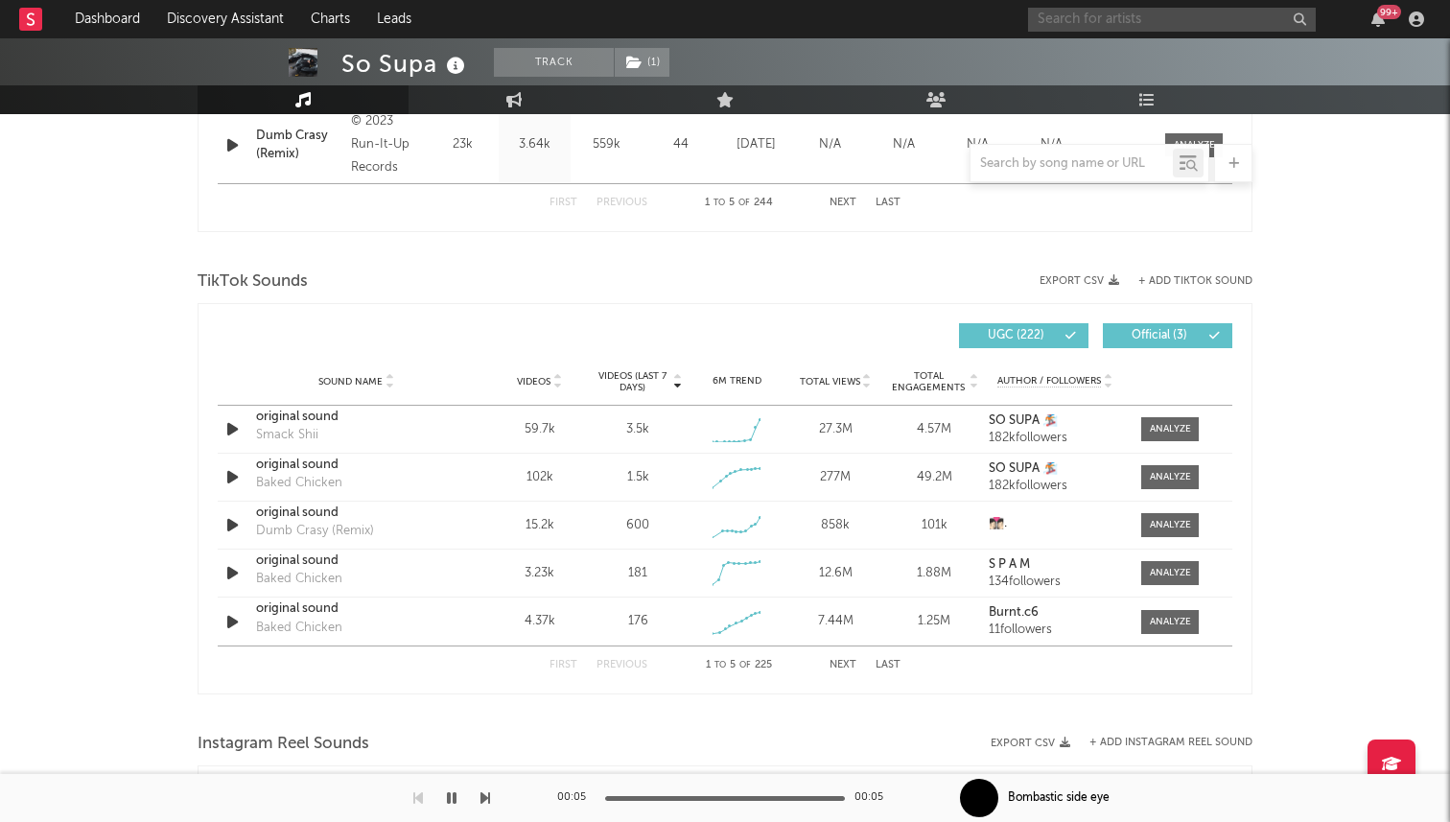
click at [1108, 15] on input "text" at bounding box center [1172, 20] width 288 height 24
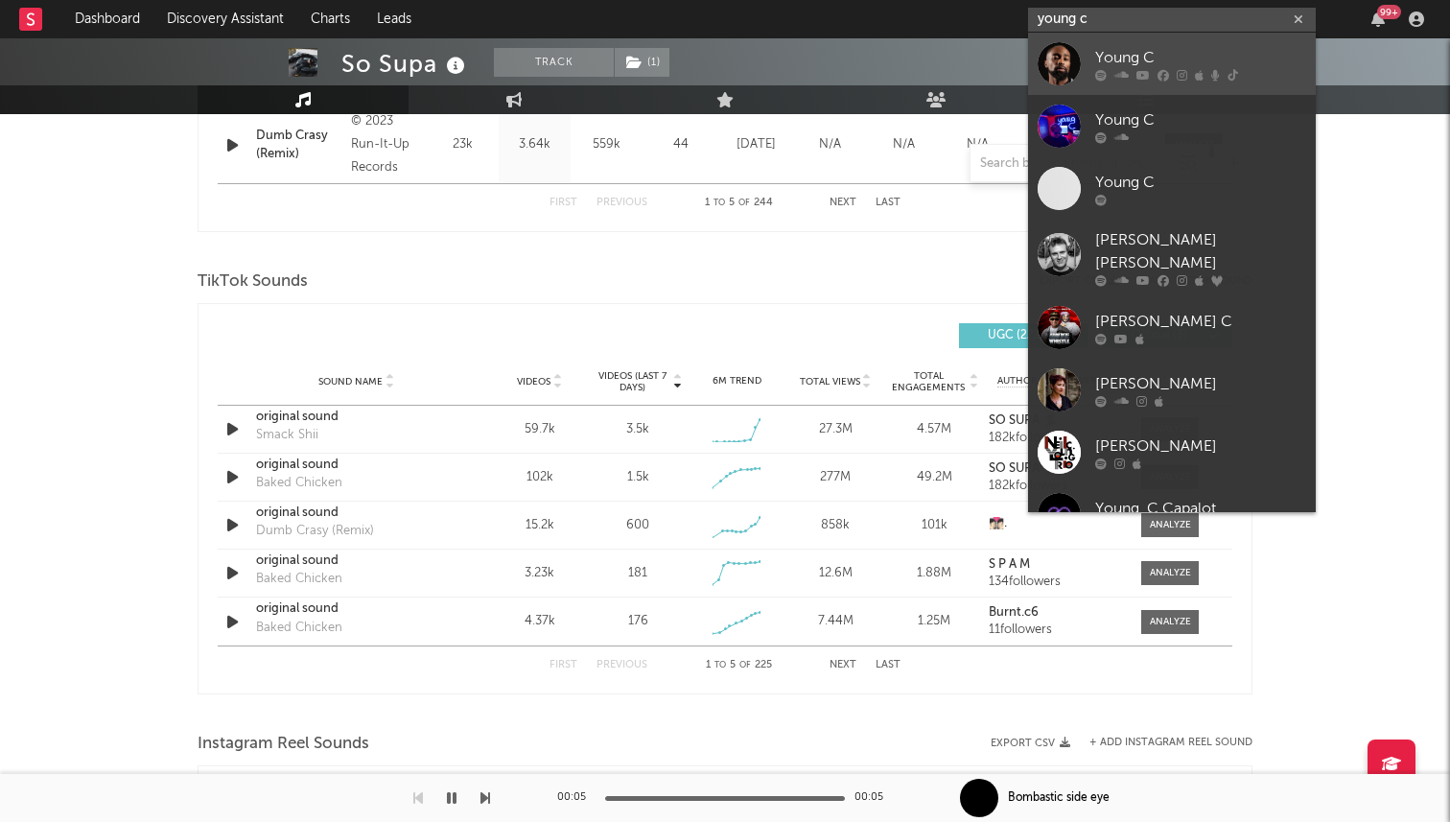
type input "young c"
click at [1191, 59] on div "Young C" at bounding box center [1200, 57] width 211 height 23
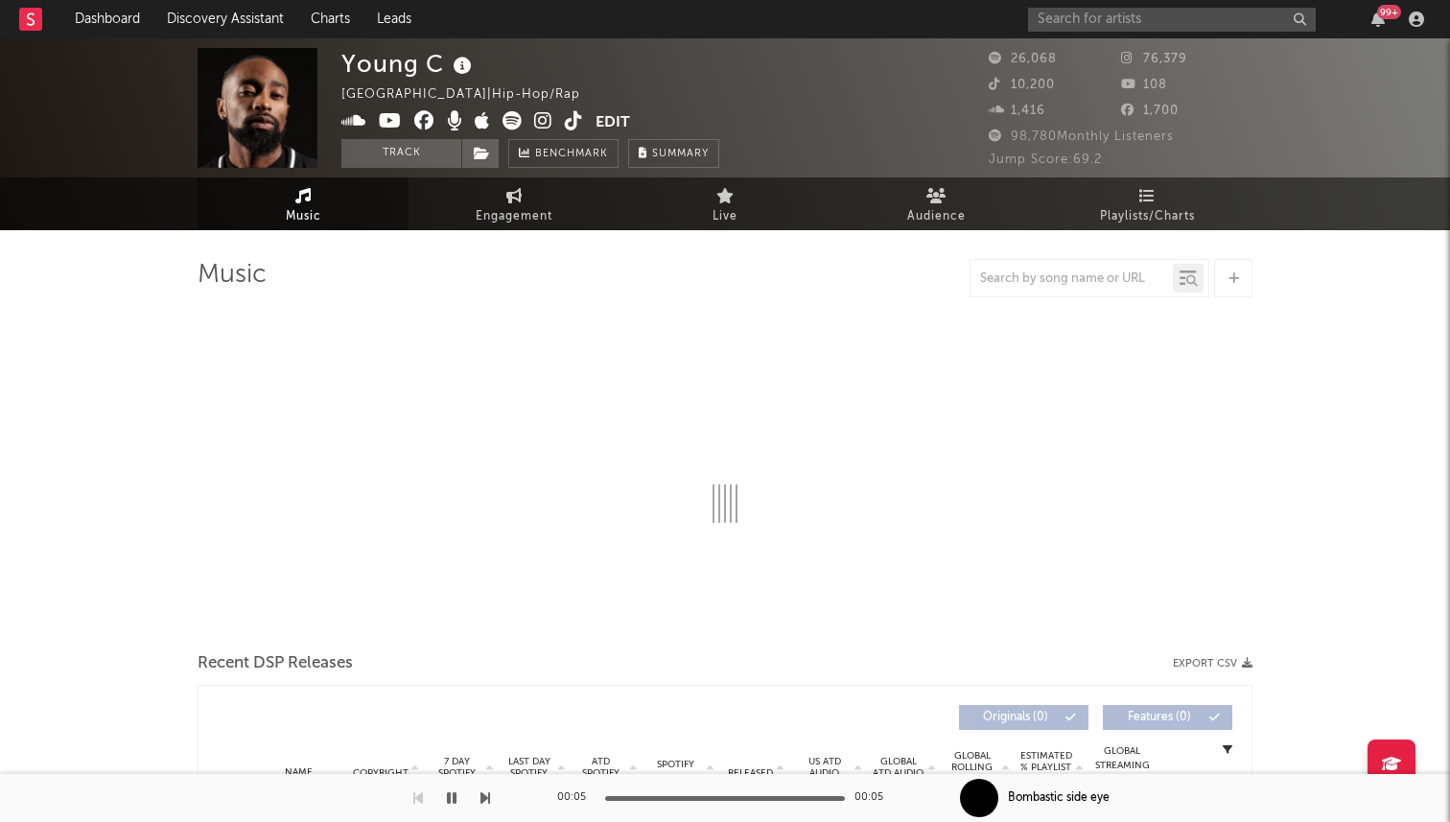
select select "6m"
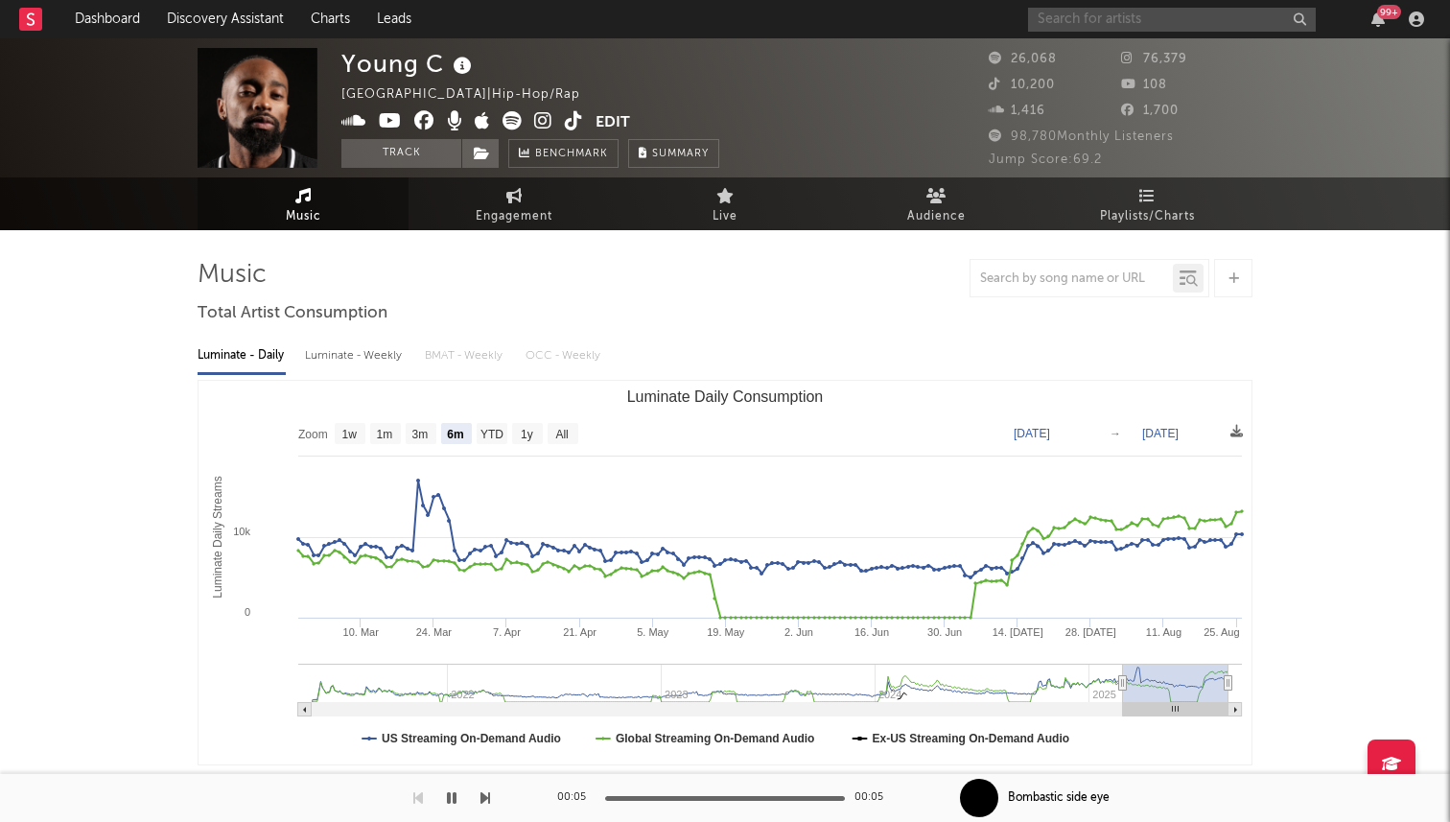
click at [1093, 15] on input "text" at bounding box center [1172, 20] width 288 height 24
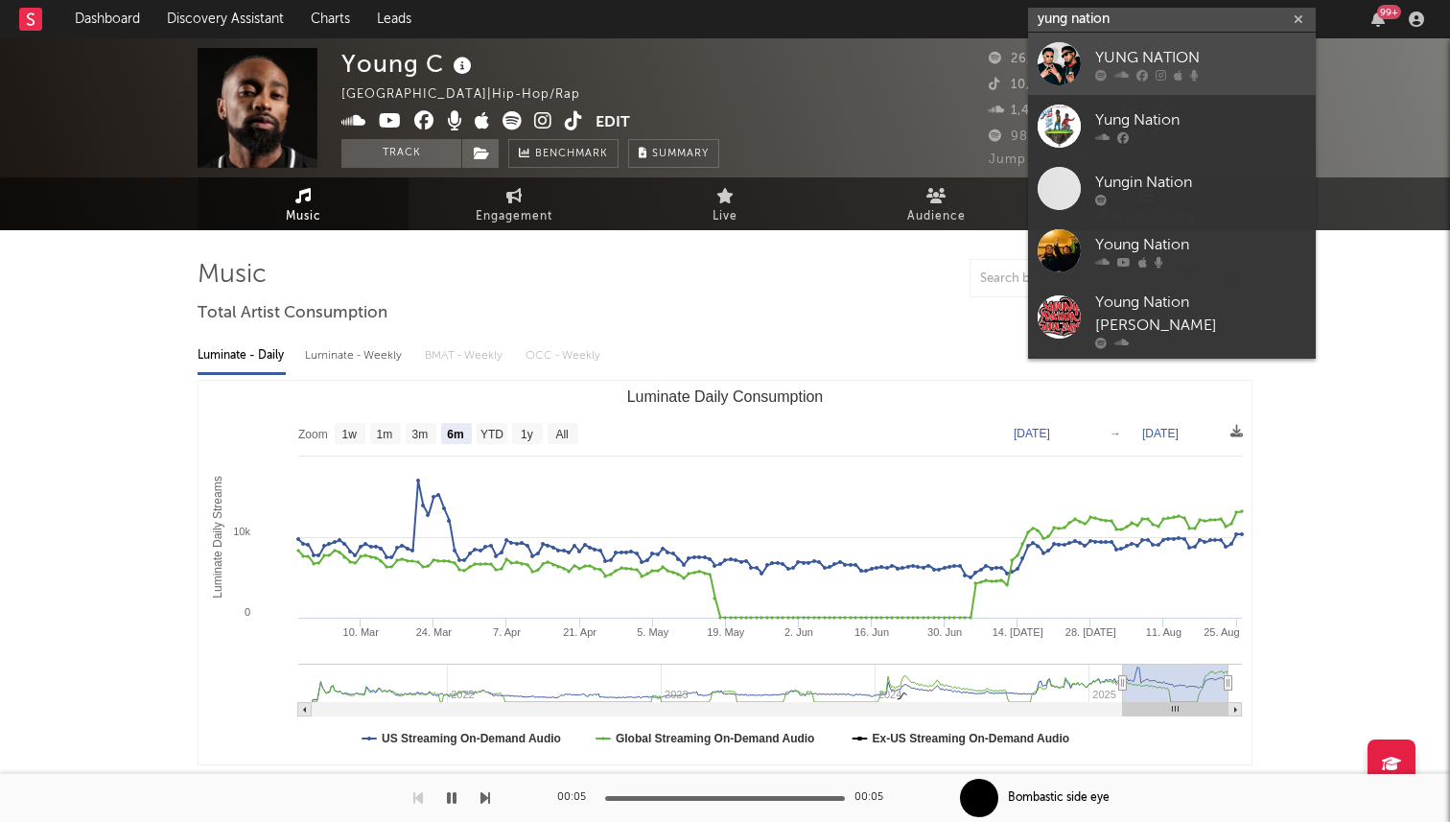
type input "yung nation"
click at [1158, 54] on div "YUNG NATION" at bounding box center [1200, 57] width 211 height 23
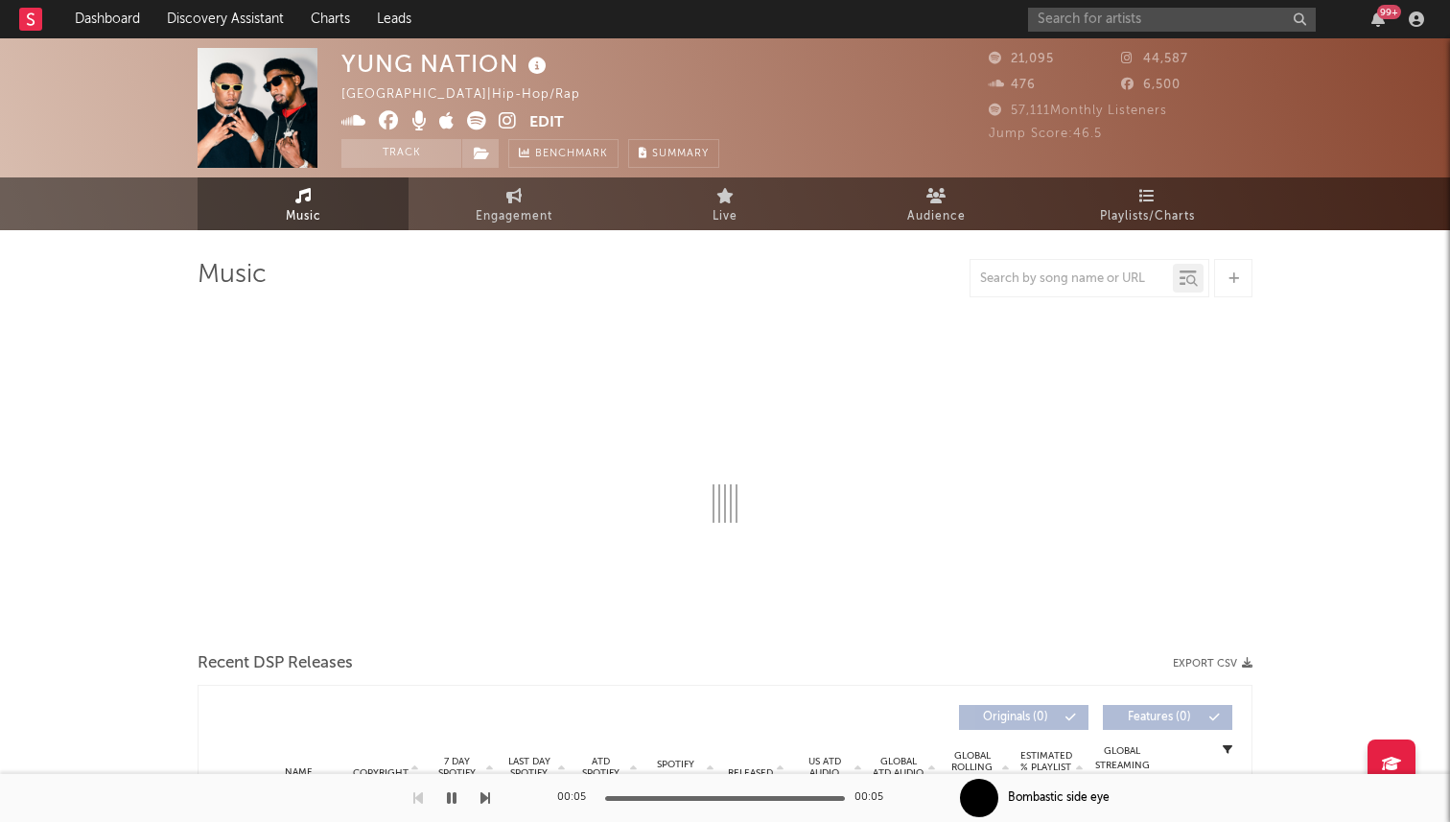
select select "6m"
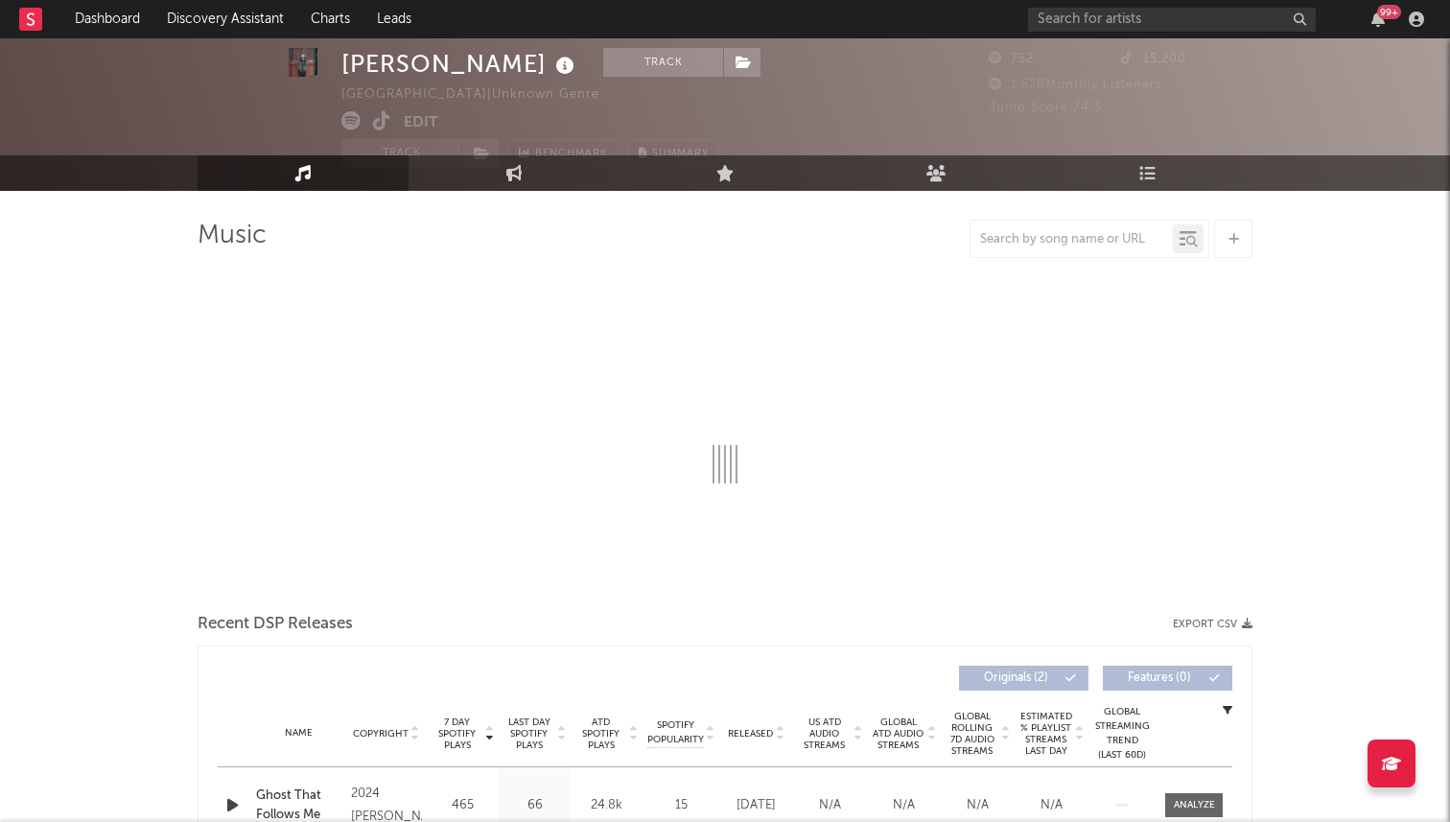
scroll to position [41, 0]
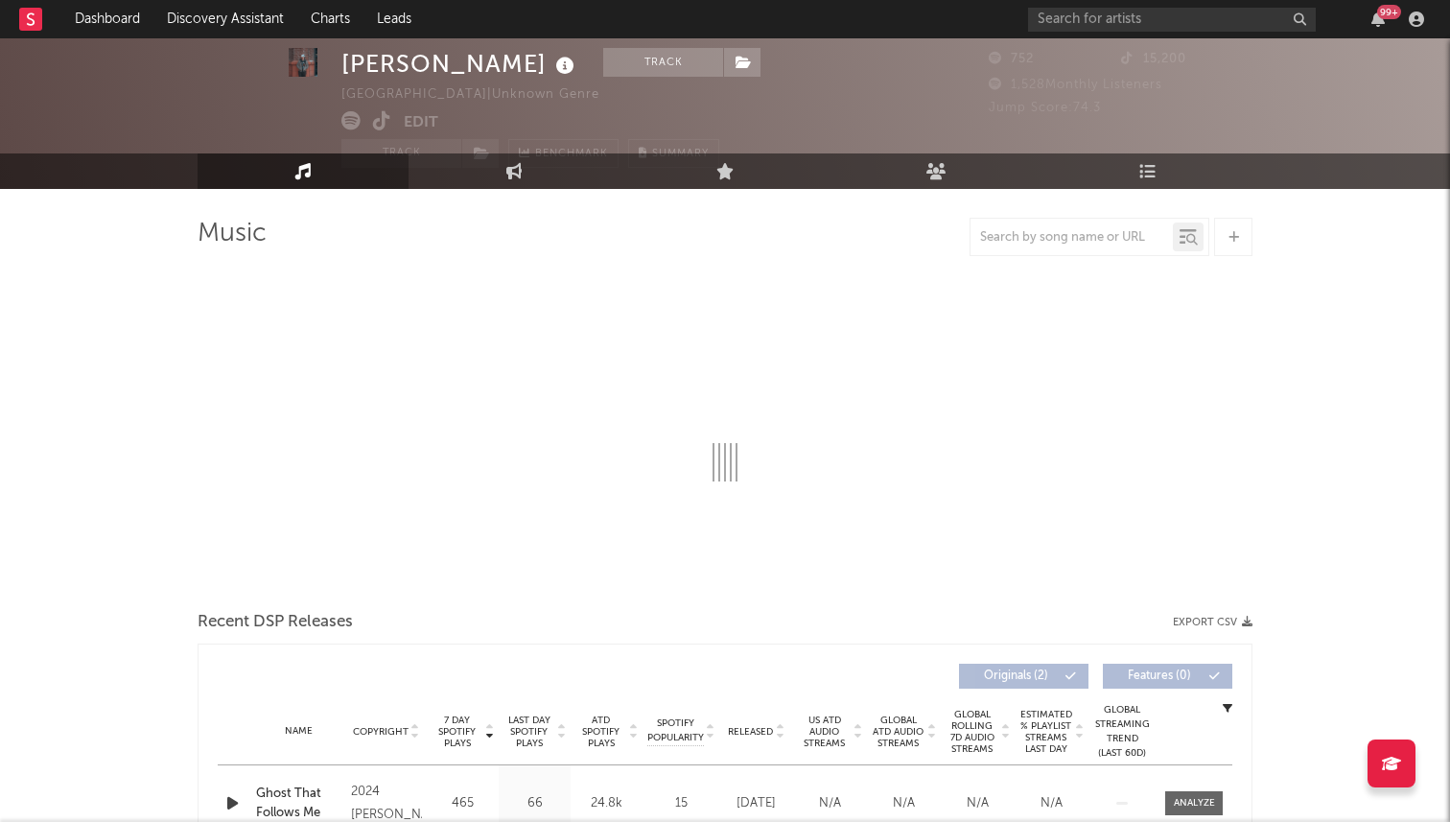
select select "1w"
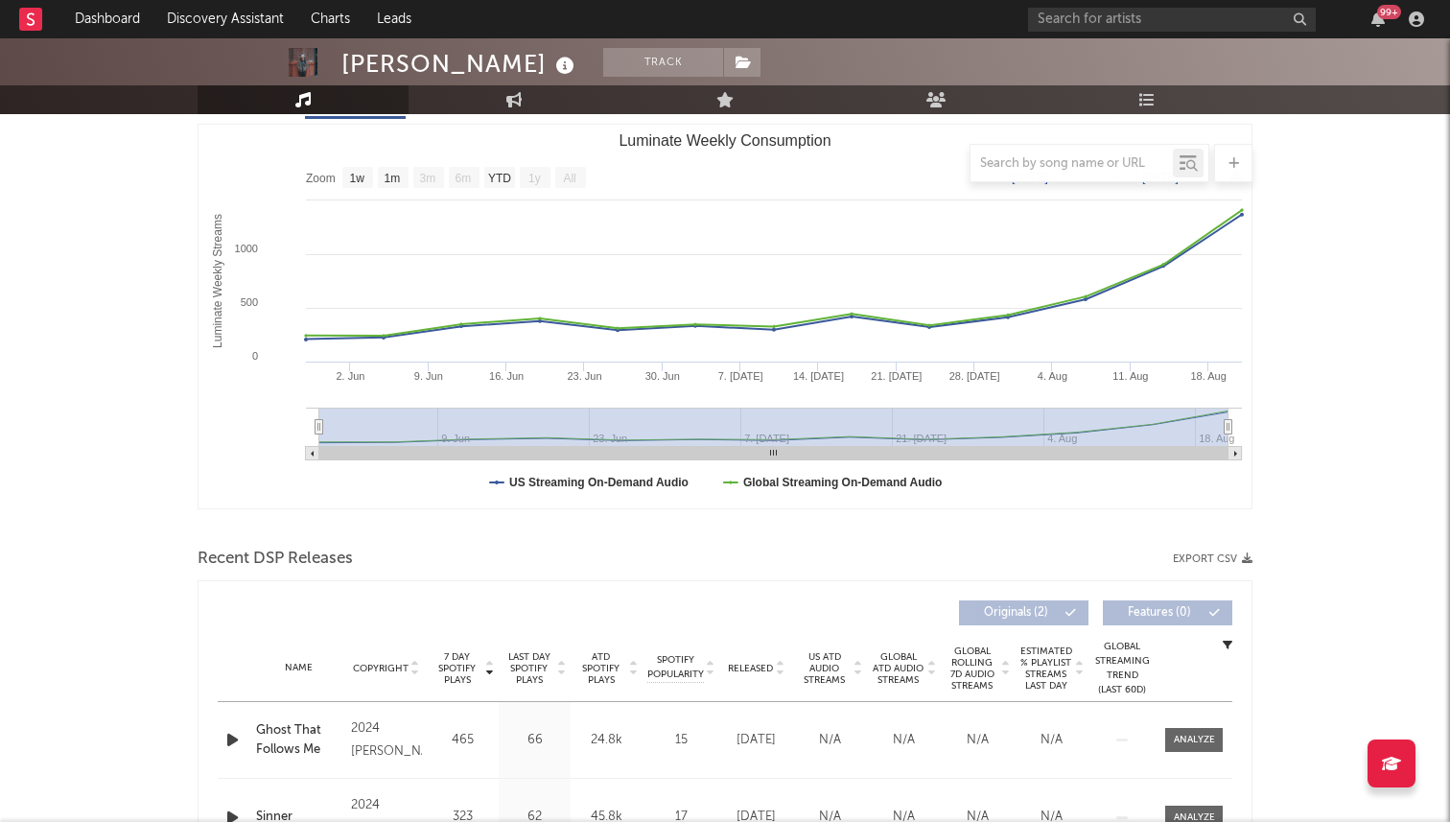
scroll to position [0, 0]
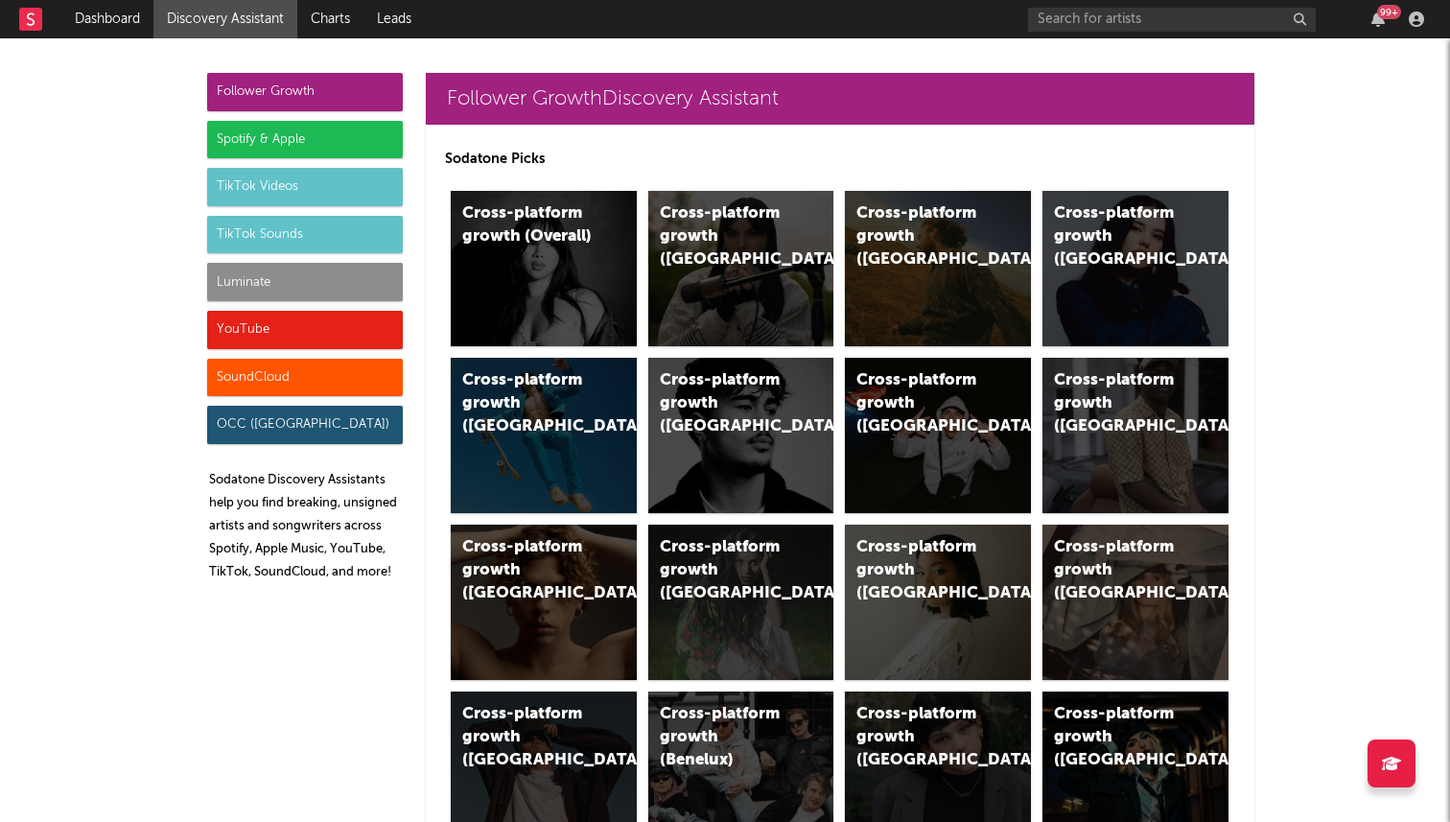
click at [294, 249] on div "TikTok Sounds" at bounding box center [305, 235] width 196 height 38
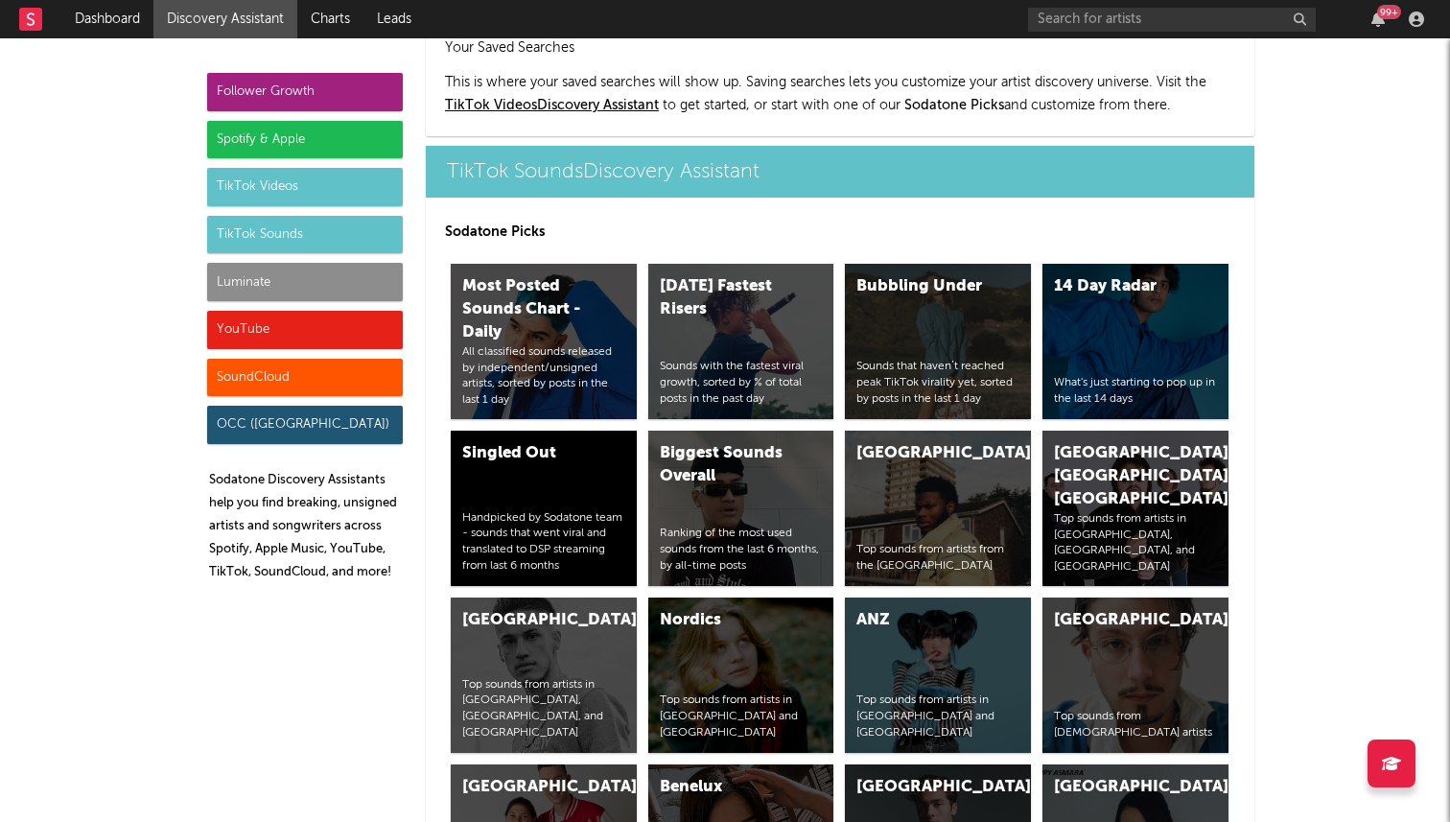
click at [302, 286] on div "Luminate" at bounding box center [305, 282] width 196 height 38
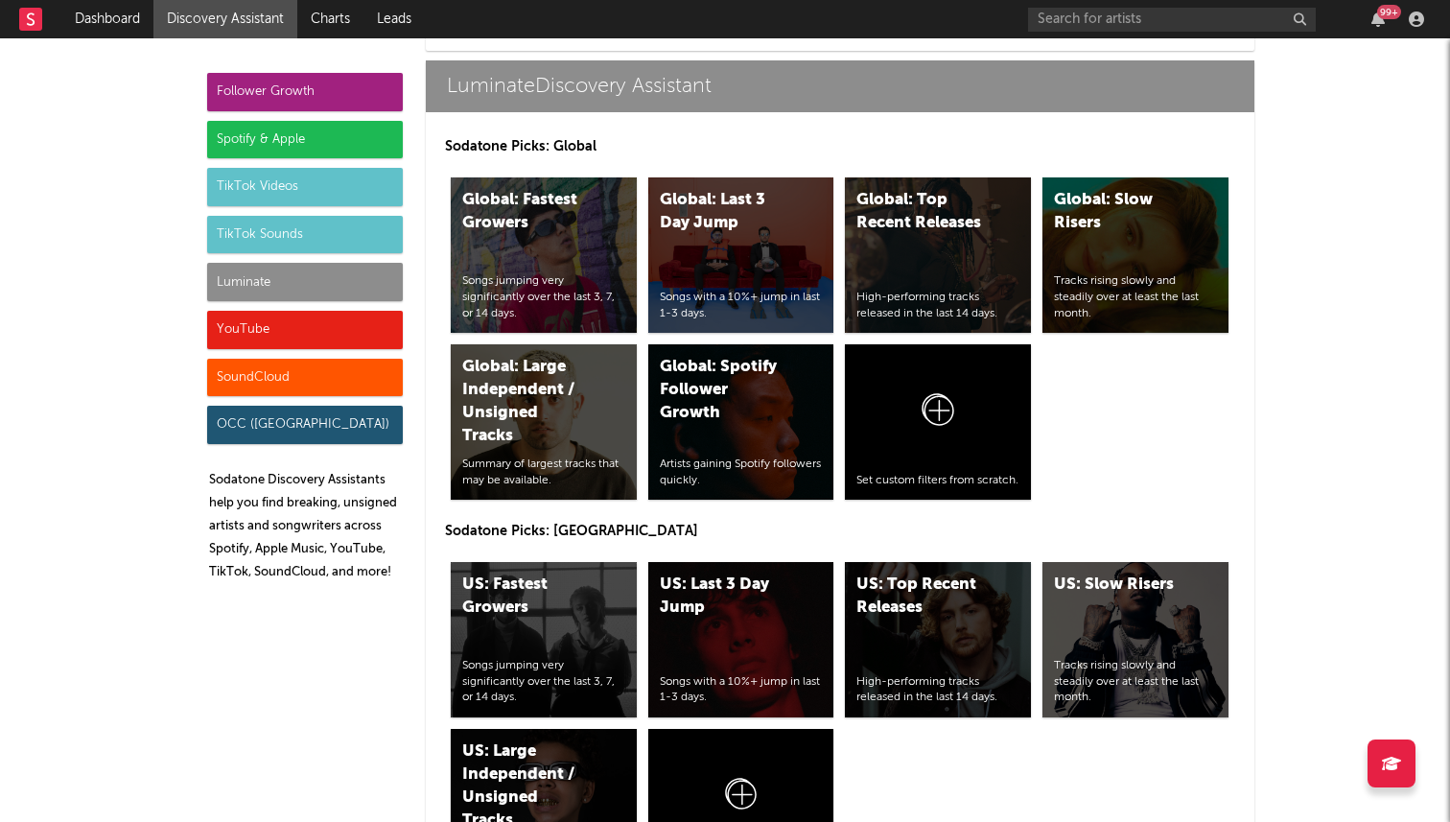
scroll to position [8465, 0]
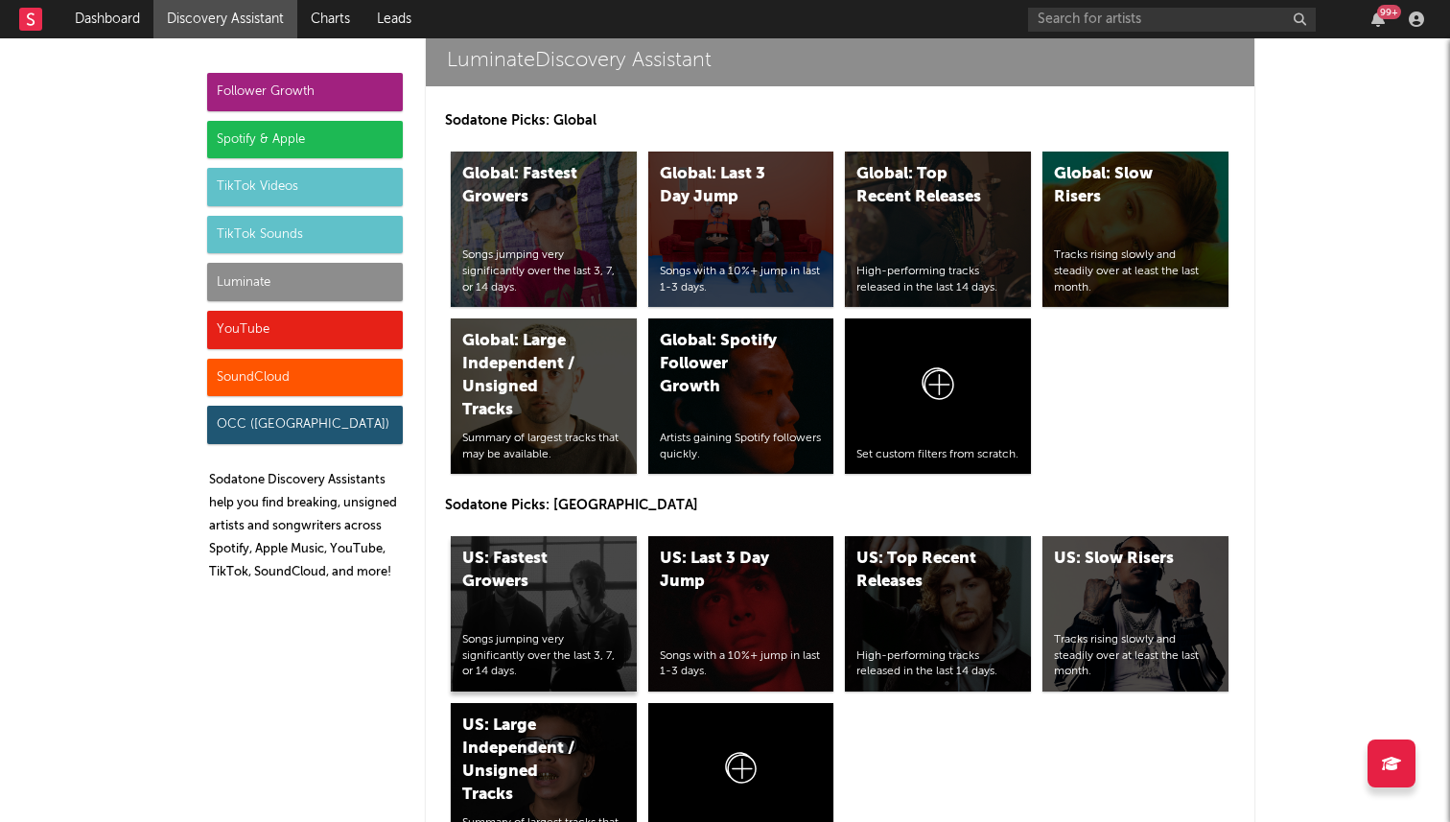
click at [541, 539] on div "US: Fastest Growers Songs jumping very significantly over the last 3, 7, or 14 …" at bounding box center [544, 613] width 186 height 155
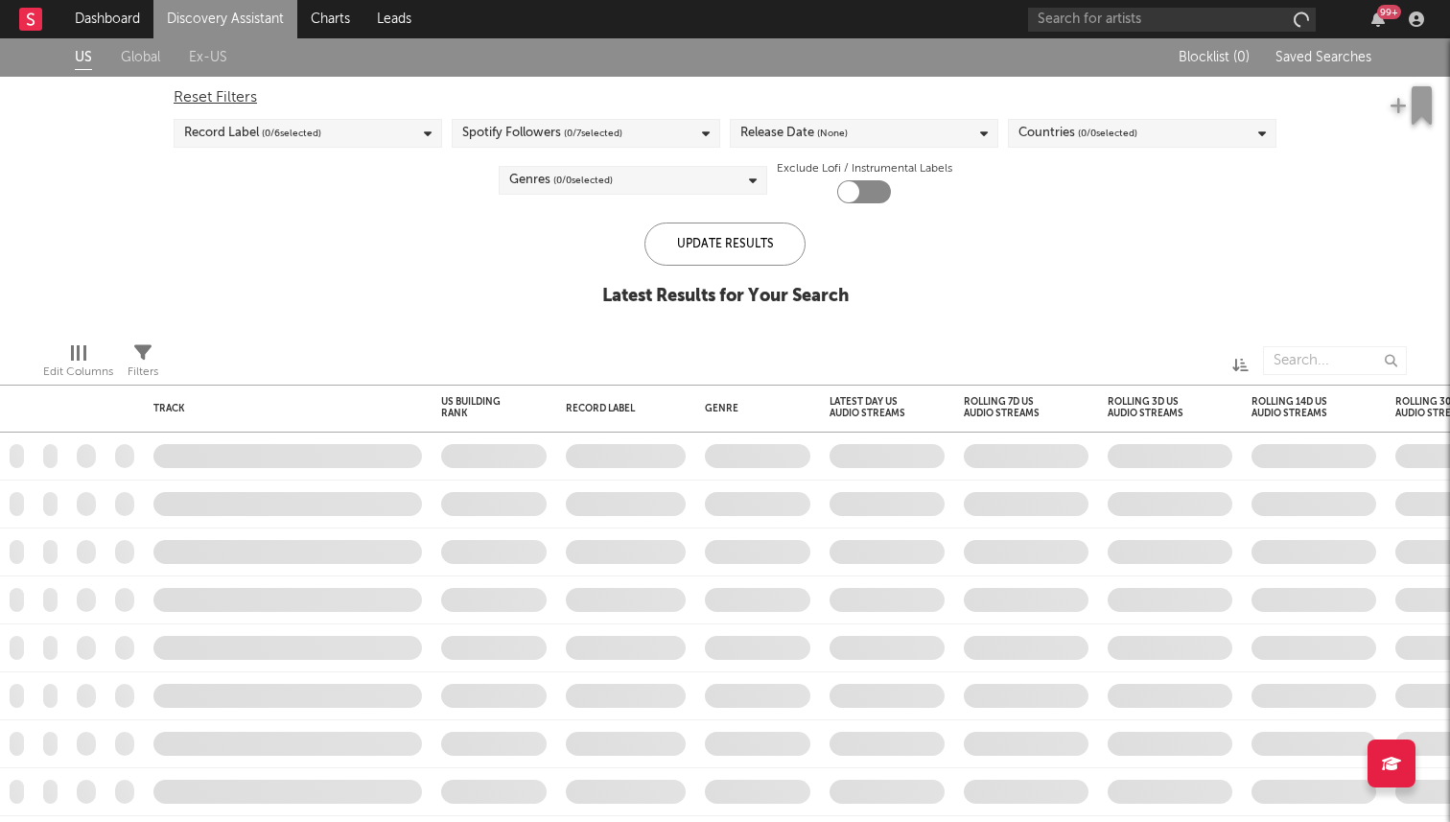
checkbox input "true"
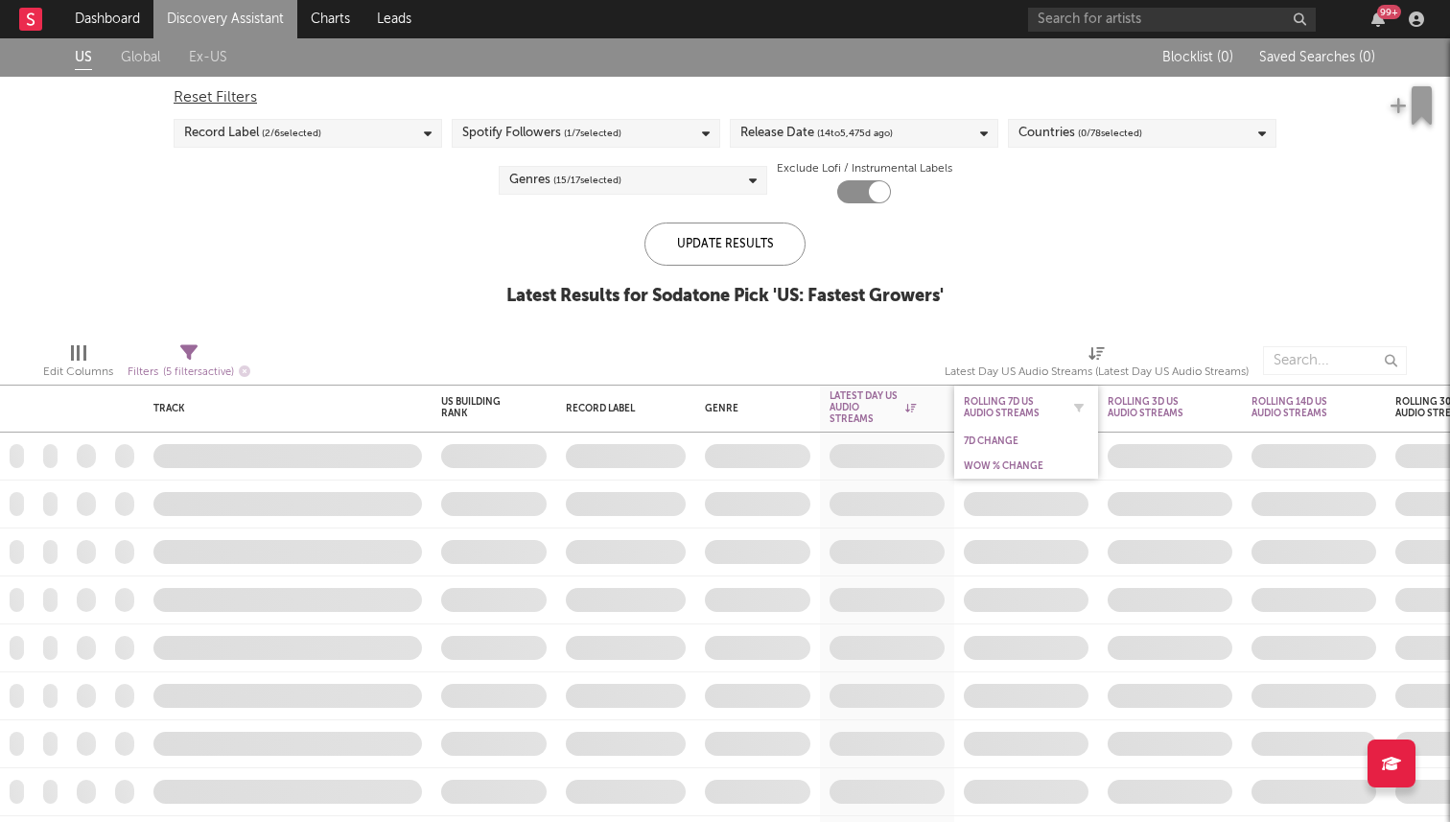
click at [1013, 407] on div "Rolling 7D US Audio Streams" at bounding box center [1012, 407] width 96 height 23
click at [1009, 464] on div "Rolling 7D US Audio Streams 7D Change WoW % Change" at bounding box center [1026, 432] width 144 height 93
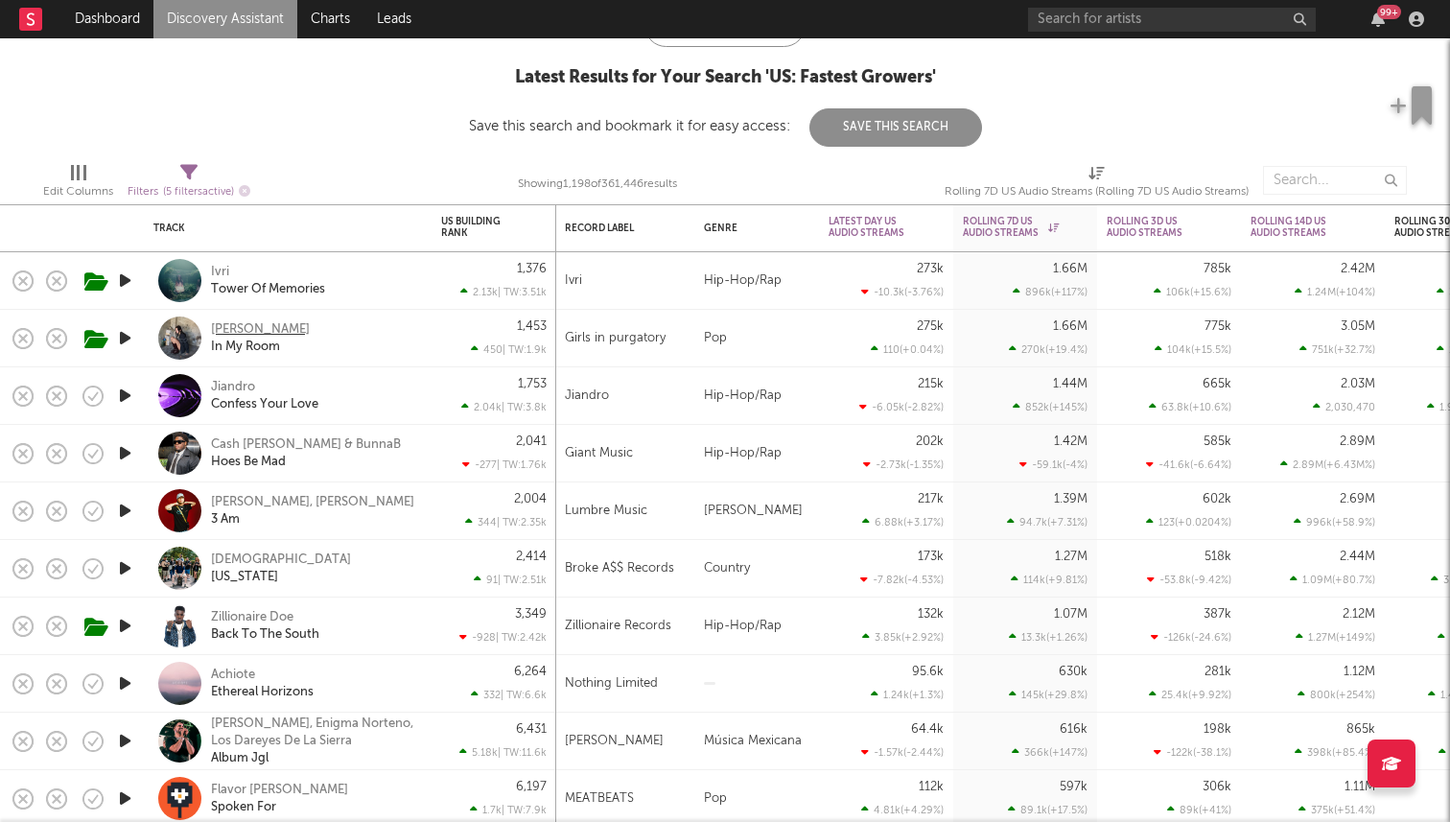
click at [230, 328] on div "[PERSON_NAME]" at bounding box center [260, 329] width 99 height 17
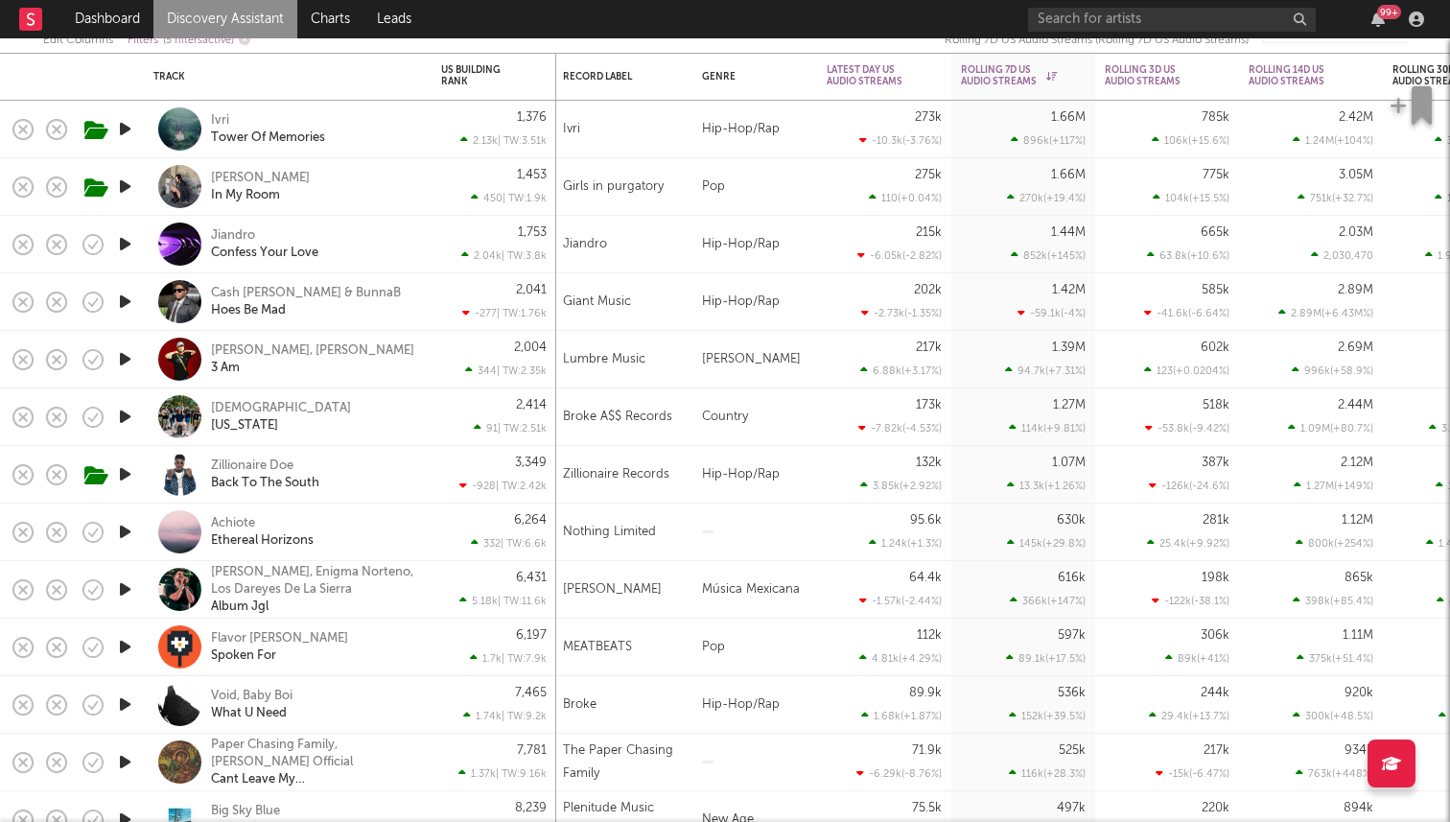
click at [126, 297] on icon "button" at bounding box center [125, 302] width 20 height 24
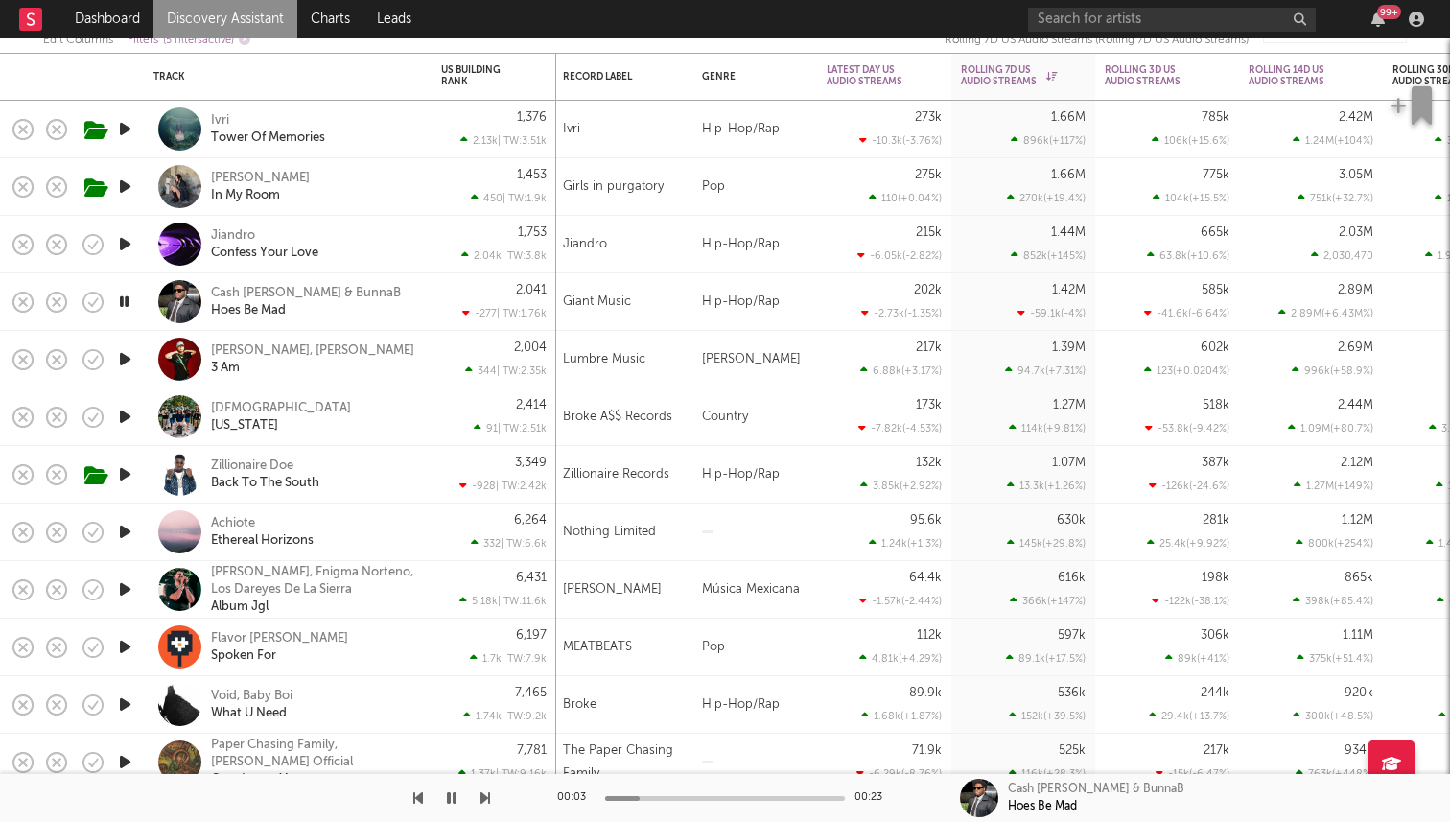
click at [127, 302] on icon "button" at bounding box center [124, 302] width 18 height 24
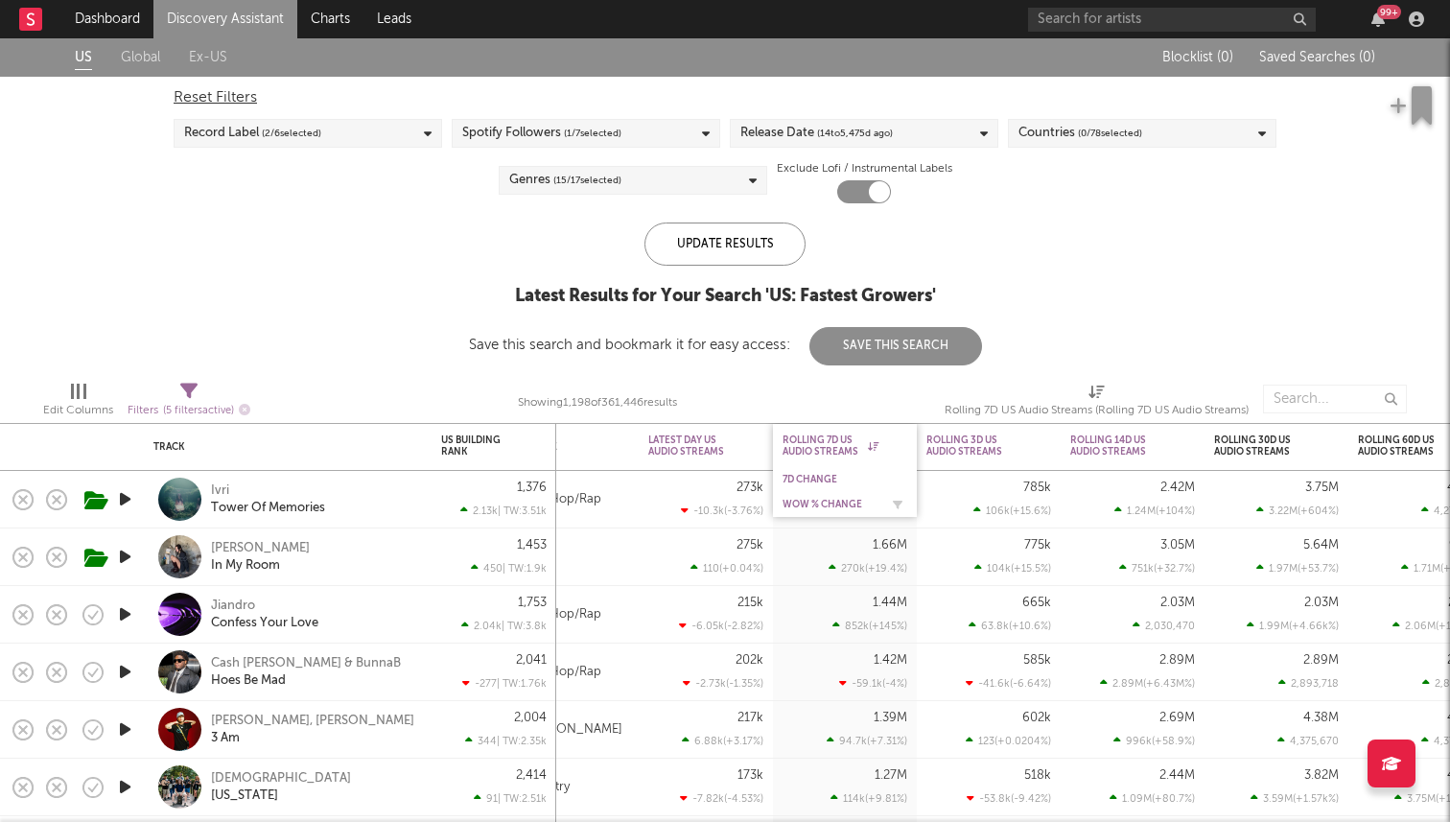
click at [838, 503] on div "WoW % Change" at bounding box center [831, 505] width 96 height 12
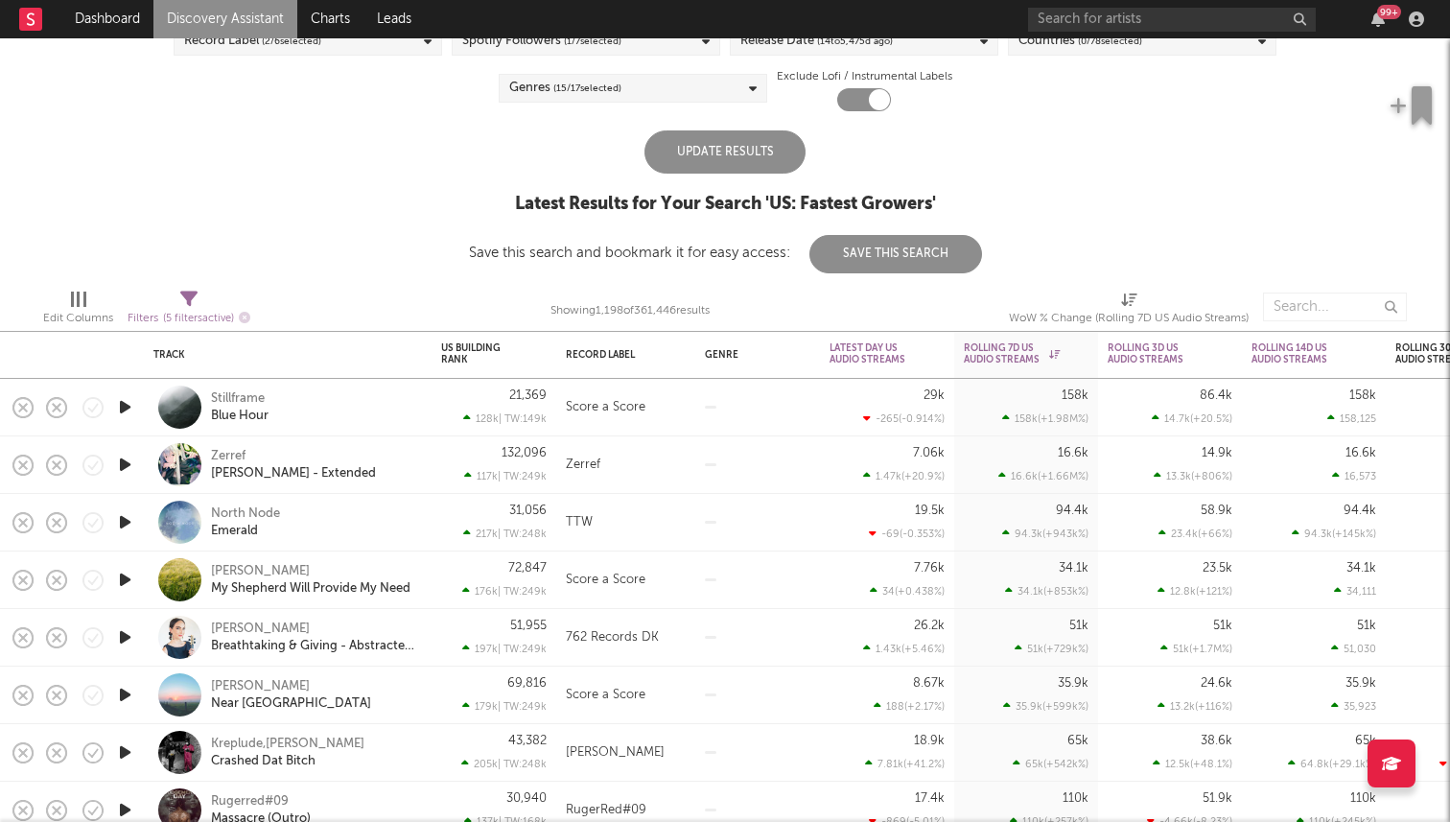
click at [762, 159] on div "Update Results" at bounding box center [724, 151] width 161 height 43
click at [871, 252] on button "Save This Search" at bounding box center [895, 254] width 173 height 38
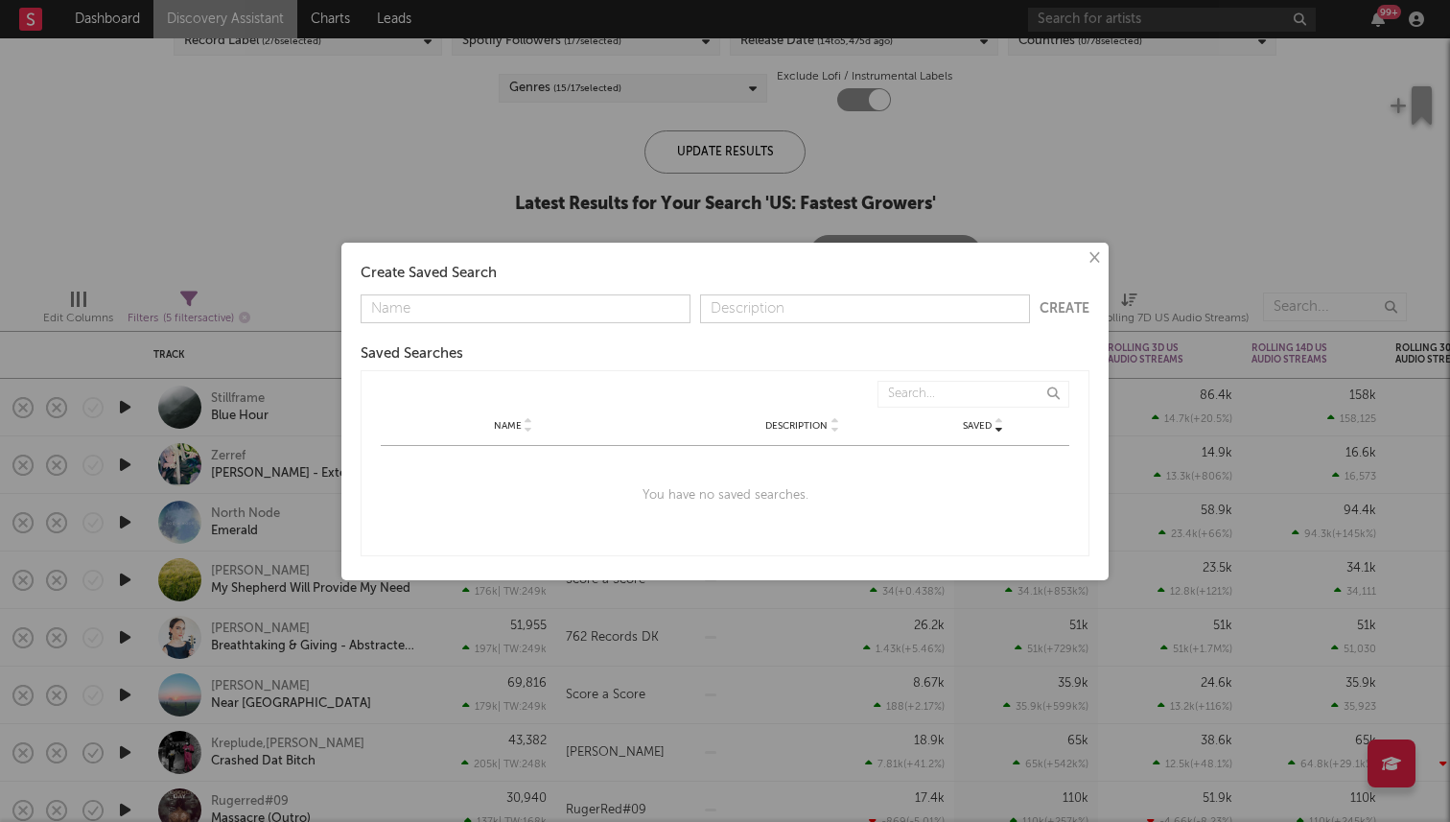
click at [1095, 257] on button "×" at bounding box center [1093, 257] width 21 height 21
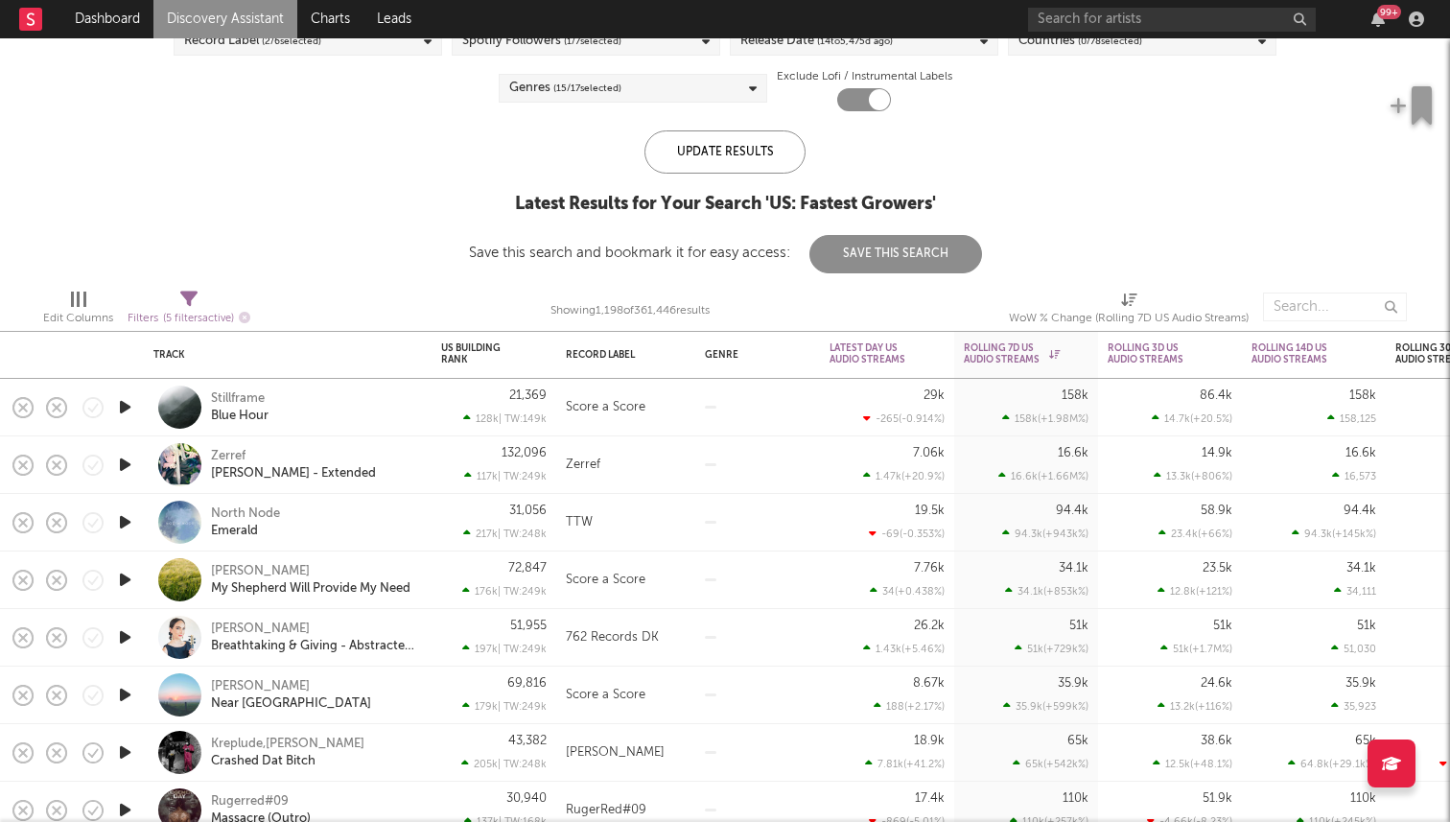
click at [191, 308] on div "Filters ( 5 filters active)" at bounding box center [189, 319] width 123 height 24
select select "or"
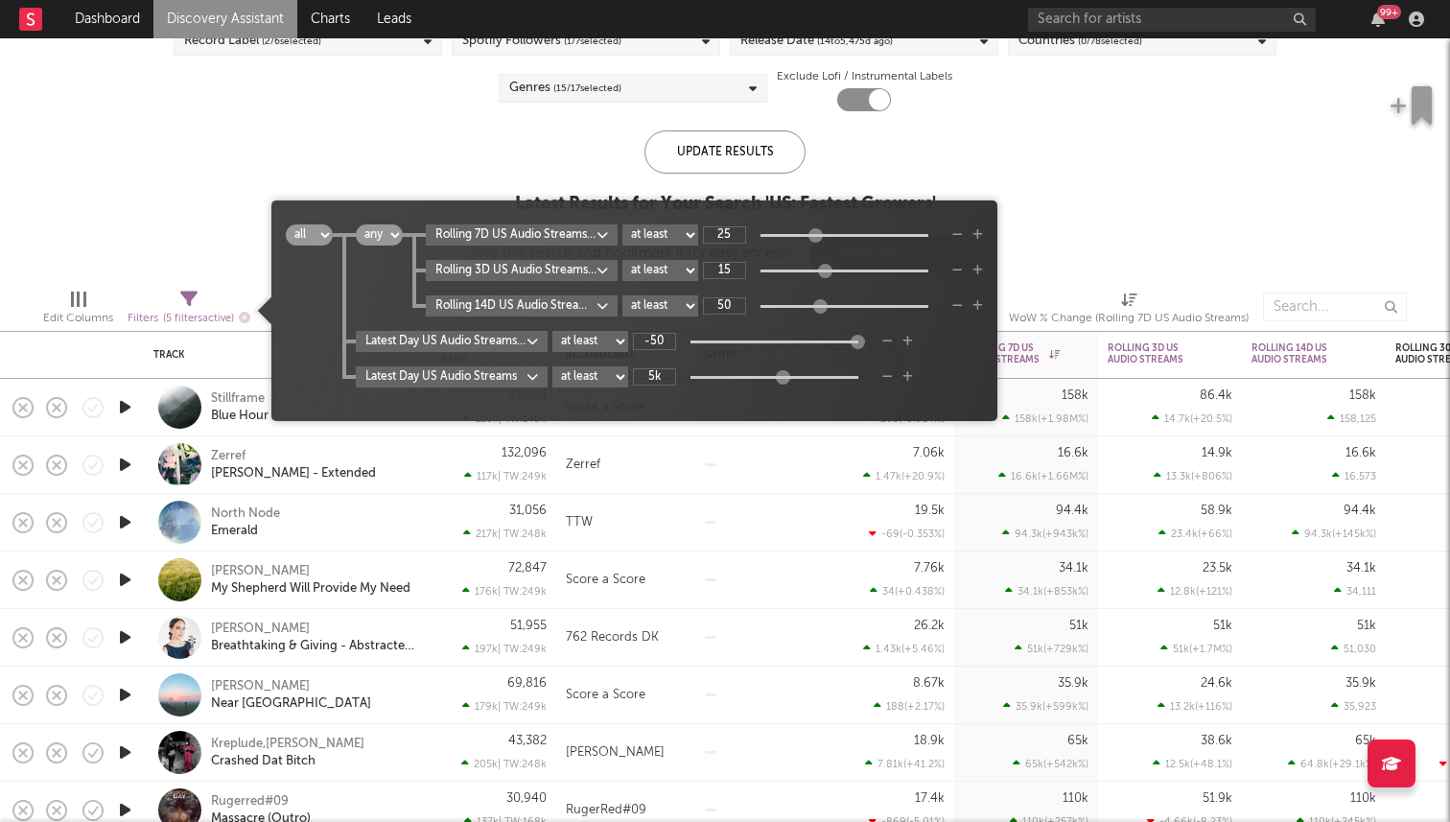
click at [517, 377] on body "Dashboard Discovery Assistant Charts Leads 99 + Notifications Settings Mark all…" at bounding box center [725, 411] width 1450 height 822
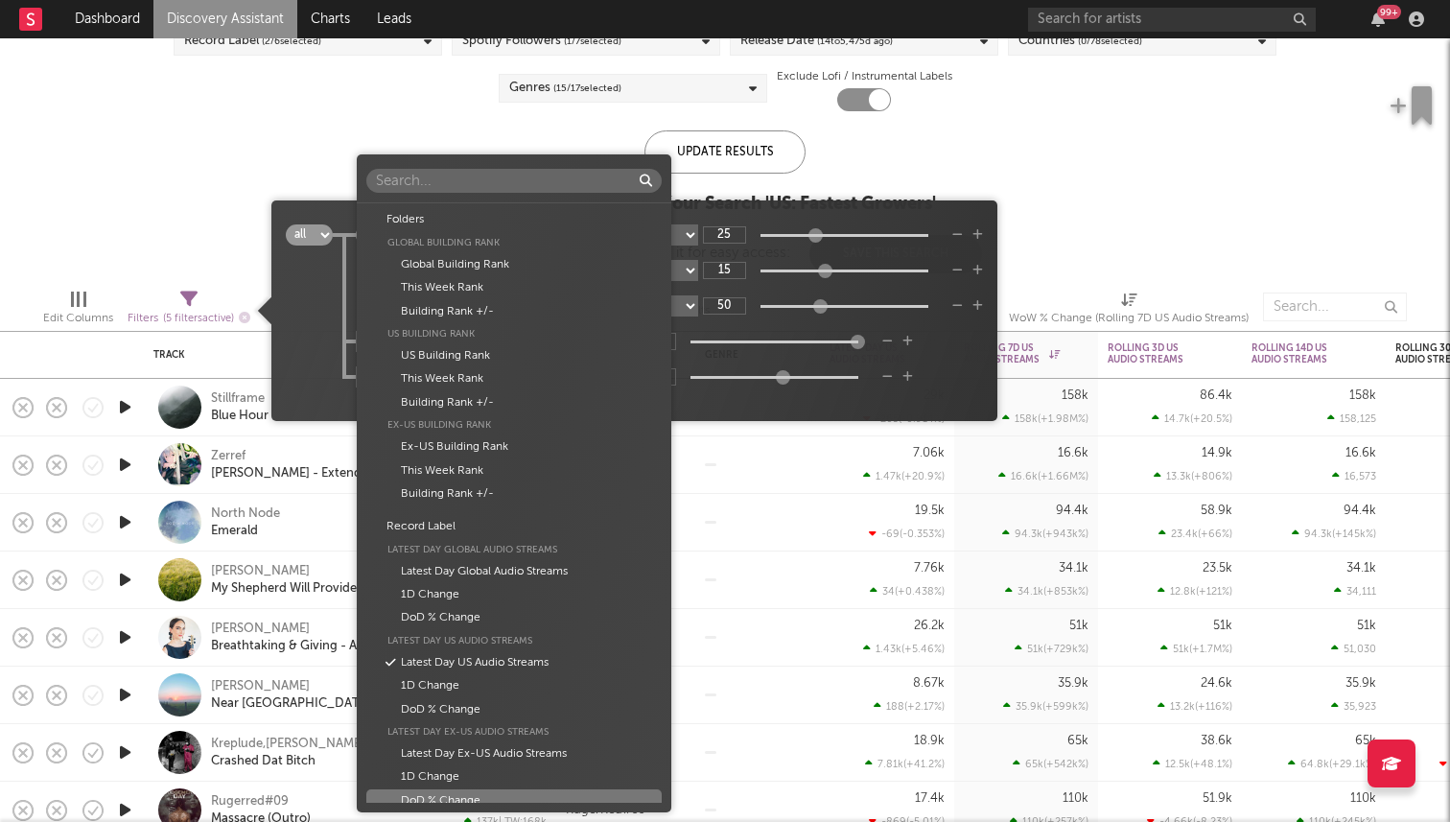
scroll to position [422, 0]
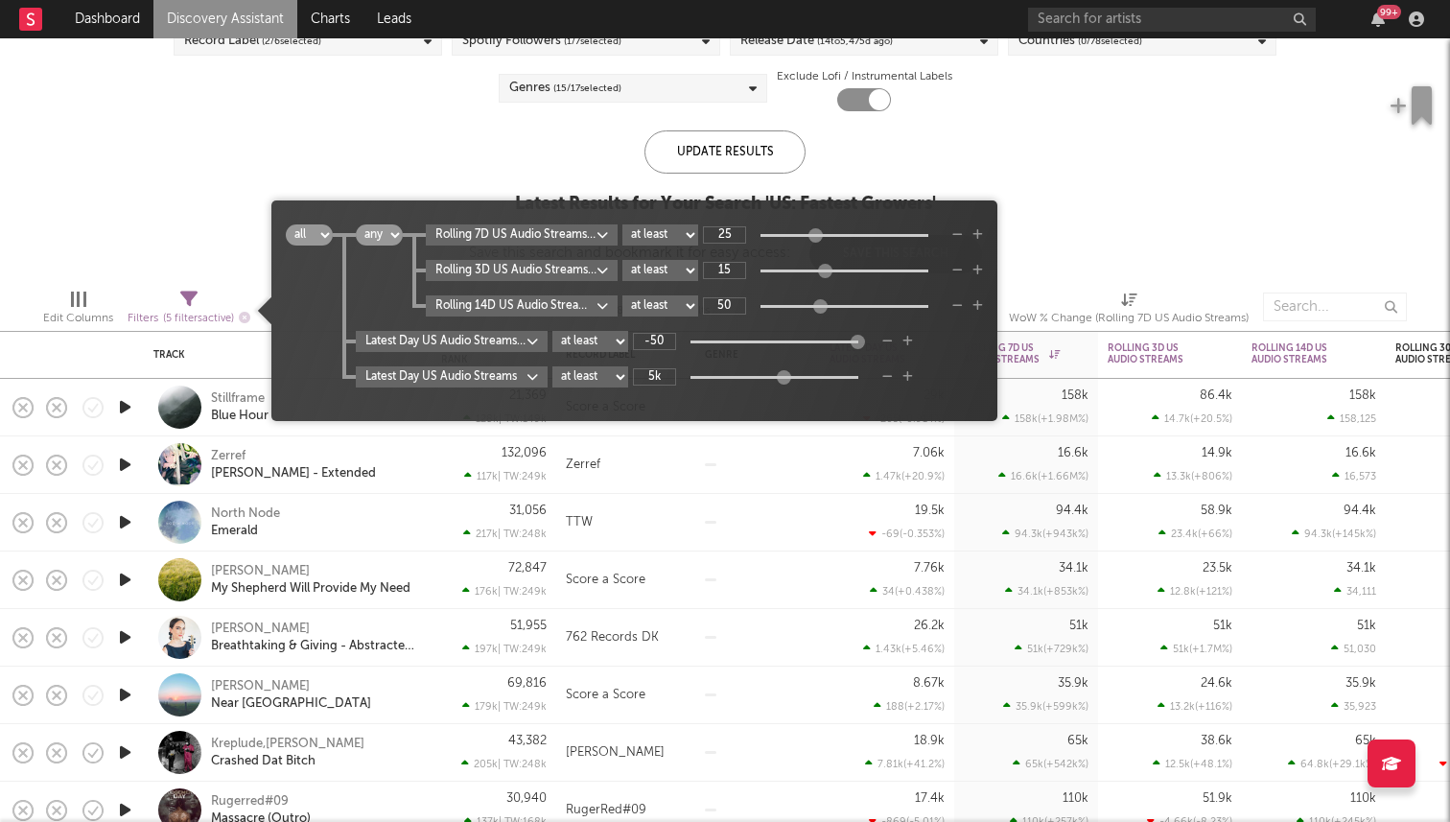
click at [802, 418] on div "Folders Global Building Rank Global Building Rank This Week Rank Building Rank …" at bounding box center [725, 411] width 1450 height 822
type input "12k"
drag, startPoint x: 779, startPoint y: 376, endPoint x: 788, endPoint y: 380, distance: 10.3
click at [788, 380] on div at bounding box center [792, 377] width 14 height 14
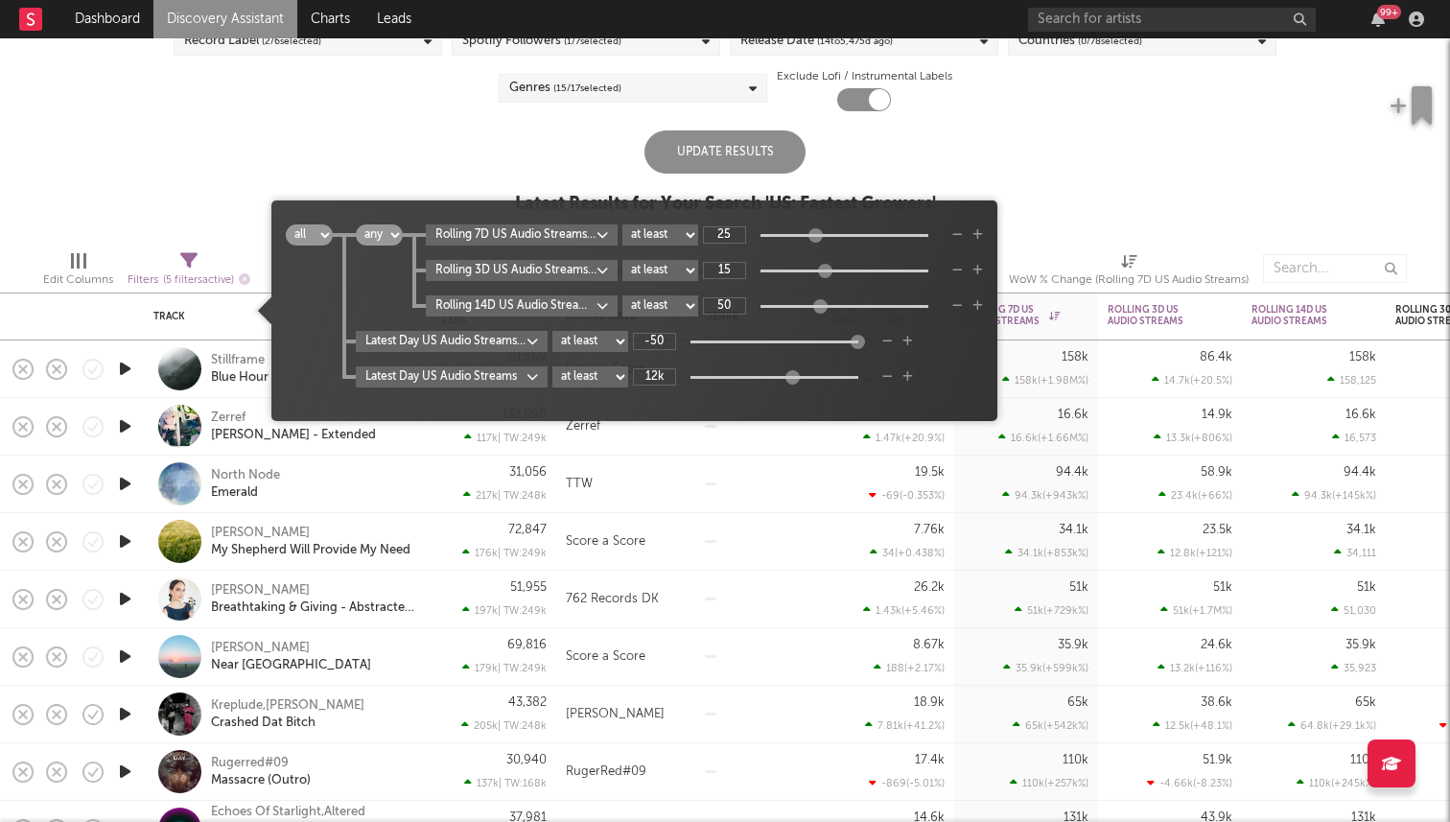
click at [909, 375] on icon "button" at bounding box center [907, 377] width 11 height 12
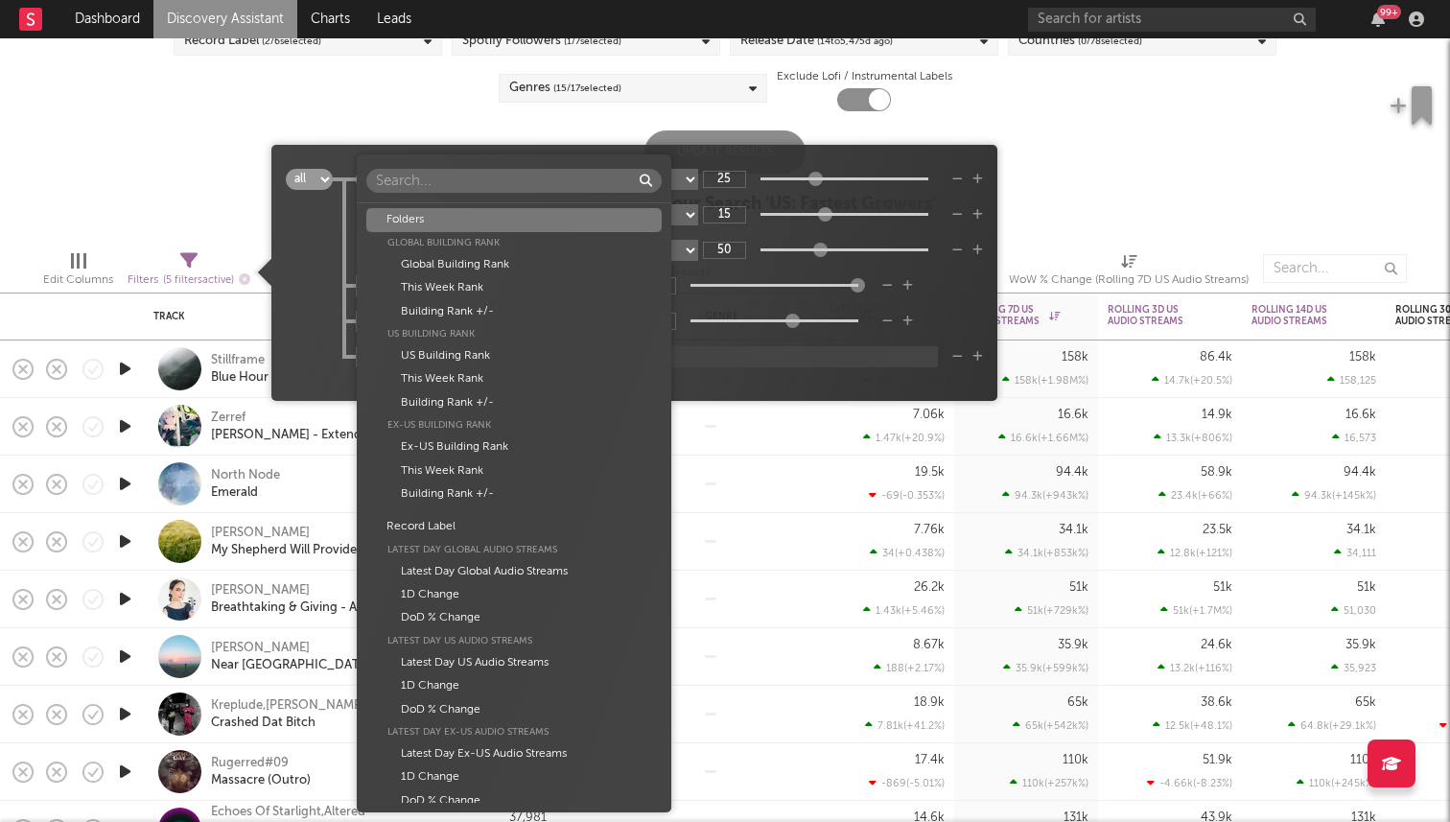
click at [501, 357] on body "Dashboard Discovery Assistant Charts Leads 99 + Notifications Settings Mark all…" at bounding box center [725, 411] width 1450 height 822
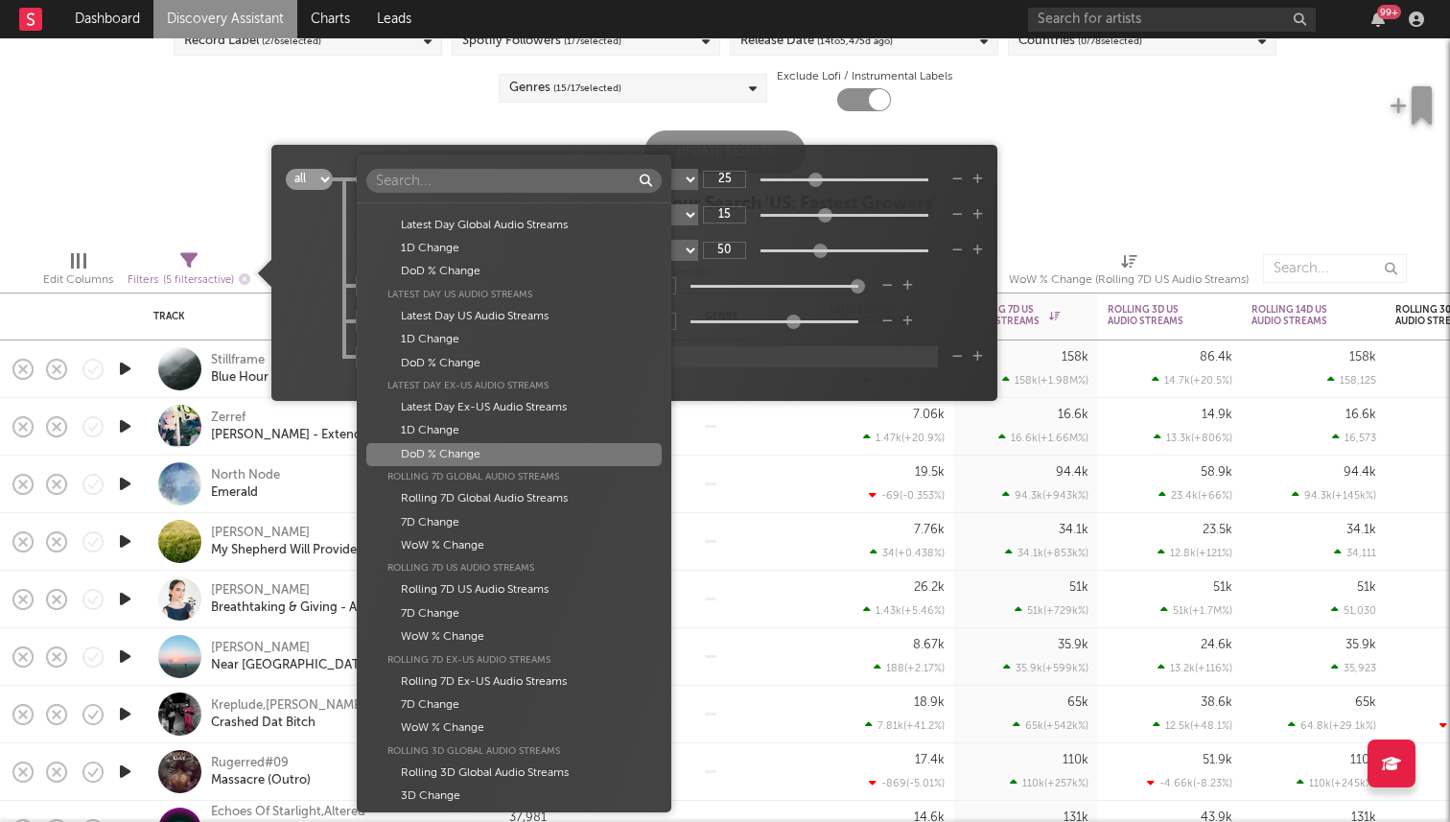
scroll to position [362, 0]
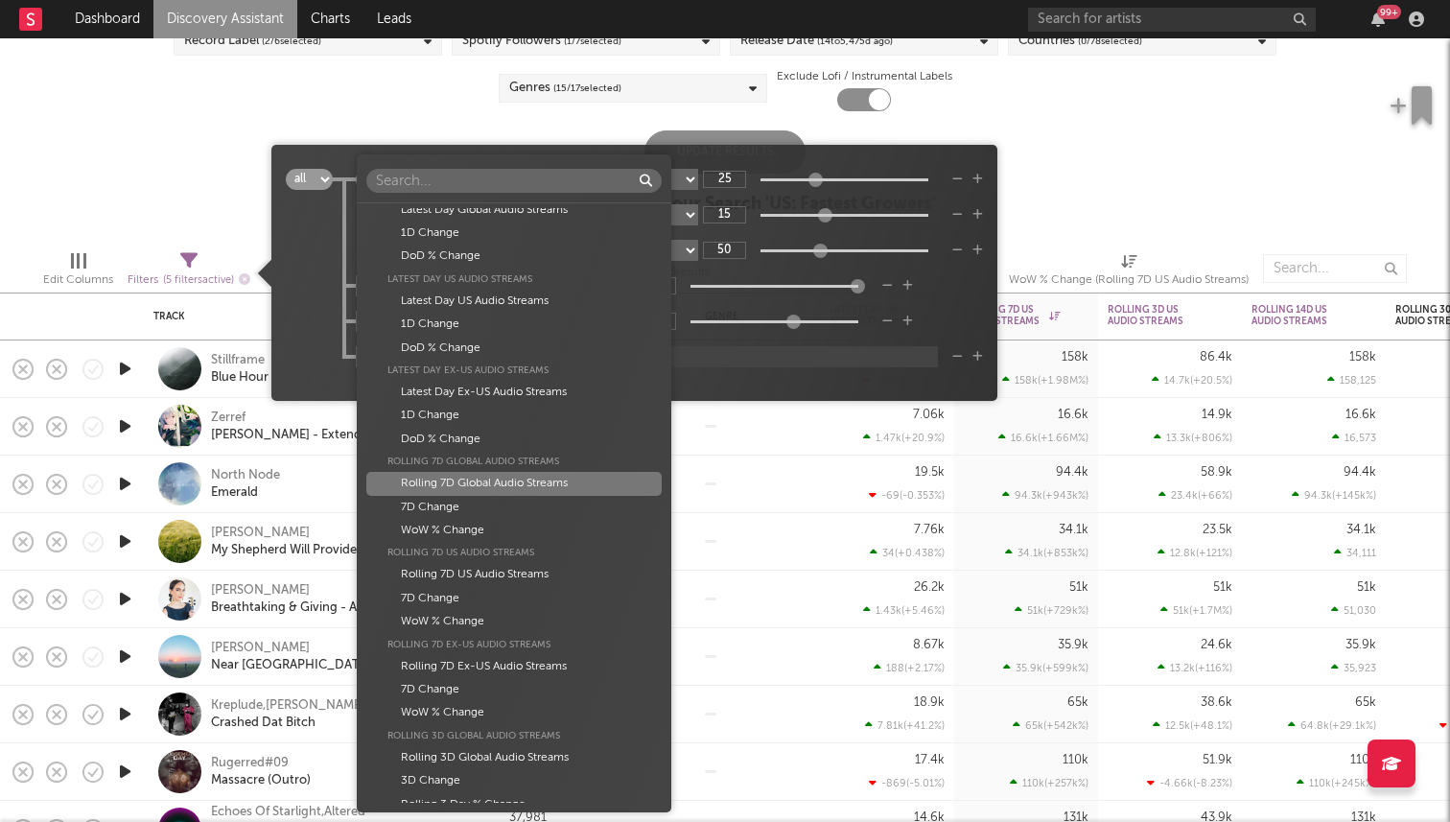
click at [531, 490] on div "Rolling 7D Global Audio Streams" at bounding box center [513, 483] width 295 height 23
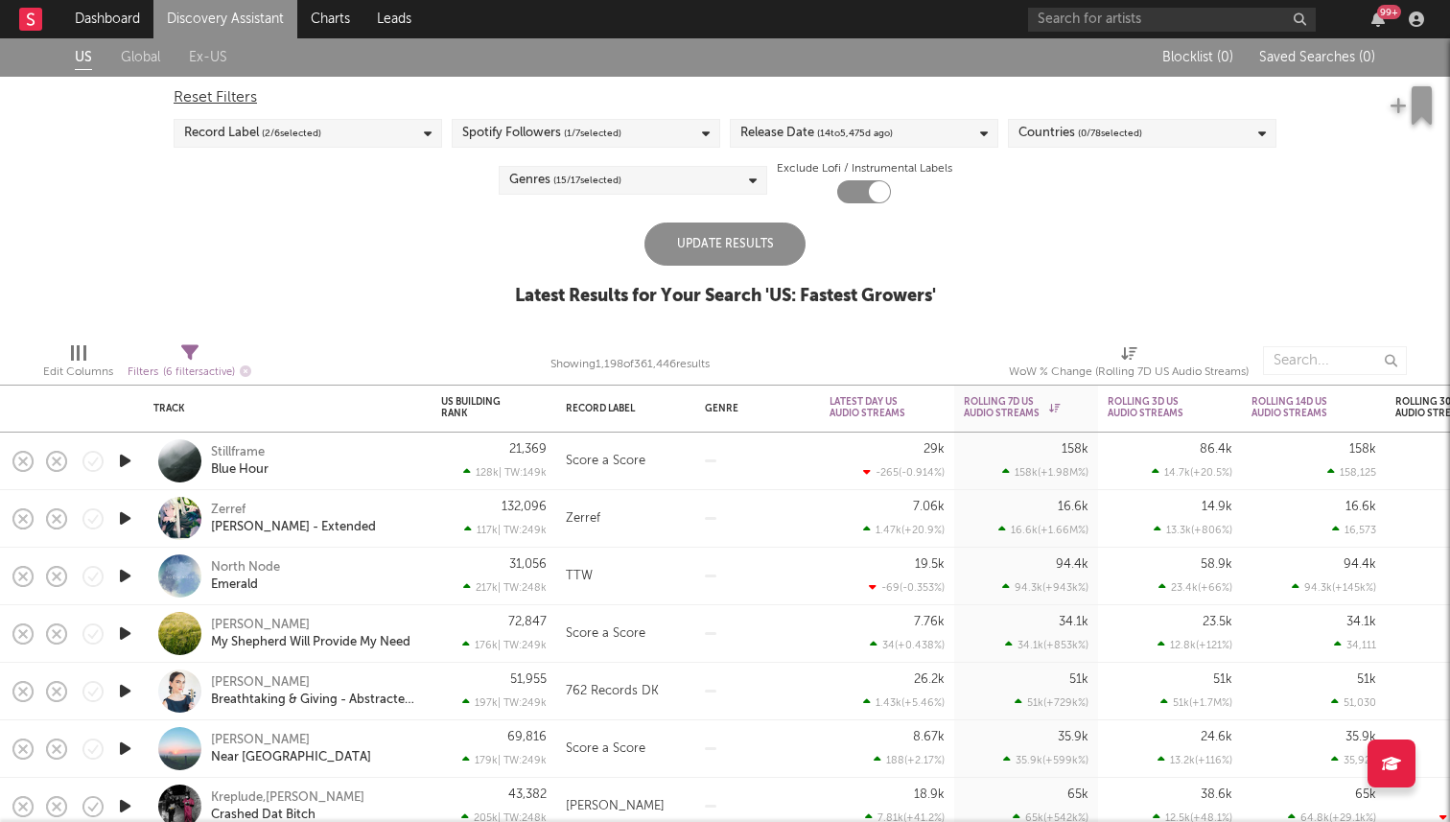
click at [187, 351] on icon at bounding box center [189, 352] width 17 height 17
select select "or"
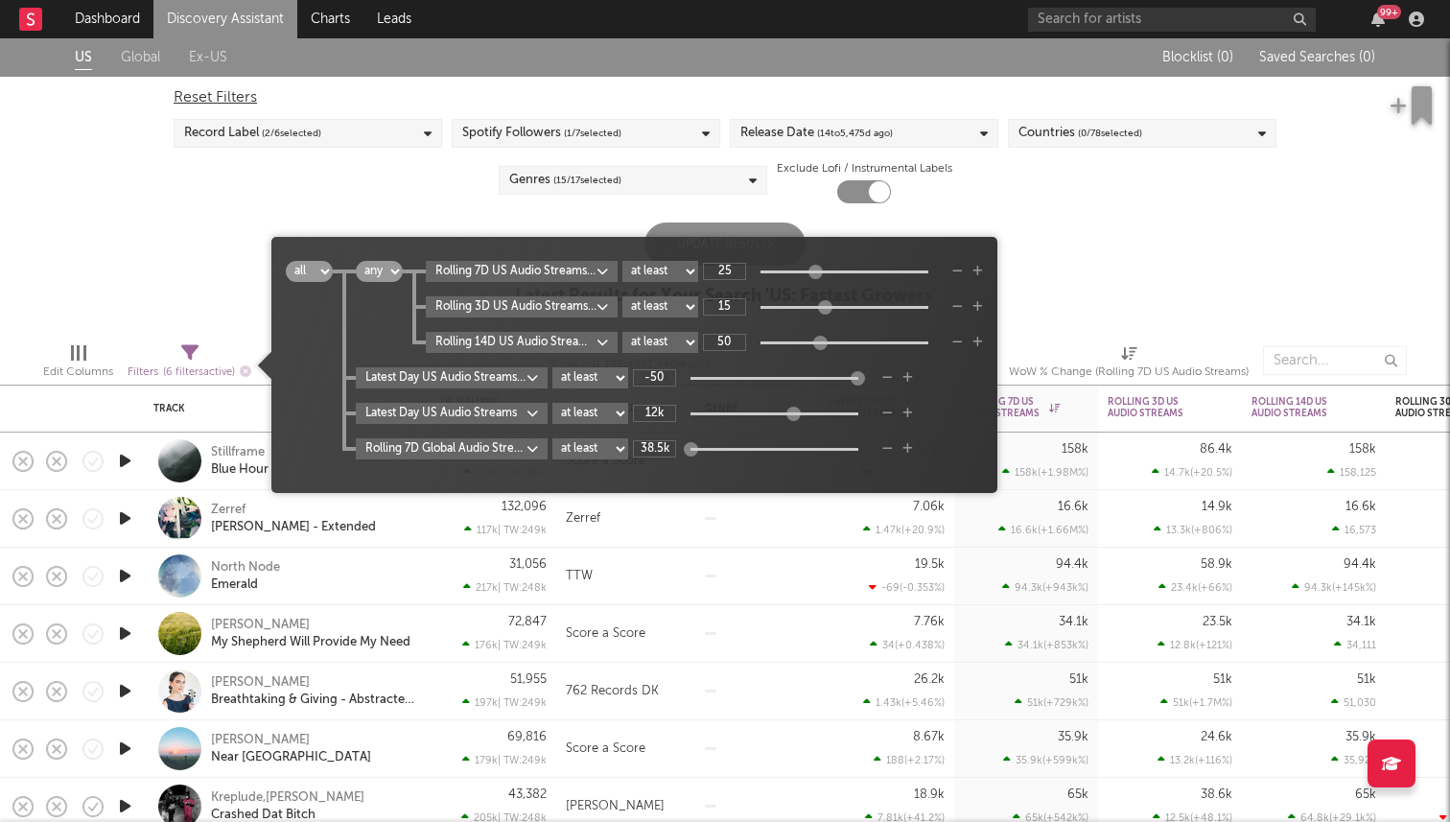
click at [493, 455] on body "Dashboard Discovery Assistant Charts Leads 99 + Notifications Settings Mark all…" at bounding box center [725, 411] width 1450 height 822
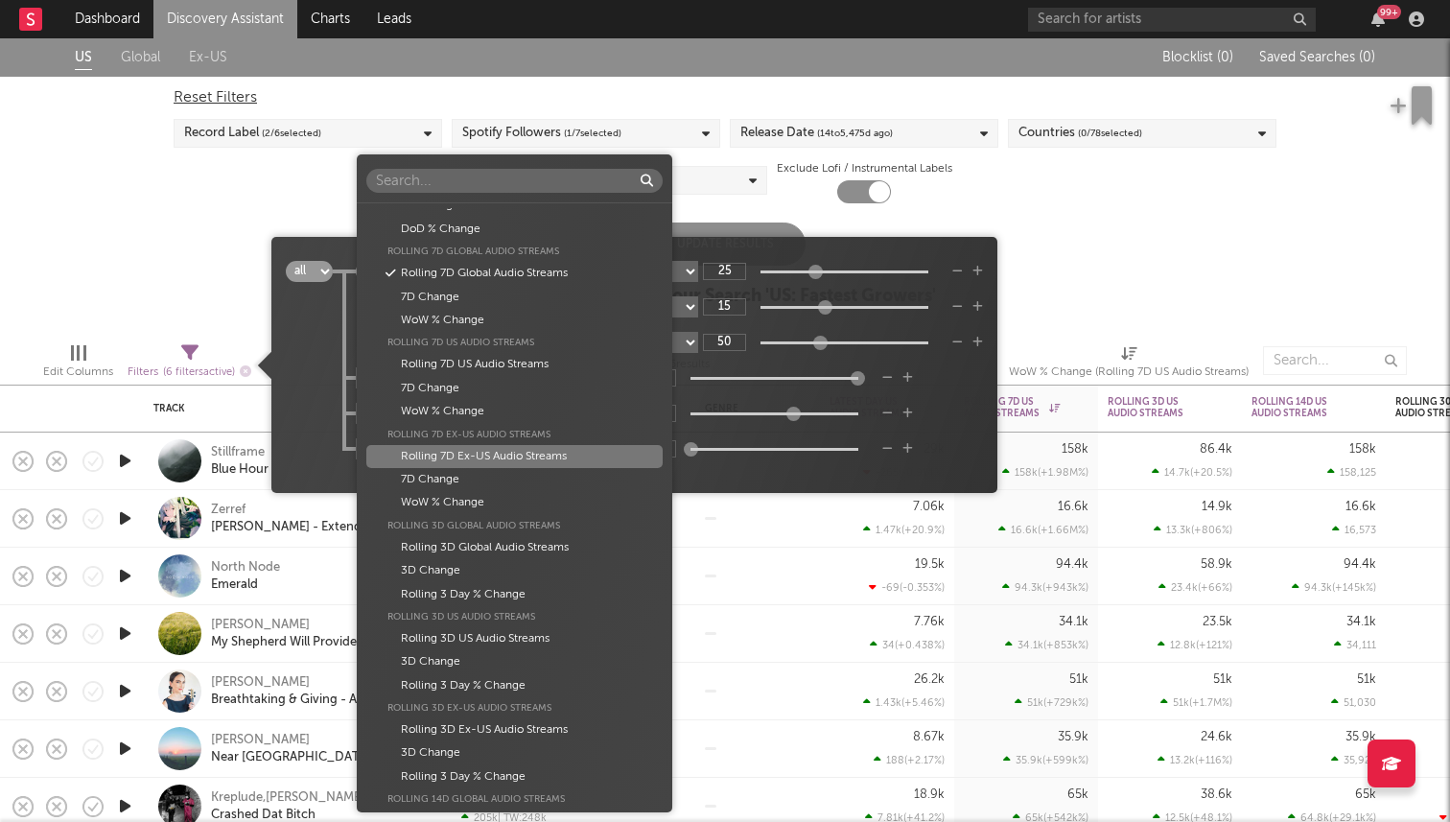
scroll to position [560, 0]
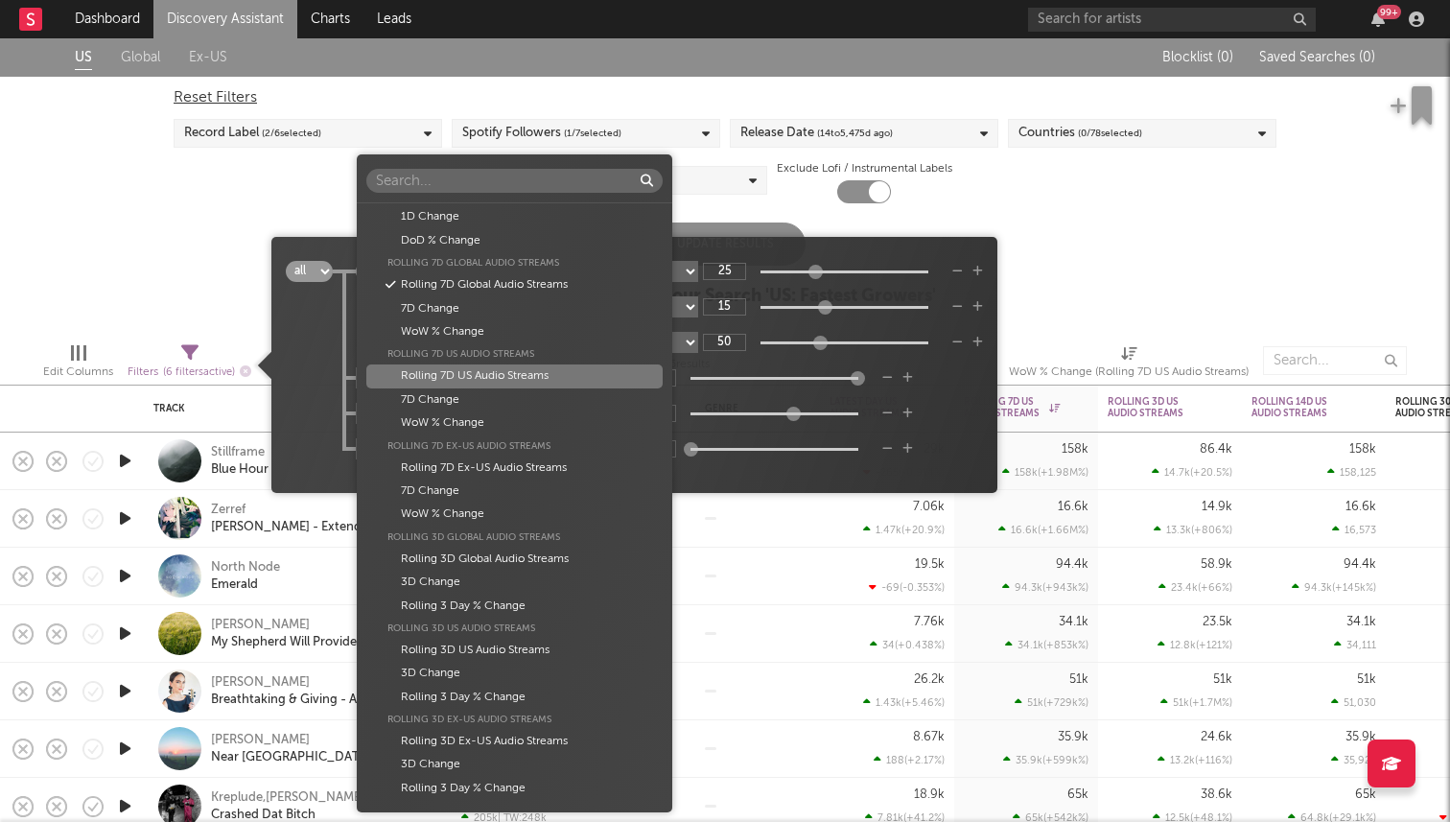
click at [510, 380] on div "Rolling 7D US Audio Streams" at bounding box center [513, 375] width 295 height 23
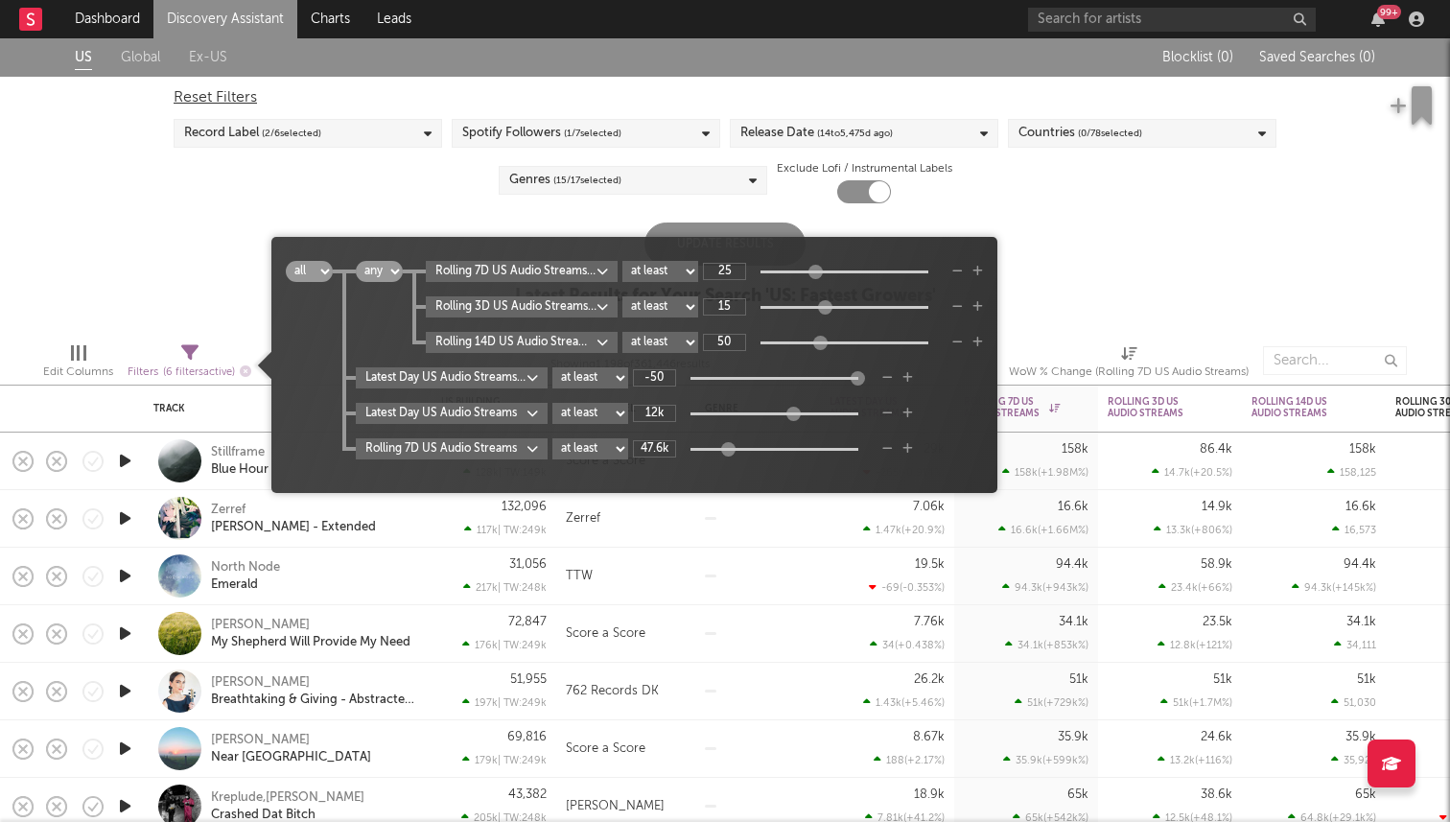
type input "49.9k"
click at [722, 451] on div "49.9k" at bounding box center [753, 448] width 240 height 17
click at [702, 190] on div "Genres ( 15 / 17 selected)" at bounding box center [633, 180] width 269 height 29
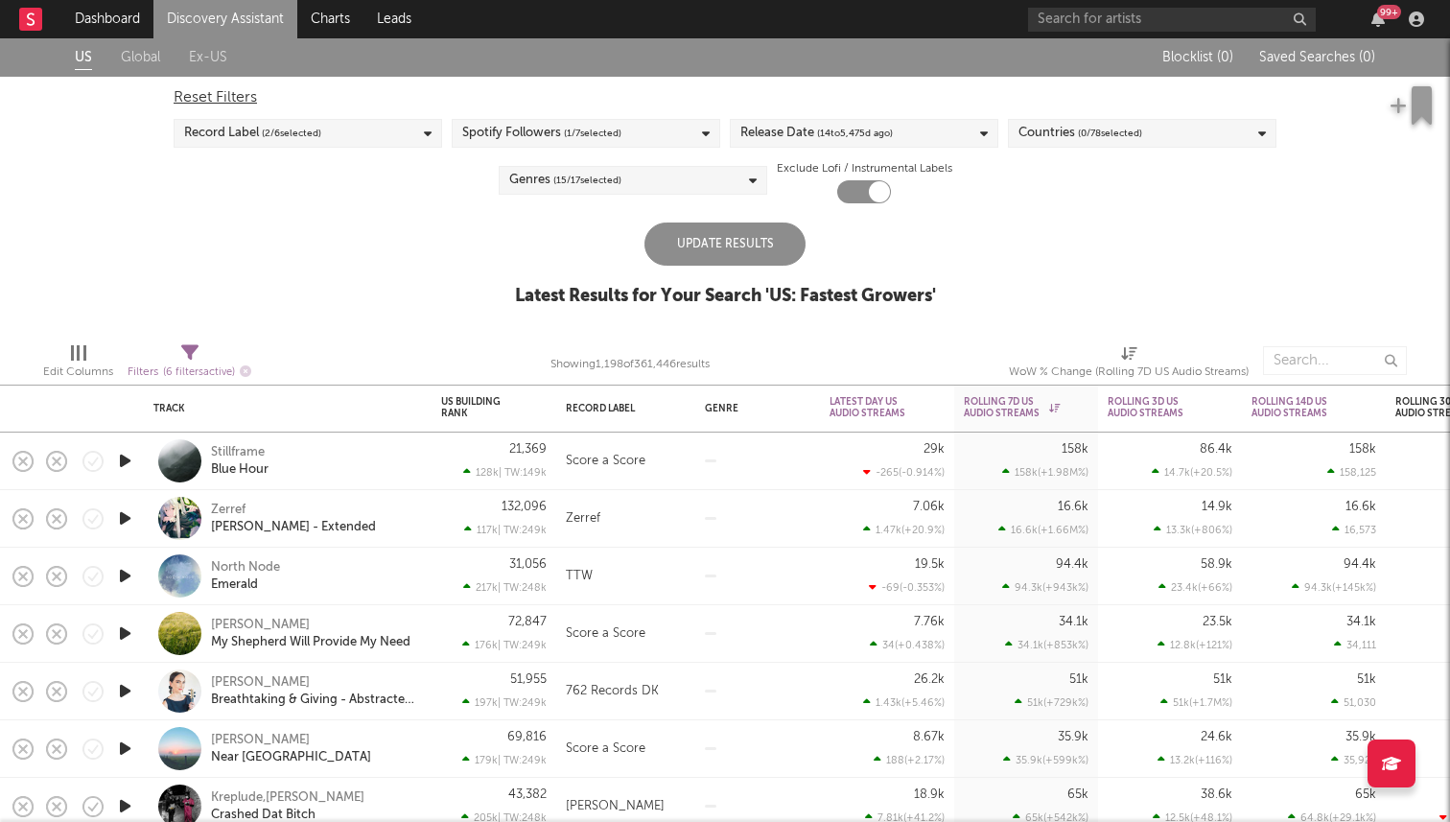
click at [800, 247] on div "Update Results" at bounding box center [724, 243] width 161 height 43
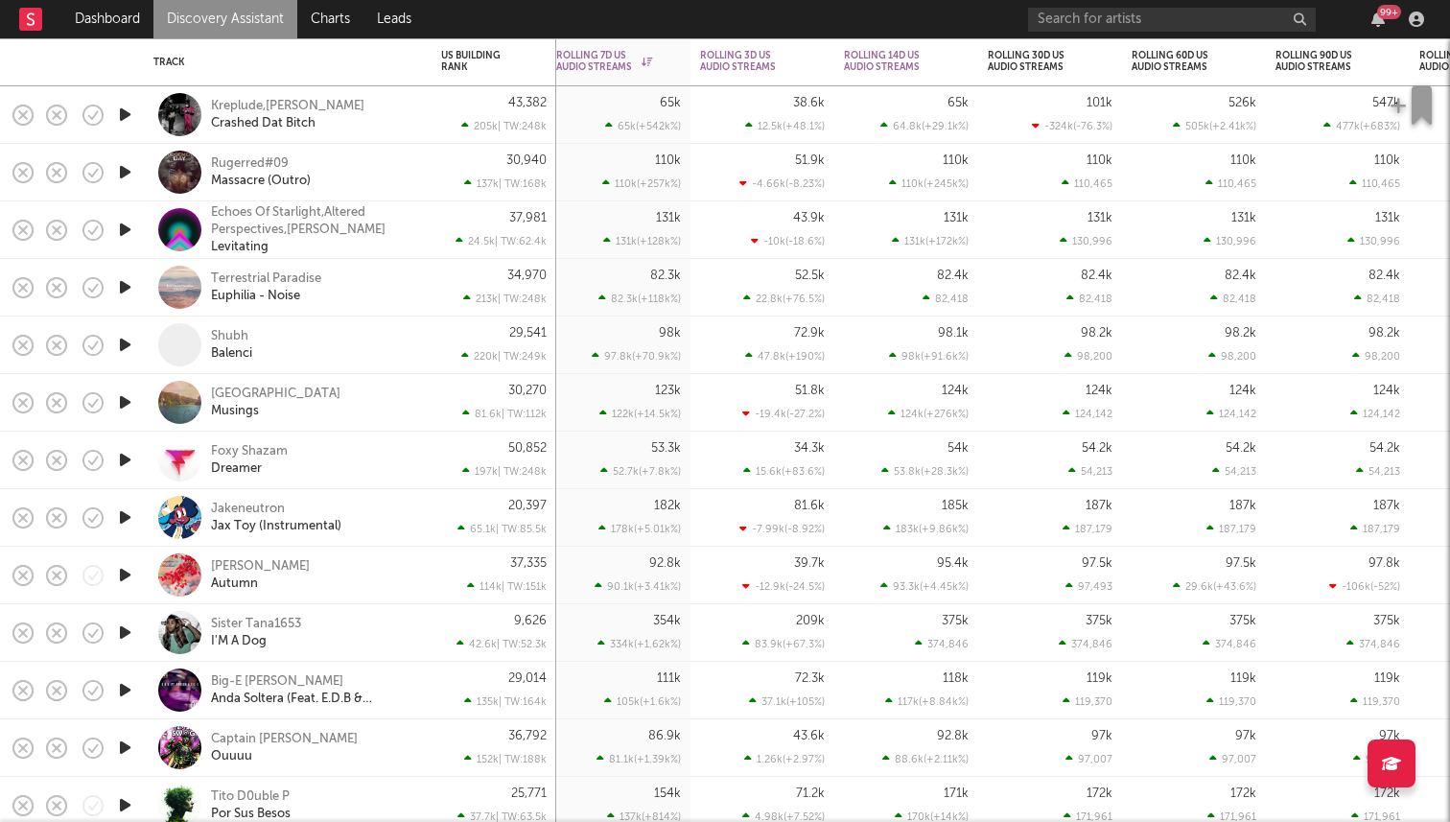
click at [127, 464] on icon "button" at bounding box center [125, 460] width 20 height 24
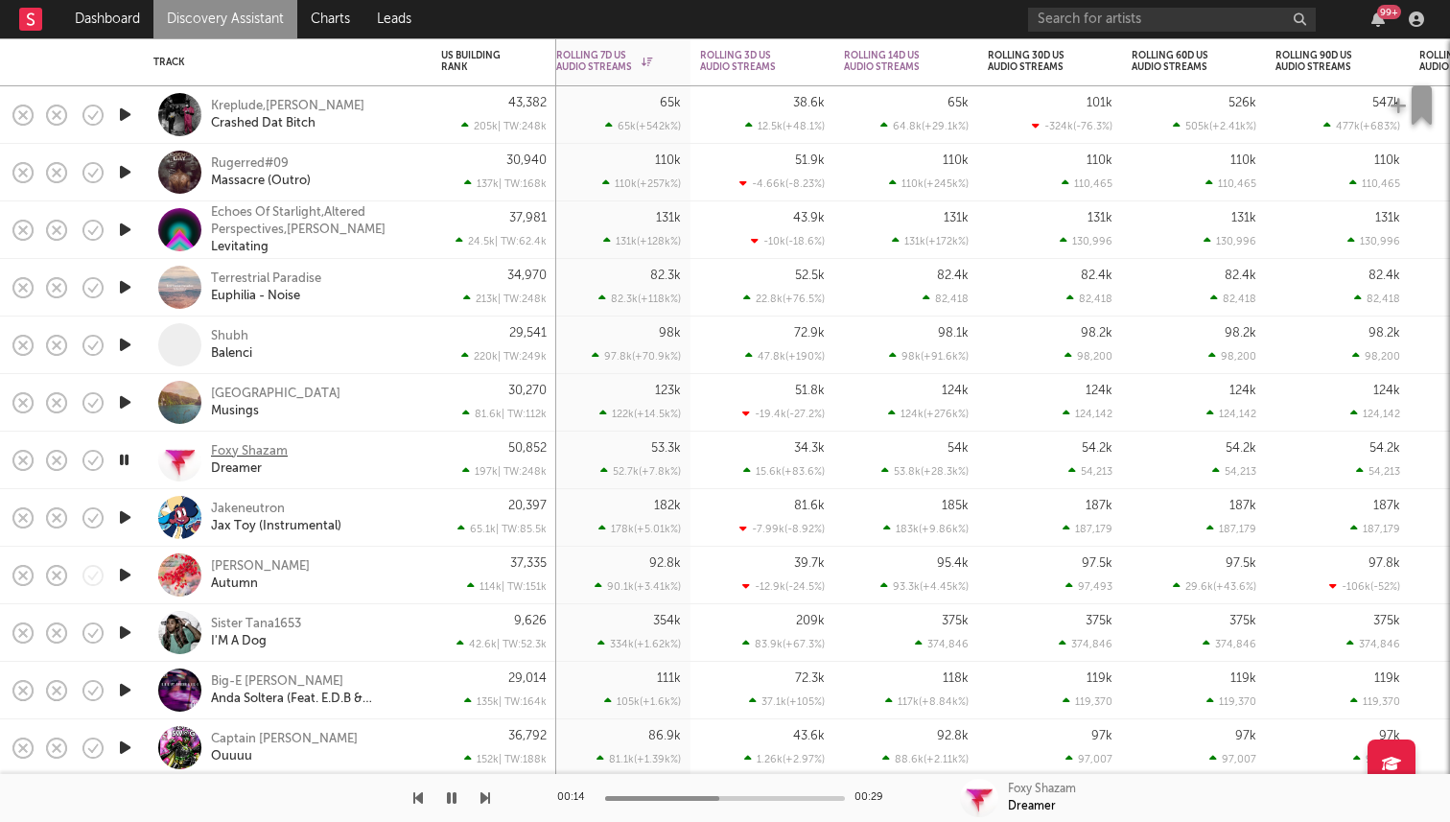
click at [251, 448] on div "Foxy Shazam" at bounding box center [249, 451] width 77 height 17
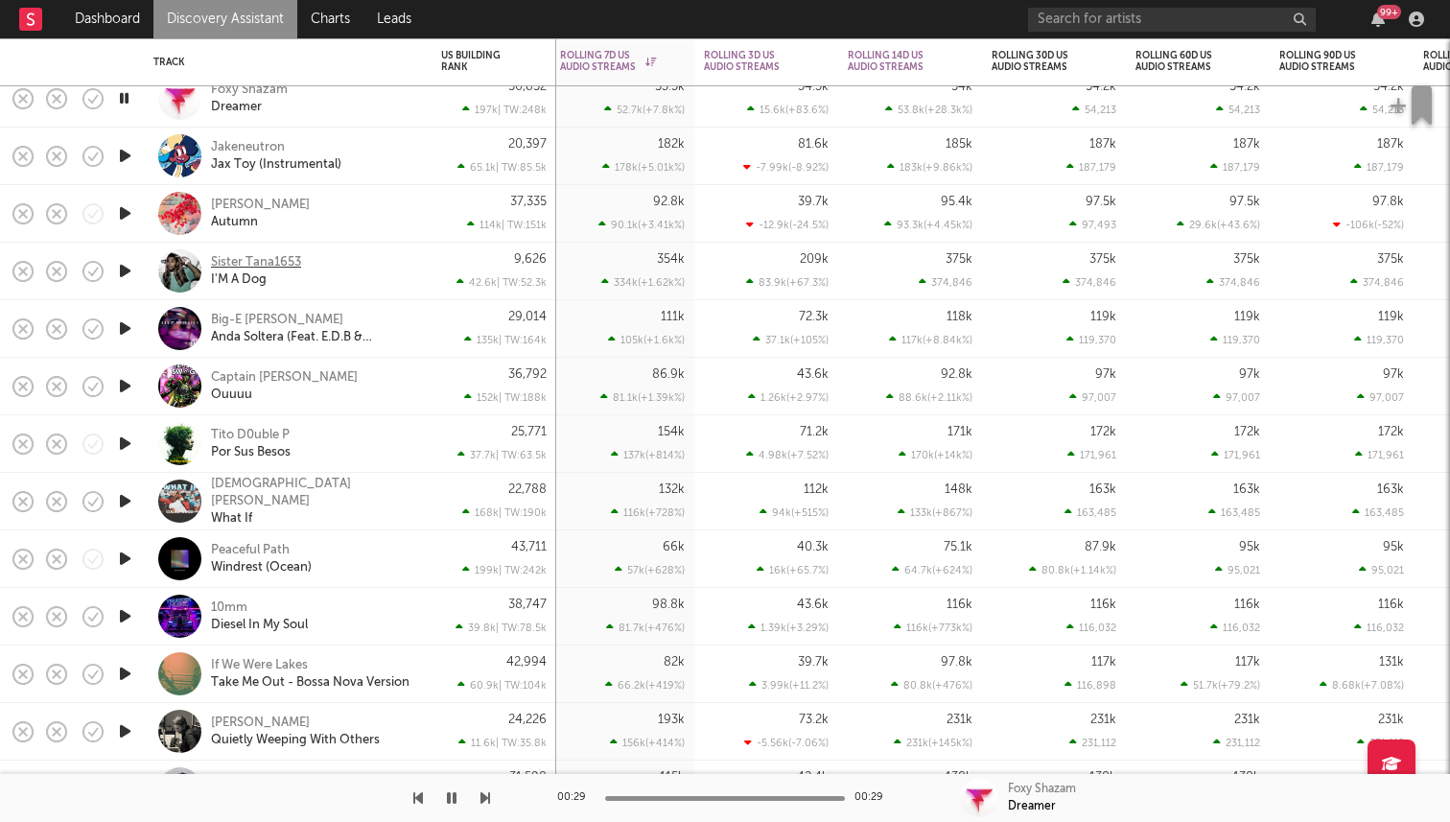
click at [266, 258] on div "Sister Tana1653" at bounding box center [256, 262] width 90 height 17
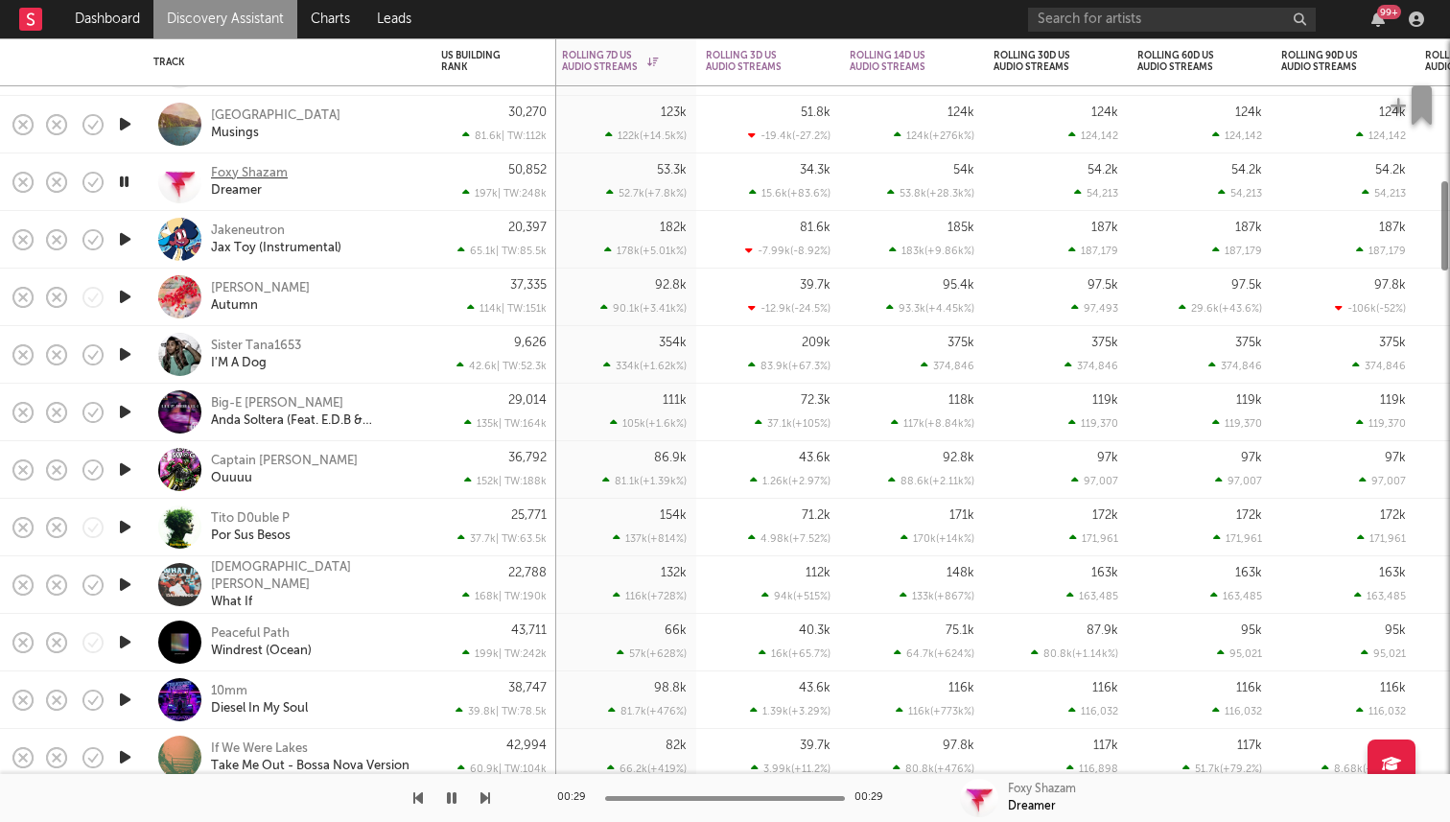
click at [236, 173] on div "Foxy Shazam" at bounding box center [249, 173] width 77 height 17
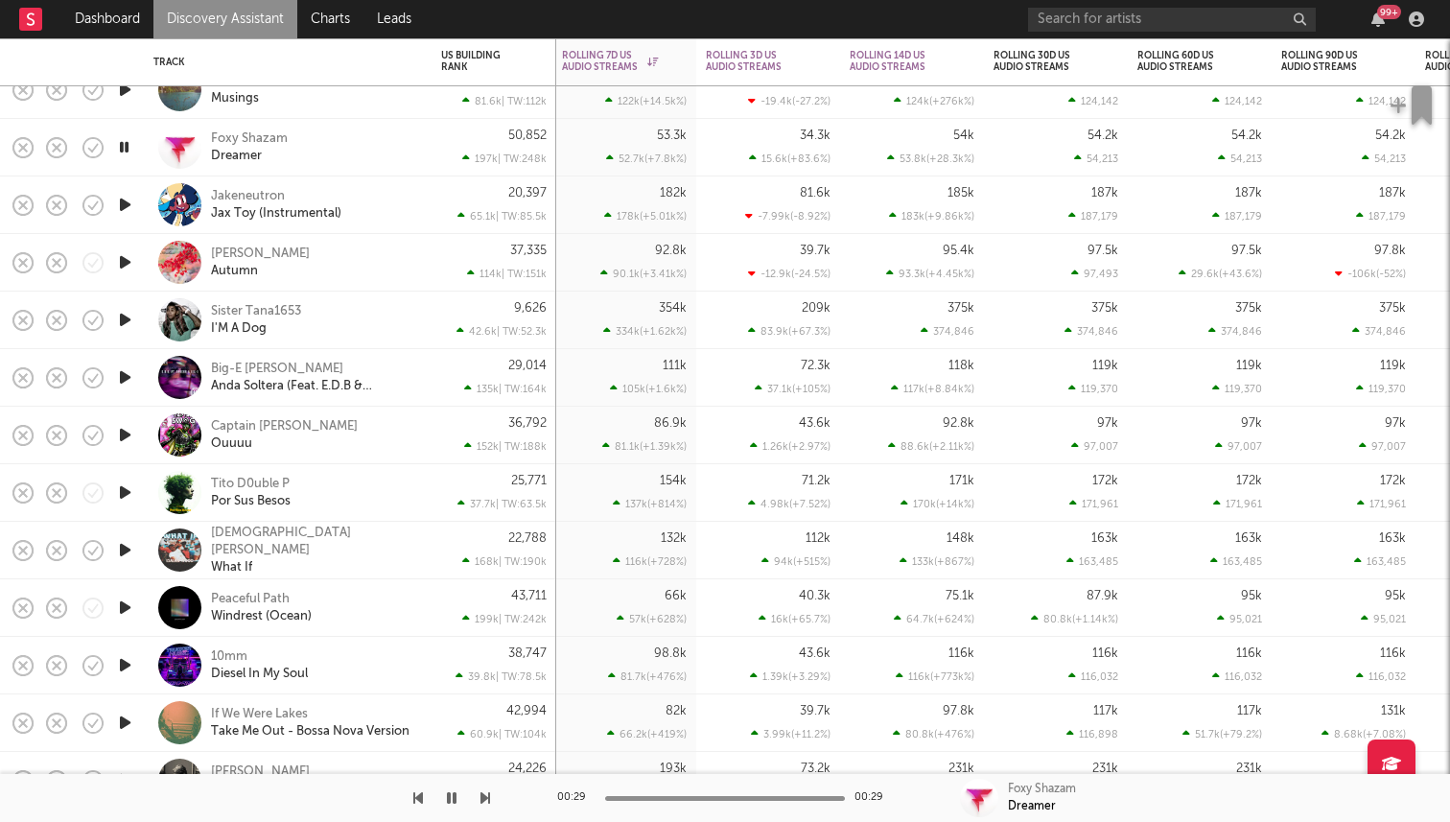
click at [131, 263] on icon "button" at bounding box center [125, 262] width 20 height 24
click at [127, 264] on icon "button" at bounding box center [124, 262] width 18 height 24
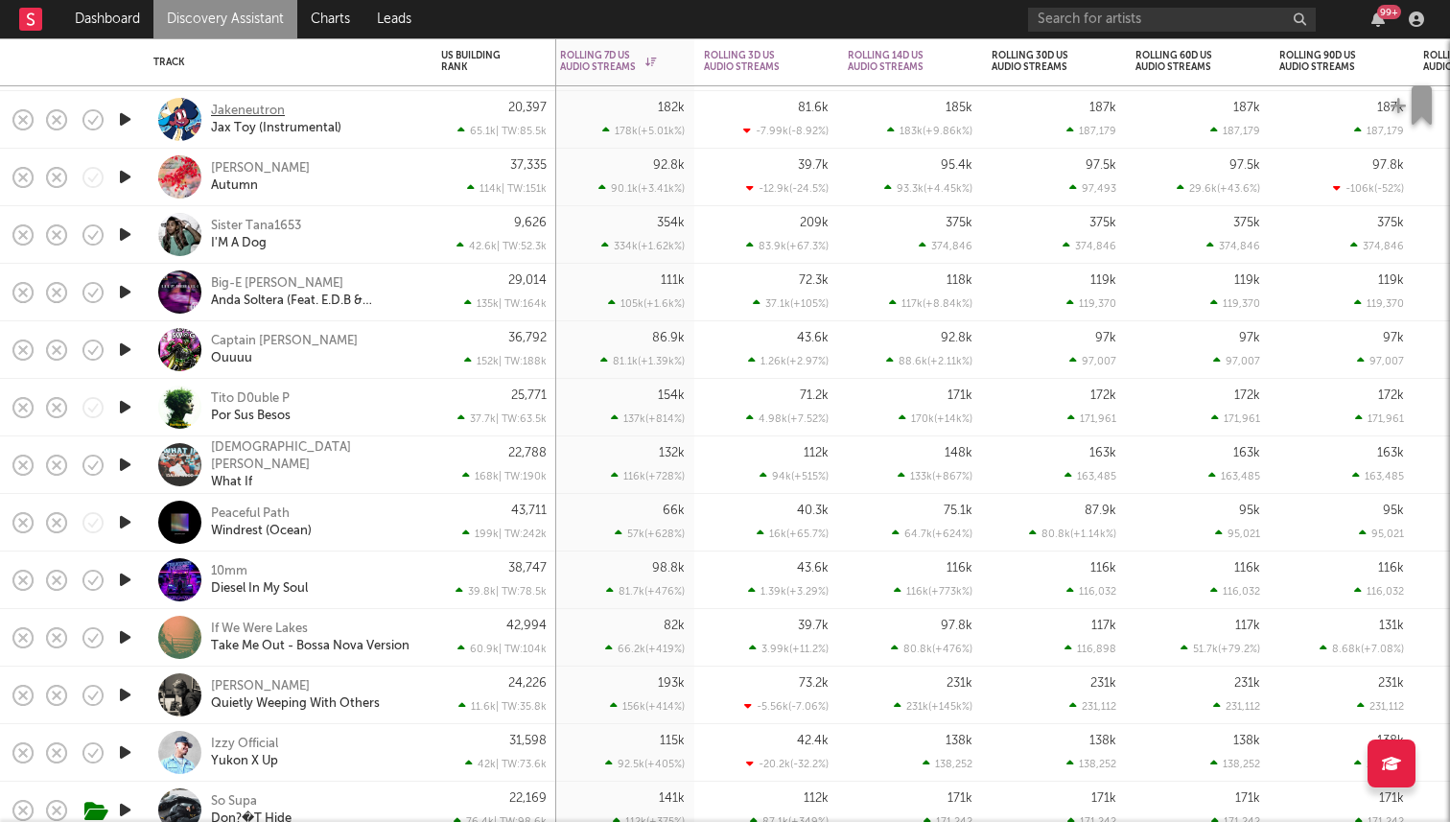
click at [257, 103] on div "Jakeneutron" at bounding box center [248, 111] width 74 height 17
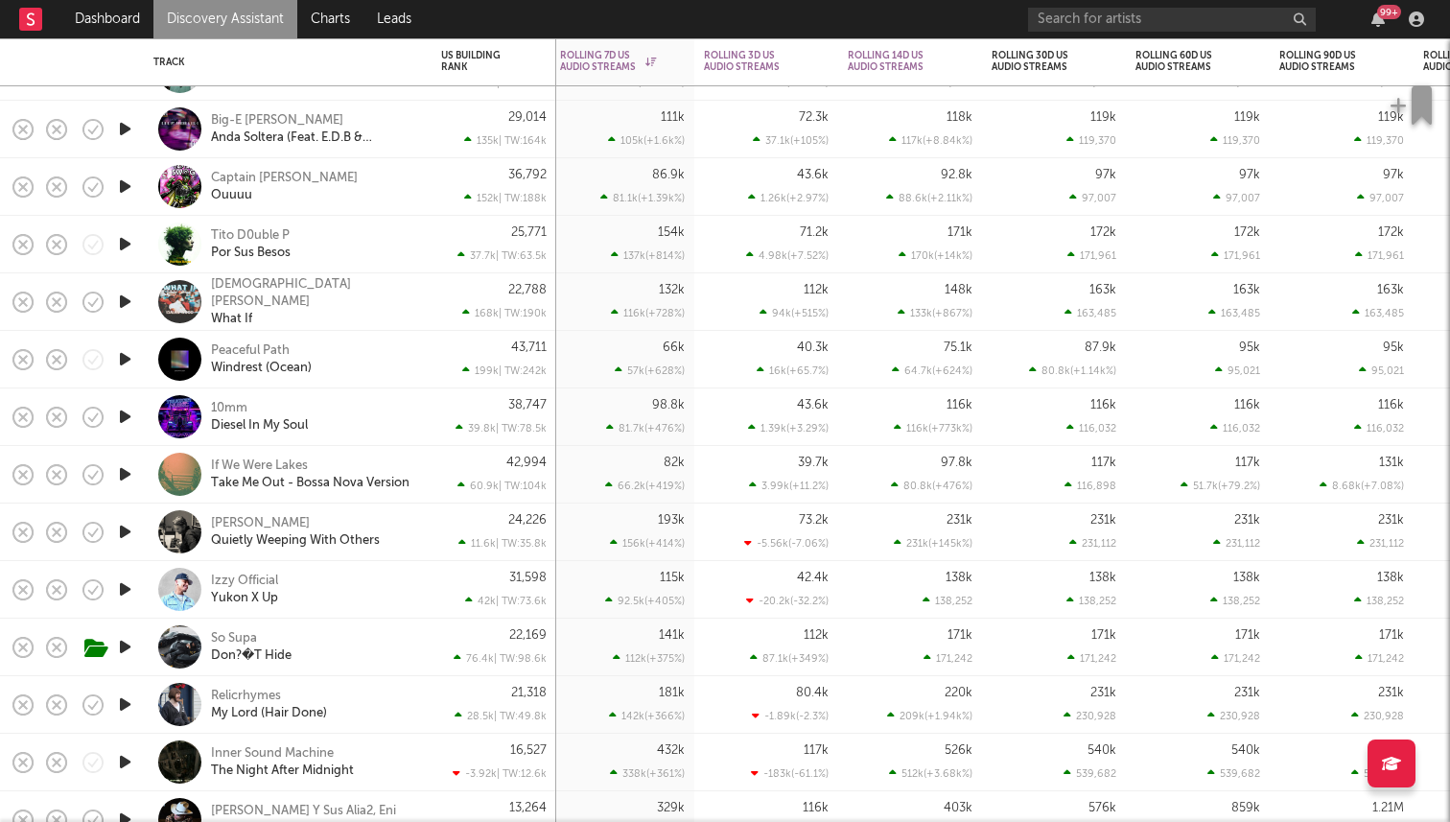
click at [125, 372] on div at bounding box center [124, 360] width 38 height 58
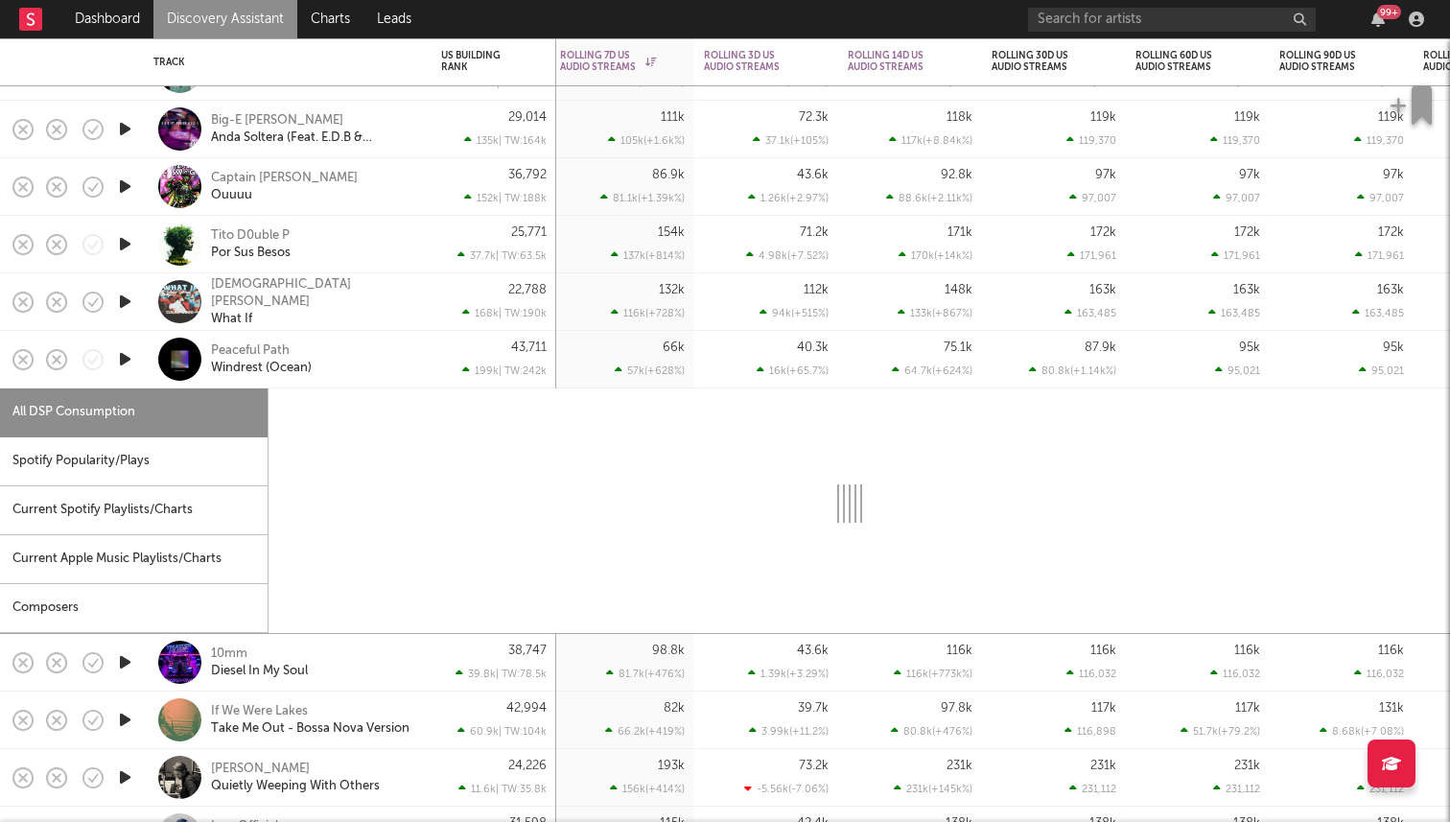
select select "1w"
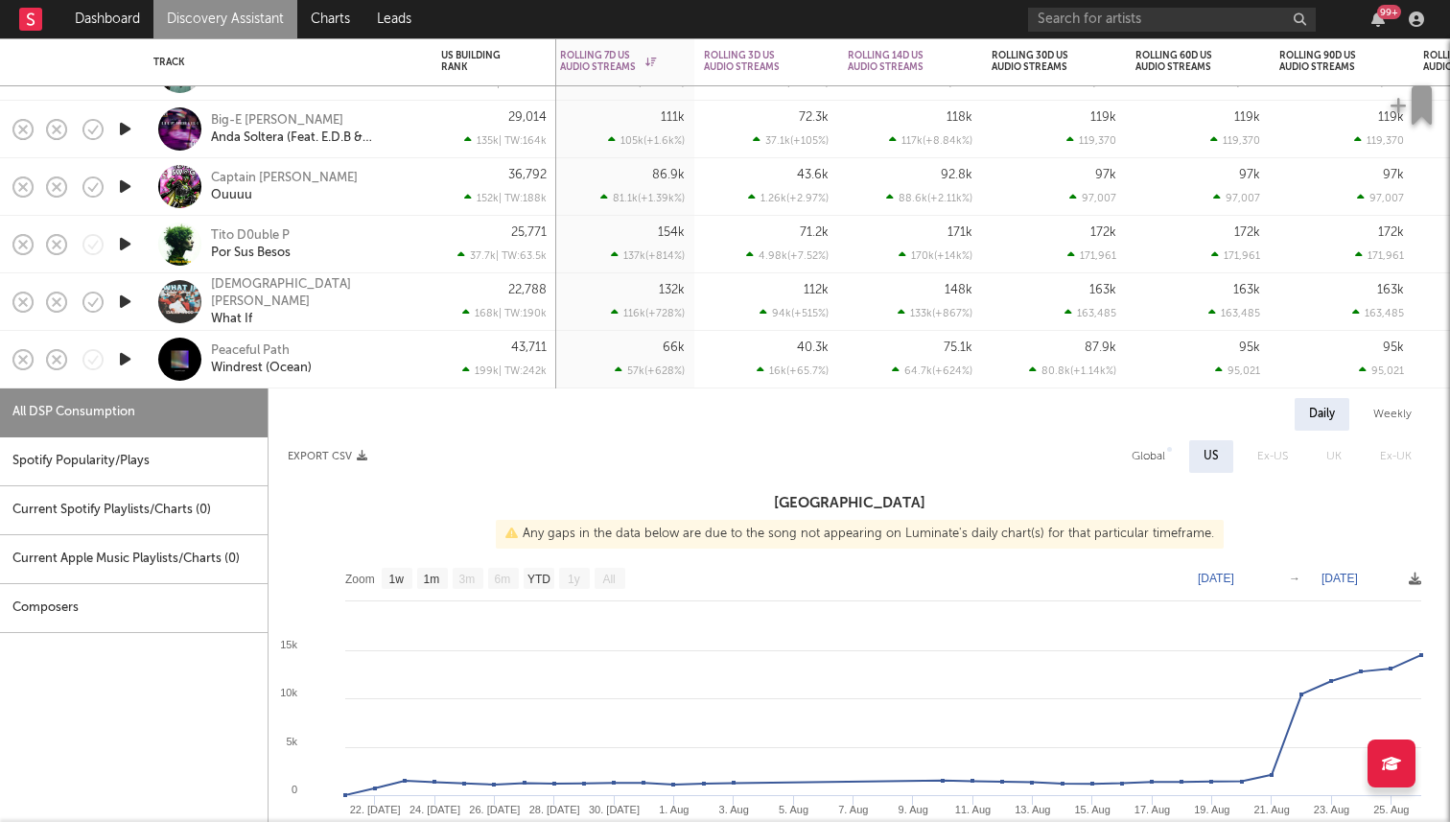
click at [138, 364] on div at bounding box center [124, 360] width 38 height 58
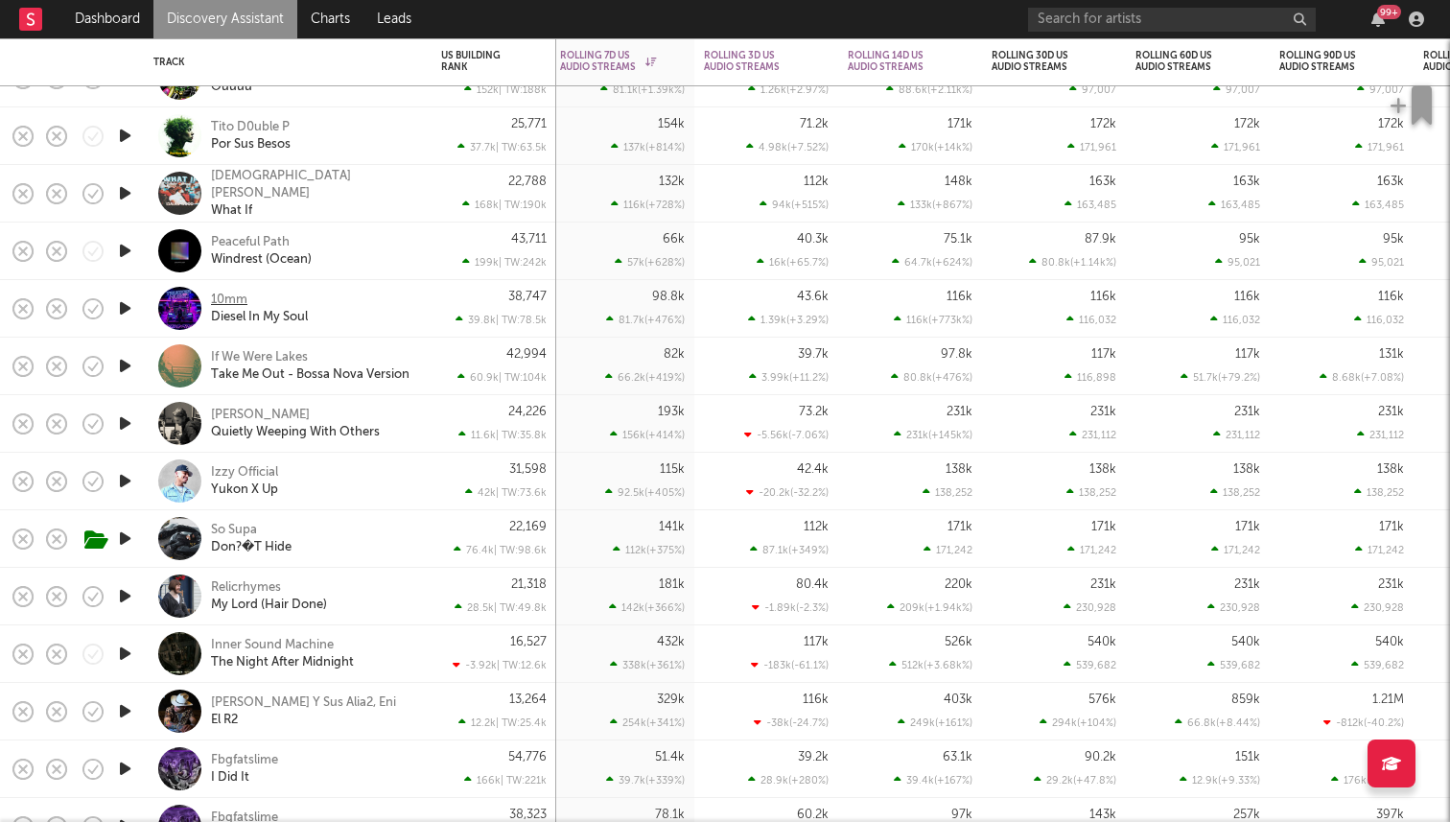
click at [222, 298] on div "10mm" at bounding box center [229, 300] width 36 height 17
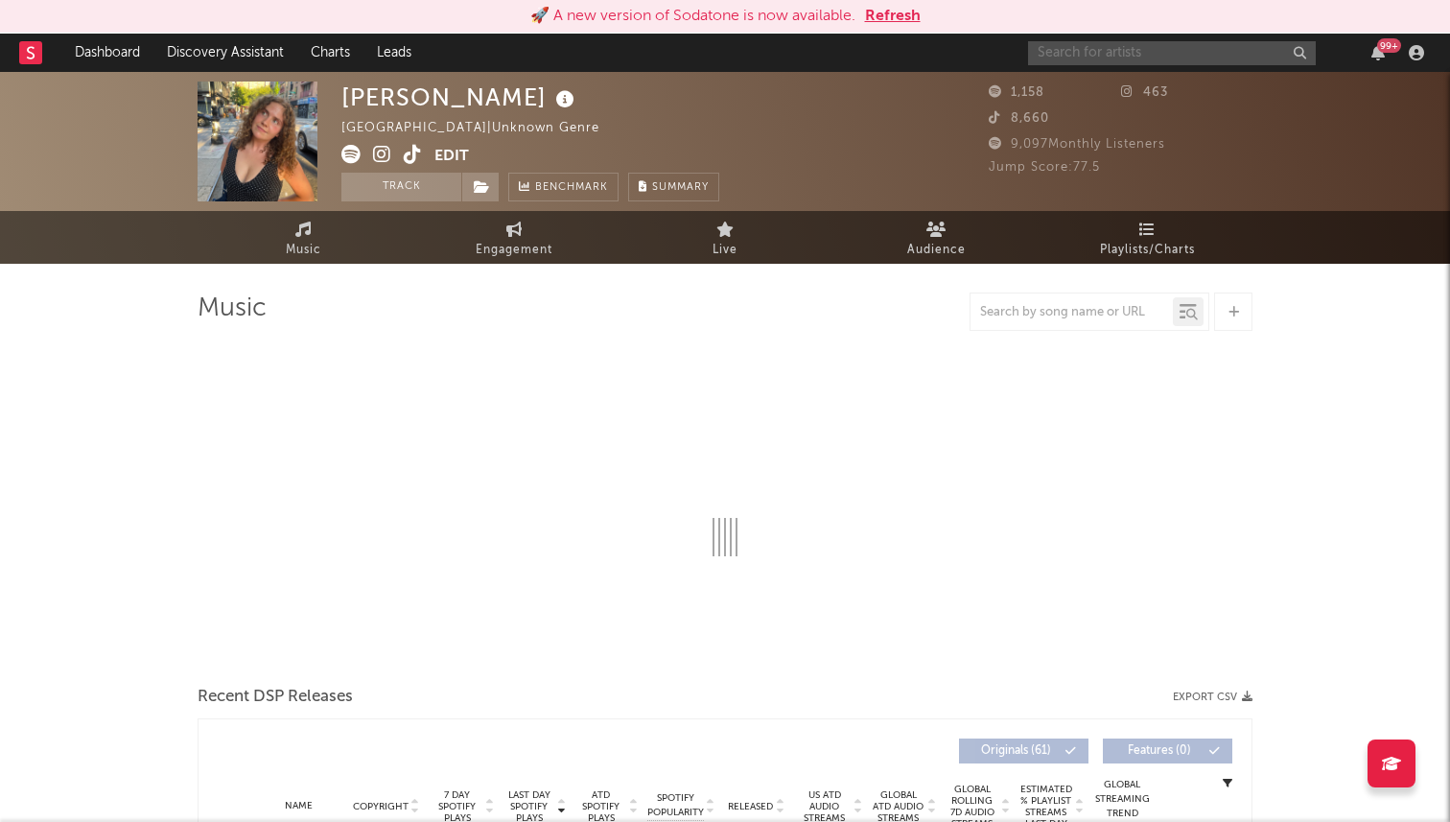
click at [1098, 55] on input "text" at bounding box center [1172, 53] width 288 height 24
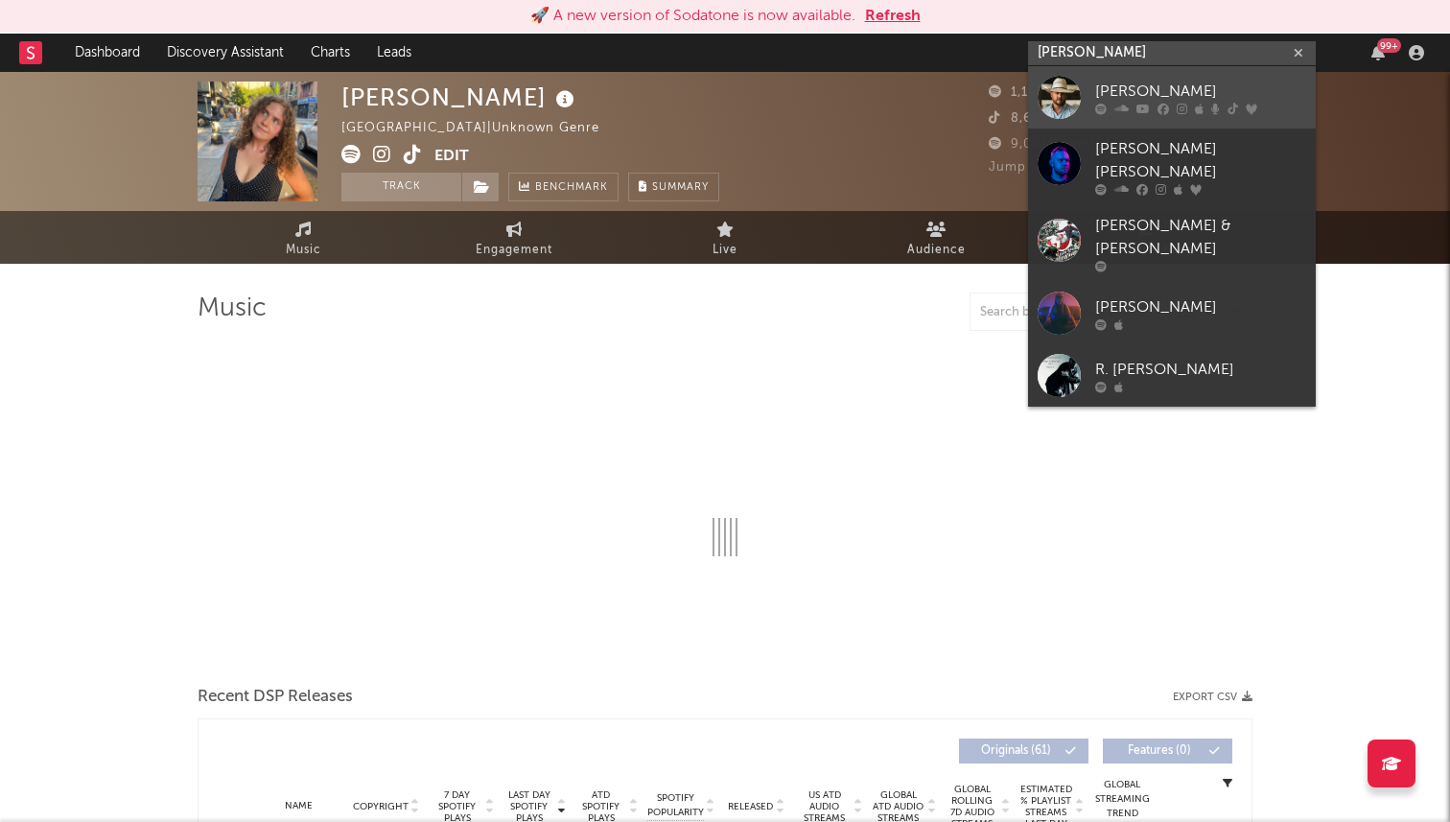
type input "[PERSON_NAME]"
click at [1069, 94] on div at bounding box center [1059, 97] width 43 height 43
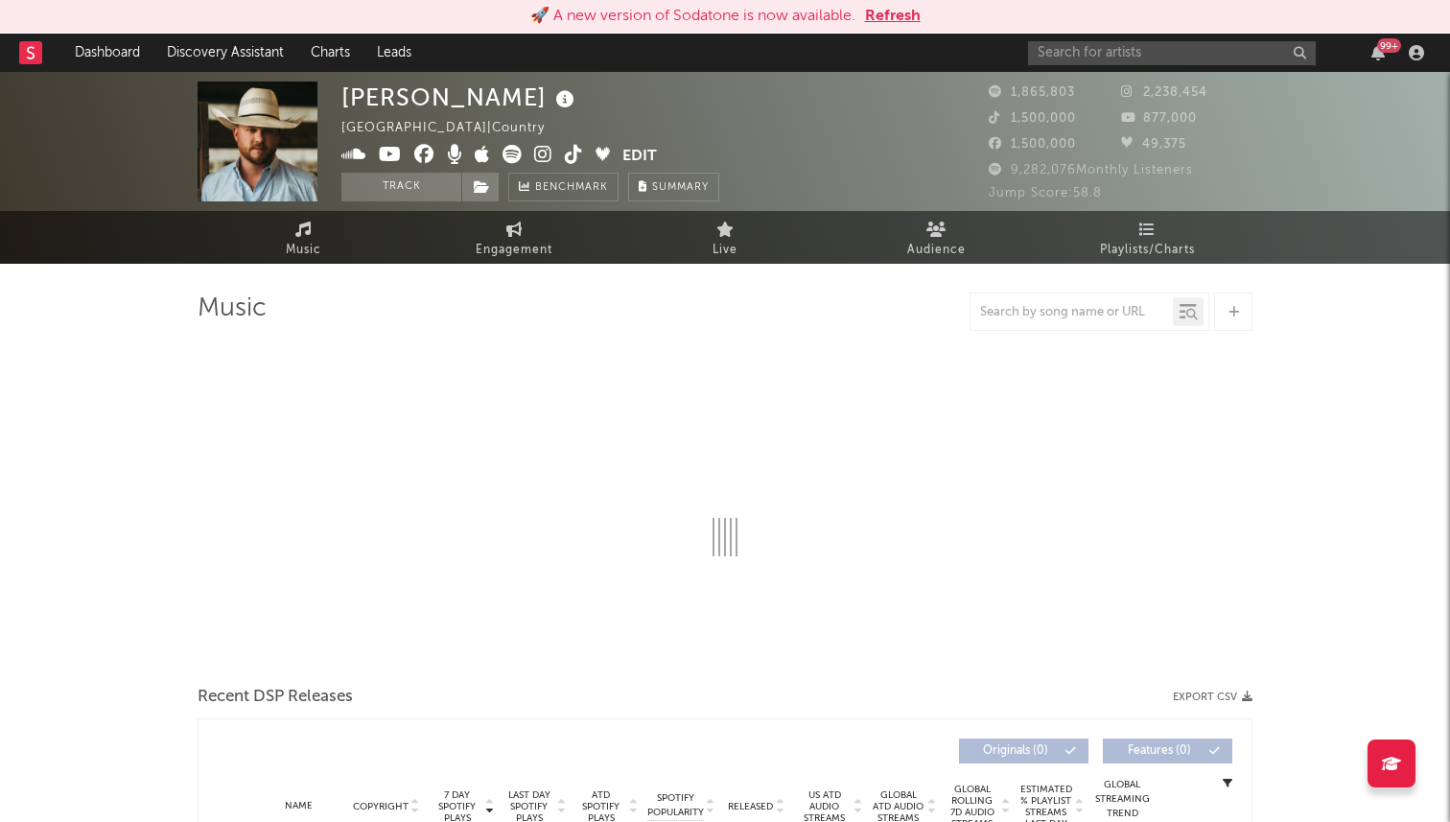
select select "6m"
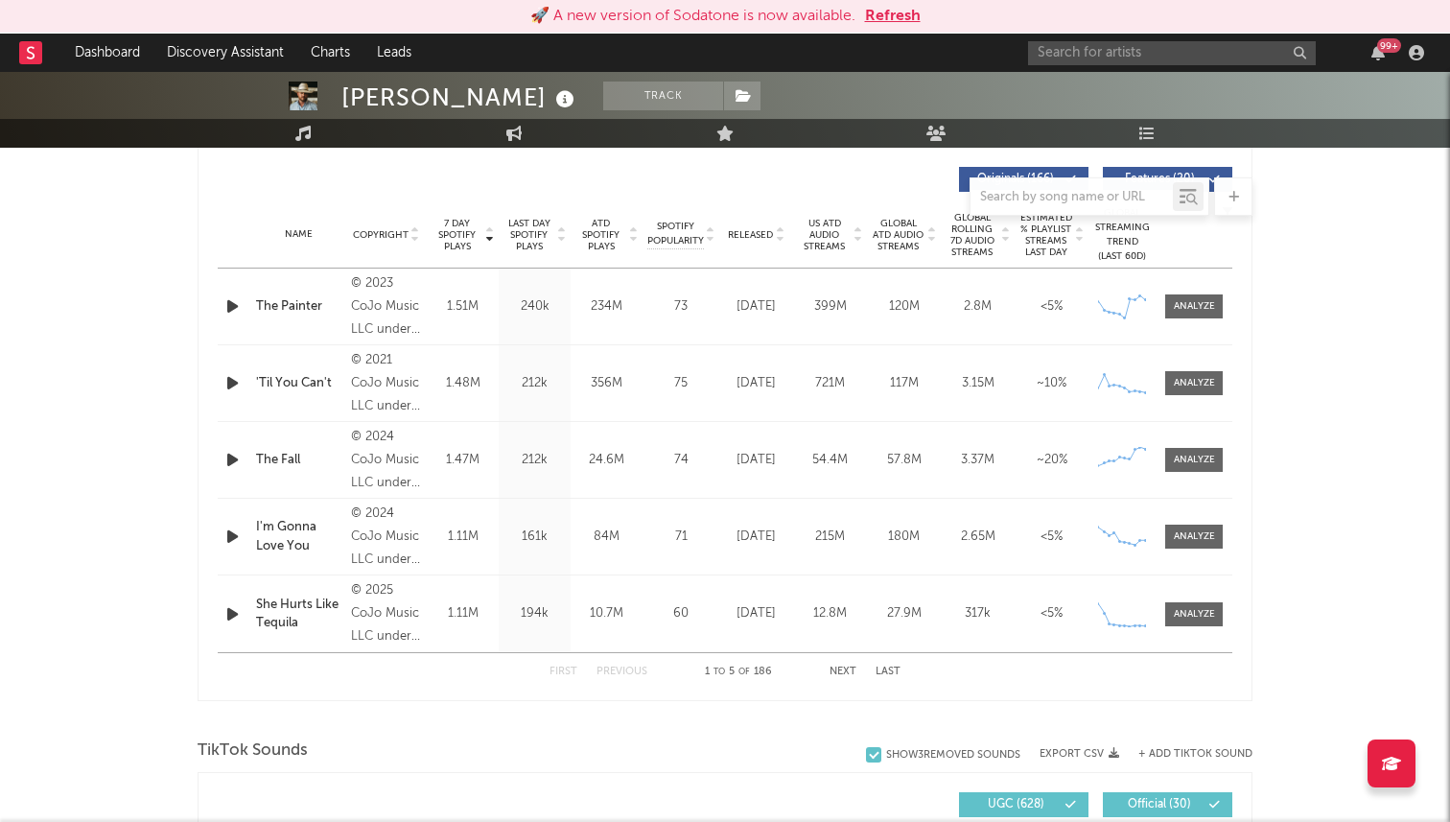
scroll to position [746, 0]
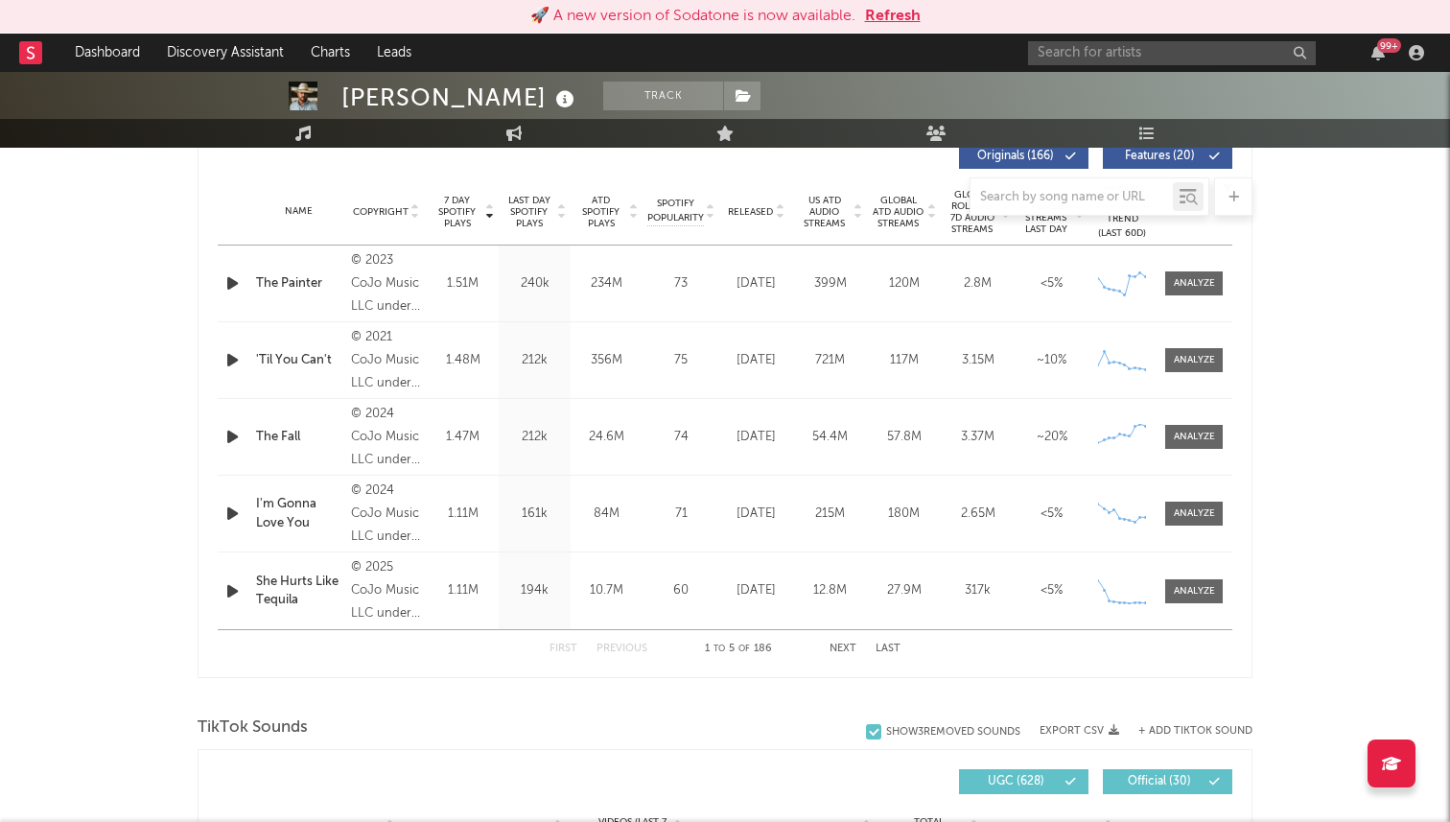
click at [839, 646] on button "Next" at bounding box center [843, 648] width 27 height 11
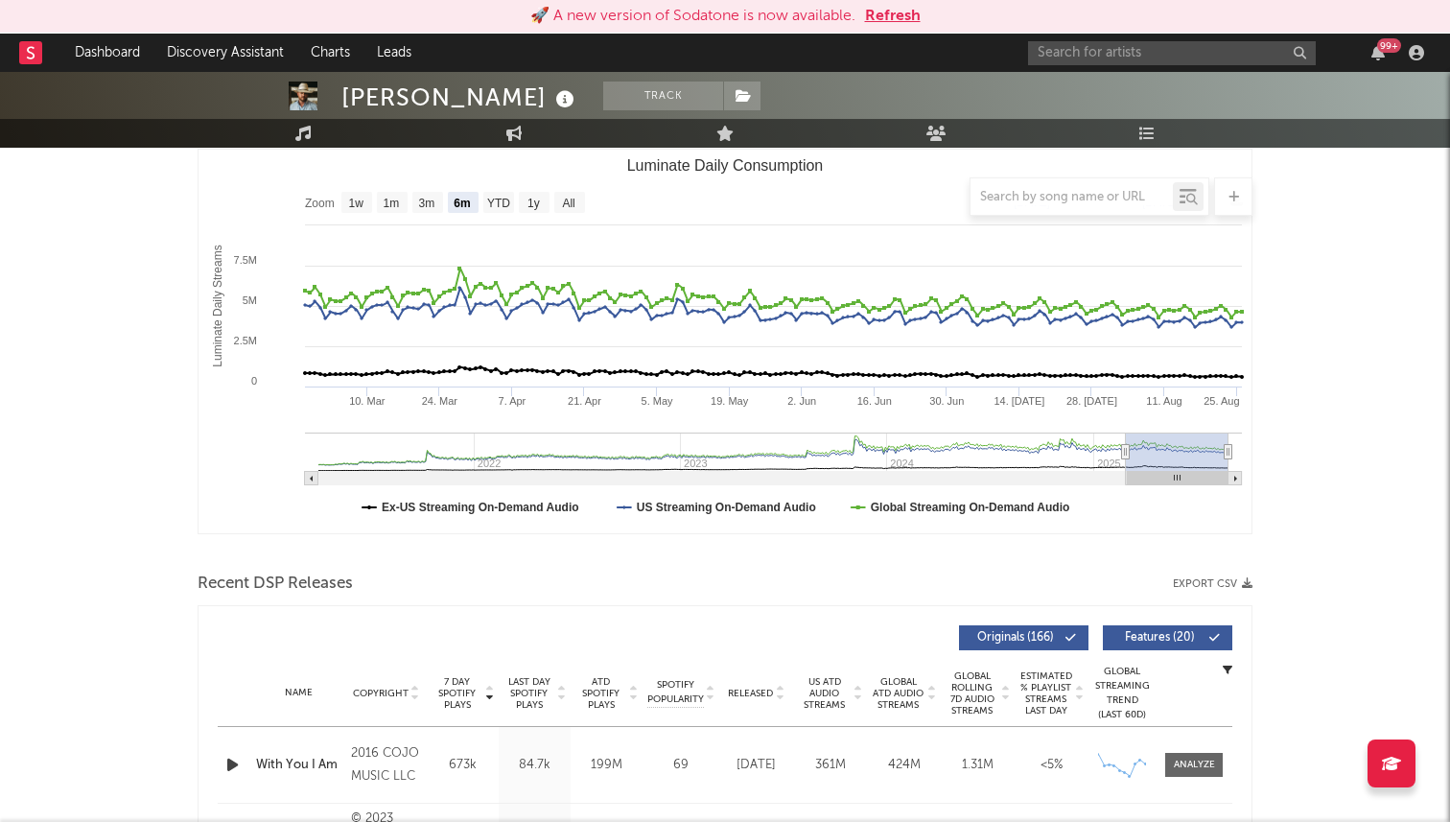
scroll to position [0, 0]
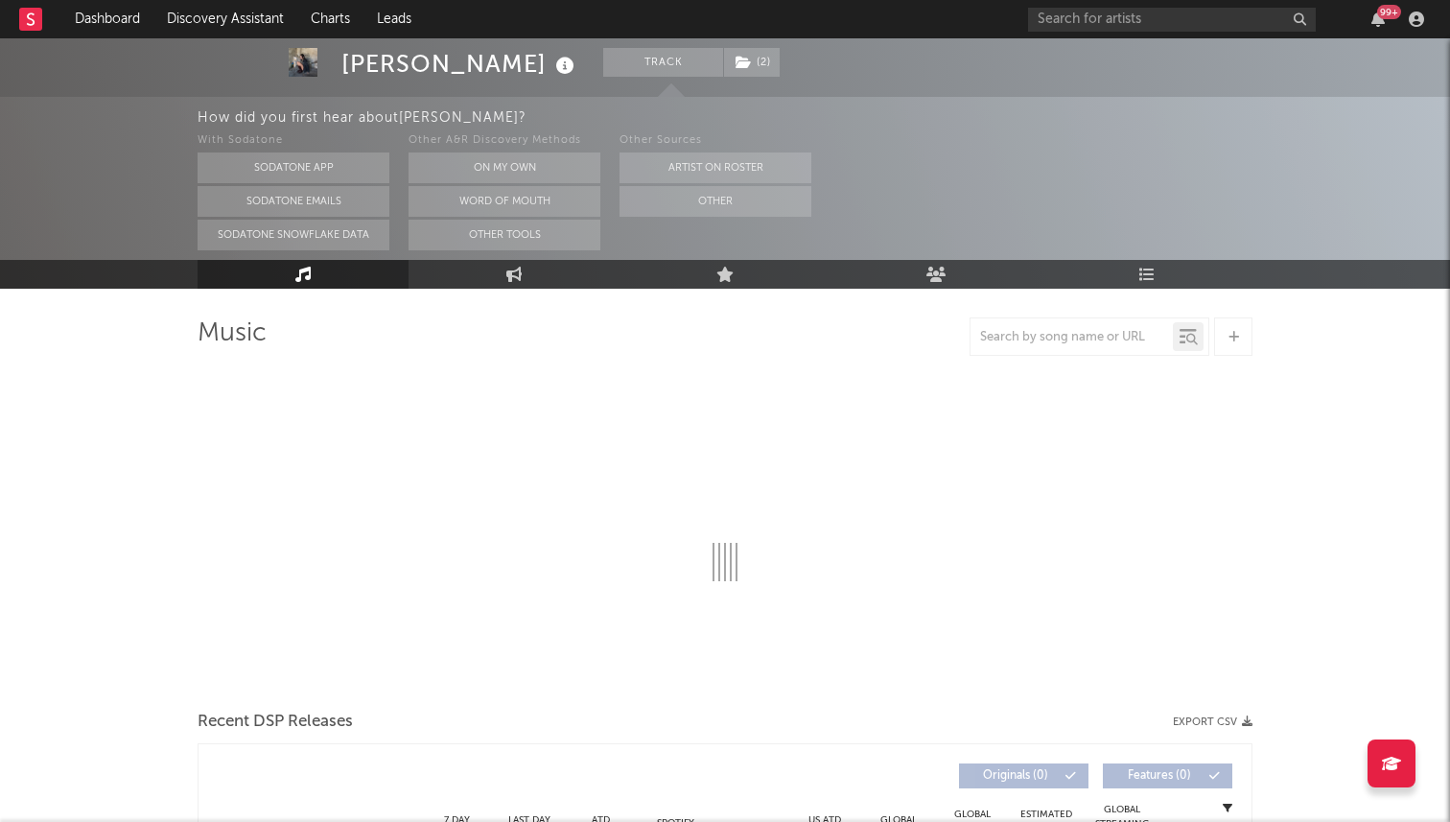
scroll to position [173, 0]
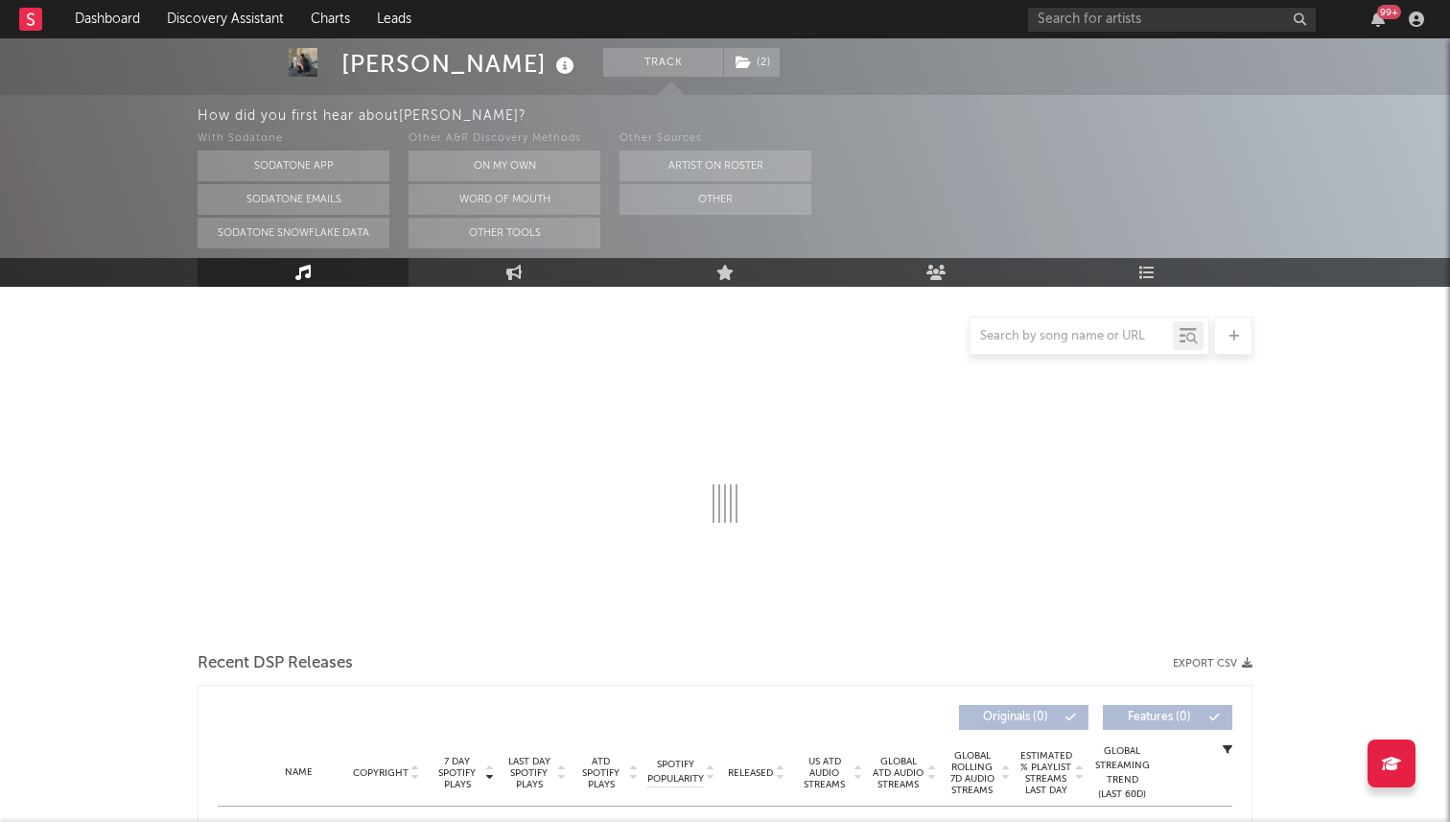
select select "6m"
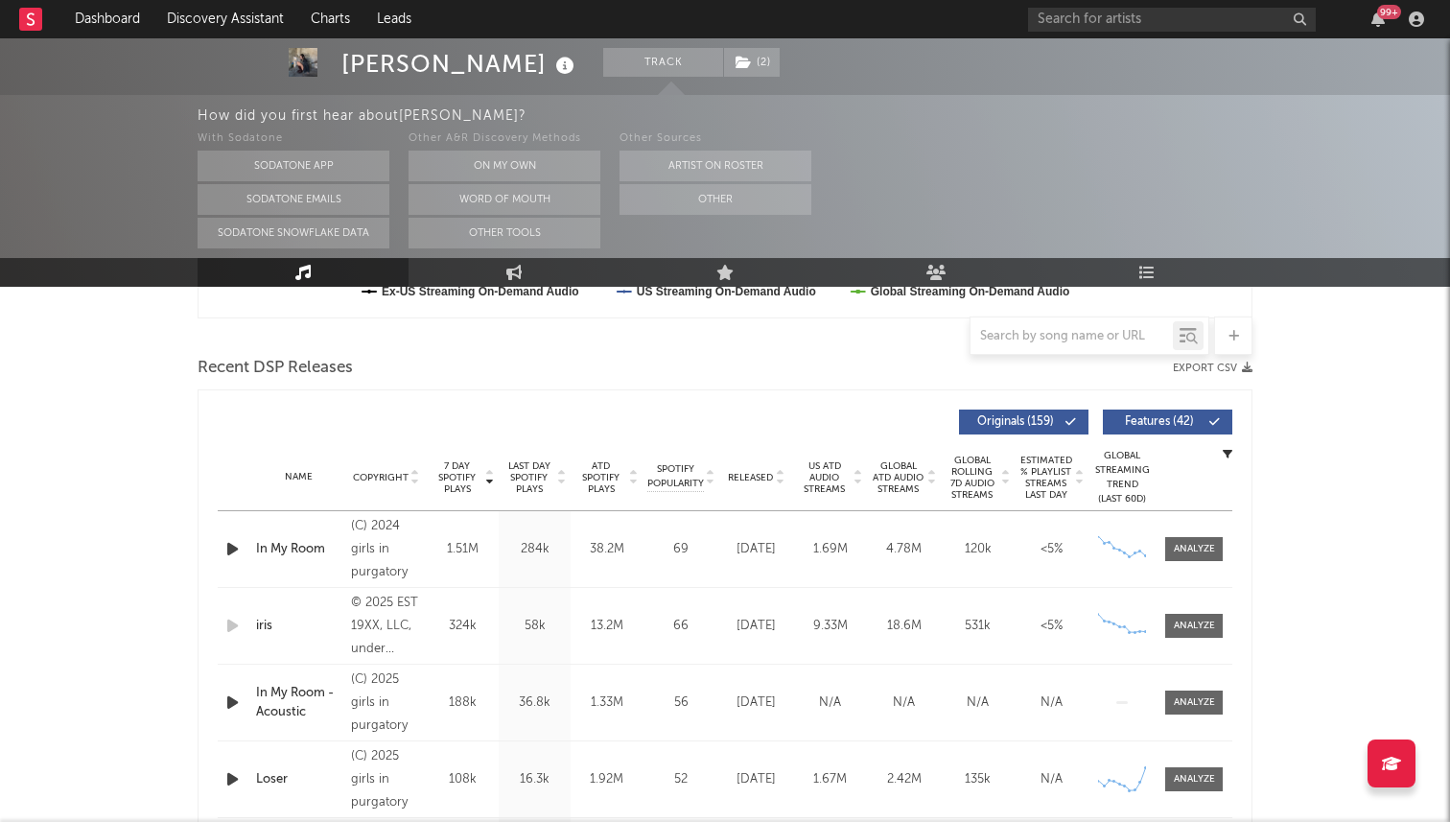
scroll to position [701, 0]
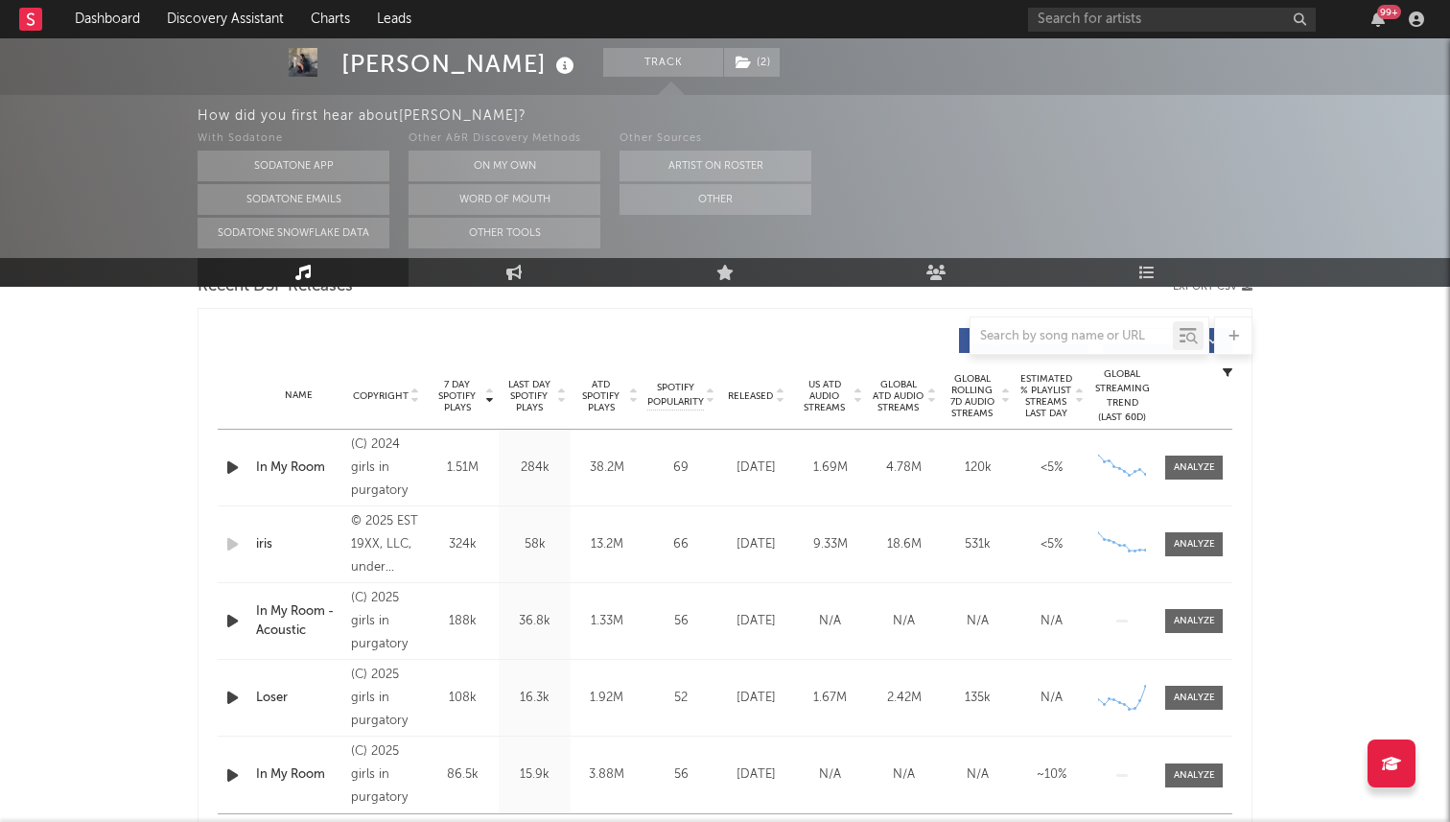
click at [771, 394] on span "Released" at bounding box center [750, 396] width 45 height 12
click at [464, 396] on span "7 Day Spotify Plays" at bounding box center [457, 396] width 51 height 35
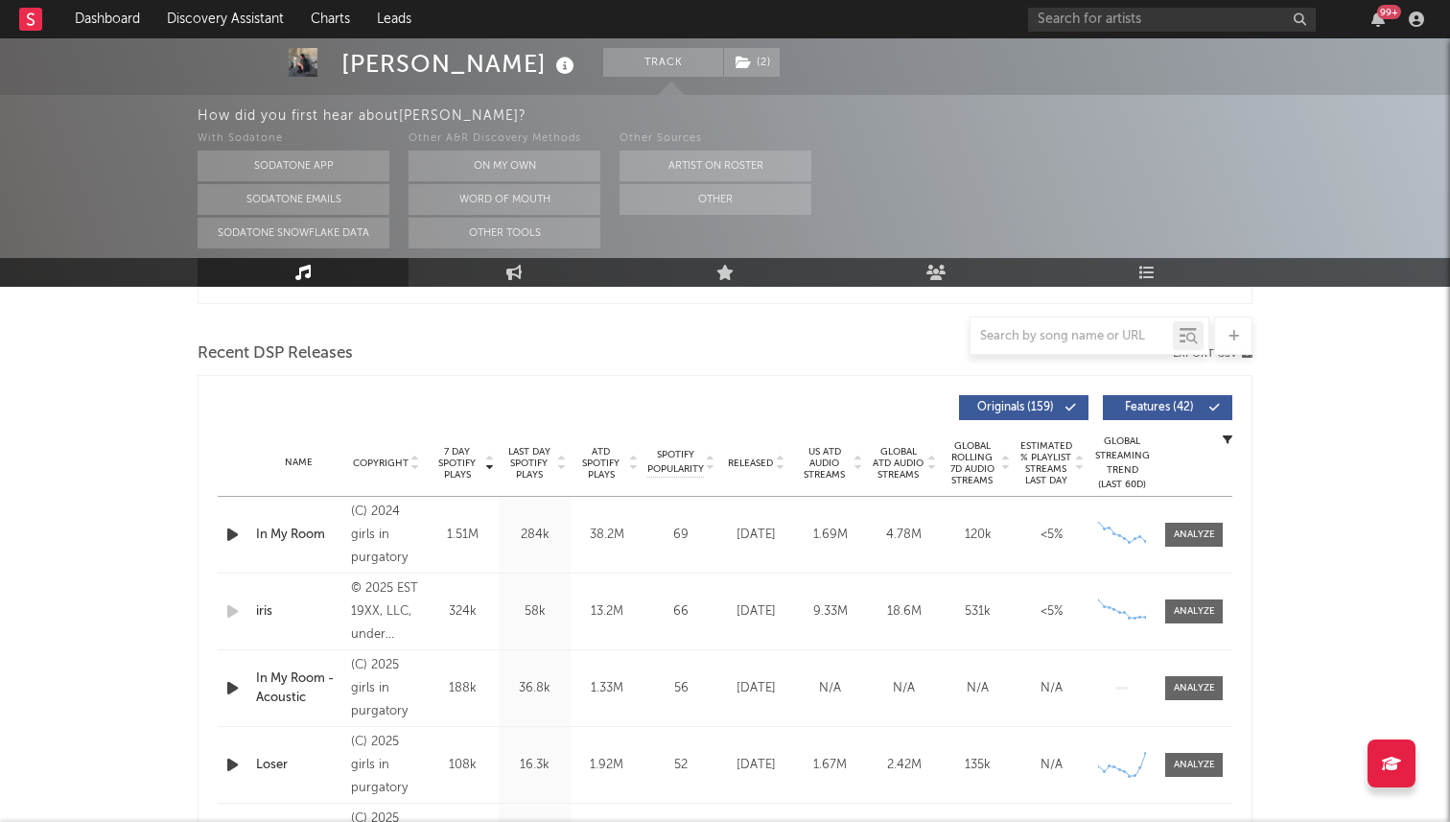
scroll to position [628, 0]
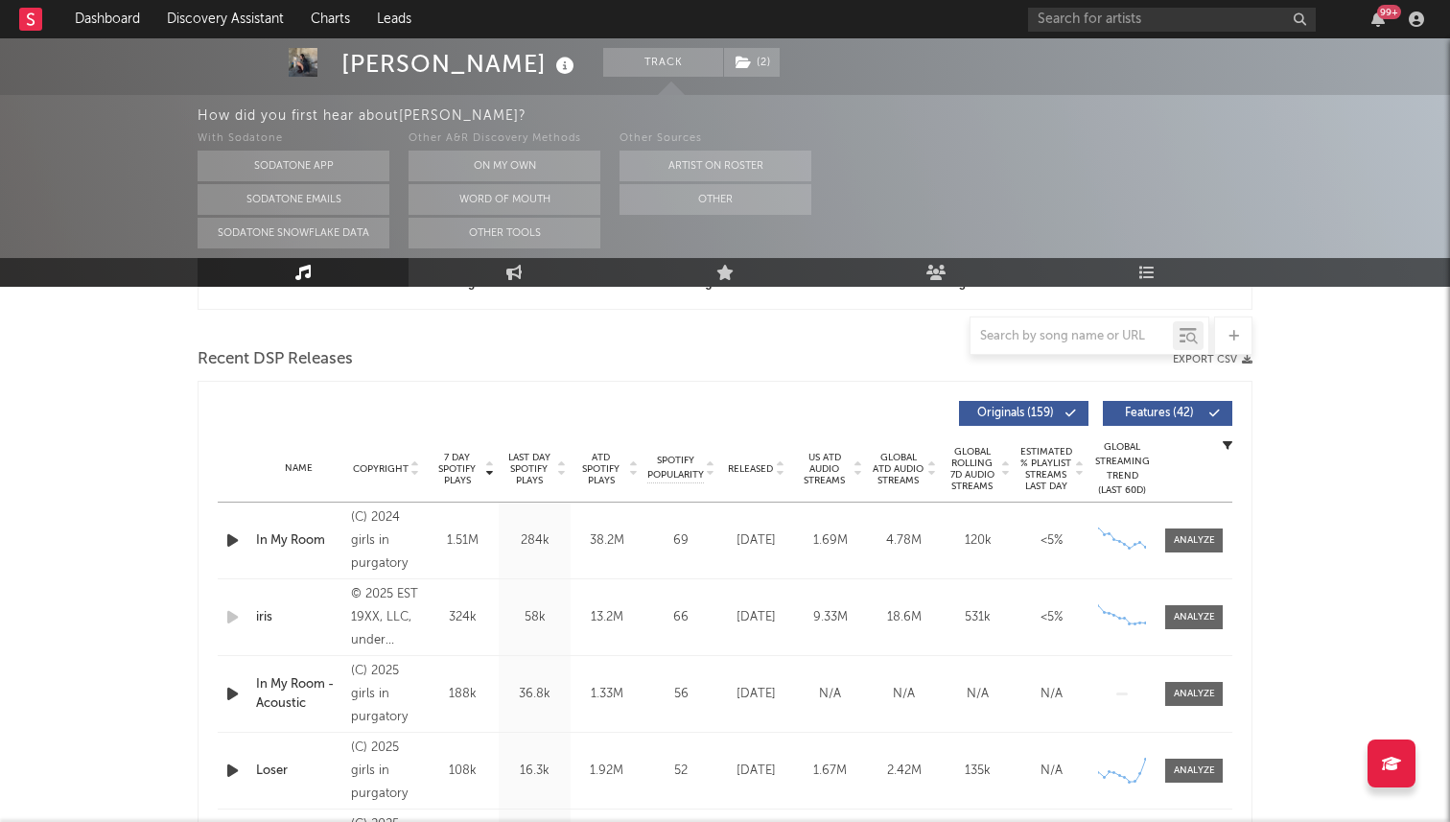
click at [756, 460] on div "Name Copyright Label Album Names Composer Names 7 Day Spotify Plays Last Day Sp…" at bounding box center [725, 468] width 1015 height 67
click at [756, 466] on span "Released" at bounding box center [750, 469] width 45 height 12
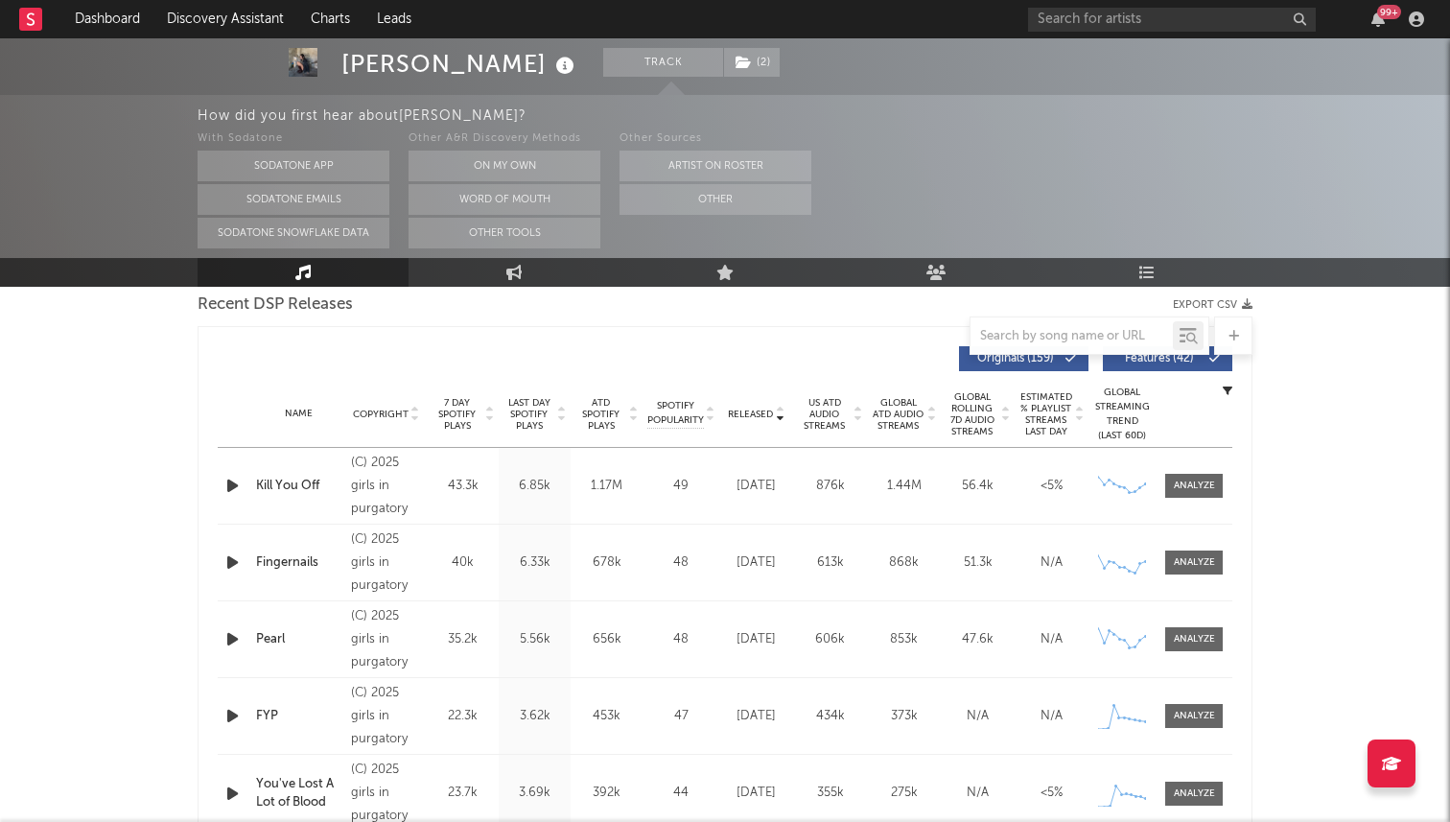
scroll to position [633, 0]
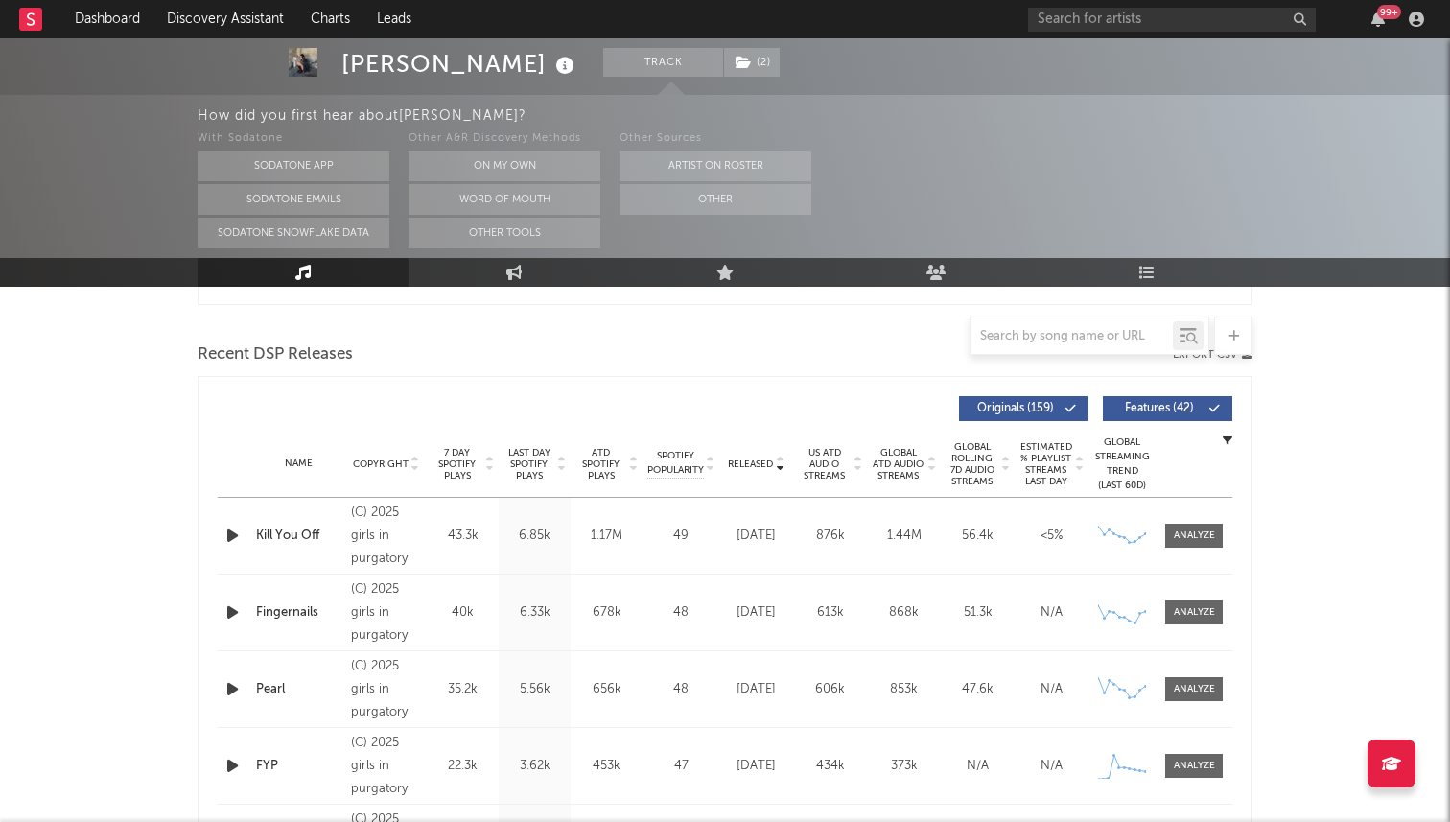
click at [467, 468] on span "7 Day Spotify Plays" at bounding box center [457, 464] width 51 height 35
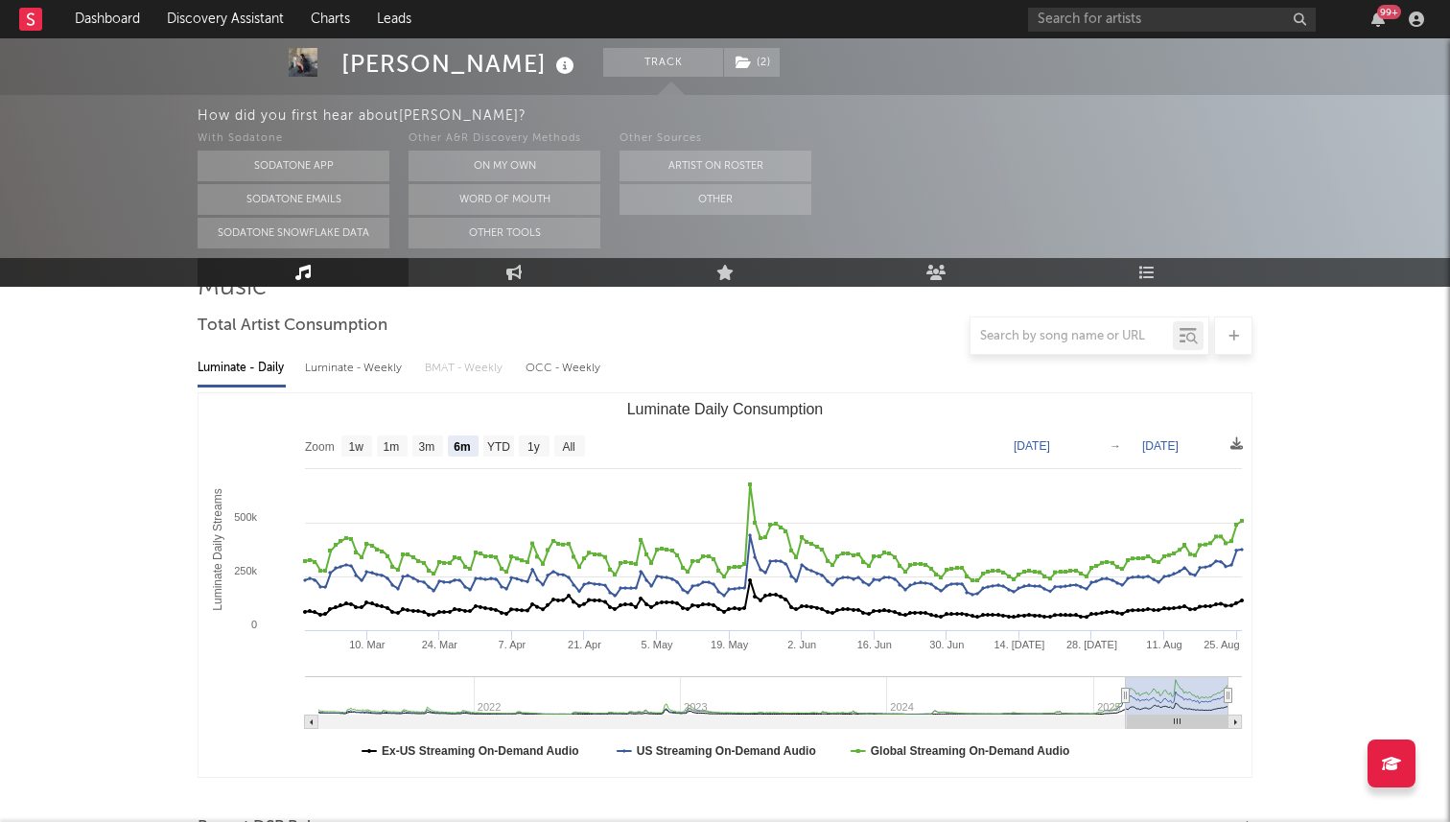
scroll to position [0, 0]
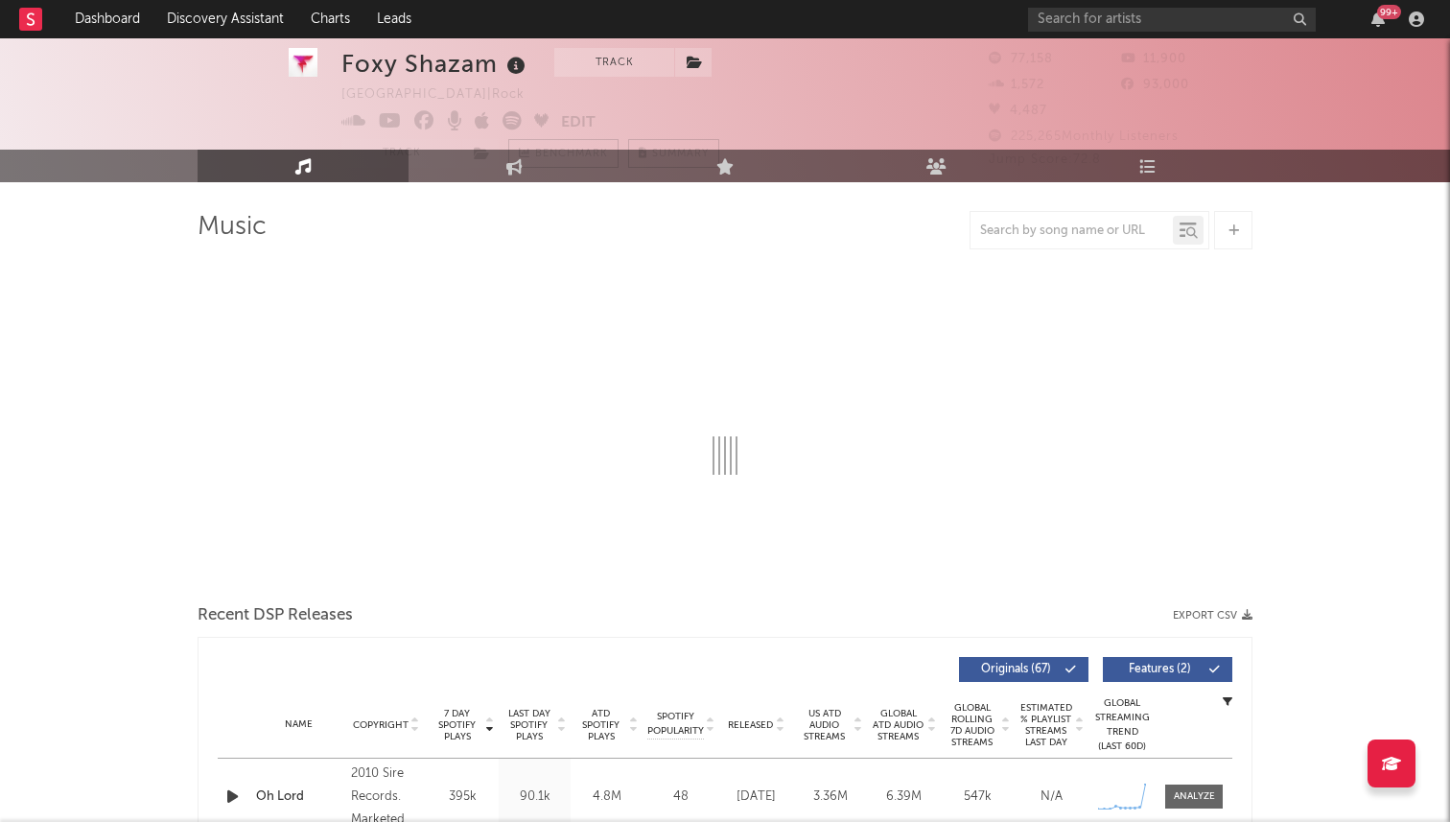
scroll to position [360, 0]
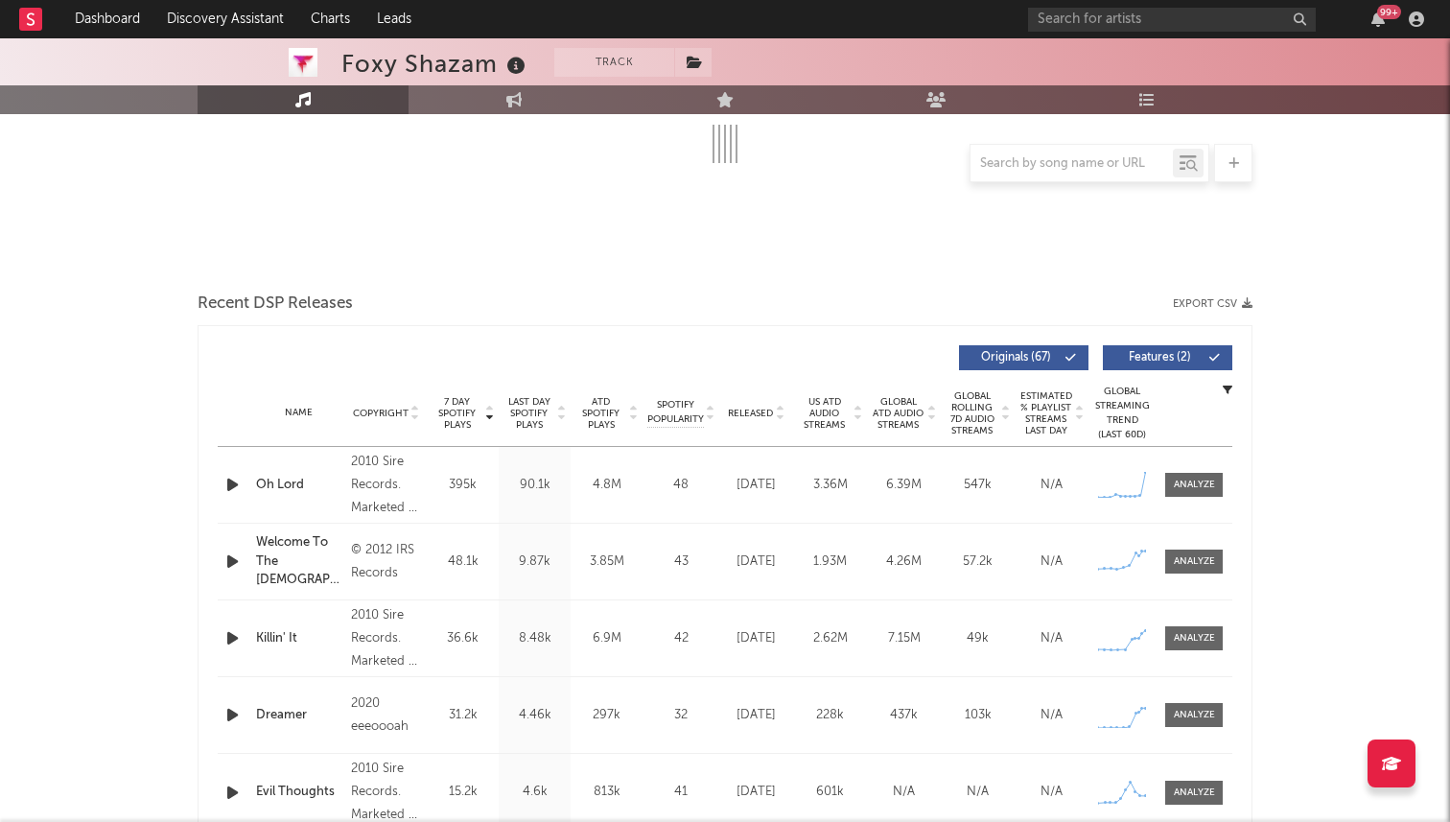
select select "6m"
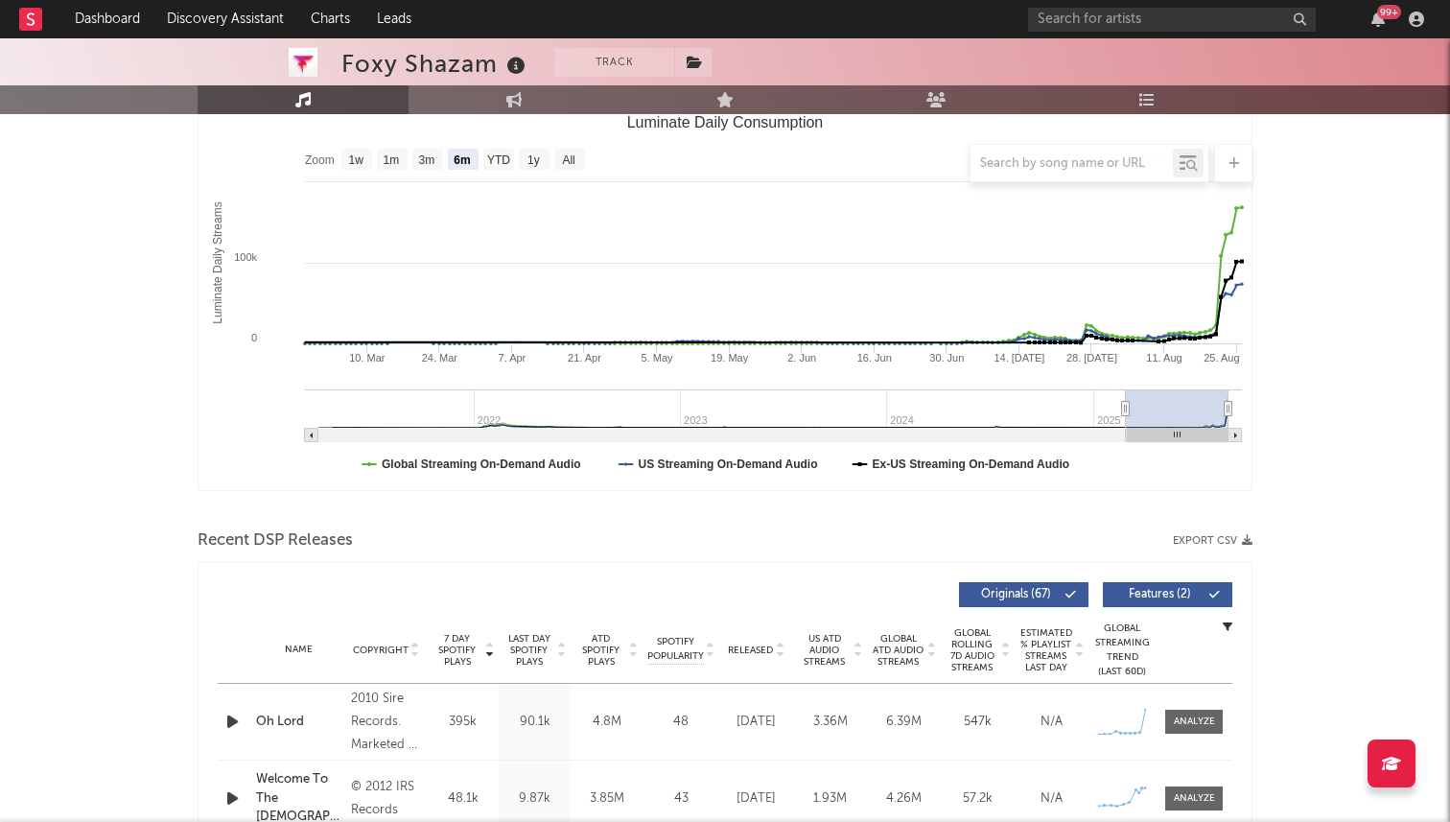
scroll to position [0, 0]
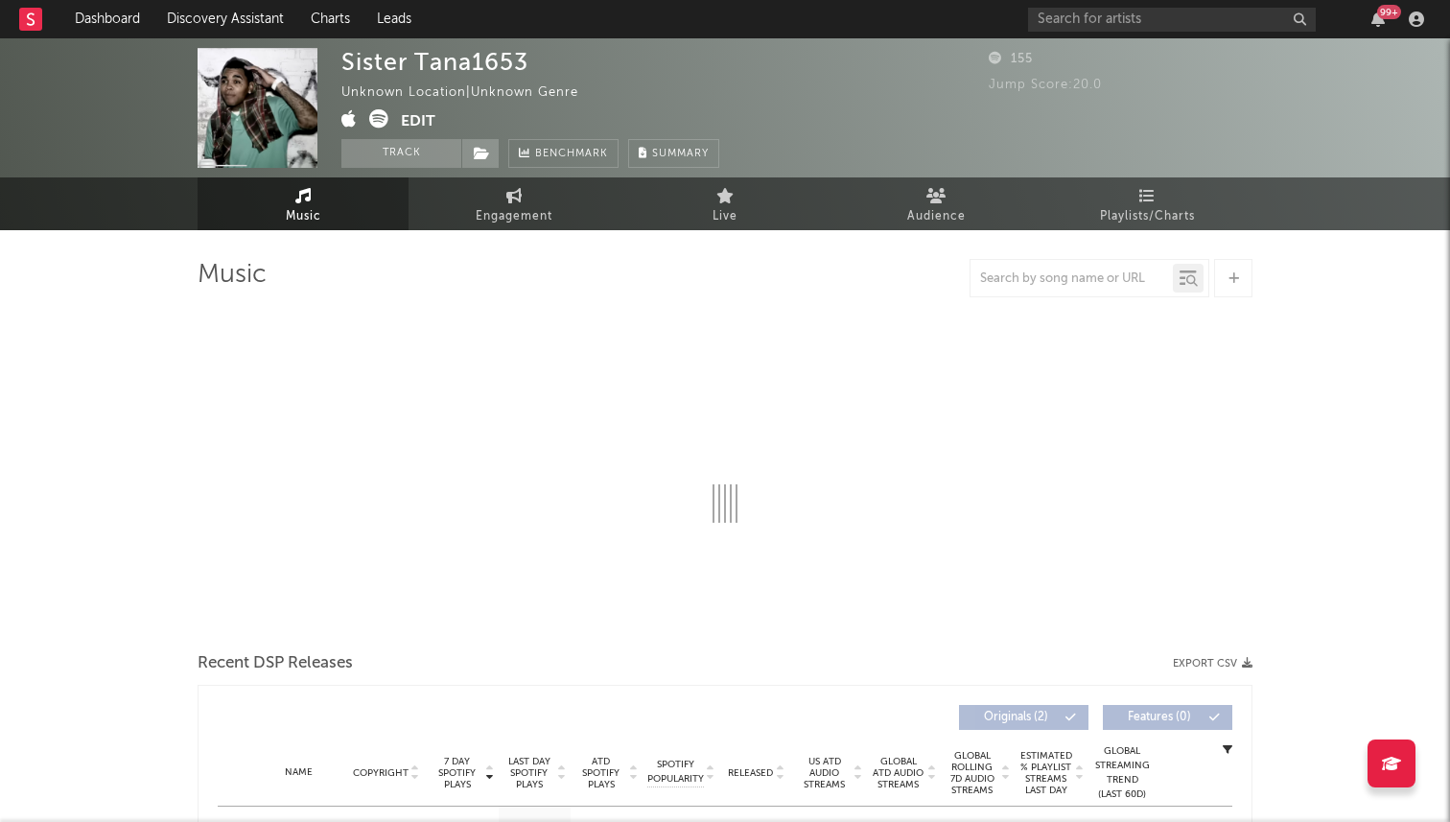
select select "1w"
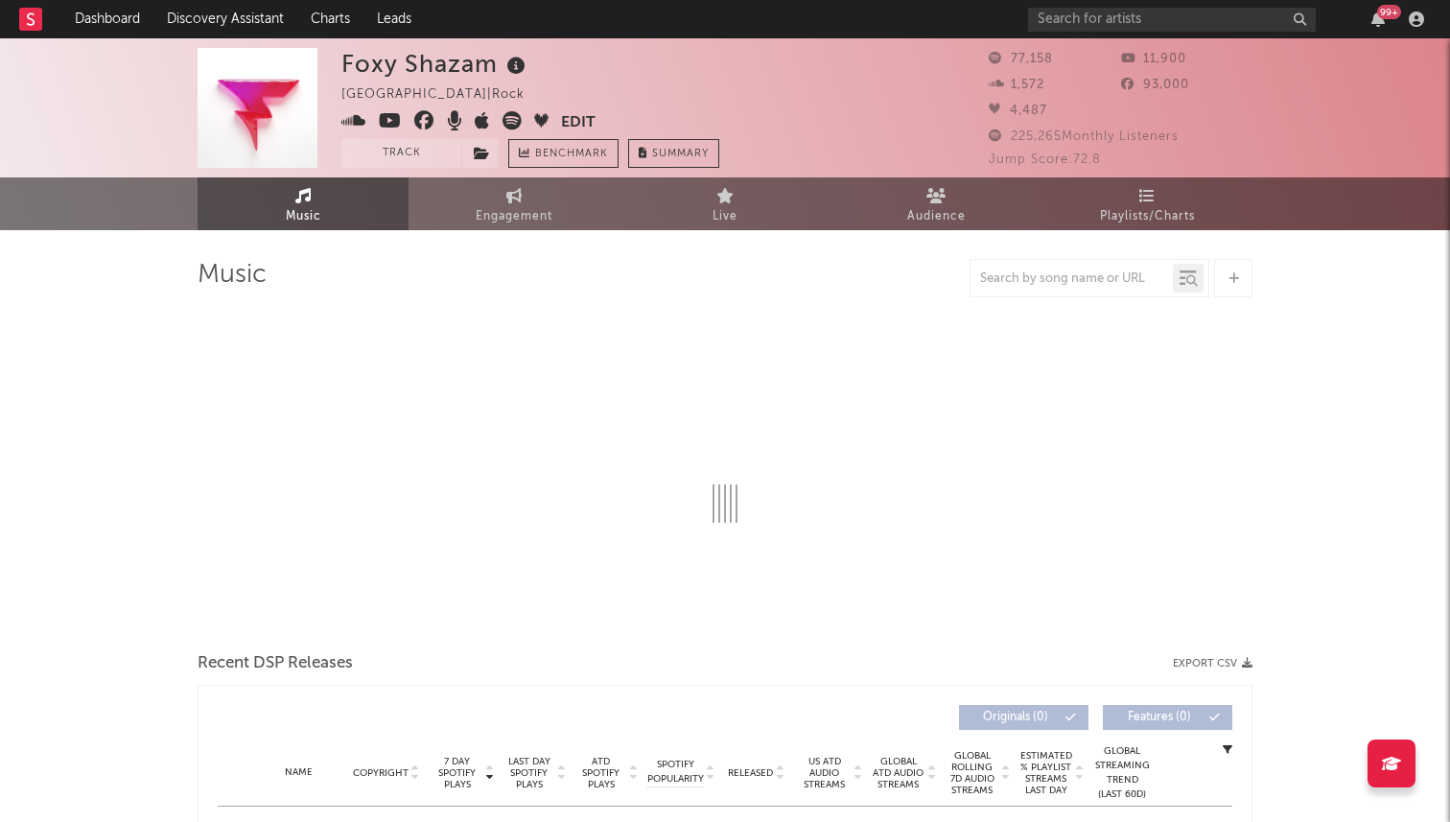
select select "6m"
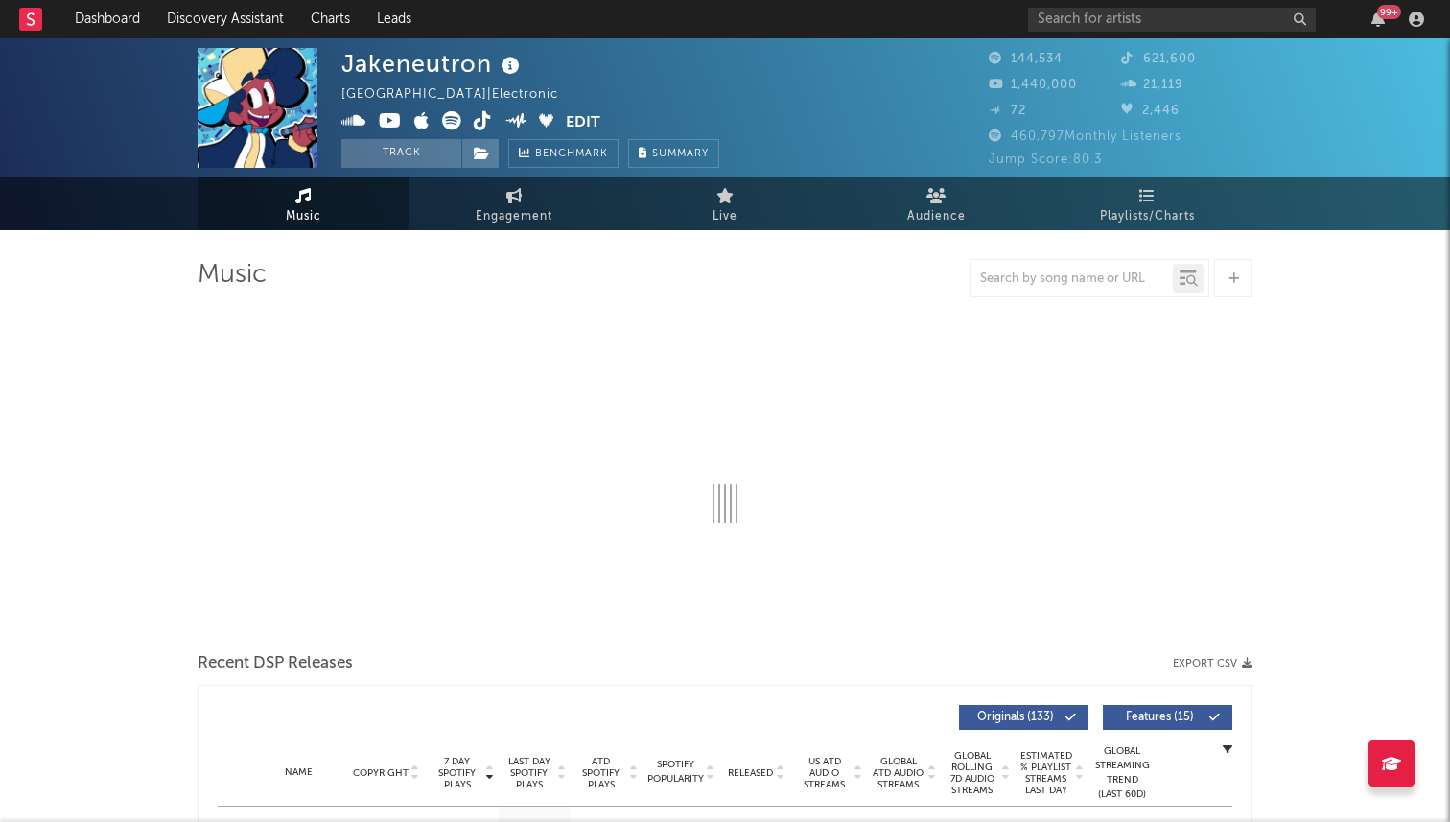
select select "6m"
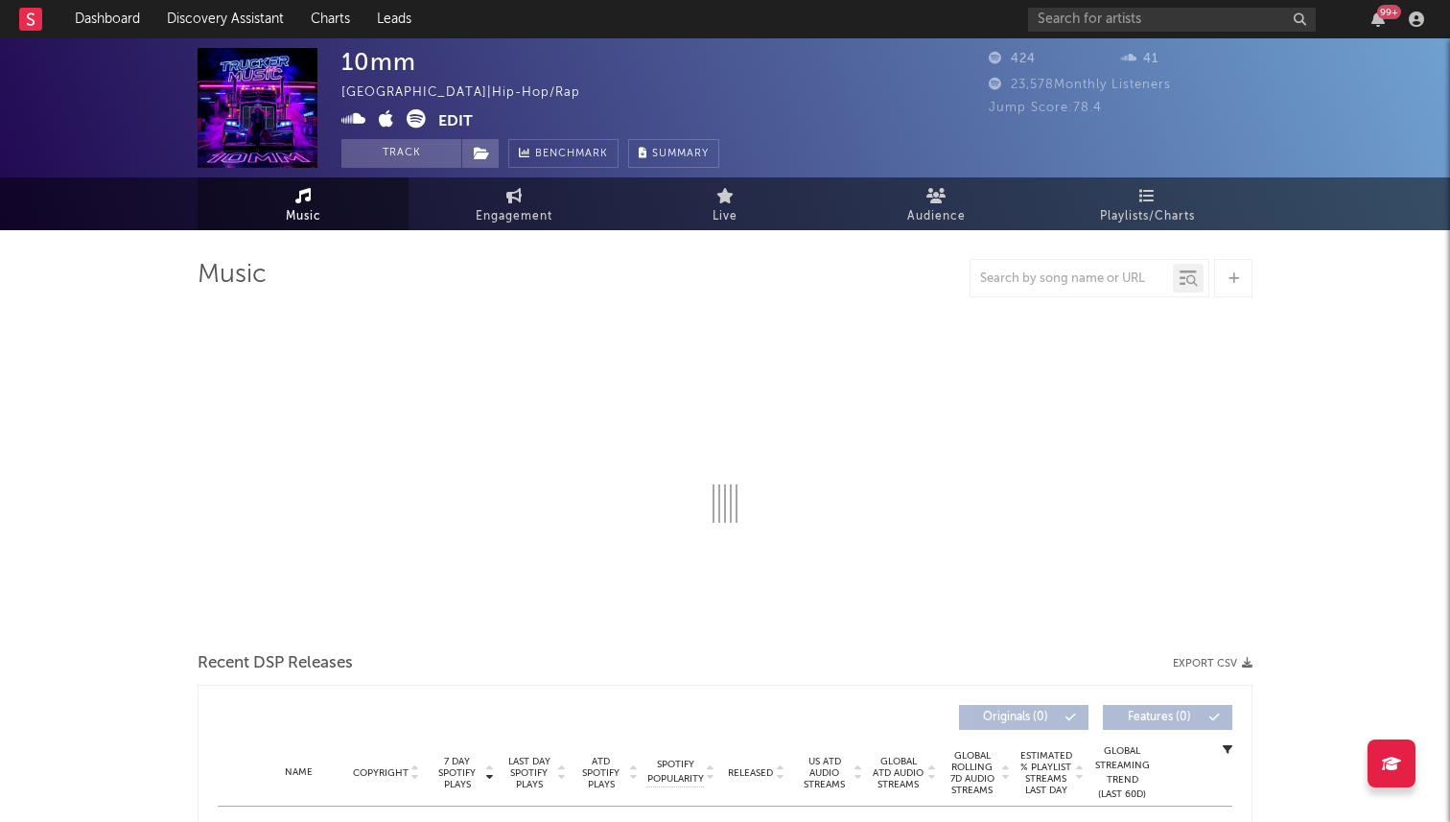
select select "1w"
